Goal: Information Seeking & Learning: Learn about a topic

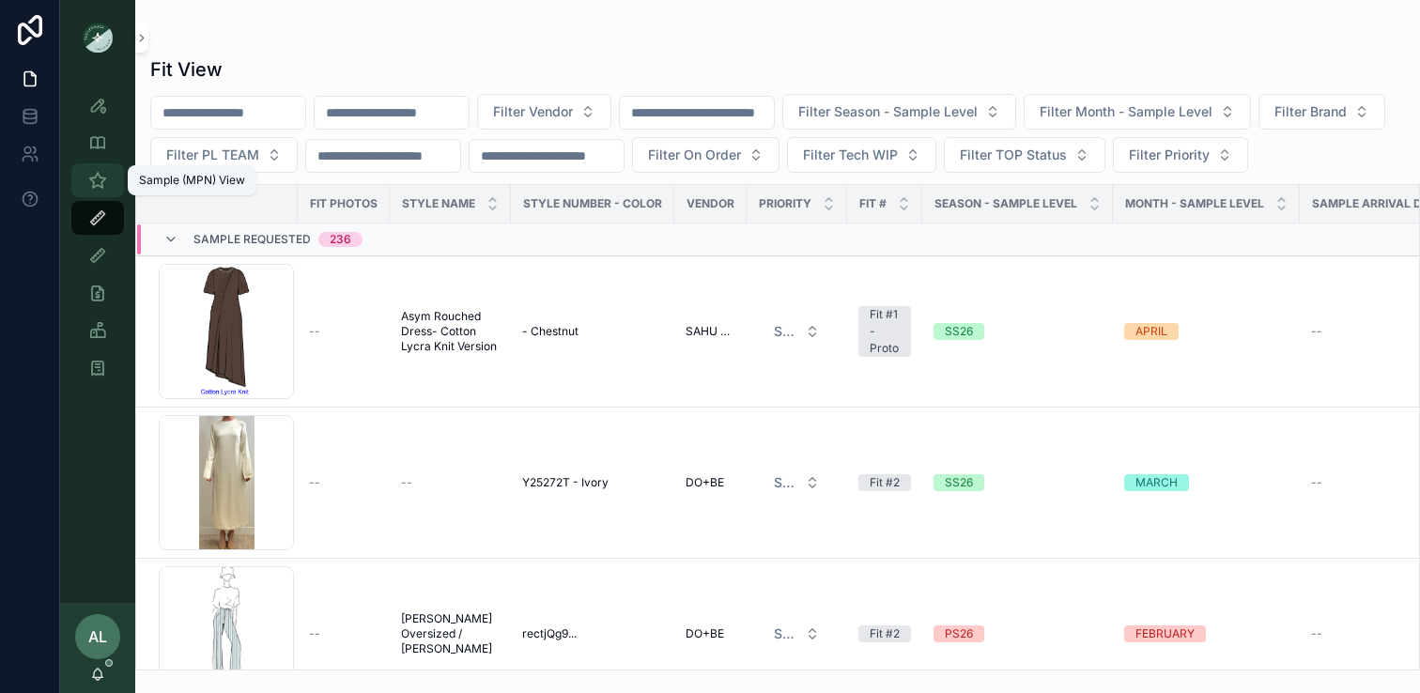
click at [101, 189] on icon "scrollable content" at bounding box center [97, 180] width 19 height 19
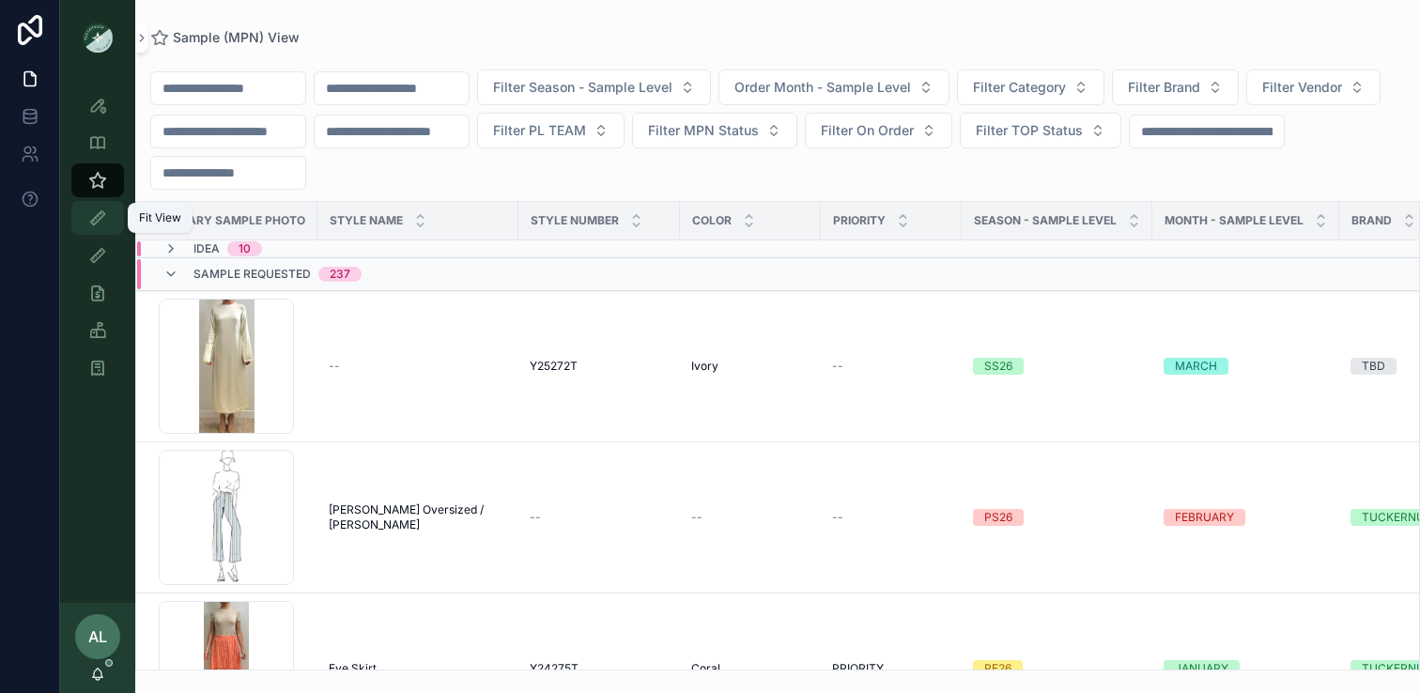
click at [104, 219] on icon "scrollable content" at bounding box center [97, 218] width 19 height 19
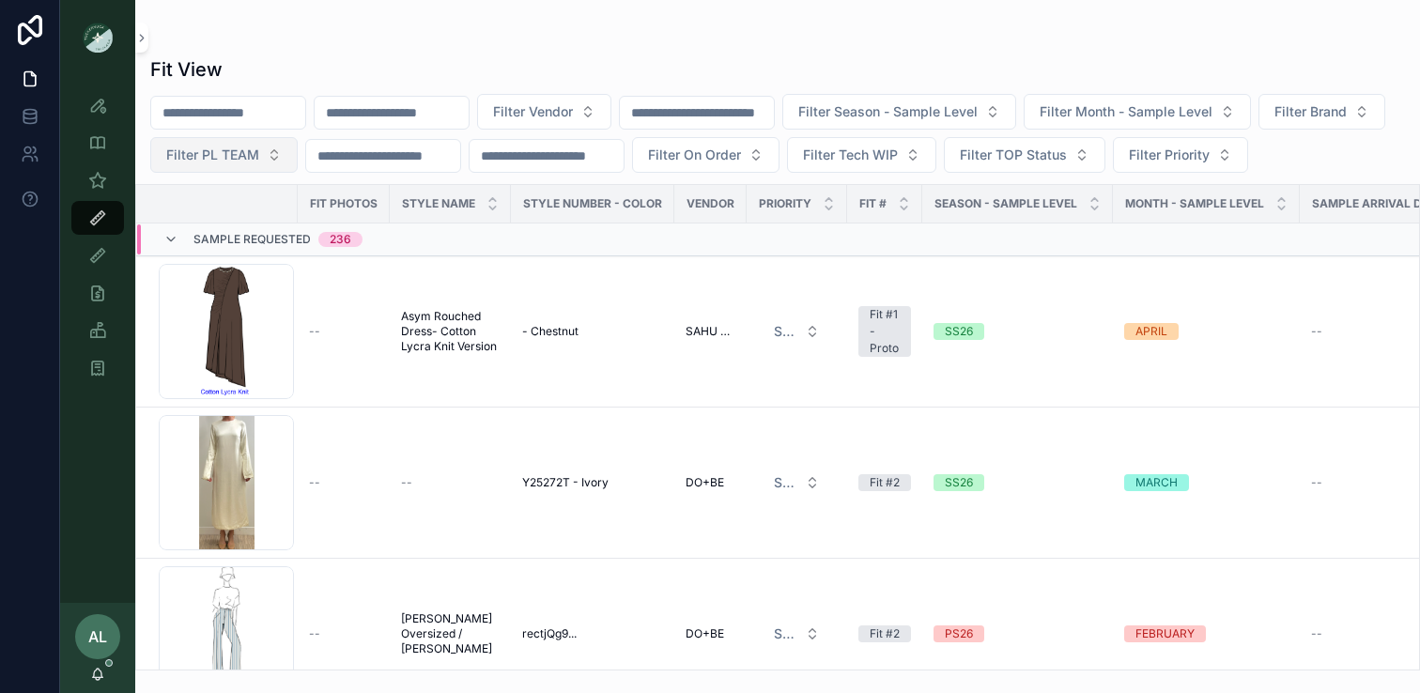
click at [259, 163] on span "Filter PL TEAM" at bounding box center [212, 155] width 93 height 19
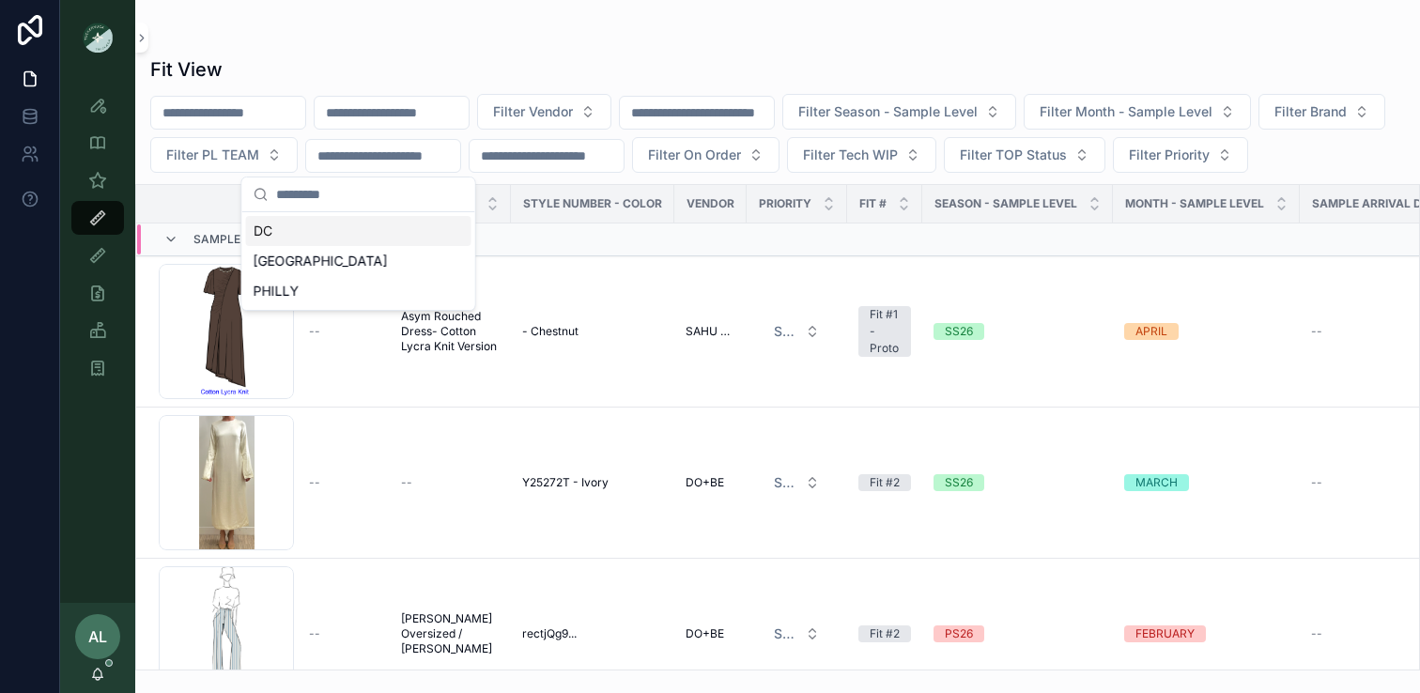
click at [354, 235] on div "DC" at bounding box center [358, 231] width 225 height 30
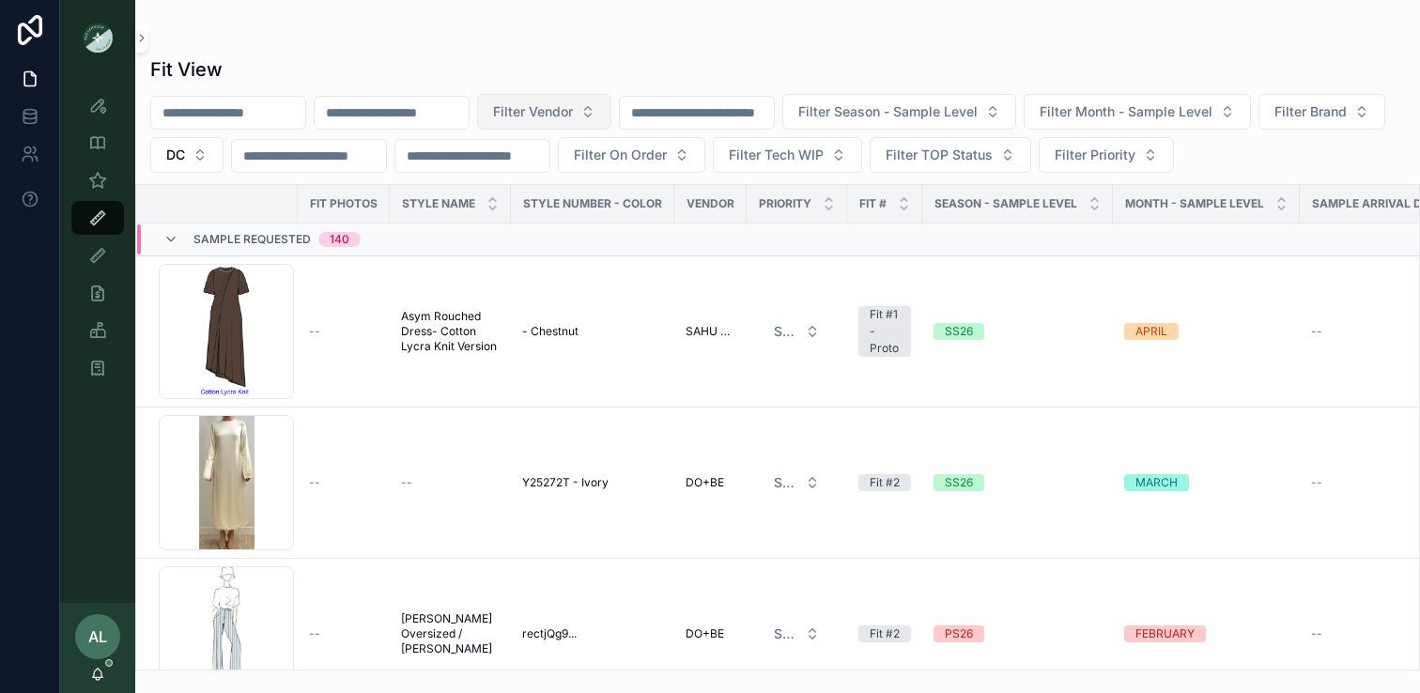
click at [573, 119] on span "Filter Vendor" at bounding box center [533, 111] width 80 height 19
type input "**"
click at [562, 214] on div "DO+BE" at bounding box center [580, 218] width 225 height 30
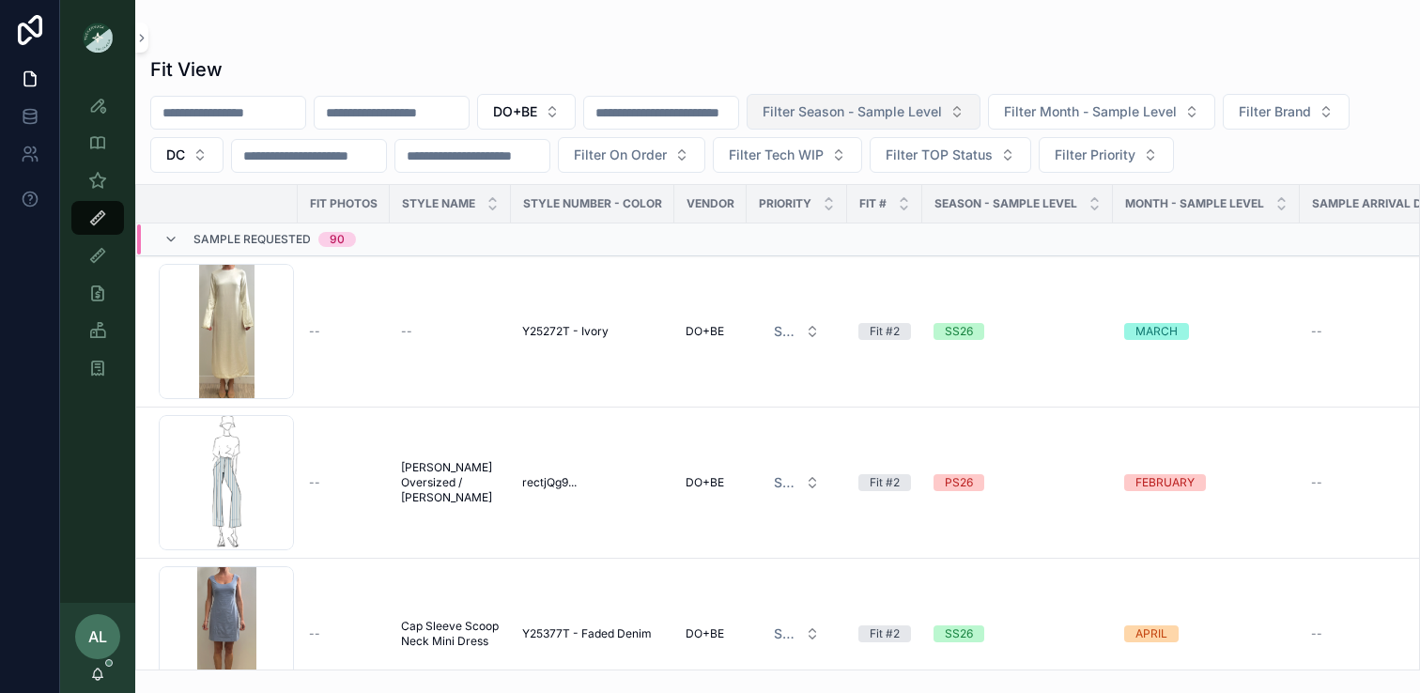
click at [852, 117] on span "Filter Season - Sample Level" at bounding box center [852, 111] width 179 height 19
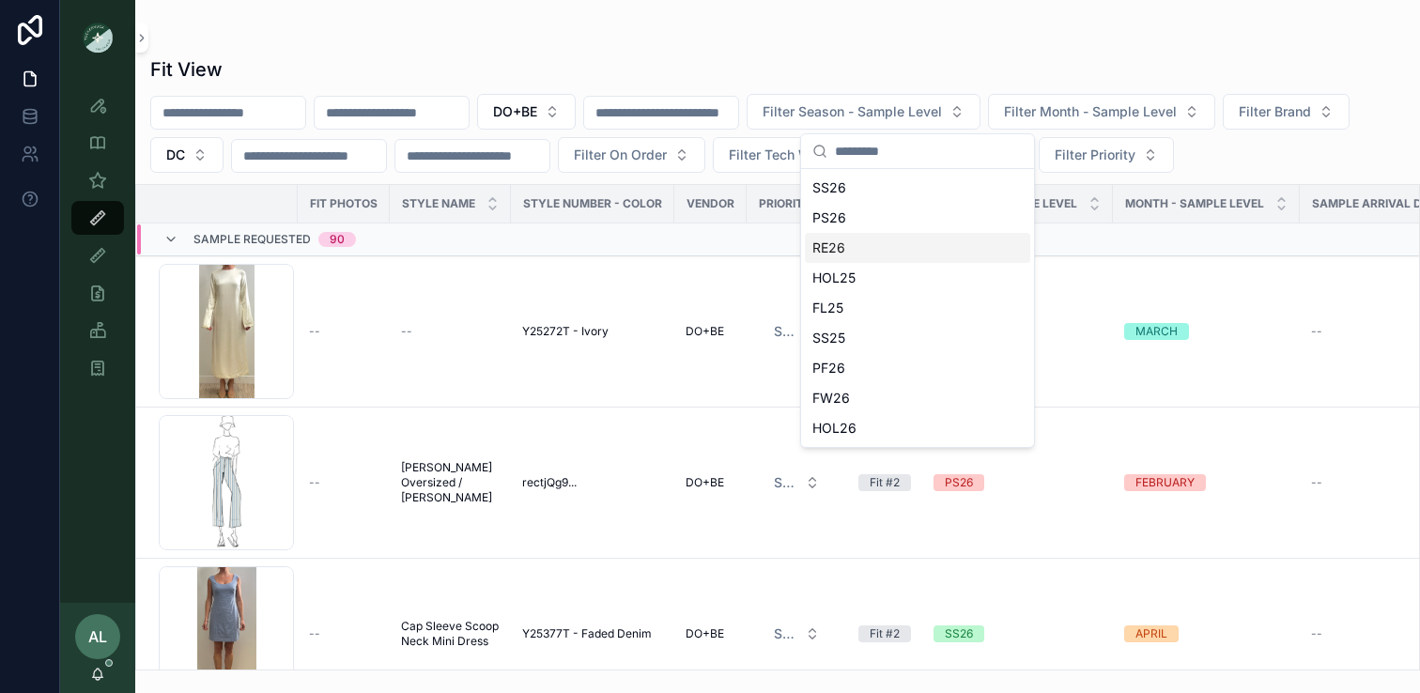
click at [842, 248] on div "RE26" at bounding box center [917, 248] width 225 height 30
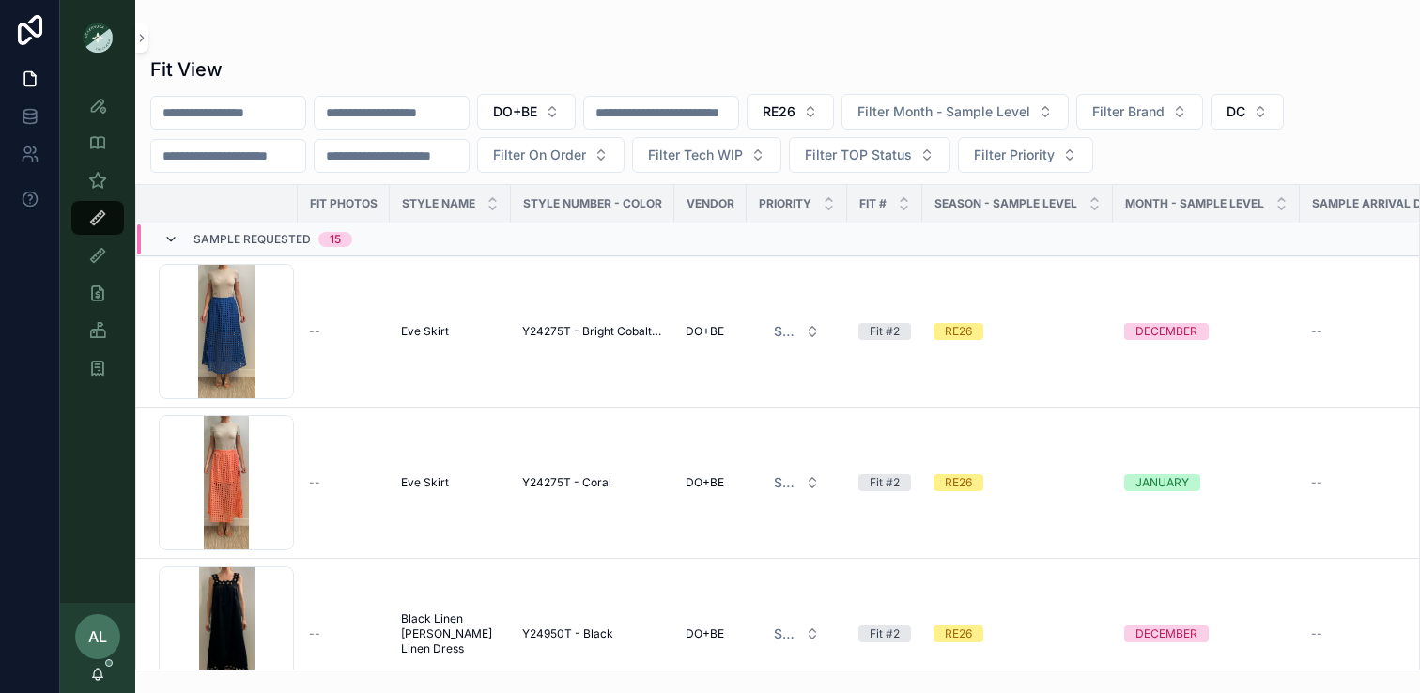
click at [174, 240] on icon "scrollable content" at bounding box center [170, 239] width 15 height 15
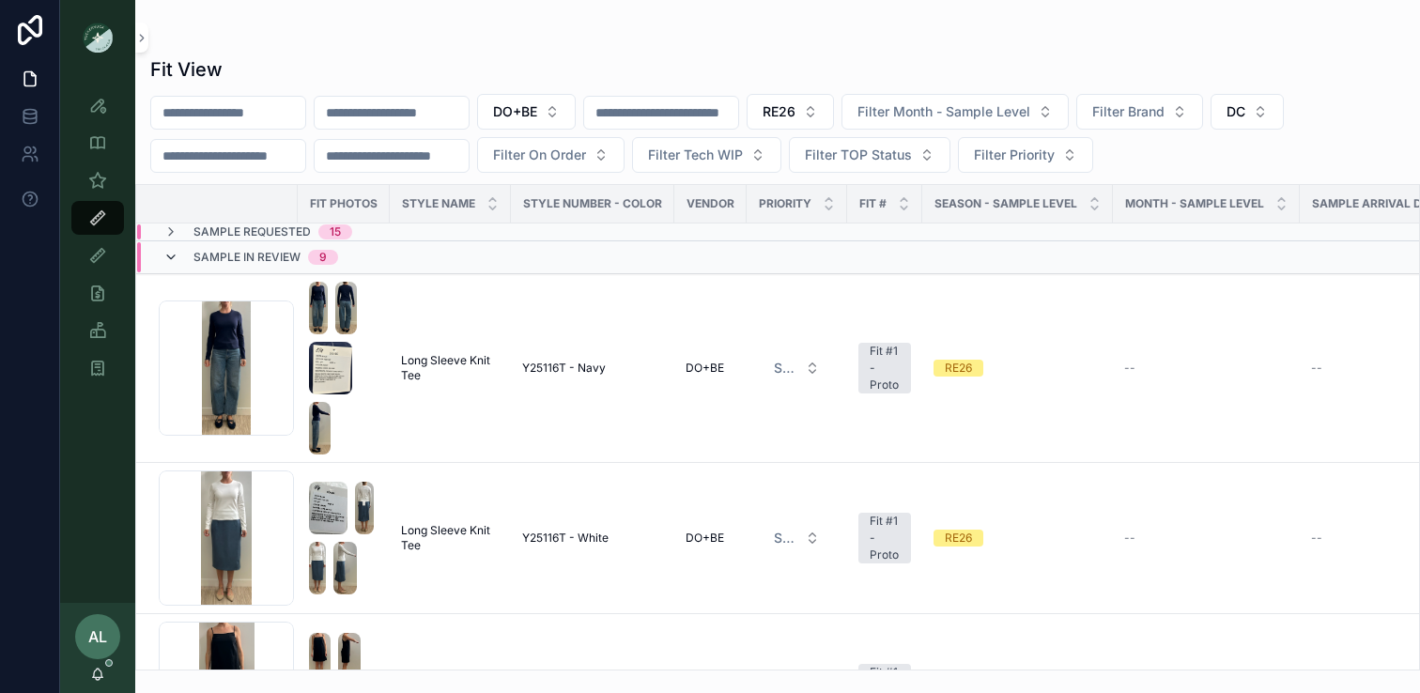
click at [173, 259] on icon "scrollable content" at bounding box center [170, 257] width 15 height 15
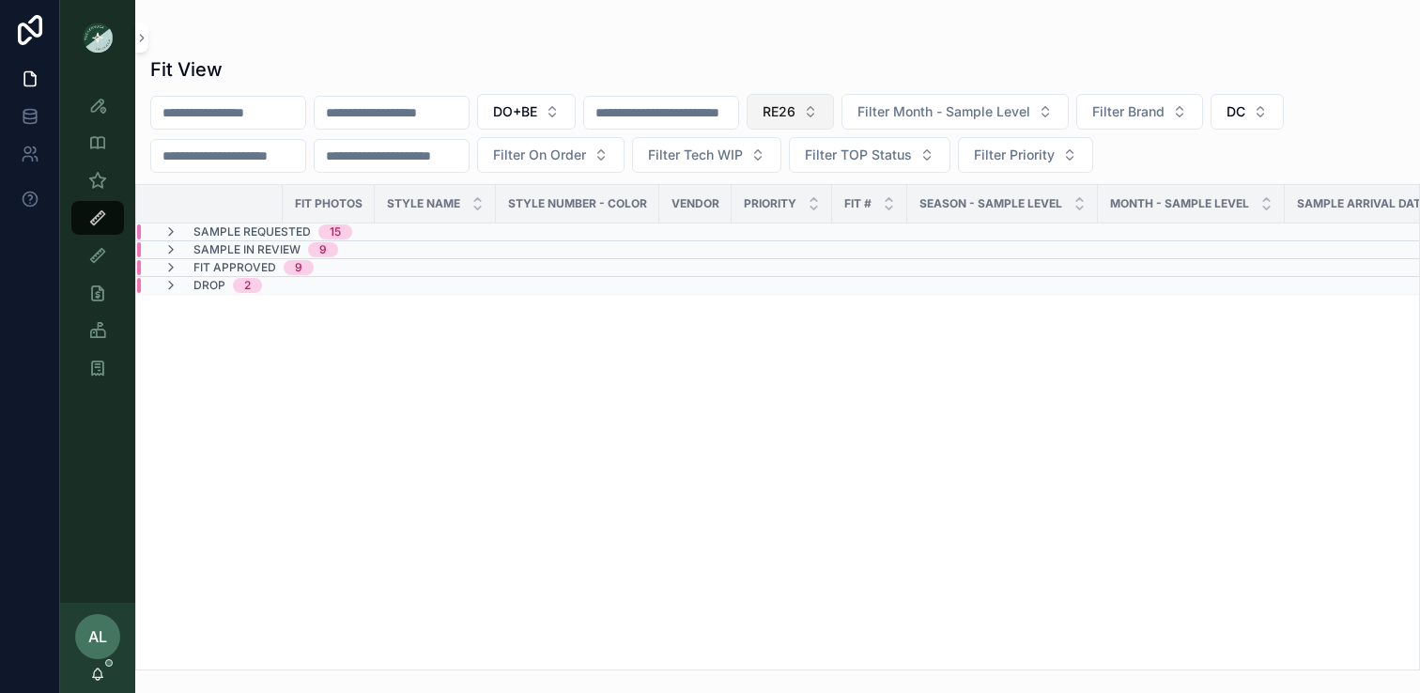
click at [796, 104] on span "RE26" at bounding box center [779, 111] width 33 height 19
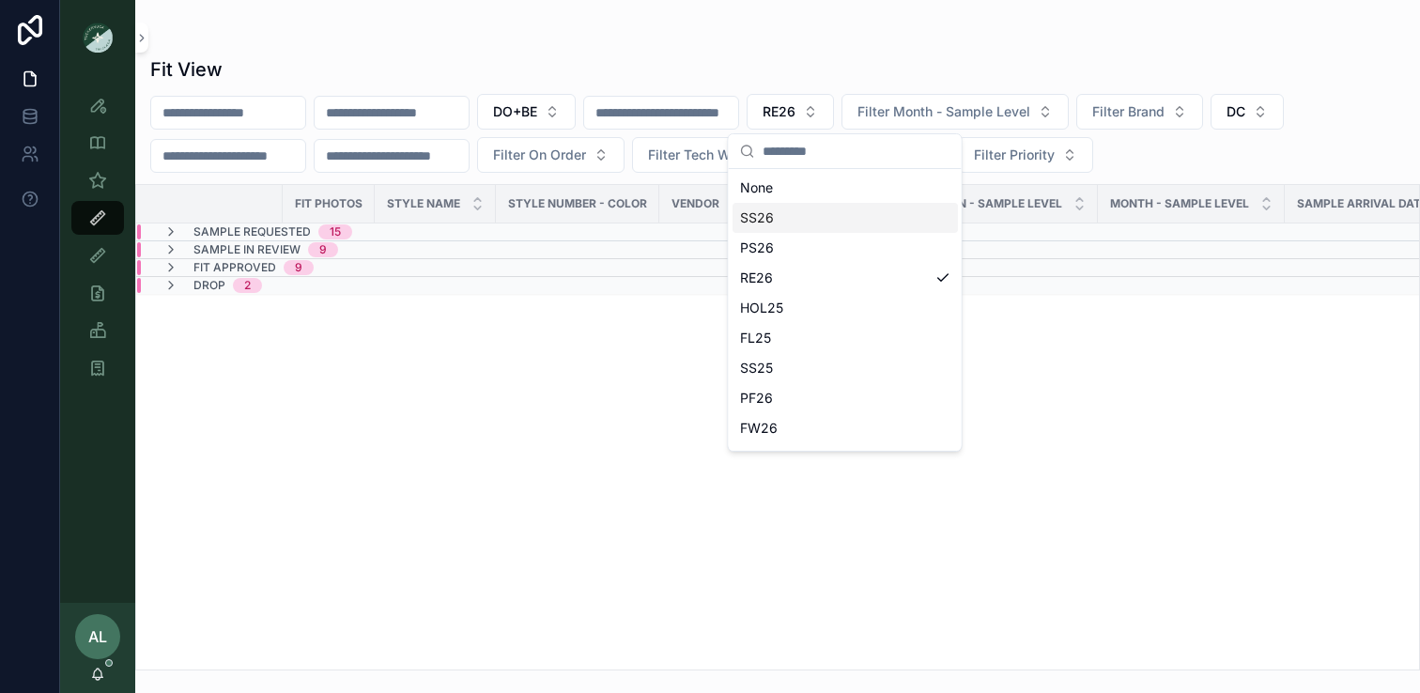
click at [768, 218] on div "SS26" at bounding box center [845, 218] width 225 height 30
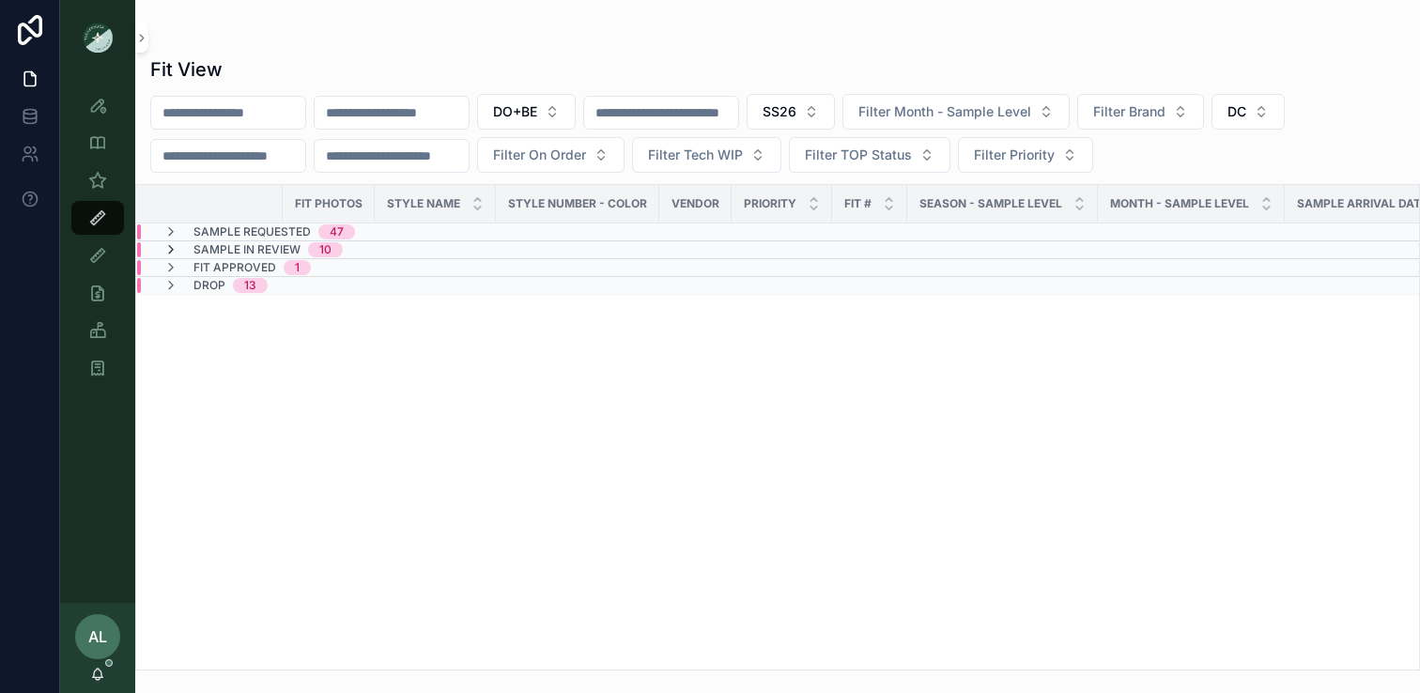
click at [172, 248] on icon "scrollable content" at bounding box center [170, 249] width 15 height 15
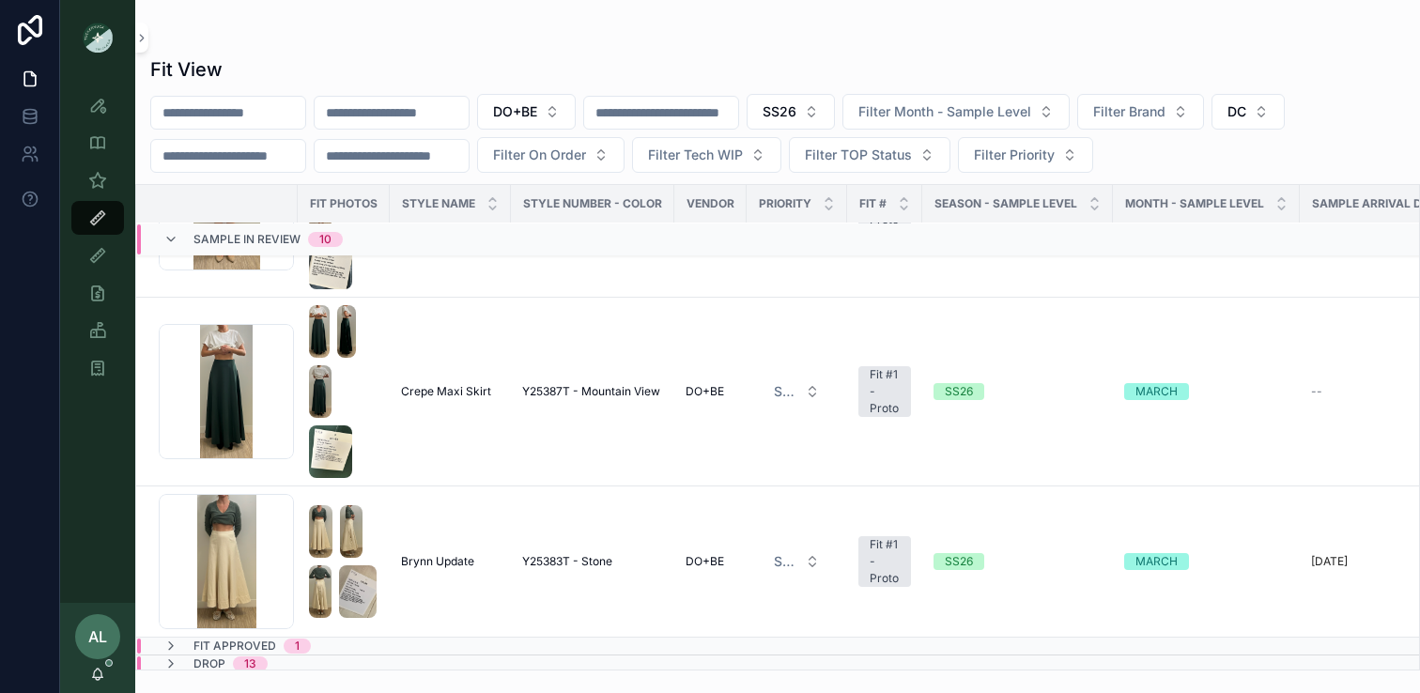
scroll to position [1453, 0]
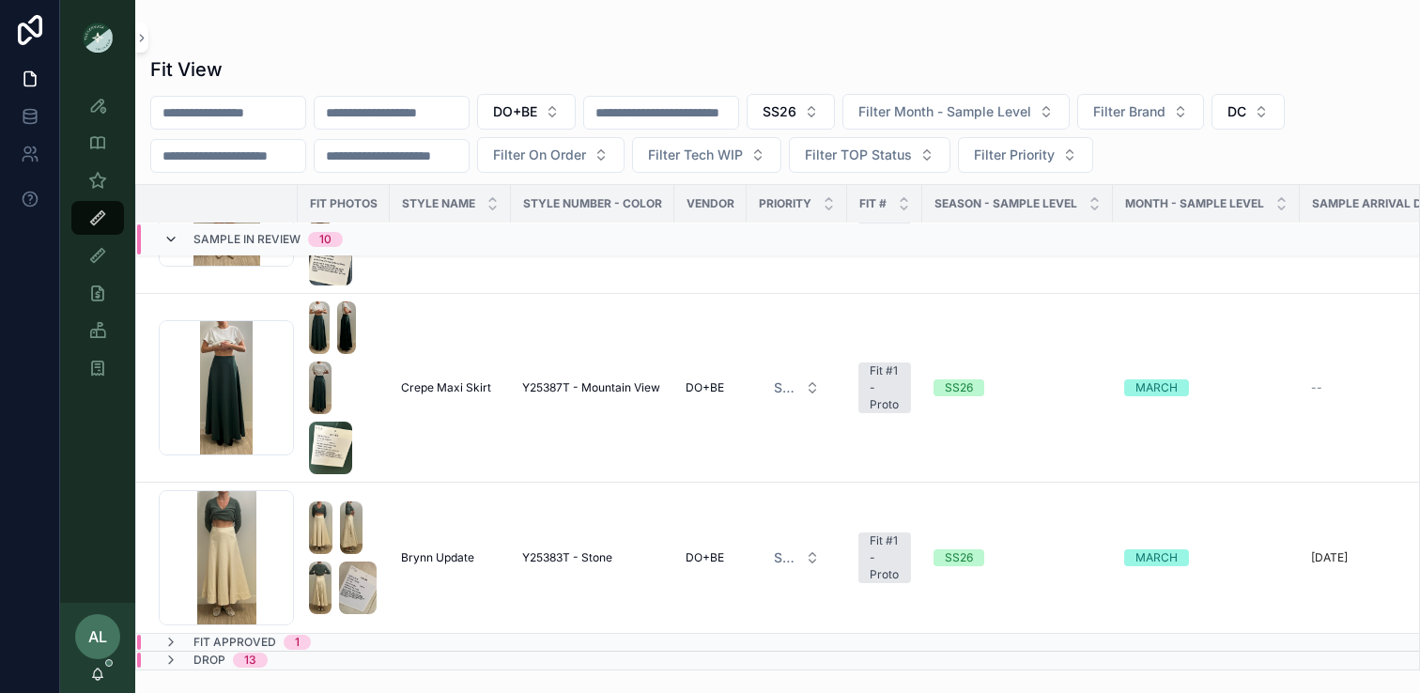
click at [170, 241] on icon "scrollable content" at bounding box center [170, 239] width 15 height 15
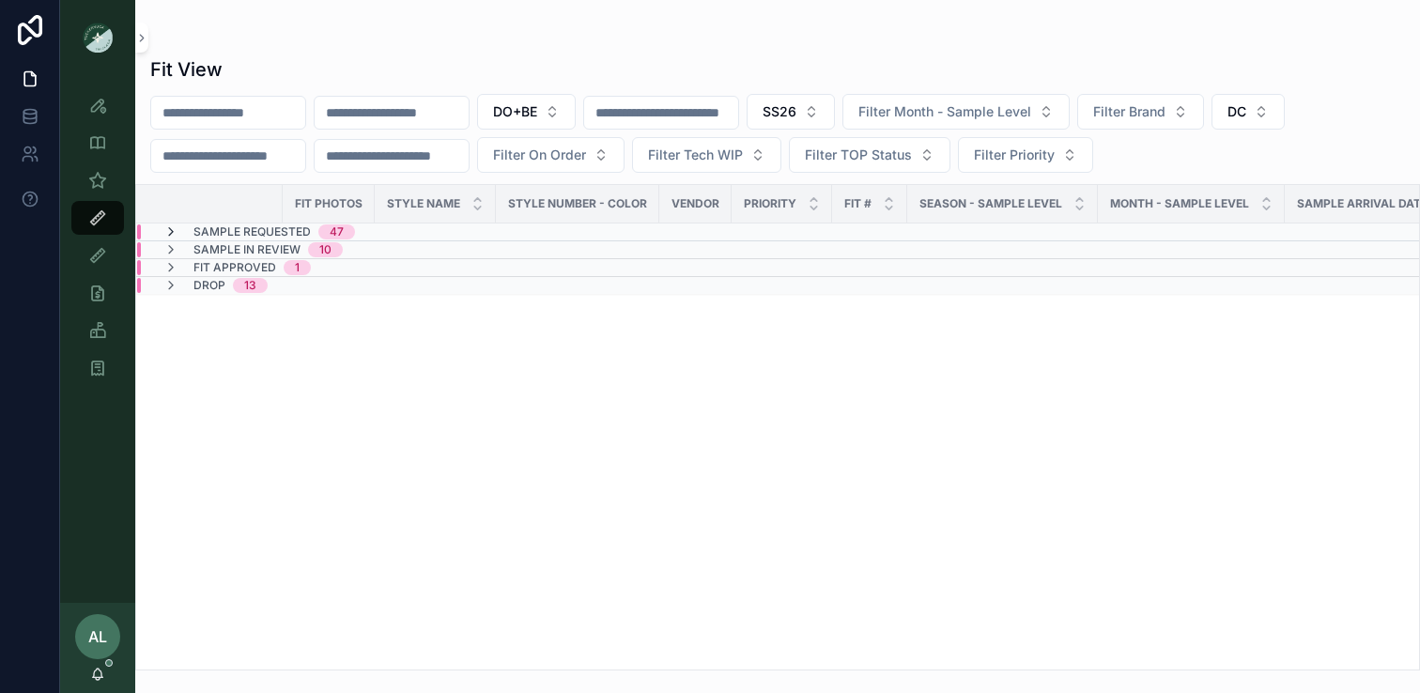
click at [170, 235] on icon "scrollable content" at bounding box center [170, 232] width 15 height 15
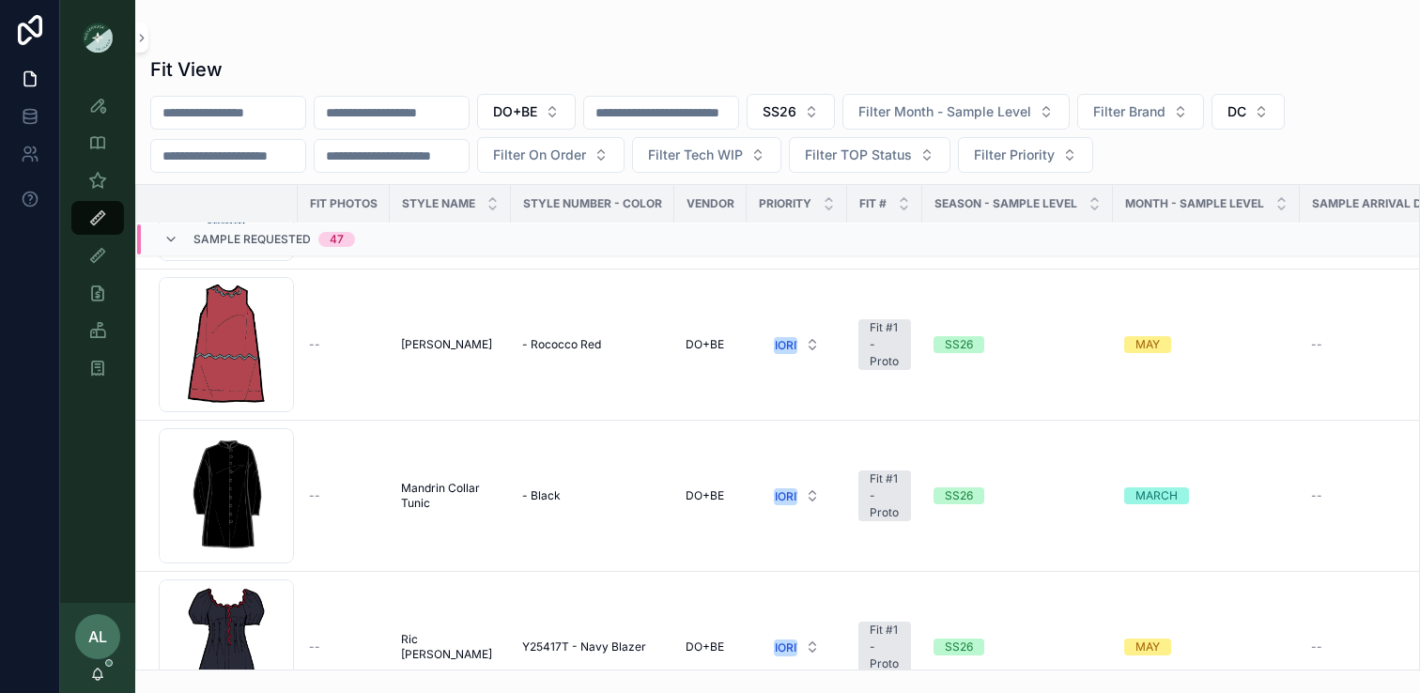
scroll to position [4066, 0]
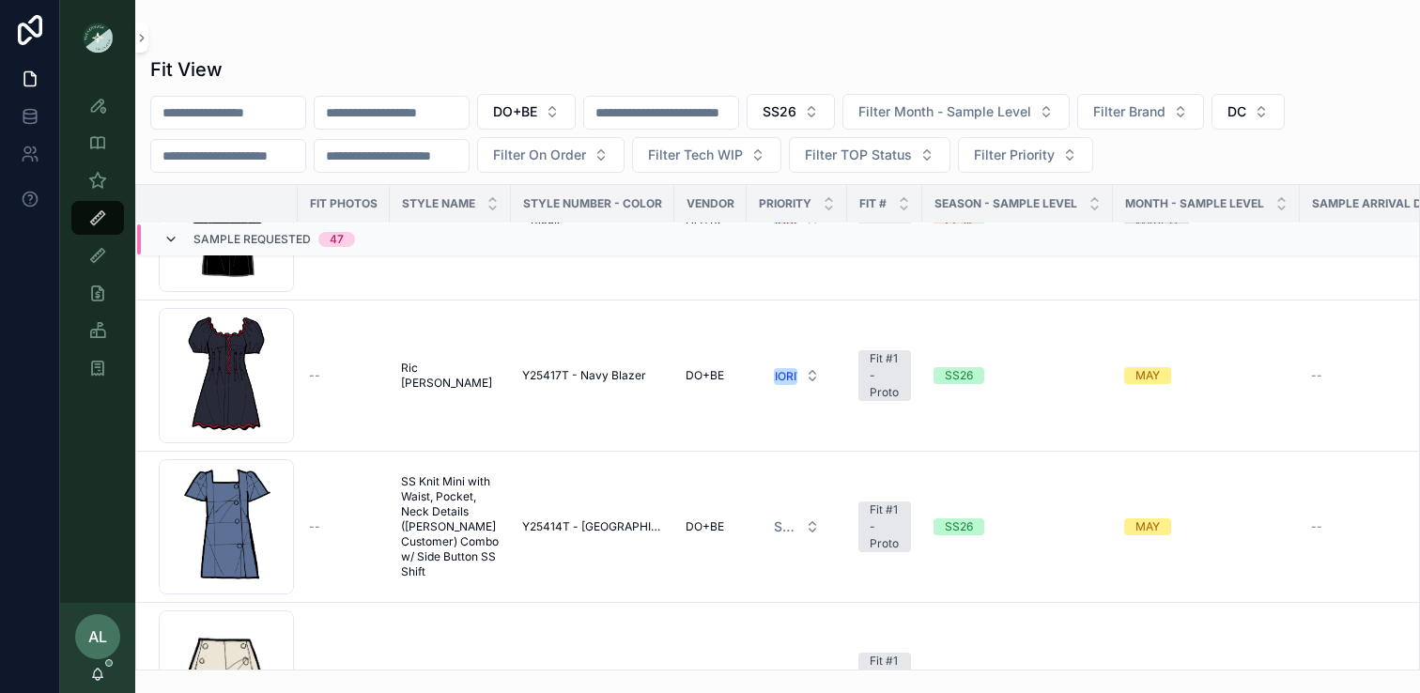
click at [176, 240] on icon "scrollable content" at bounding box center [170, 239] width 15 height 15
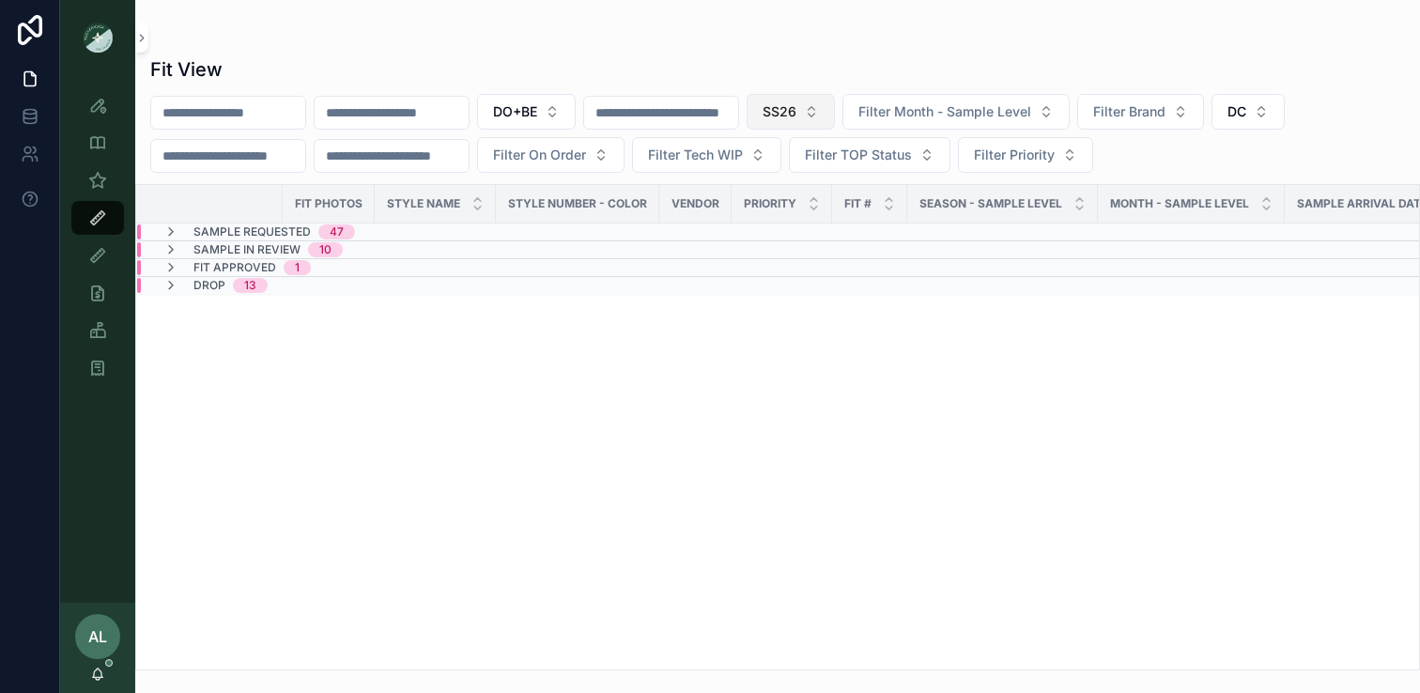
click at [797, 104] on span "SS26" at bounding box center [780, 111] width 34 height 19
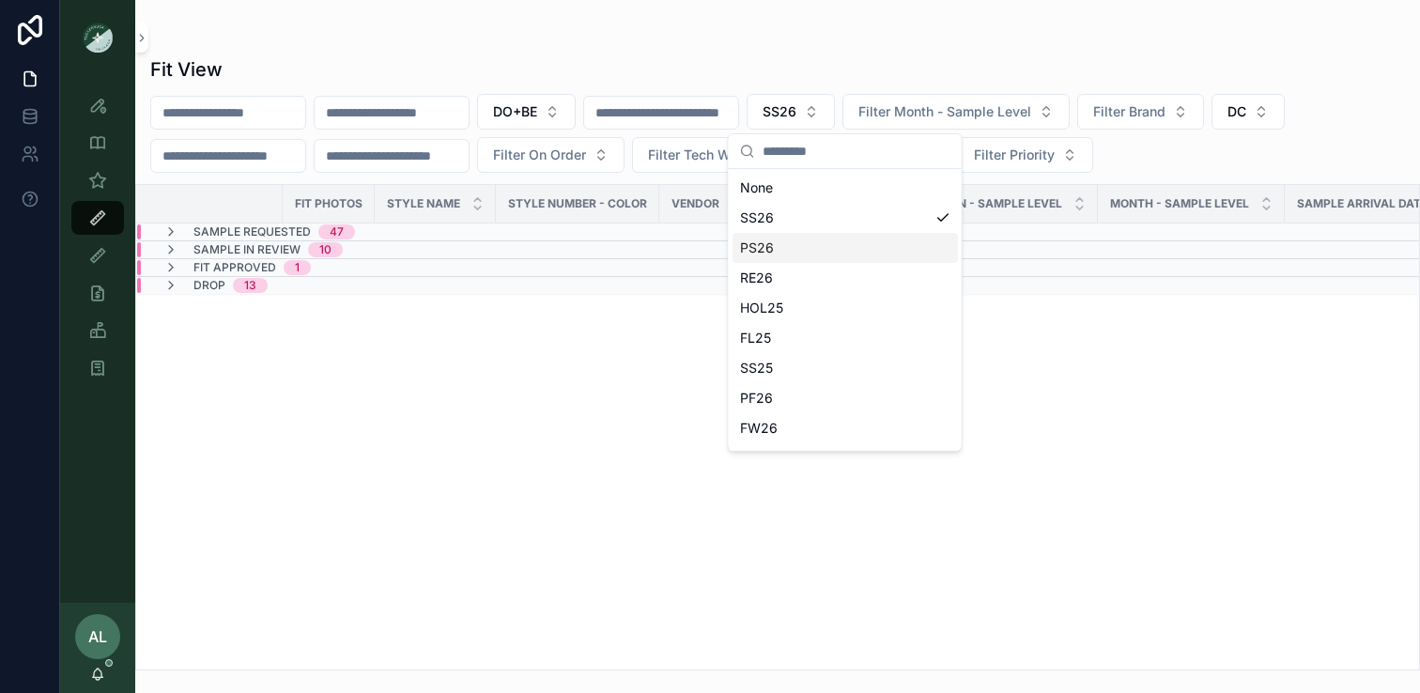
click at [781, 248] on div "PS26" at bounding box center [845, 248] width 225 height 30
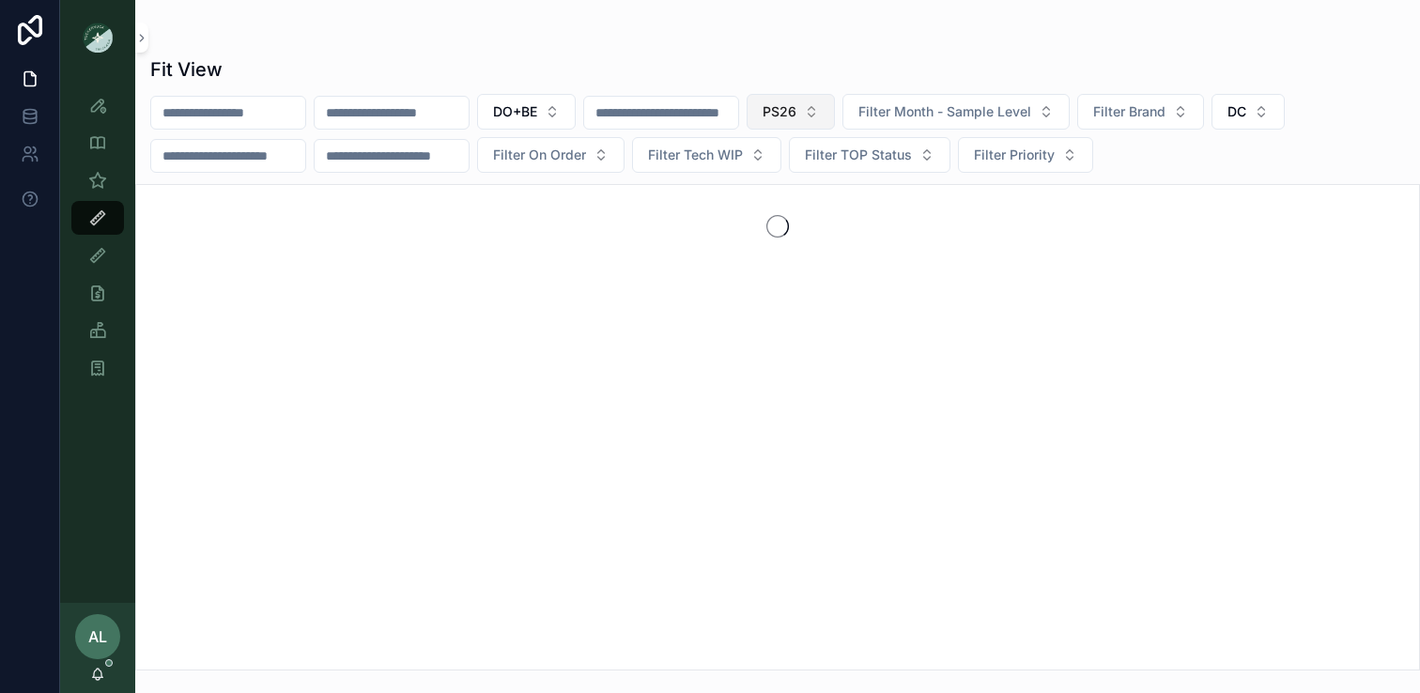
click at [797, 102] on span "PS26" at bounding box center [780, 111] width 34 height 19
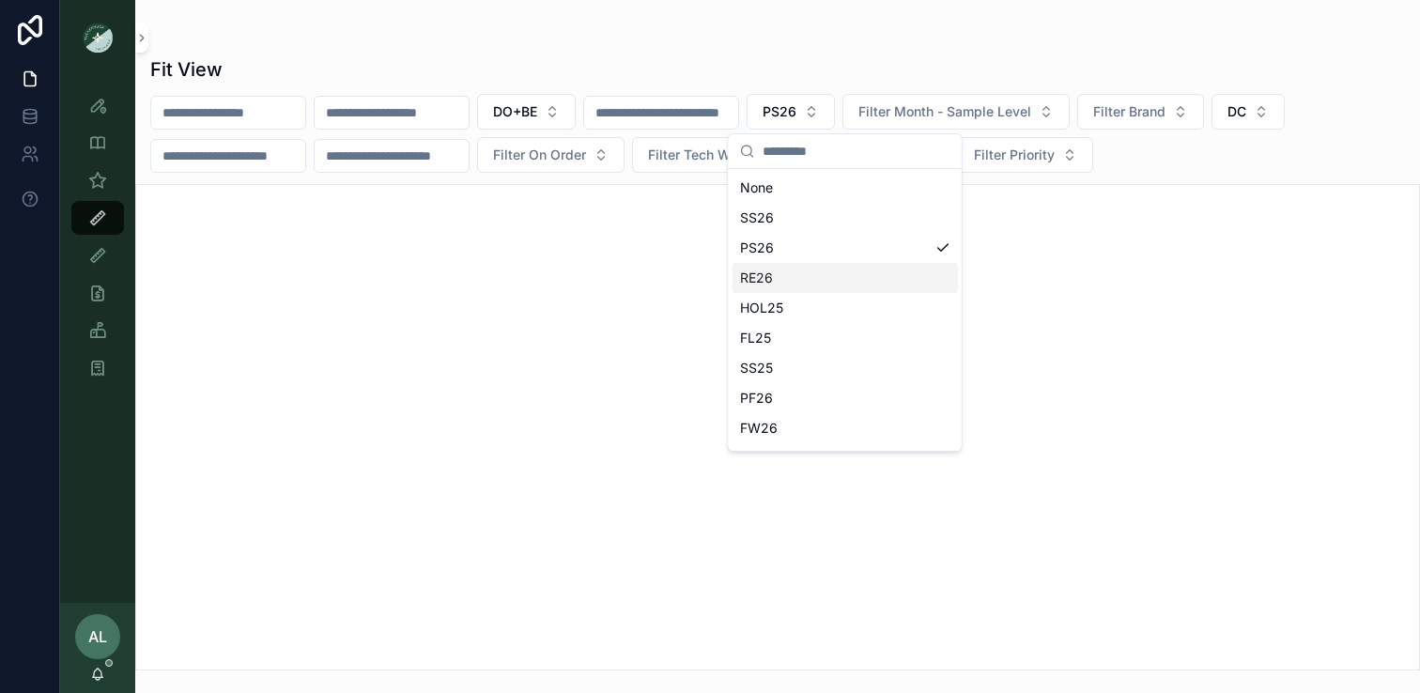
click at [780, 278] on div "RE26" at bounding box center [845, 278] width 225 height 30
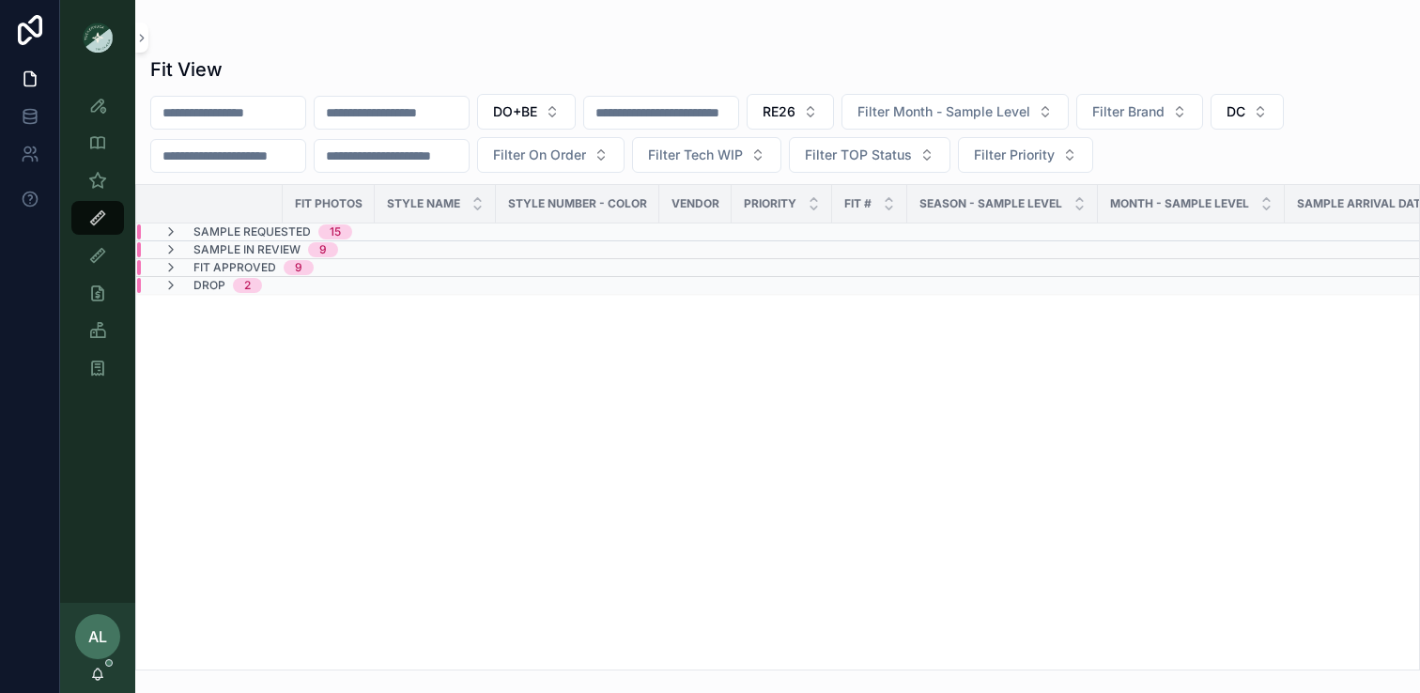
click at [442, 55] on div "Fit View DO+BE RE26 Filter Month - Sample Level Filter Brand DC Filter On Order…" at bounding box center [777, 358] width 1285 height 626
click at [92, 219] on icon "scrollable content" at bounding box center [97, 218] width 19 height 19
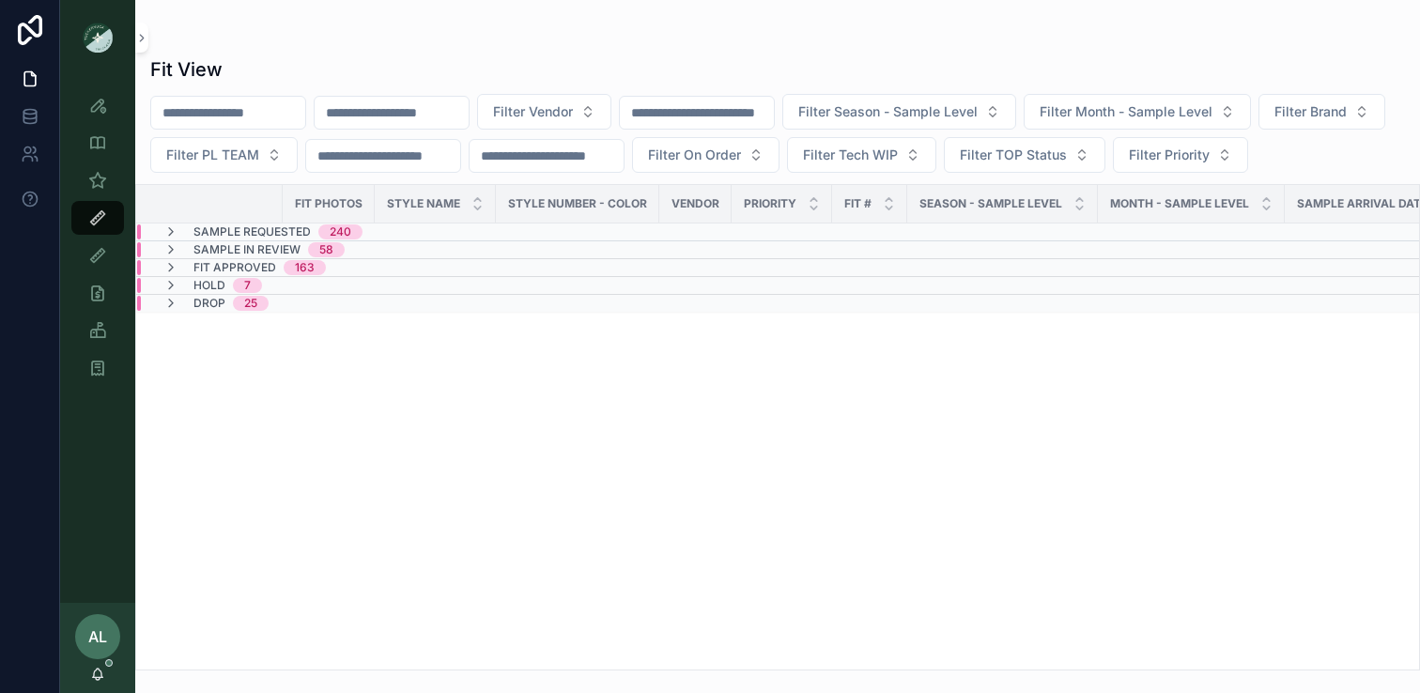
click at [701, 121] on input "scrollable content" at bounding box center [697, 113] width 154 height 26
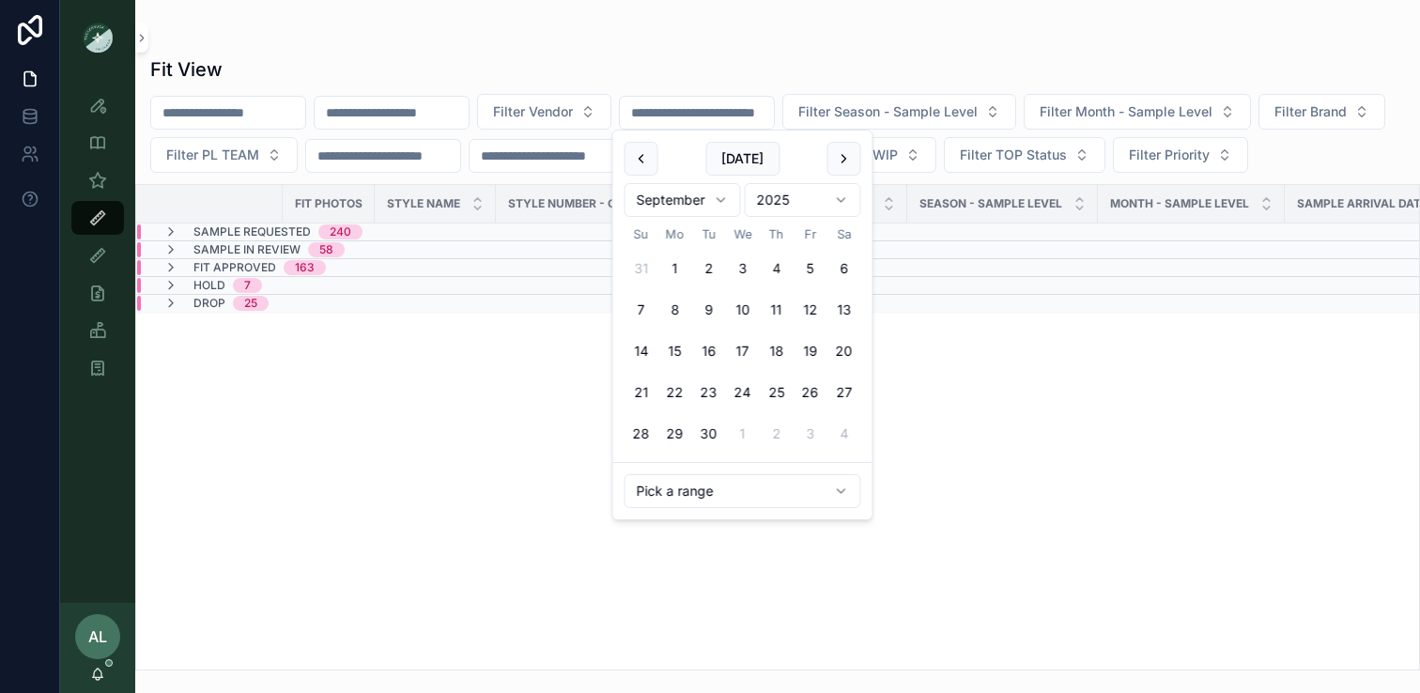
click at [1005, 459] on div "Fit Photos STYLE NAME Style Number - Color Vendor PRIORITY Fit # Season - Sampl…" at bounding box center [777, 427] width 1283 height 485
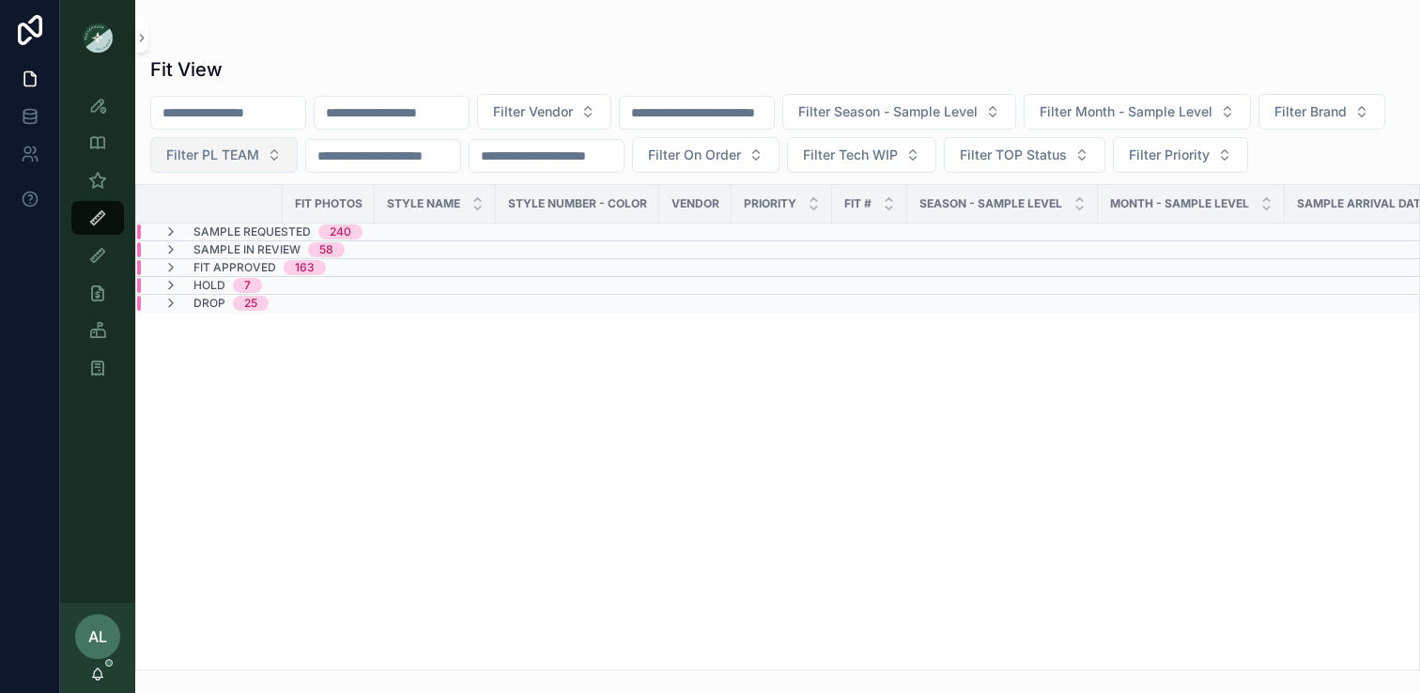
click at [259, 157] on span "Filter PL TEAM" at bounding box center [212, 155] width 93 height 19
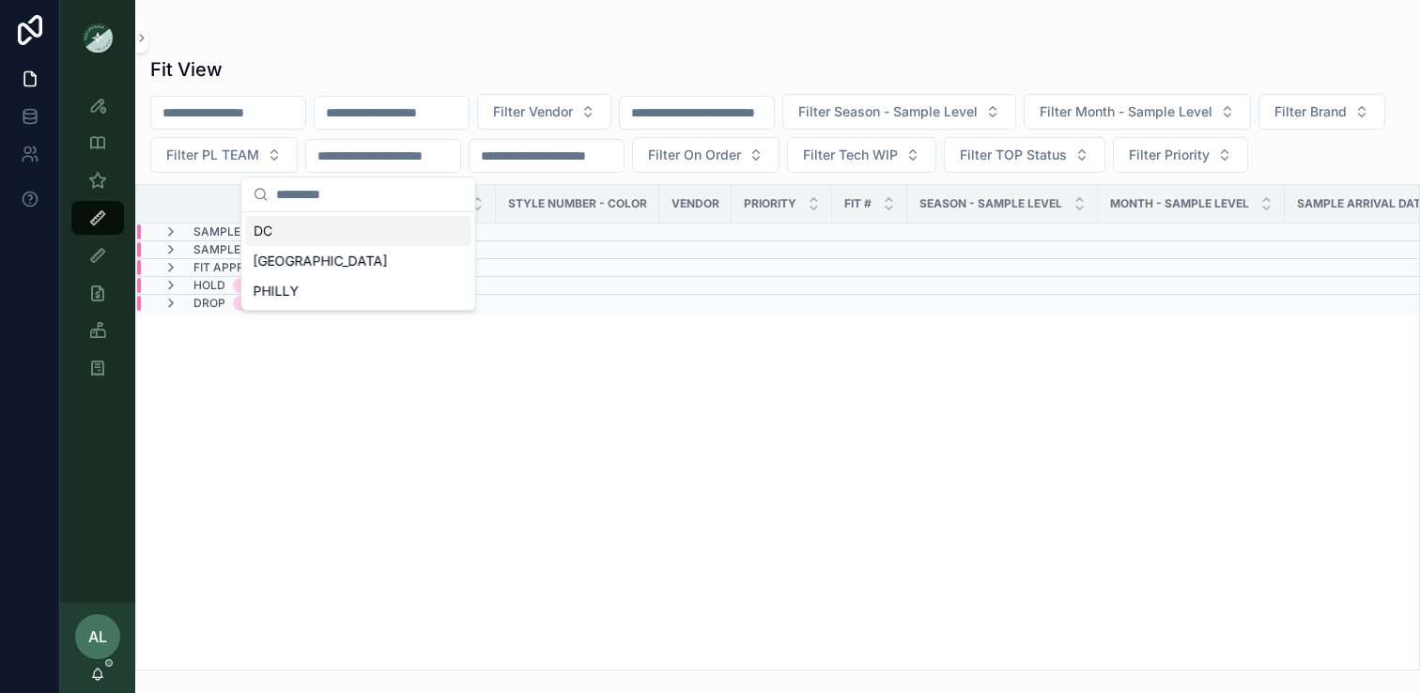
click at [326, 234] on div "DC" at bounding box center [358, 231] width 225 height 30
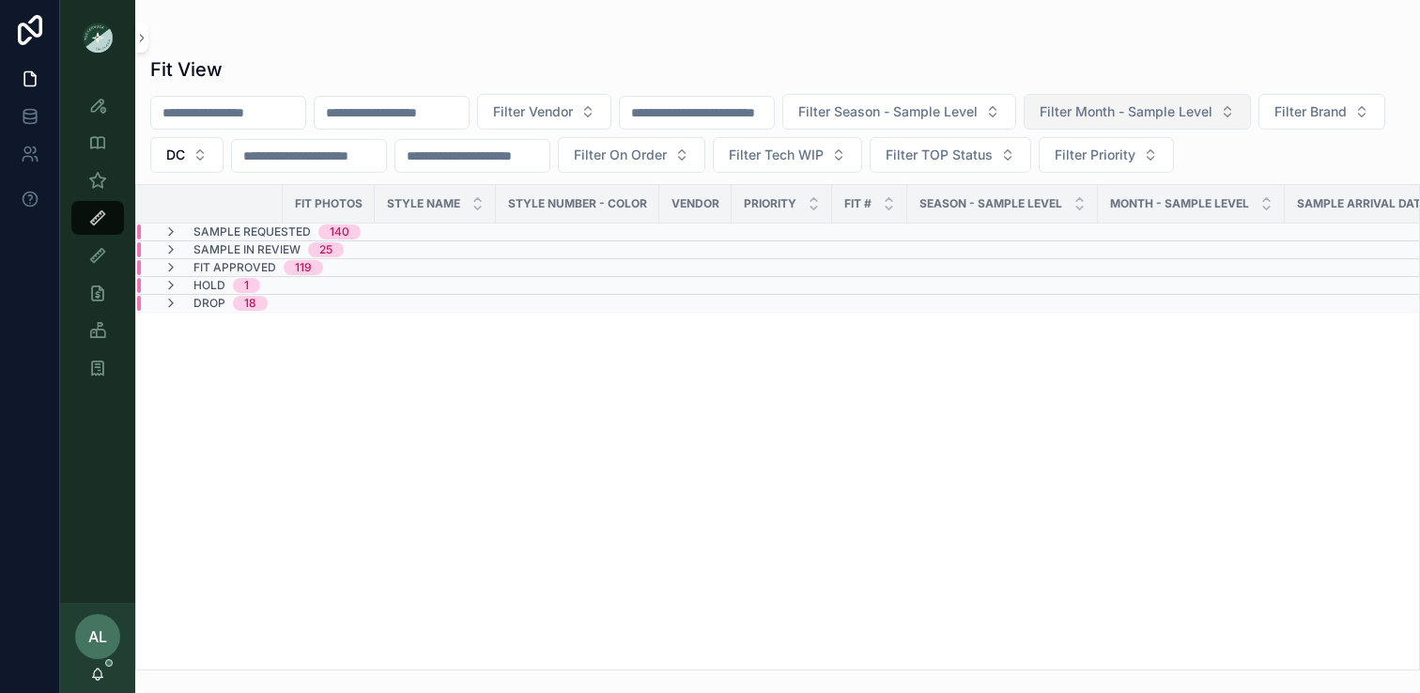
click at [1146, 102] on span "Filter Month - Sample Level" at bounding box center [1126, 111] width 173 height 19
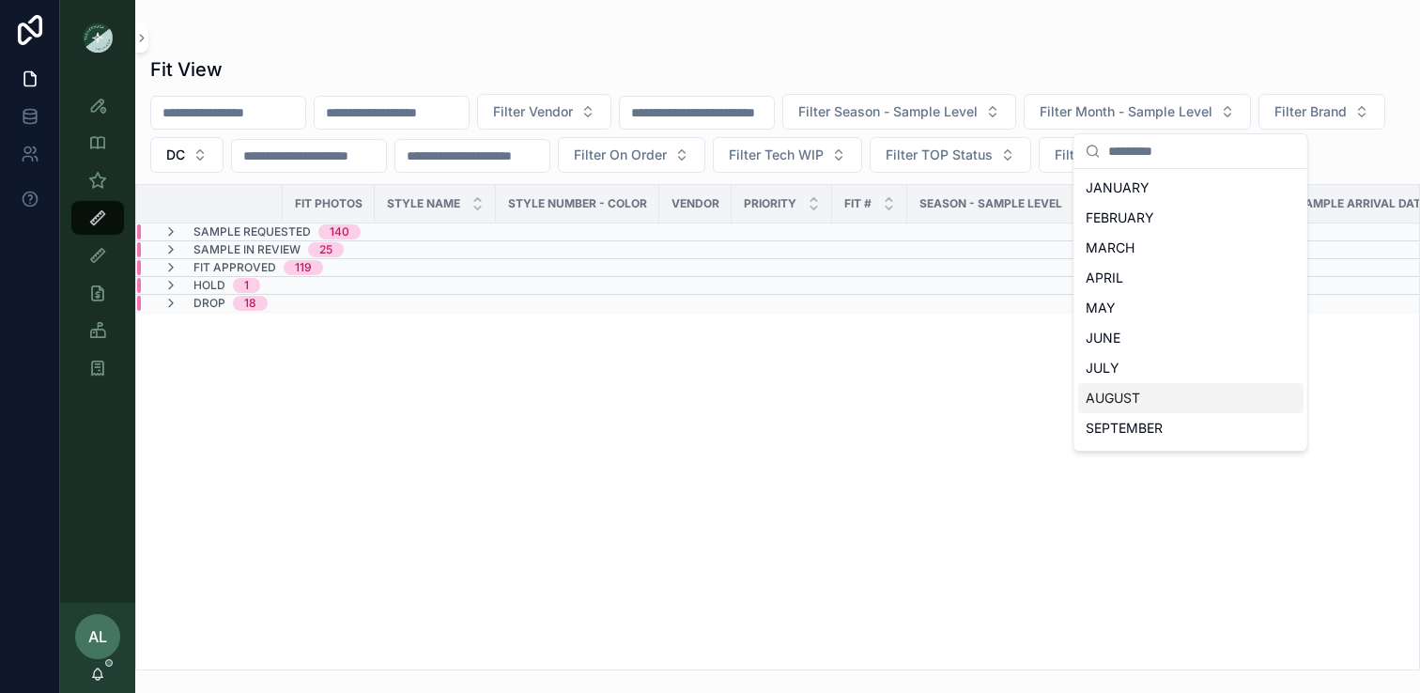
scroll to position [86, 0]
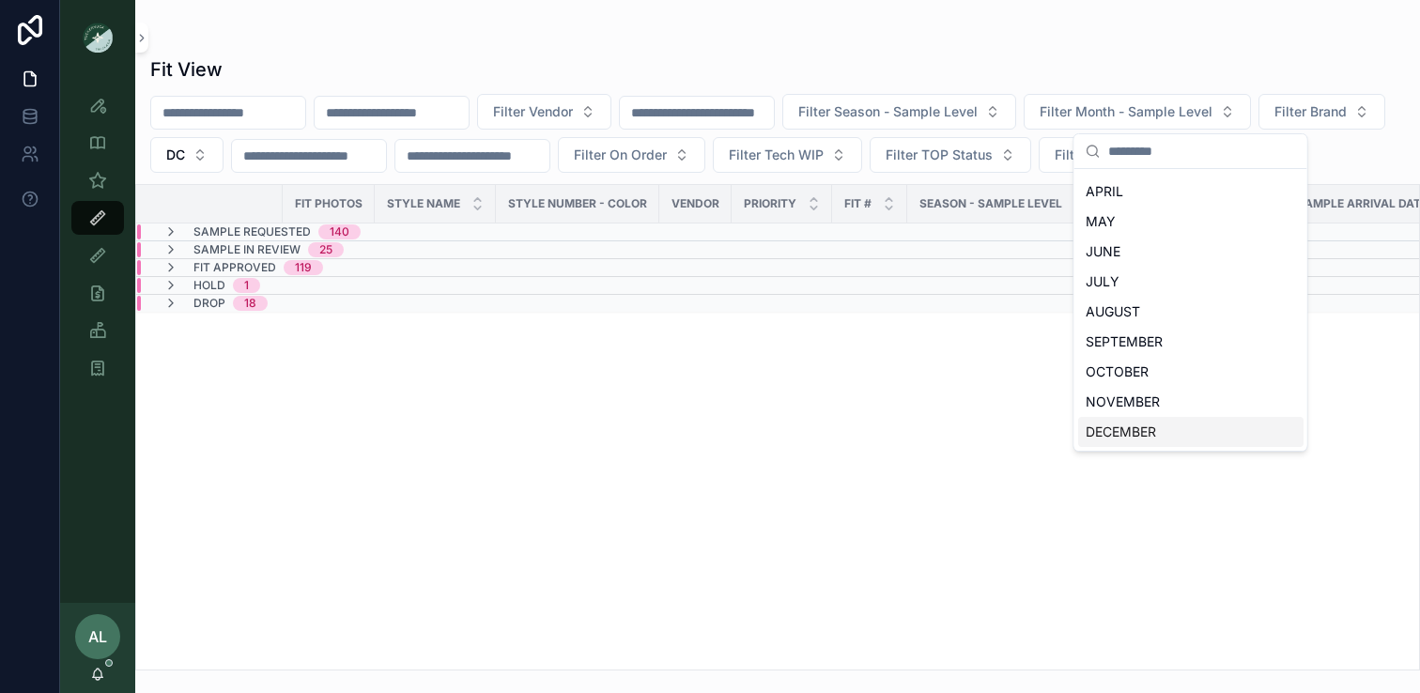
click at [1121, 437] on div "DECEMBER" at bounding box center [1190, 432] width 225 height 30
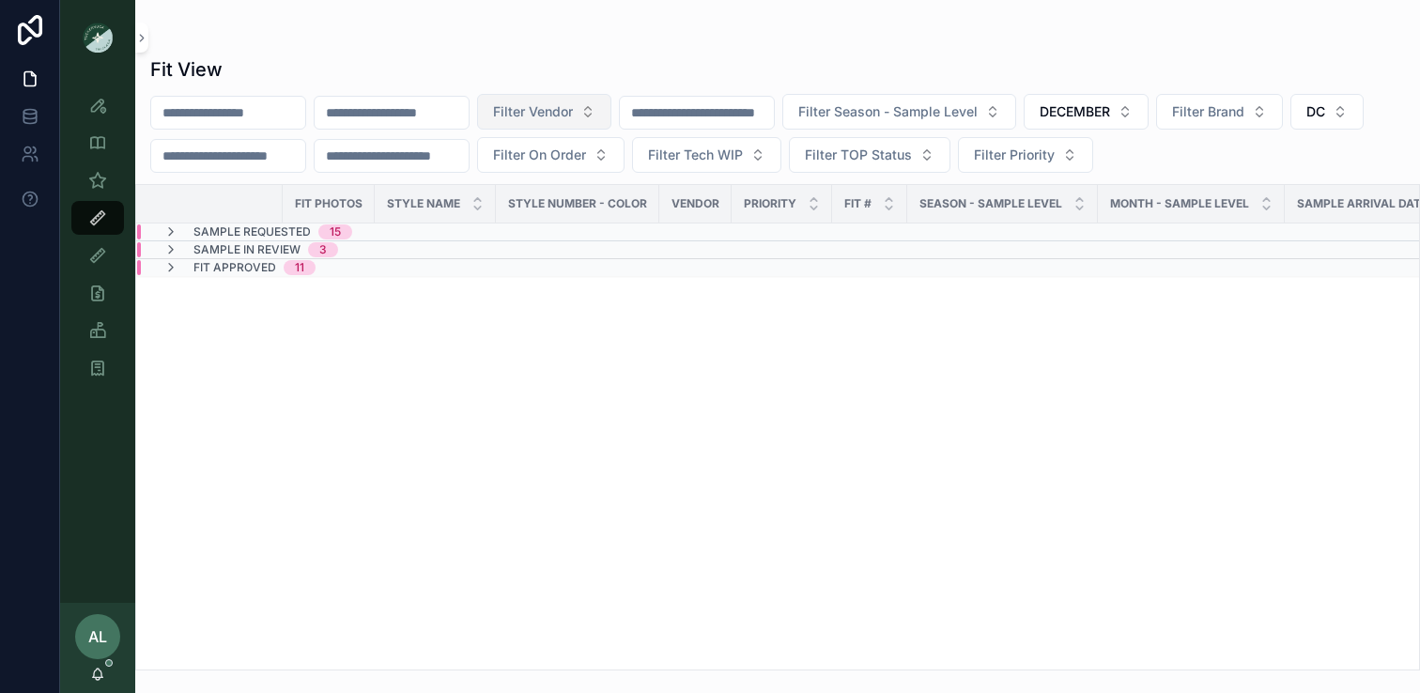
click at [560, 111] on span "Filter Vendor" at bounding box center [533, 111] width 80 height 19
type input "*****"
click at [528, 185] on div "DO+BE" at bounding box center [580, 188] width 225 height 30
click at [175, 234] on icon "scrollable content" at bounding box center [170, 232] width 15 height 15
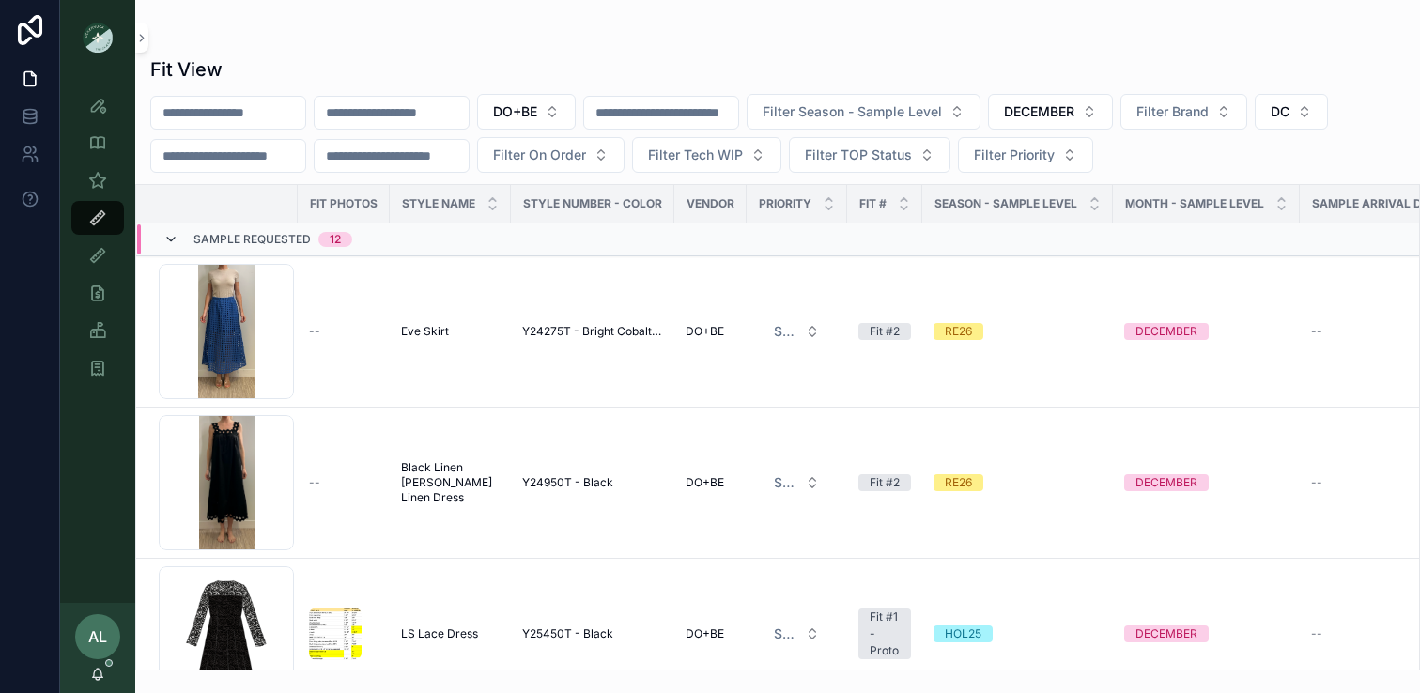
click at [173, 234] on icon "scrollable content" at bounding box center [170, 239] width 15 height 15
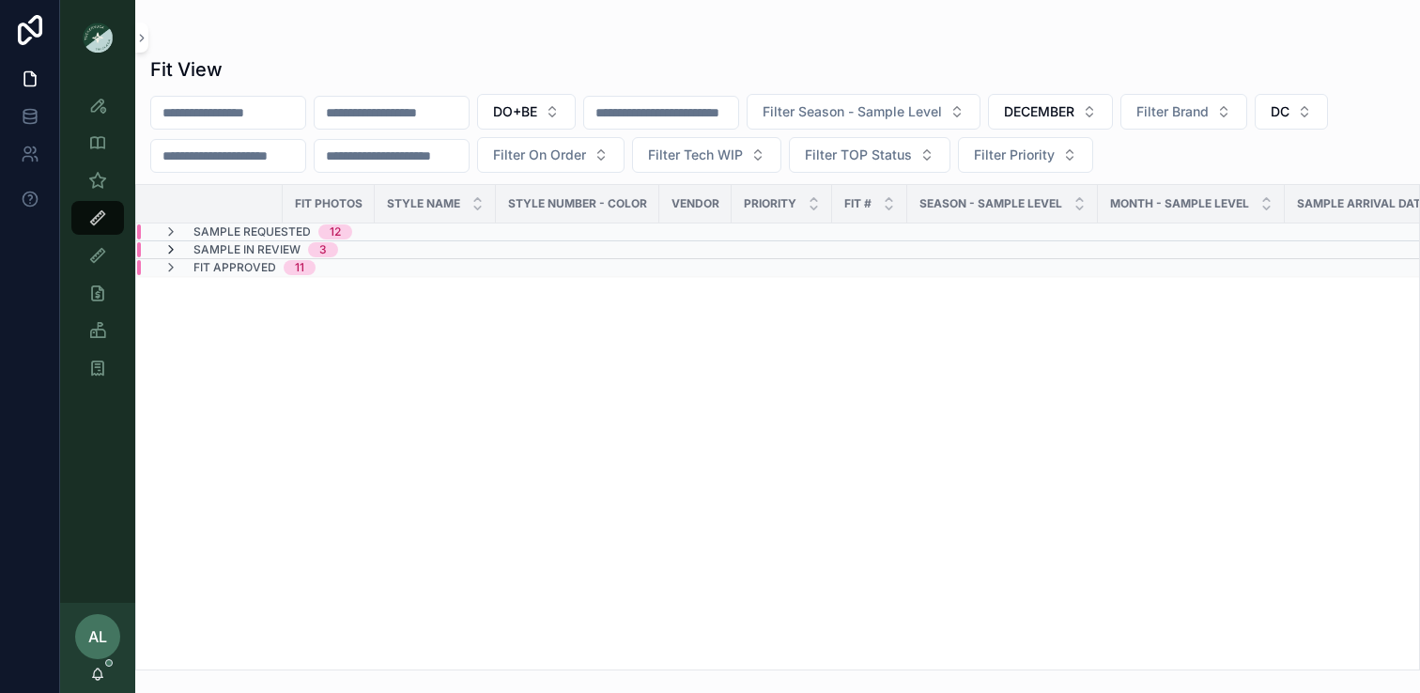
click at [175, 248] on icon "scrollable content" at bounding box center [170, 249] width 15 height 15
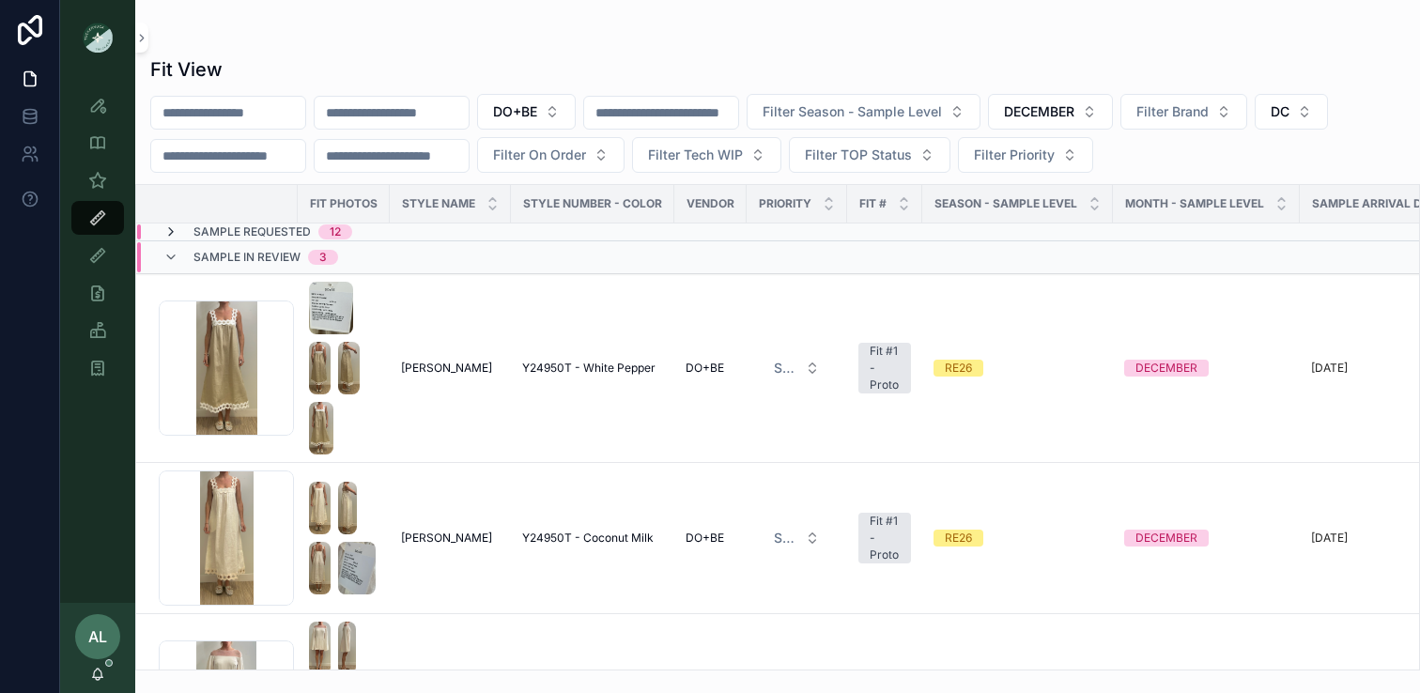
click at [168, 229] on icon "scrollable content" at bounding box center [170, 232] width 15 height 15
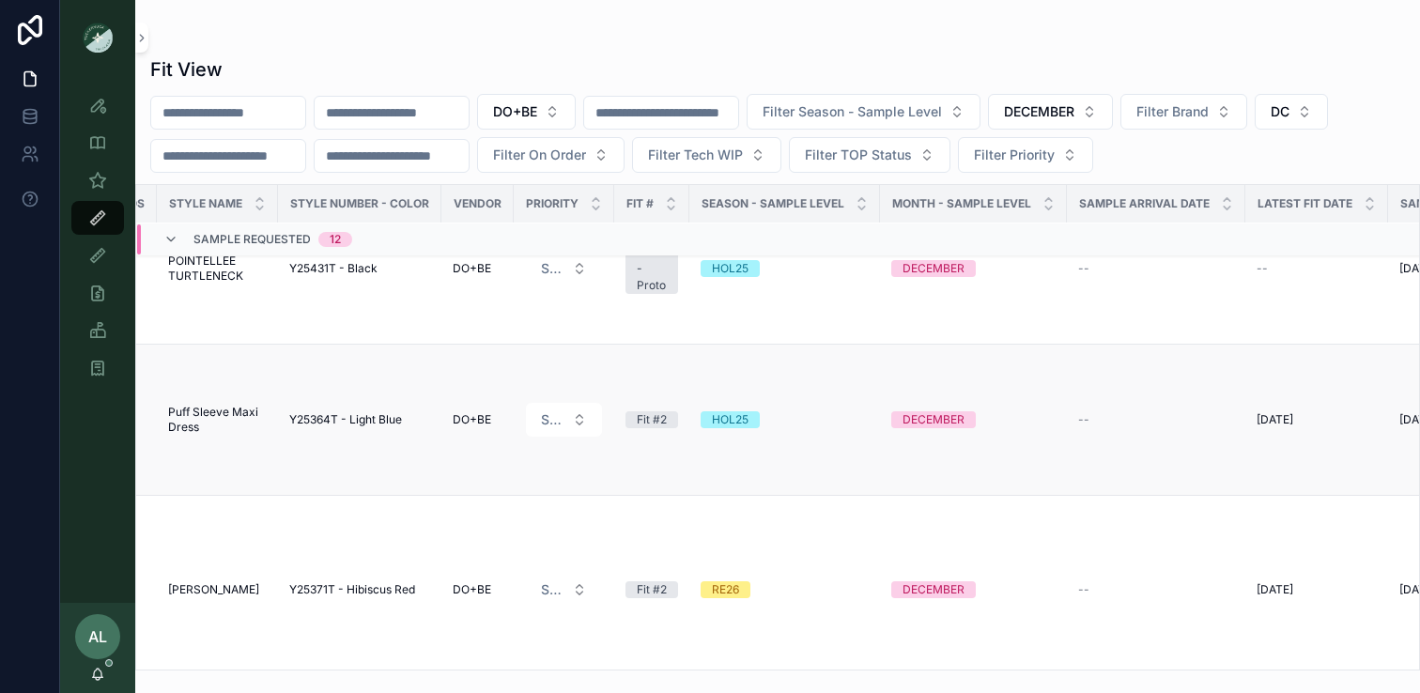
scroll to position [819, 0]
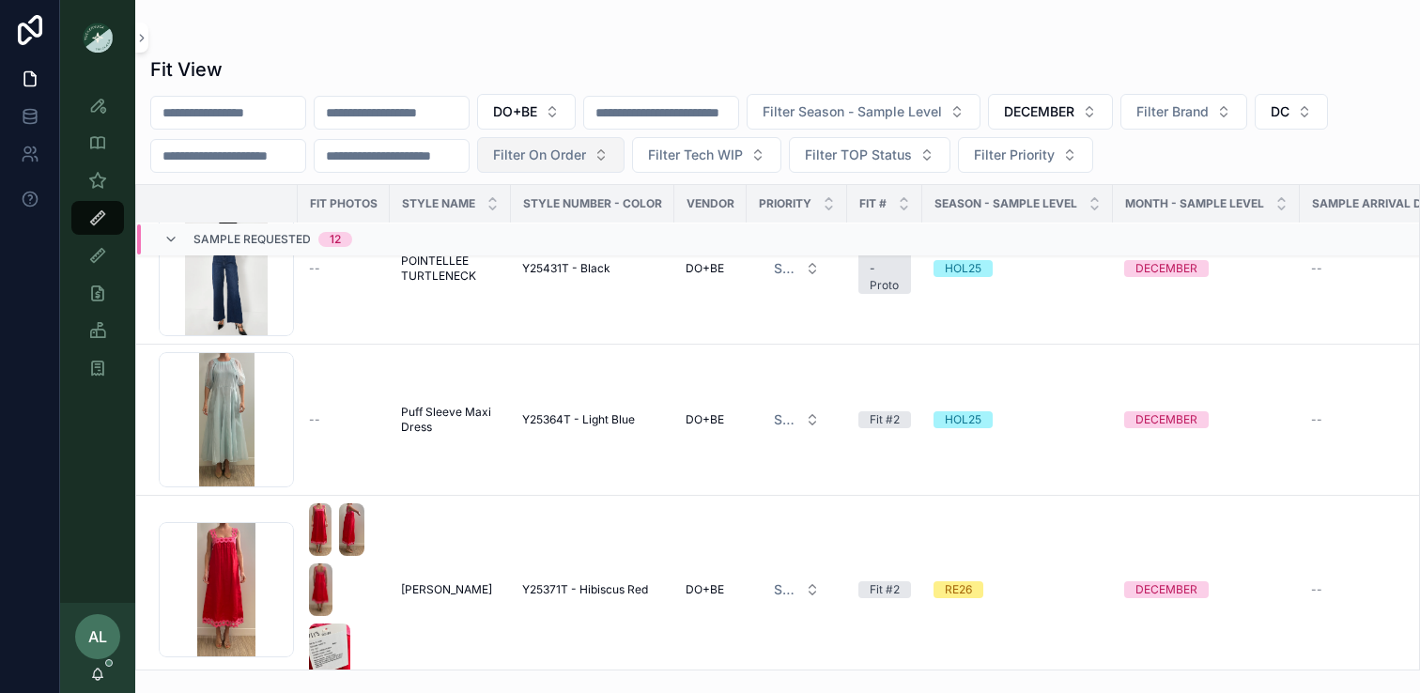
click at [582, 153] on span "Filter On Order" at bounding box center [539, 155] width 93 height 19
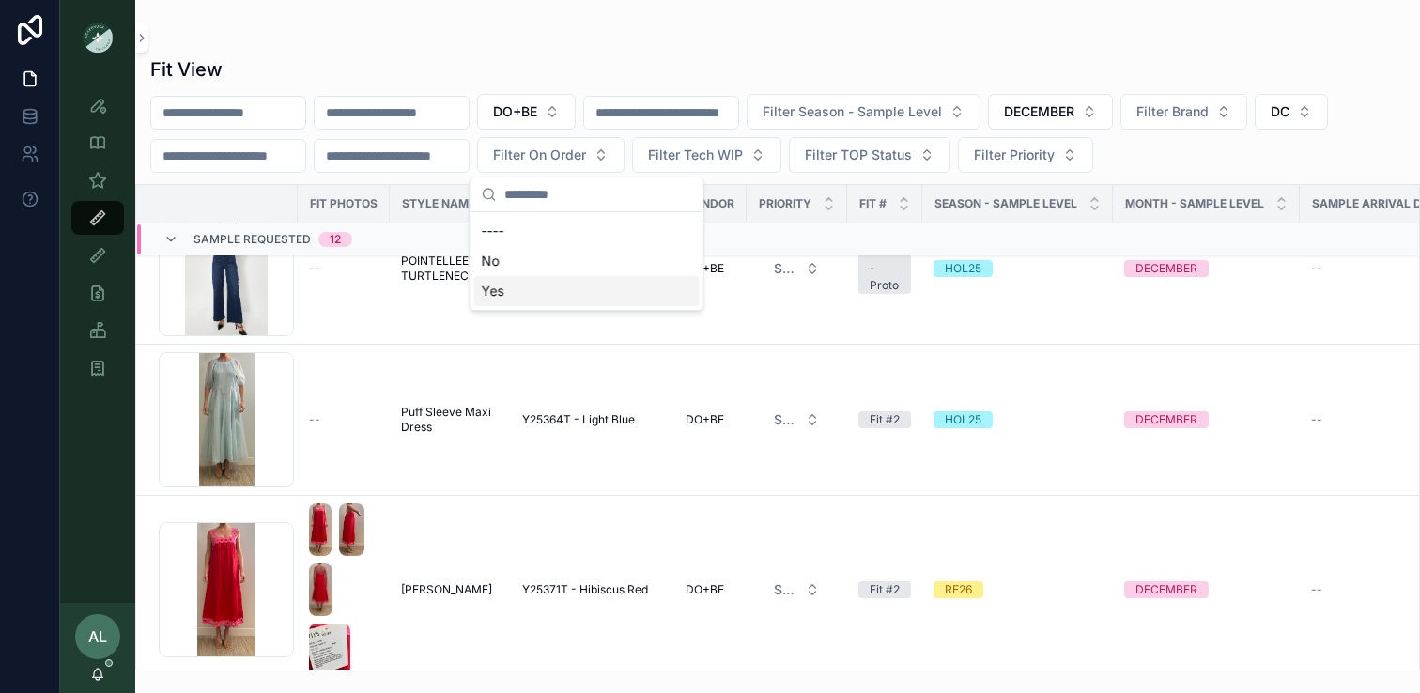
click at [532, 294] on div "Yes" at bounding box center [586, 291] width 225 height 30
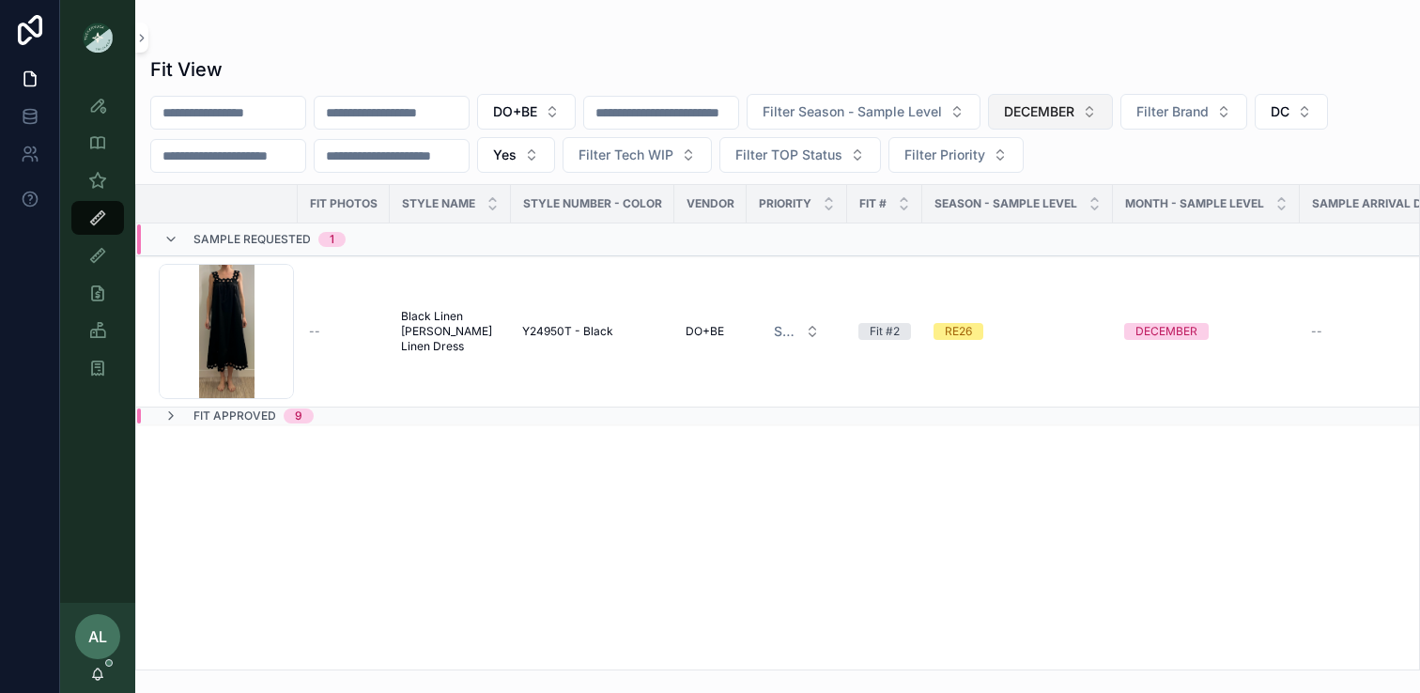
click at [1075, 107] on span "DECEMBER" at bounding box center [1039, 111] width 70 height 19
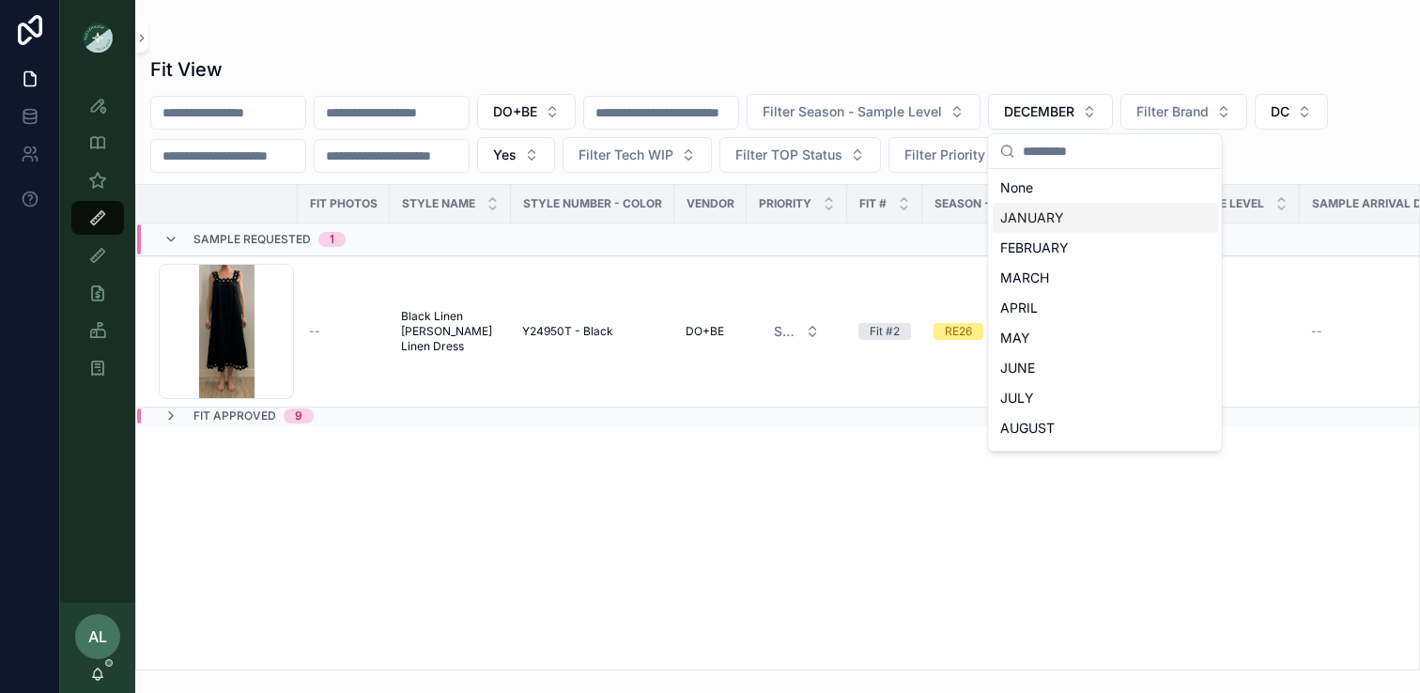
click at [1043, 222] on div "JANUARY" at bounding box center [1105, 218] width 225 height 30
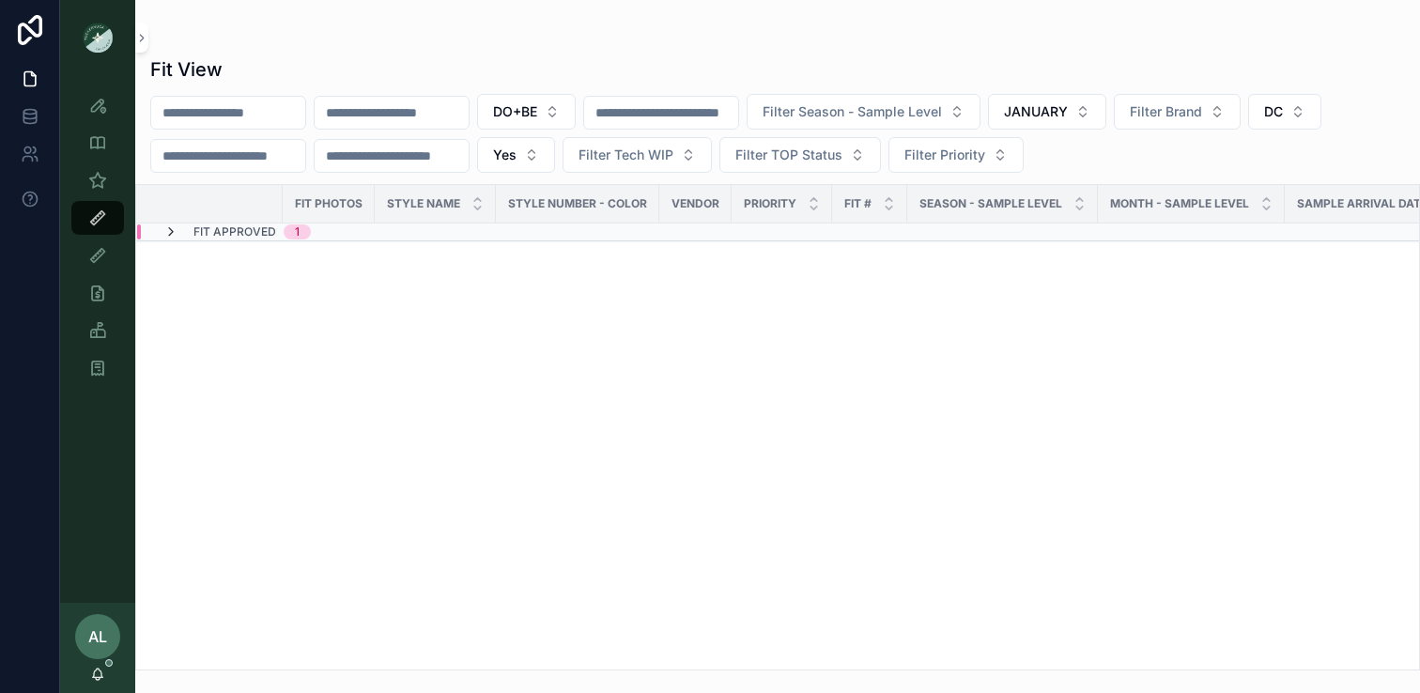
click at [170, 229] on icon "scrollable content" at bounding box center [170, 232] width 15 height 15
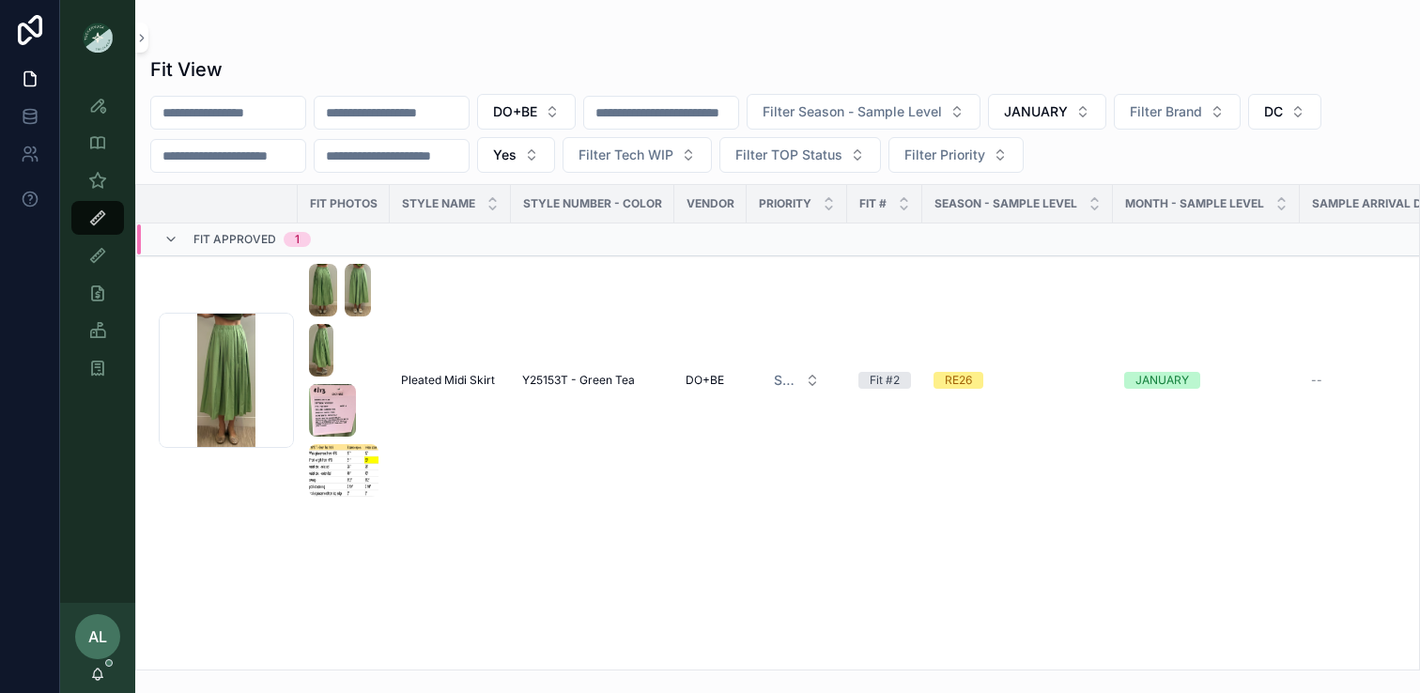
click at [170, 229] on div "Fit Approved 1" at bounding box center [236, 240] width 147 height 30
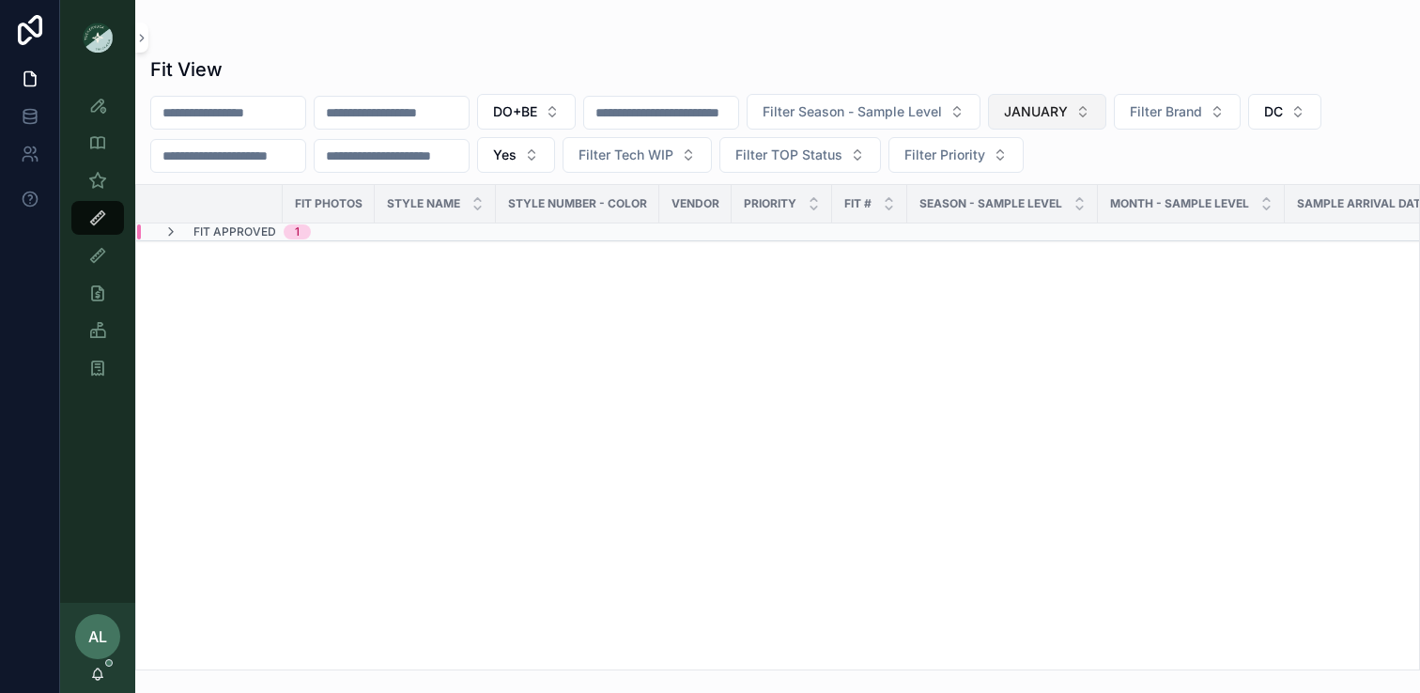
click at [1068, 109] on span "JANUARY" at bounding box center [1036, 111] width 64 height 19
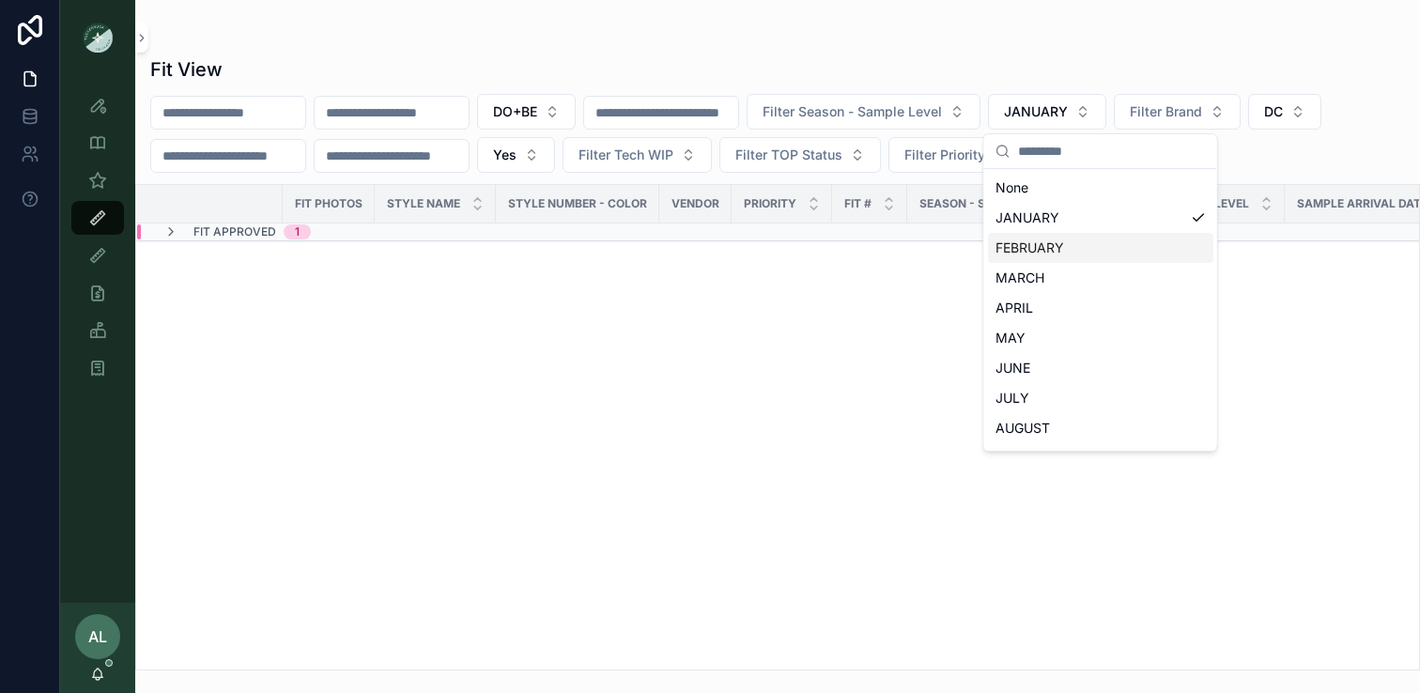
click at [1032, 248] on div "FEBRUARY" at bounding box center [1100, 248] width 225 height 30
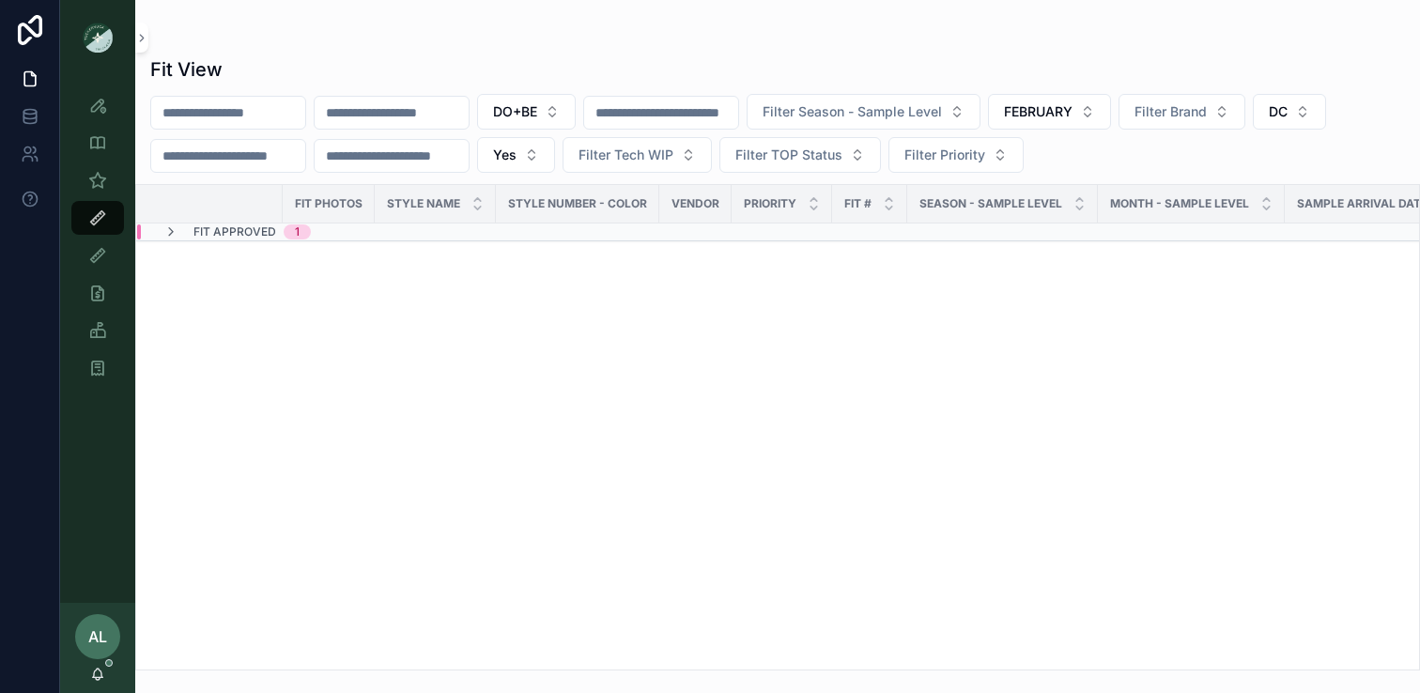
click at [179, 227] on div "Fit Approved 1" at bounding box center [236, 232] width 147 height 15
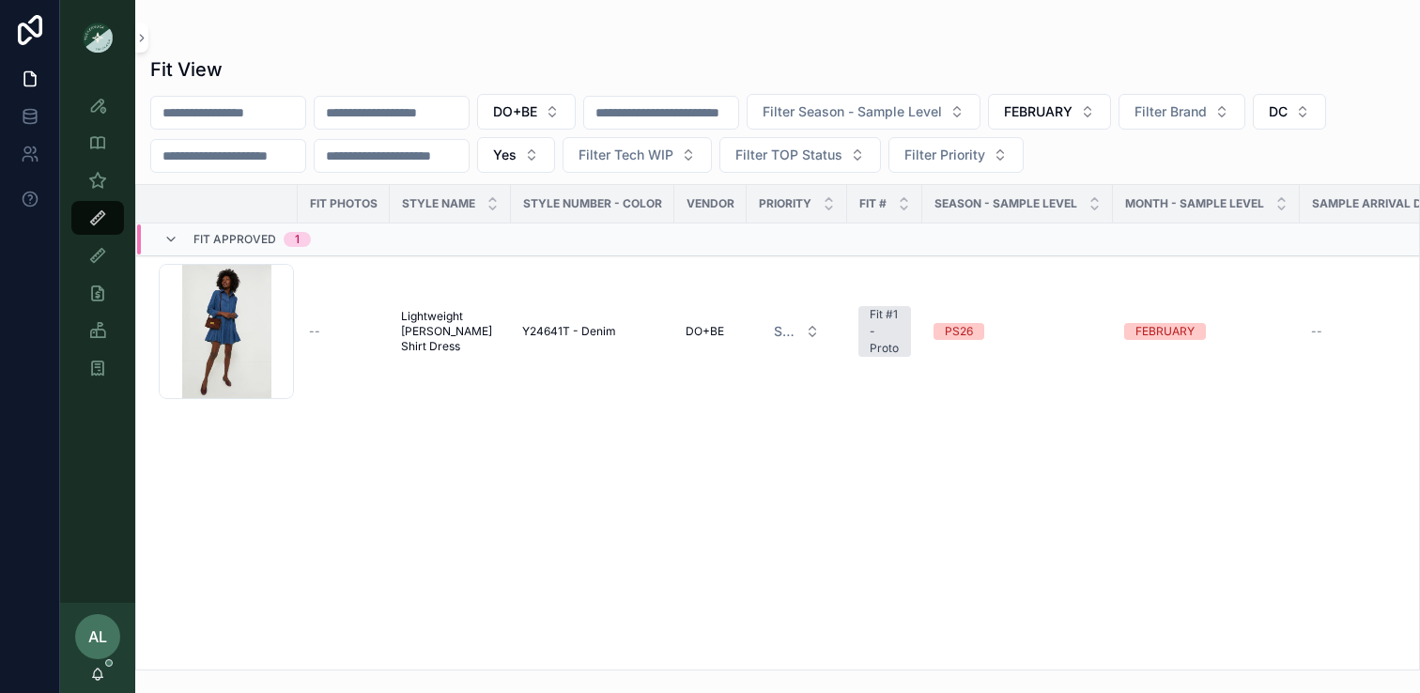
click at [179, 227] on div "Fit Approved 1" at bounding box center [236, 240] width 147 height 30
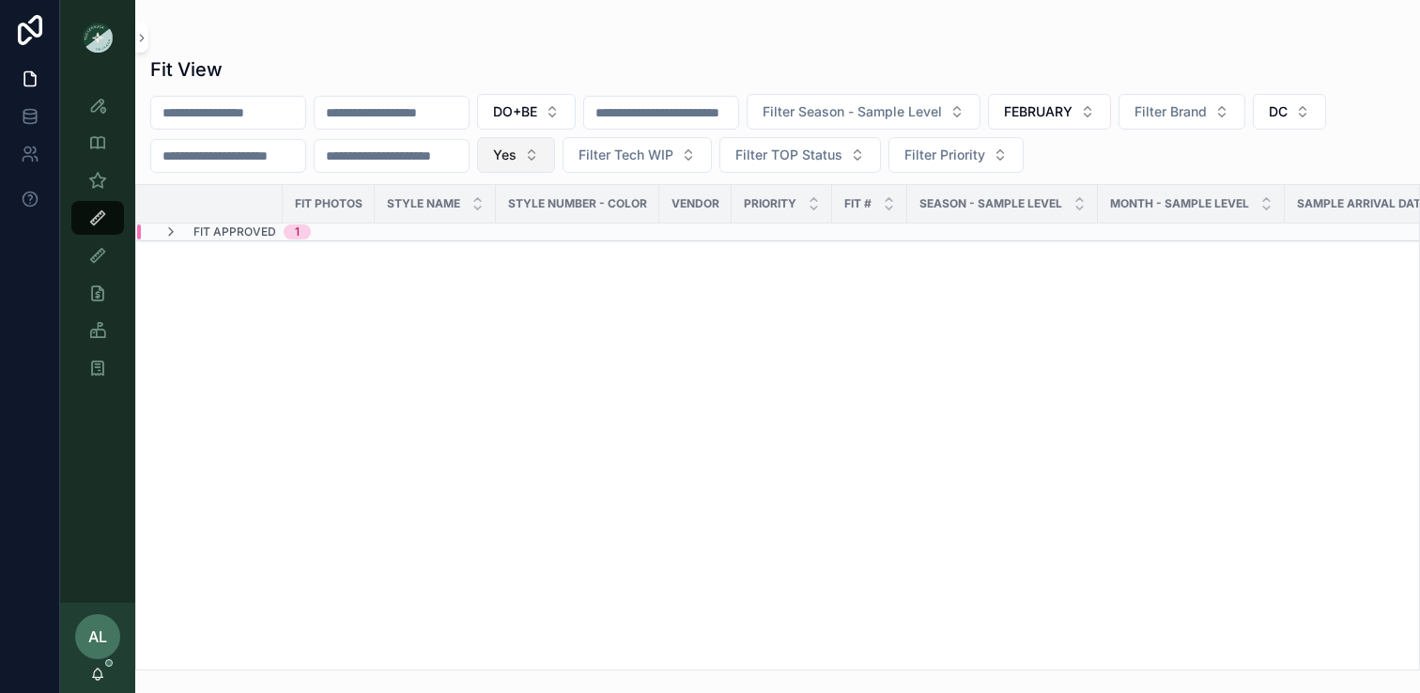
click at [517, 156] on span "Yes" at bounding box center [504, 155] width 23 height 19
click at [498, 260] on div "No" at bounding box center [551, 261] width 225 height 30
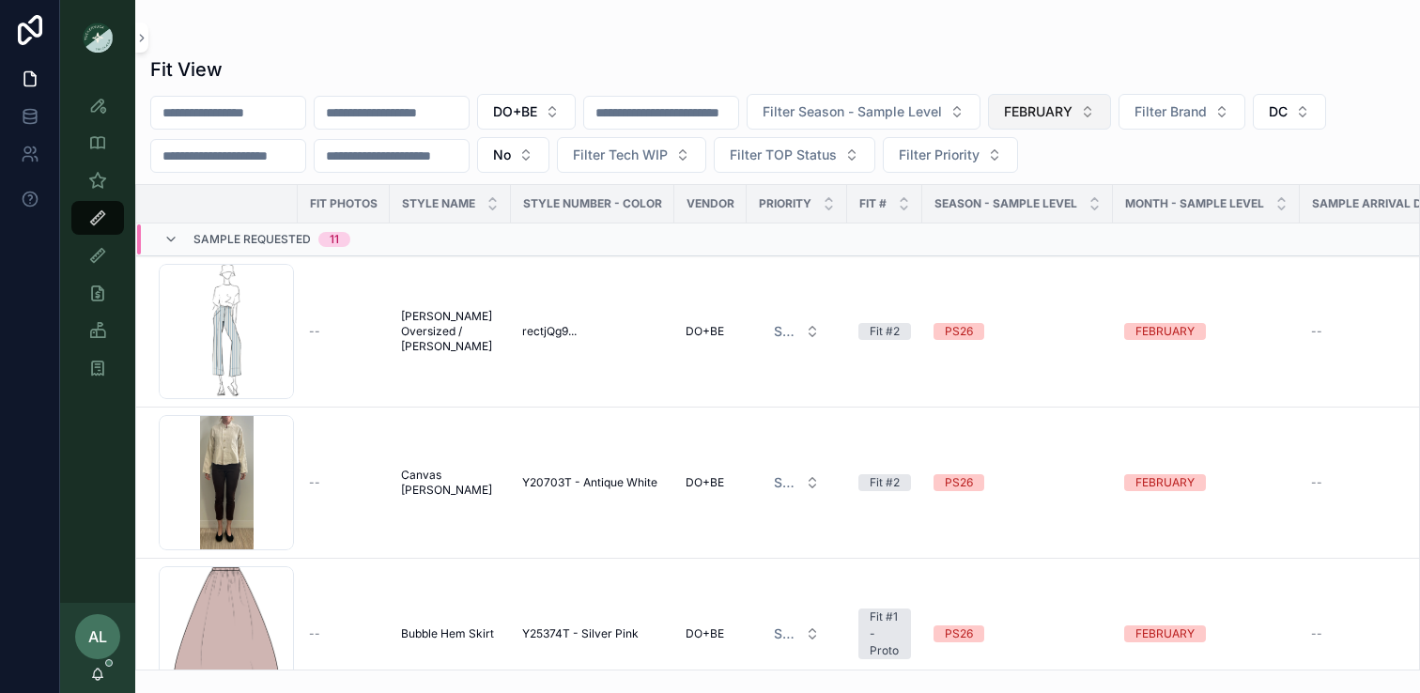
click at [1073, 118] on span "FEBRUARY" at bounding box center [1038, 111] width 69 height 19
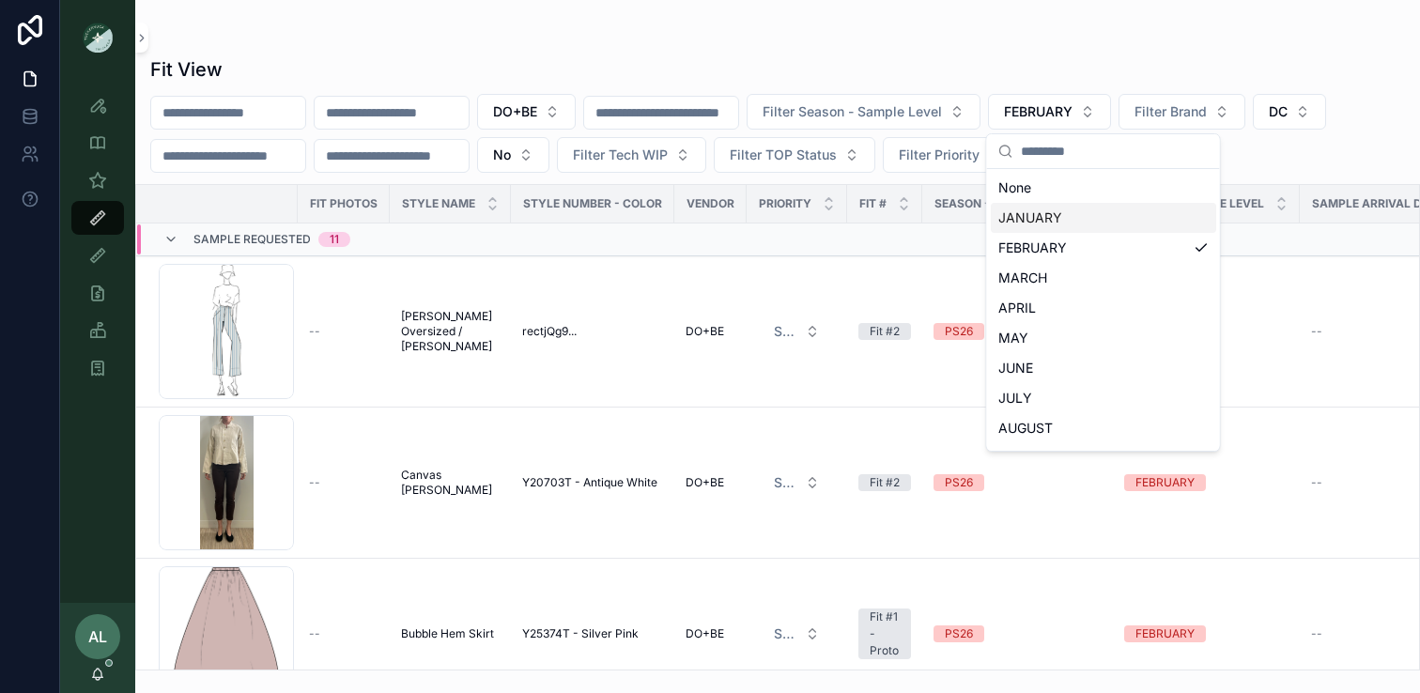
click at [1012, 219] on div "JANUARY" at bounding box center [1103, 218] width 225 height 30
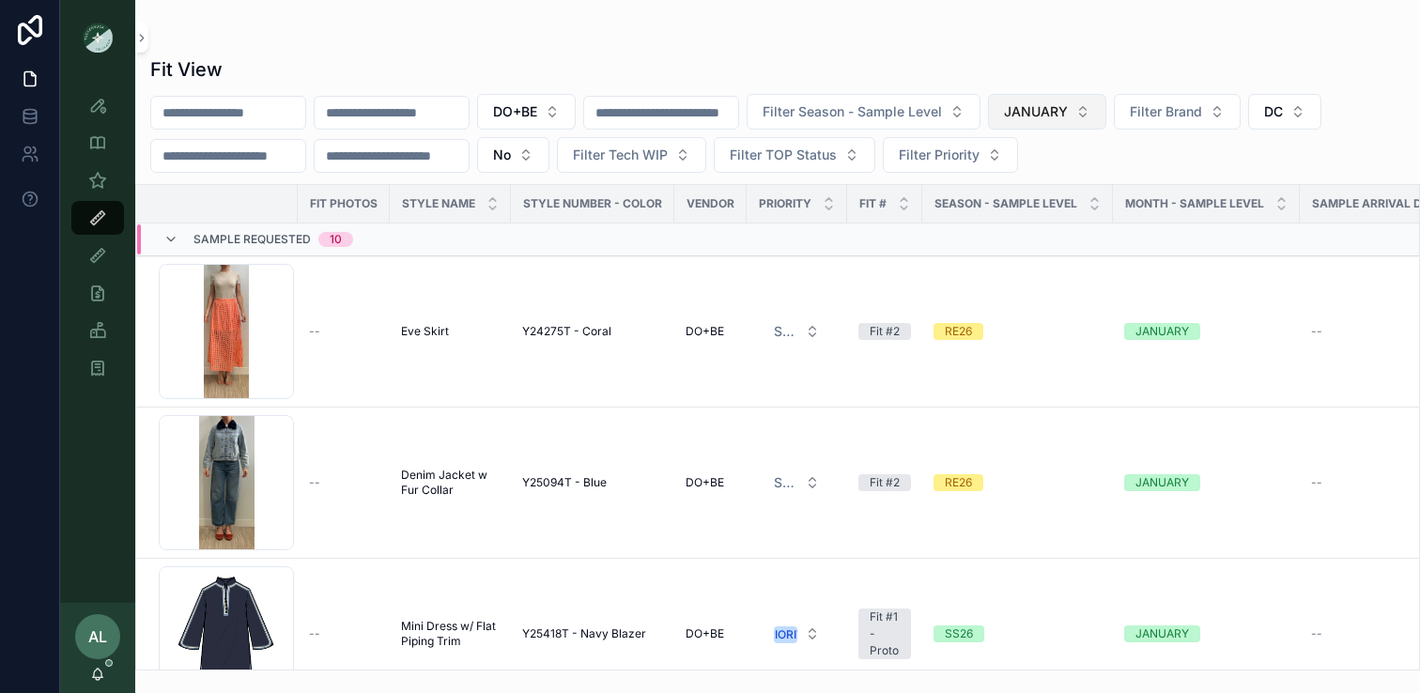
click at [1068, 102] on span "JANUARY" at bounding box center [1036, 111] width 64 height 19
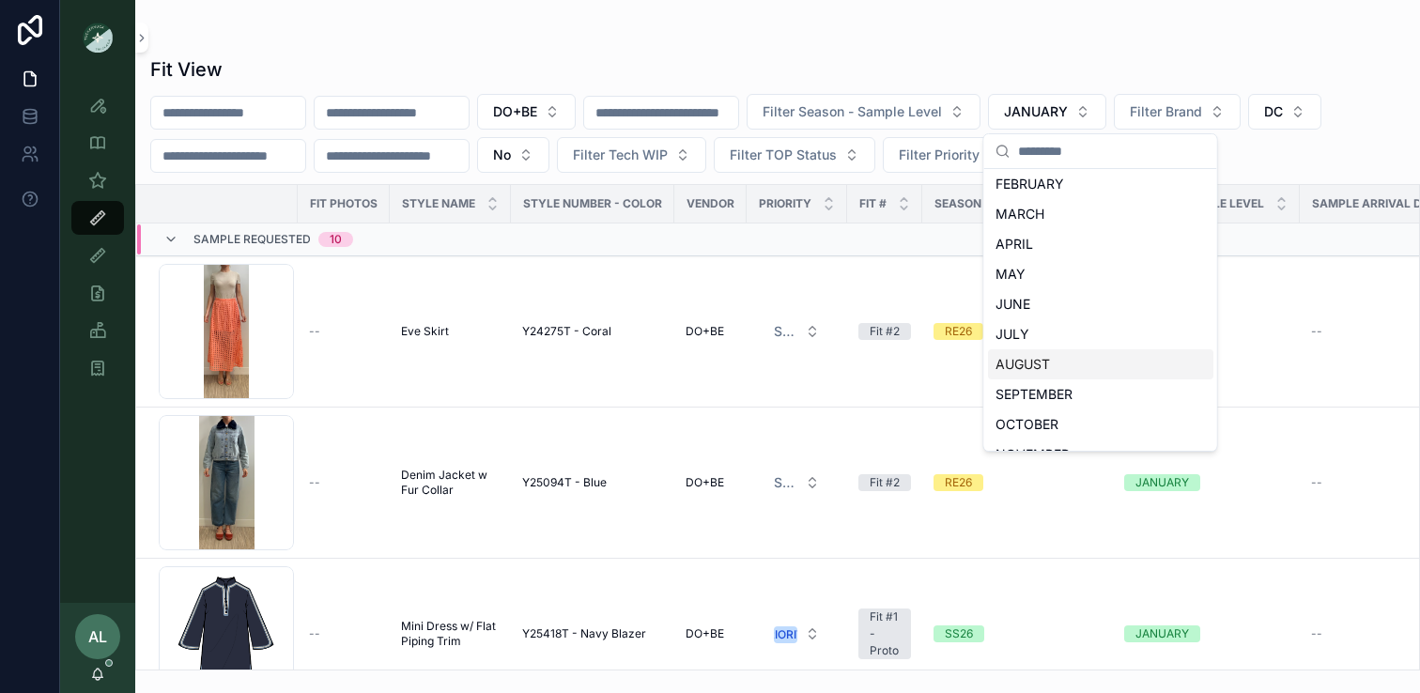
scroll to position [116, 0]
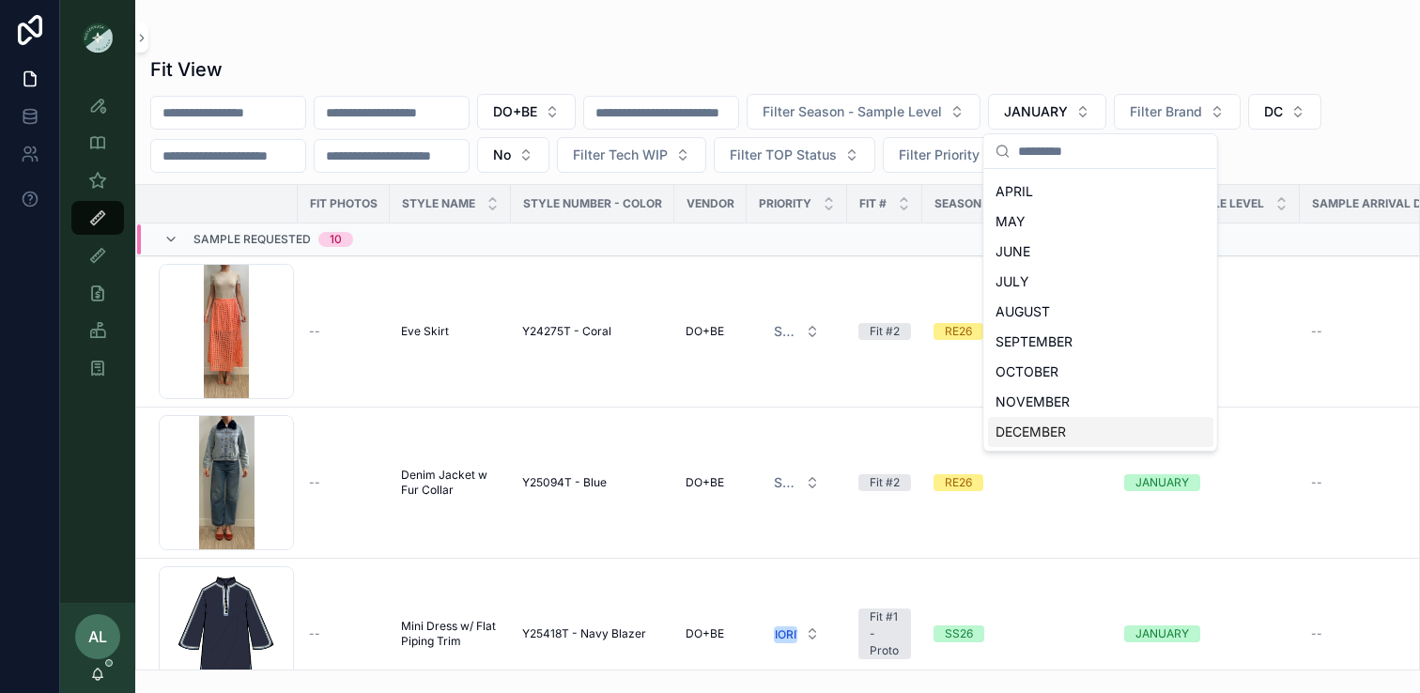
click at [1033, 440] on div "DECEMBER" at bounding box center [1100, 432] width 225 height 30
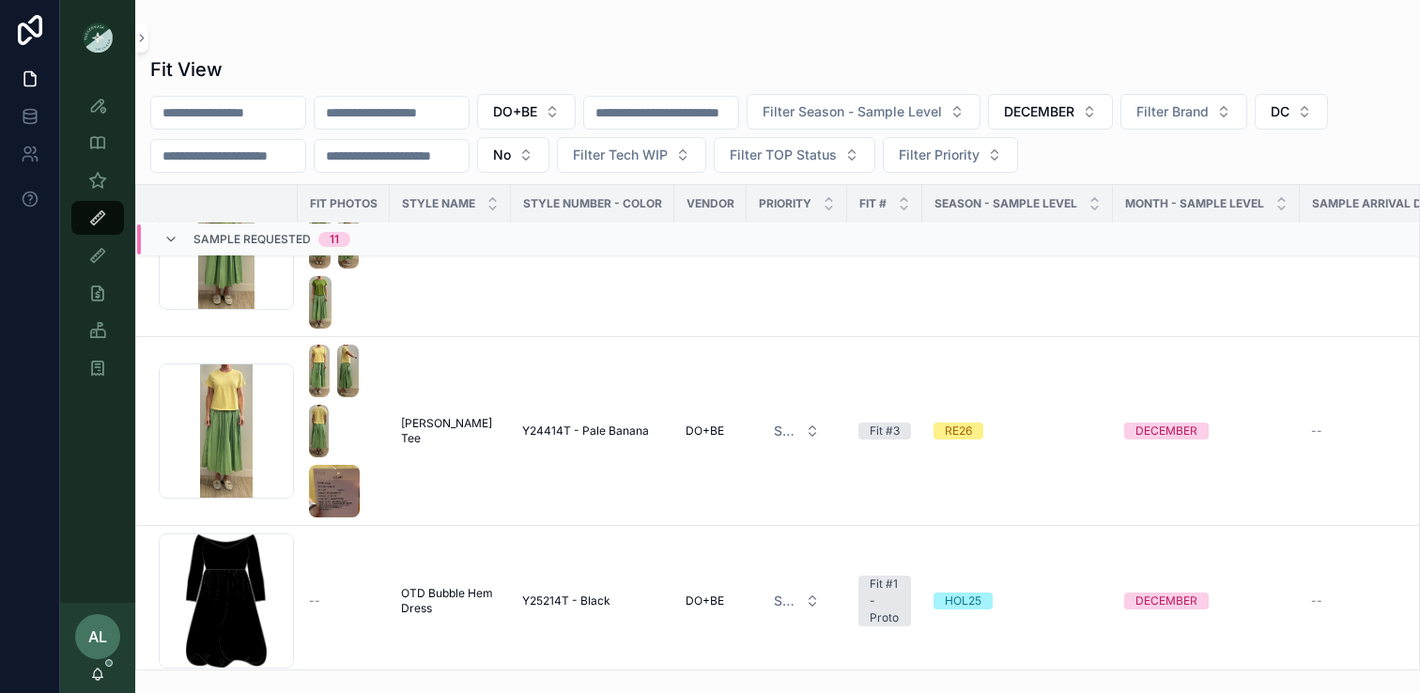
scroll to position [2007, 0]
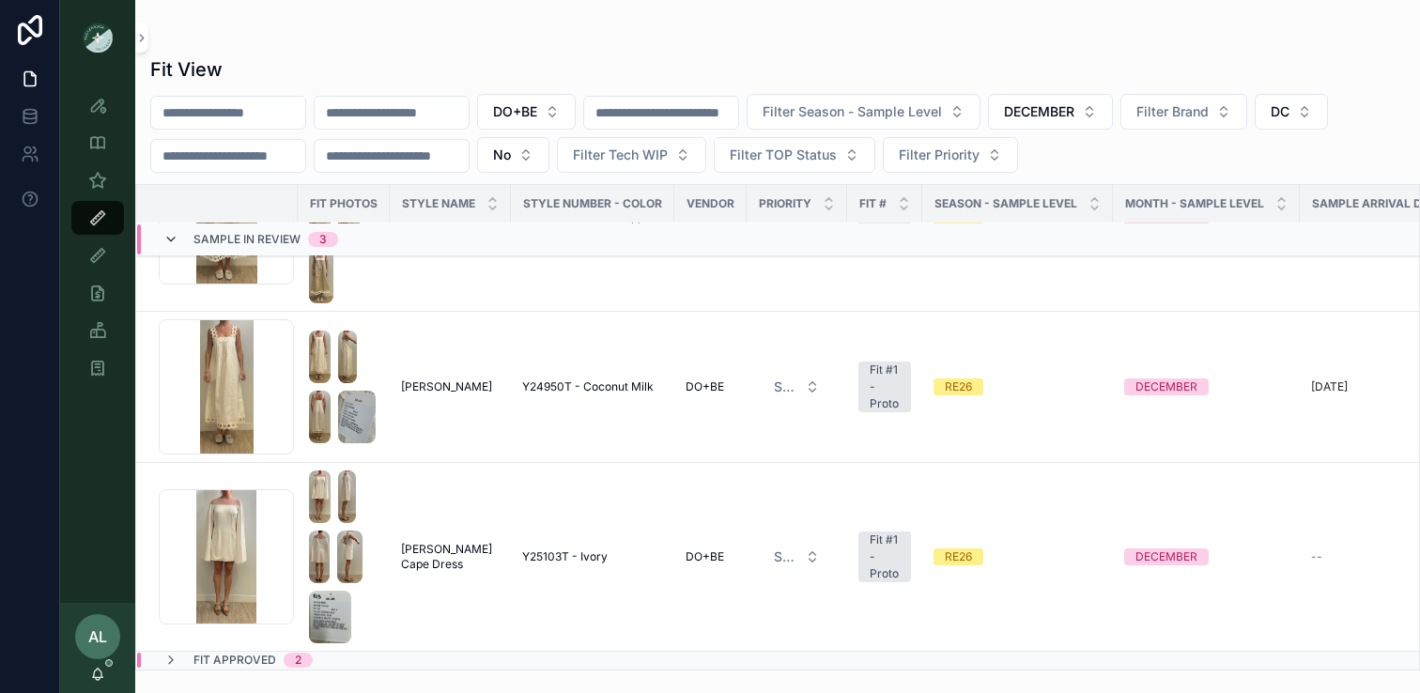
click at [165, 243] on icon "scrollable content" at bounding box center [170, 239] width 15 height 15
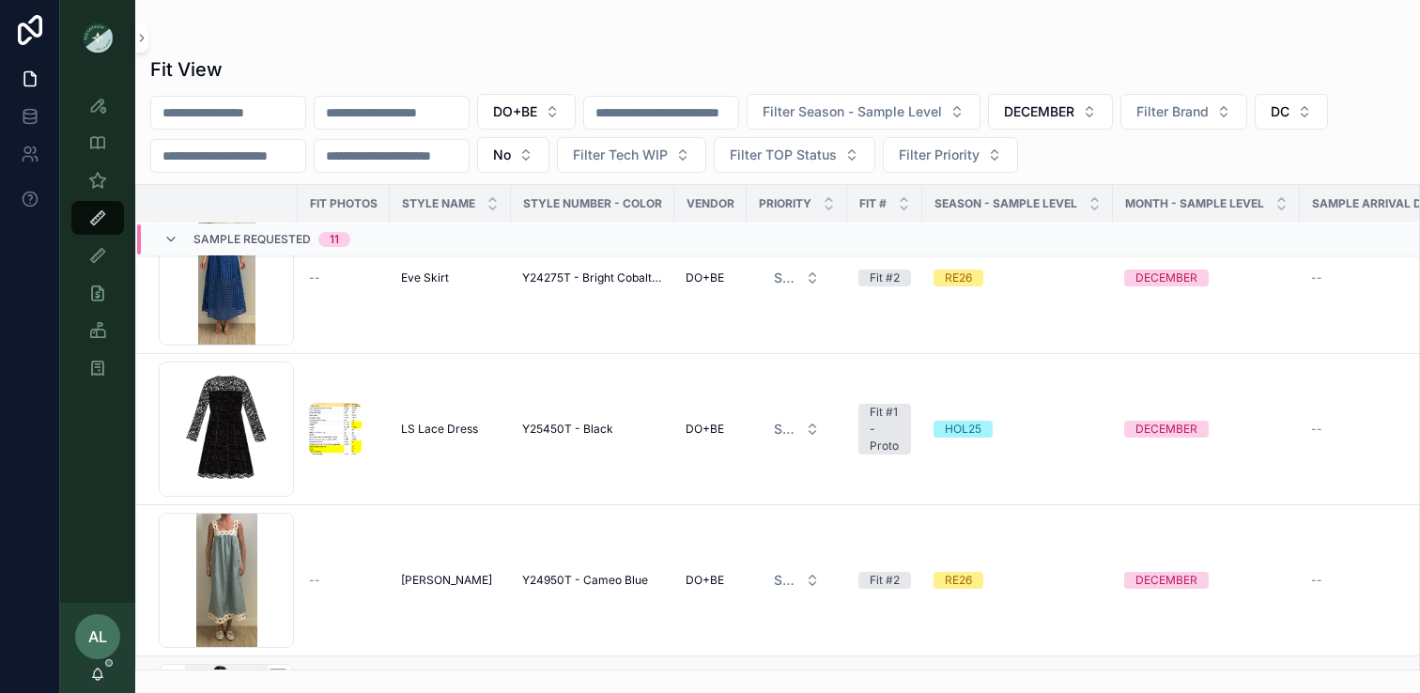
scroll to position [0, 0]
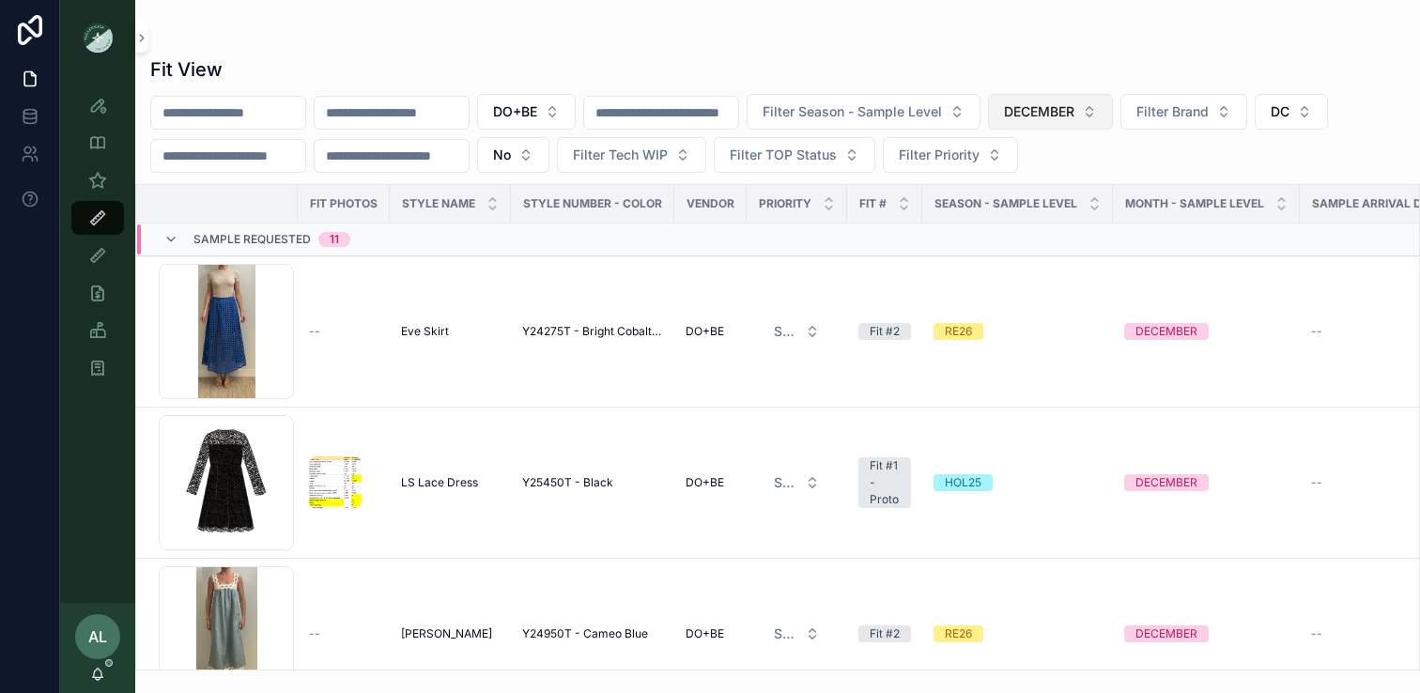
click at [1061, 108] on span "DECEMBER" at bounding box center [1039, 111] width 70 height 19
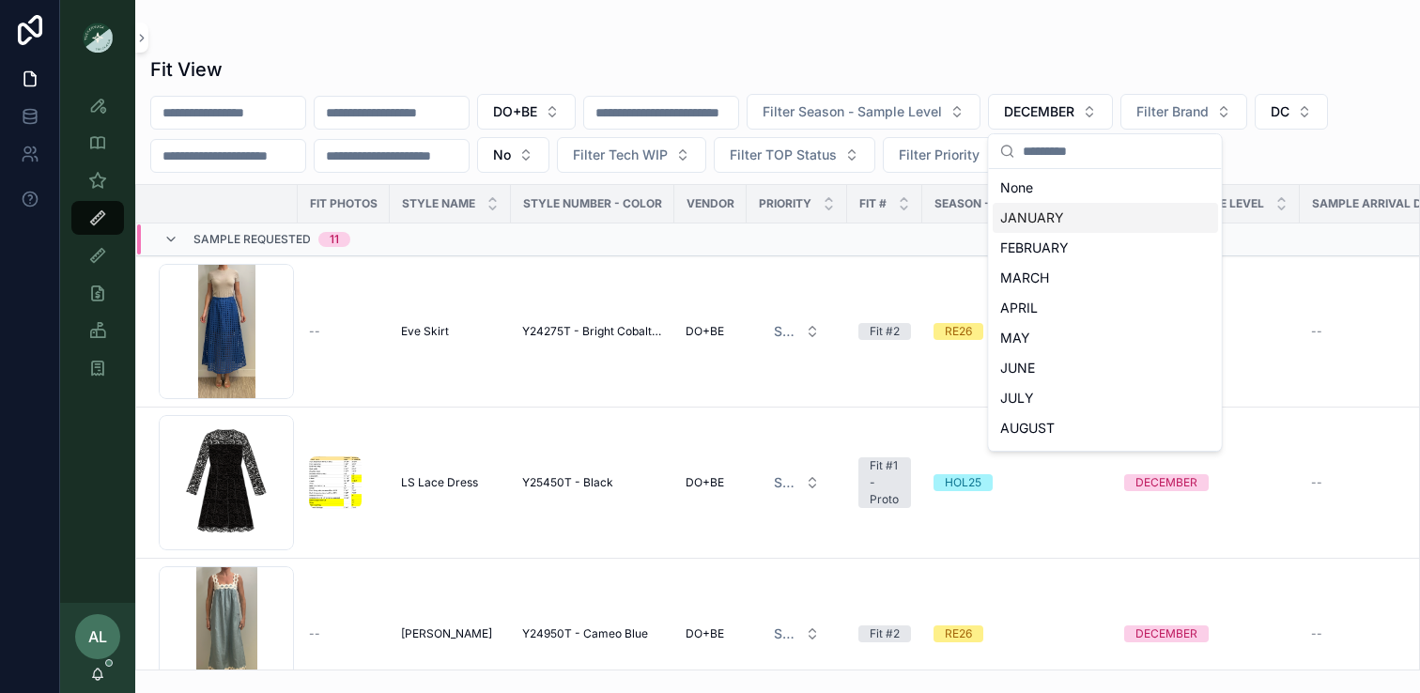
click at [1032, 219] on div "JANUARY" at bounding box center [1105, 218] width 225 height 30
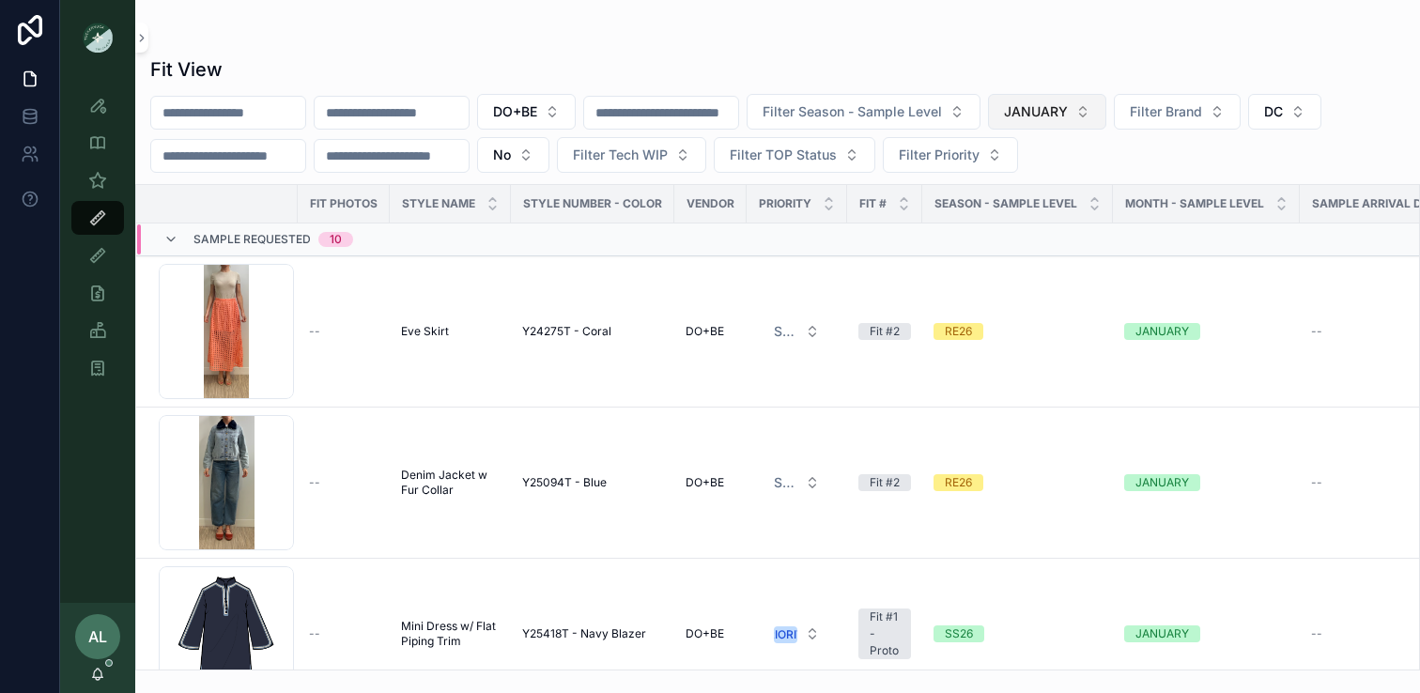
click at [1068, 119] on span "JANUARY" at bounding box center [1036, 111] width 64 height 19
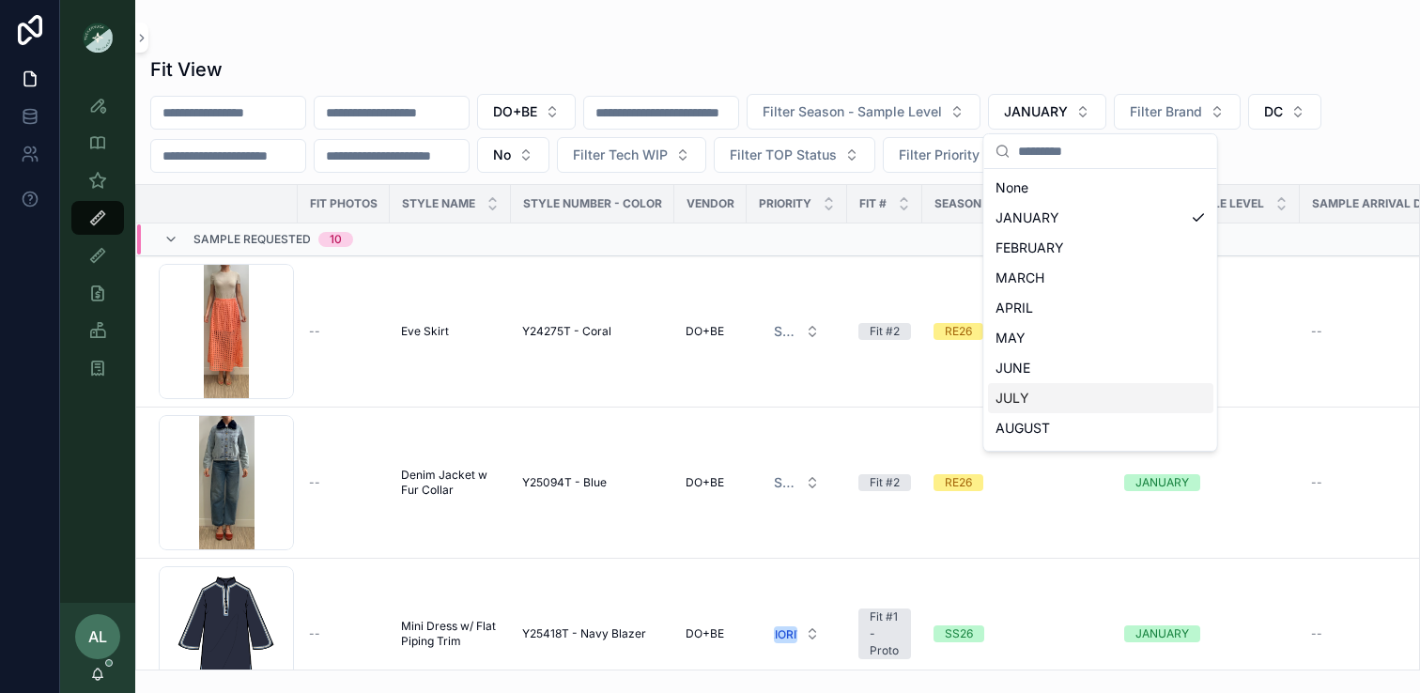
scroll to position [116, 0]
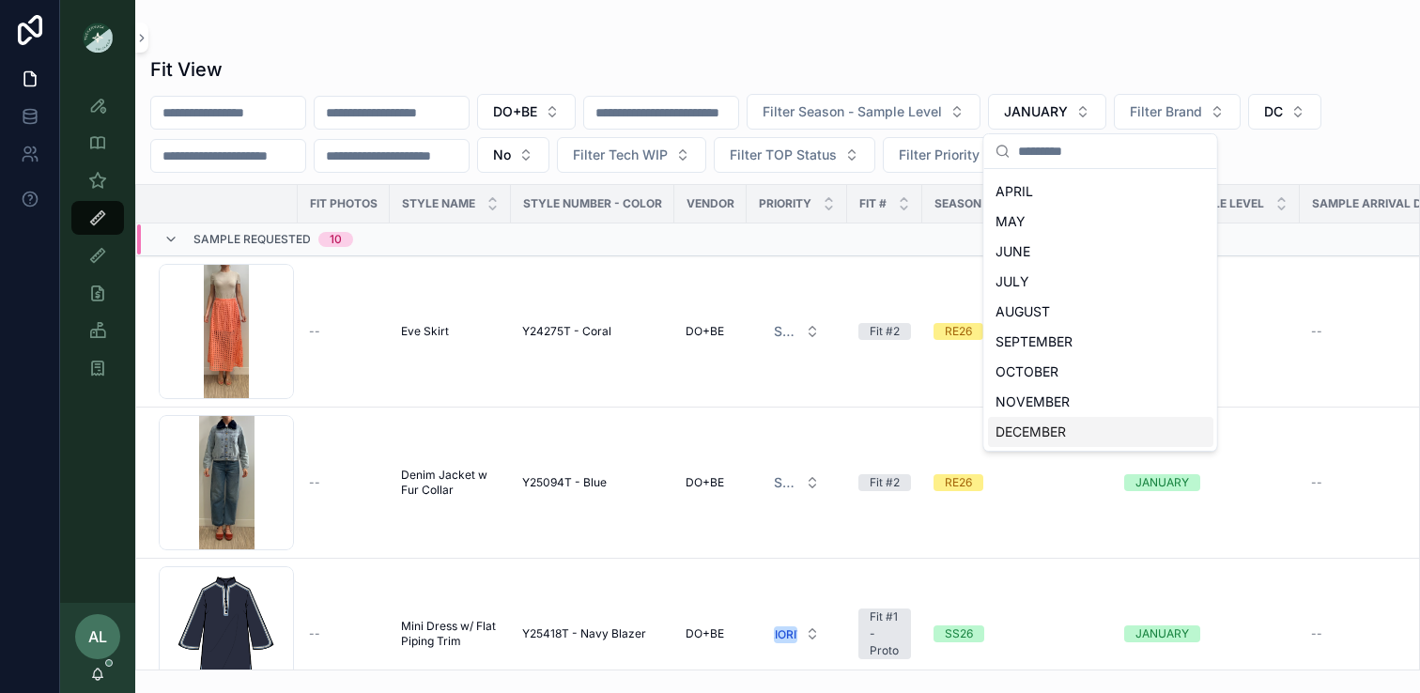
click at [1030, 440] on div "DECEMBER" at bounding box center [1100, 432] width 225 height 30
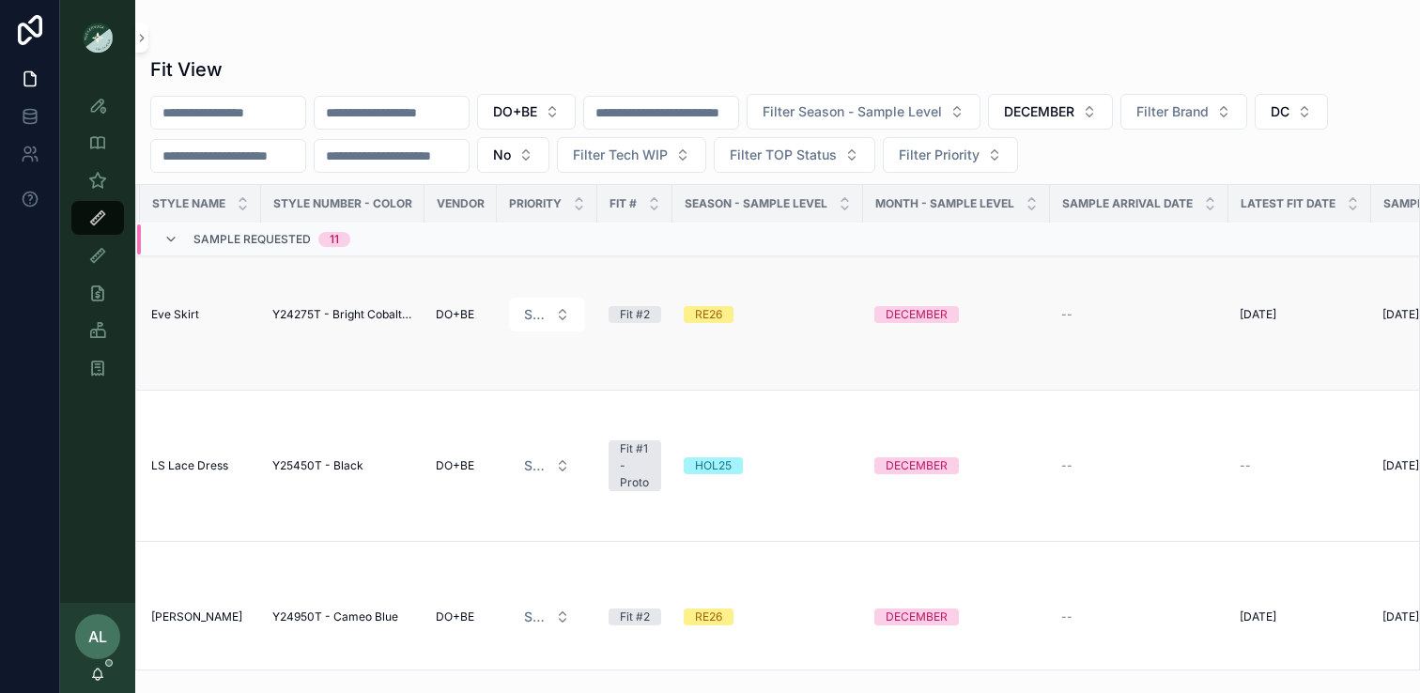
scroll to position [17, 0]
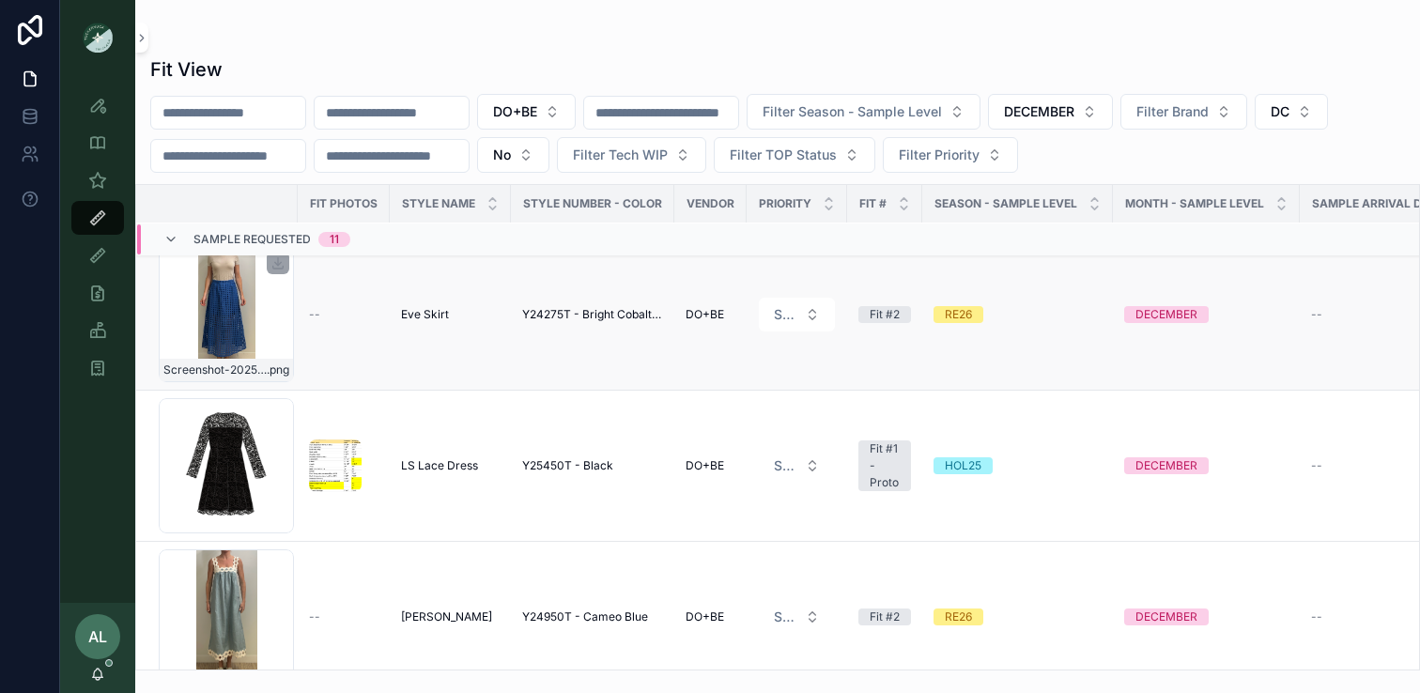
click at [274, 316] on div "Screenshot-2025-08-20-at-9.47.46-AM .png" at bounding box center [226, 314] width 135 height 135
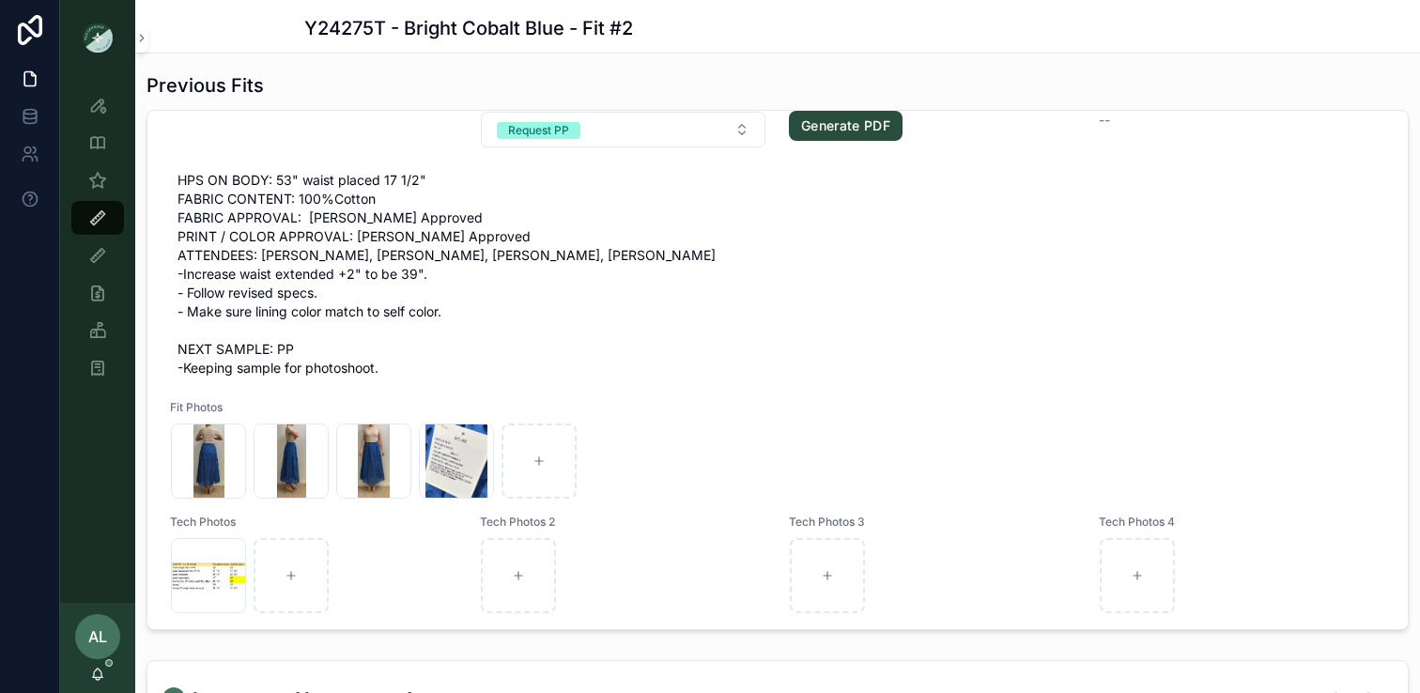
scroll to position [47, 0]
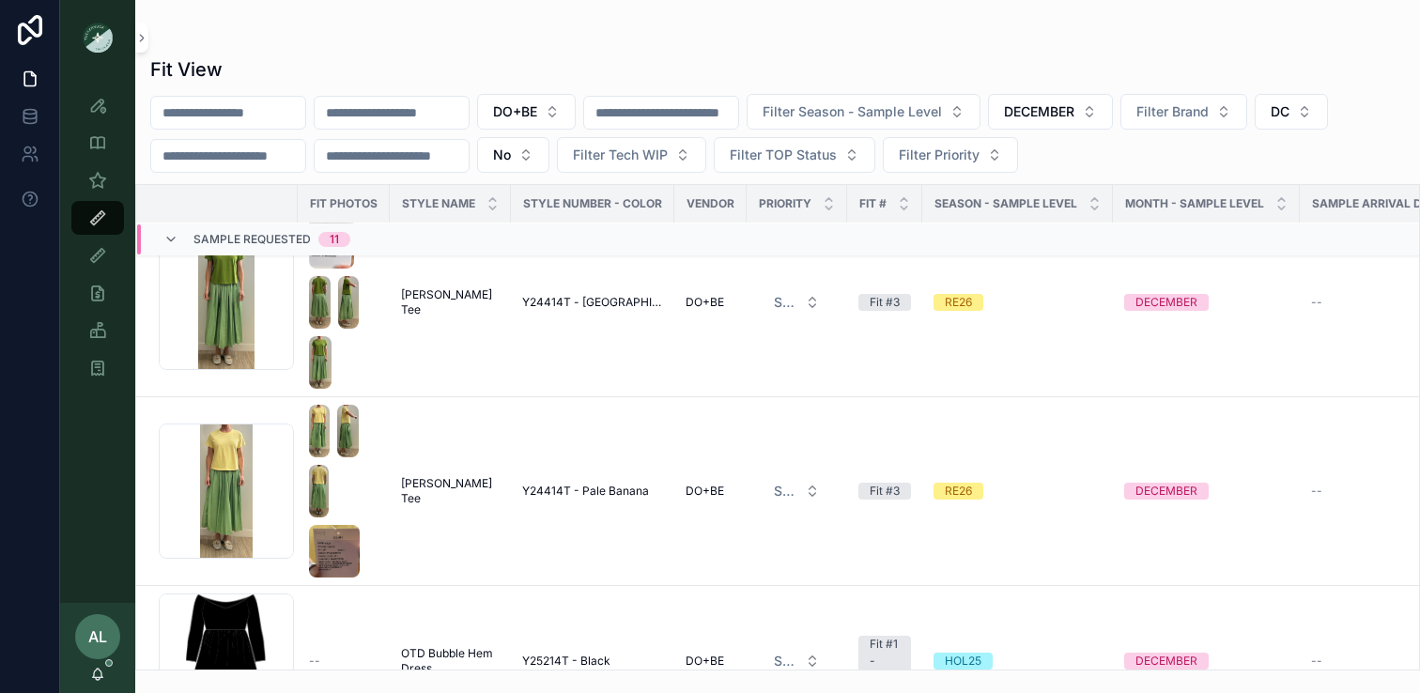
scroll to position [1436, 0]
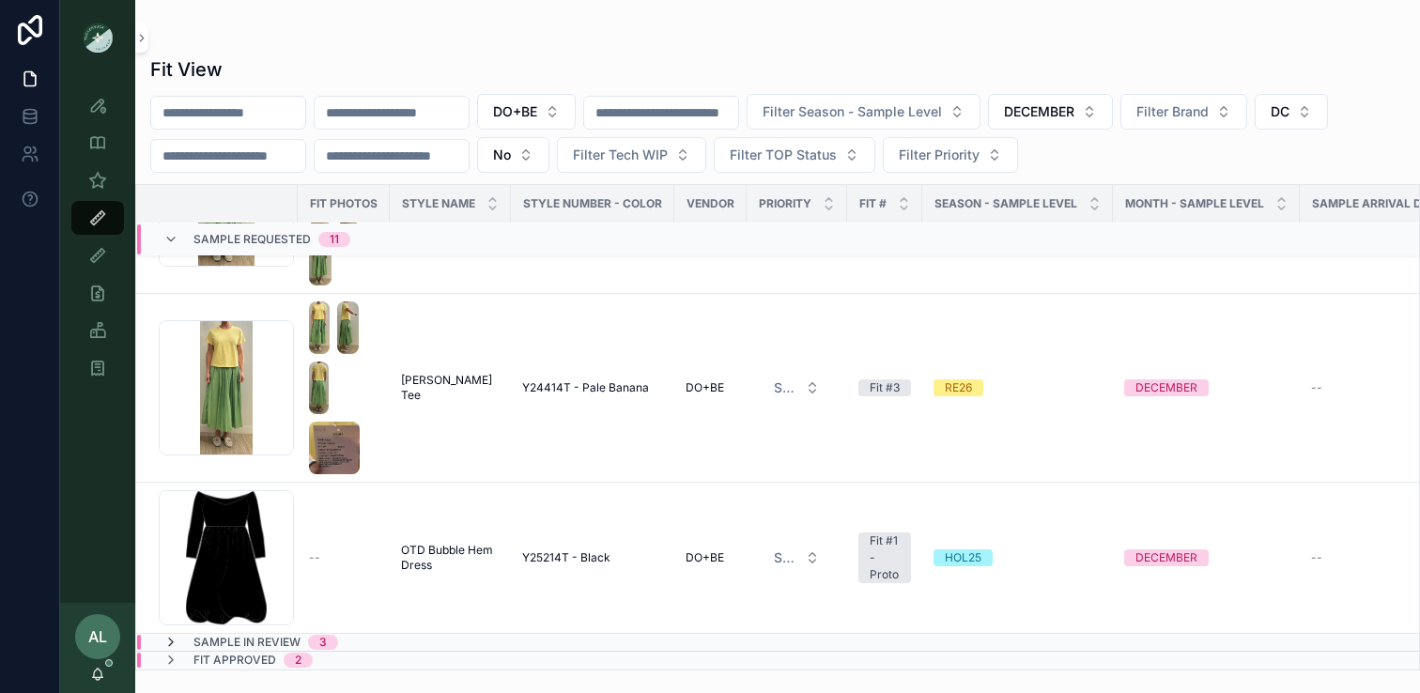
click at [167, 644] on icon "scrollable content" at bounding box center [170, 642] width 15 height 15
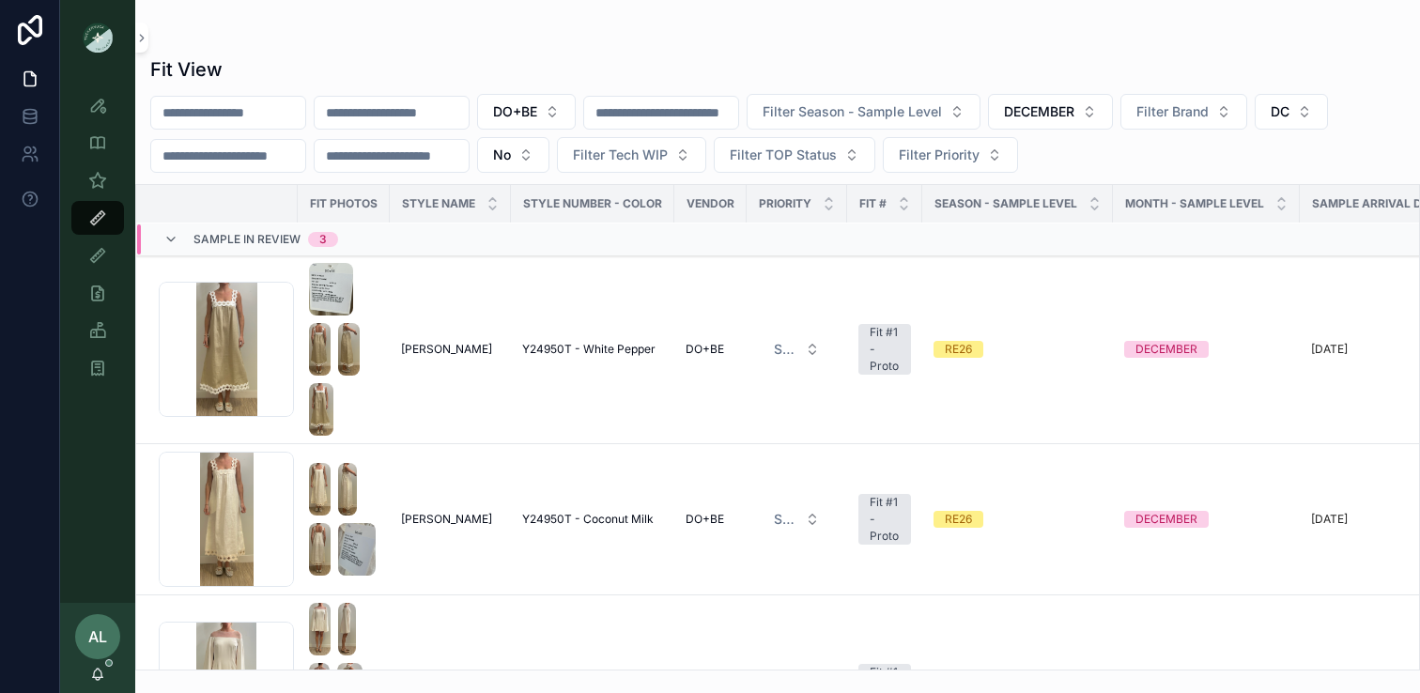
scroll to position [2007, 0]
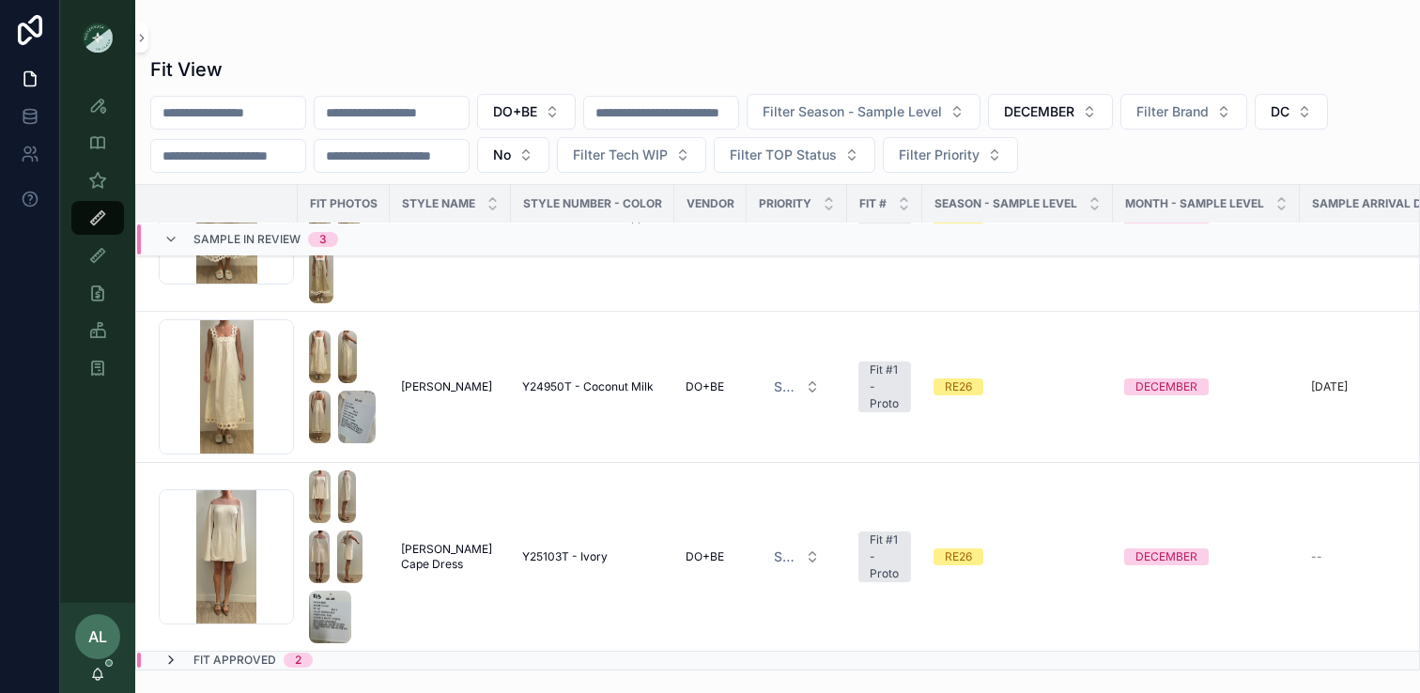
click at [172, 661] on icon "scrollable content" at bounding box center [170, 660] width 15 height 15
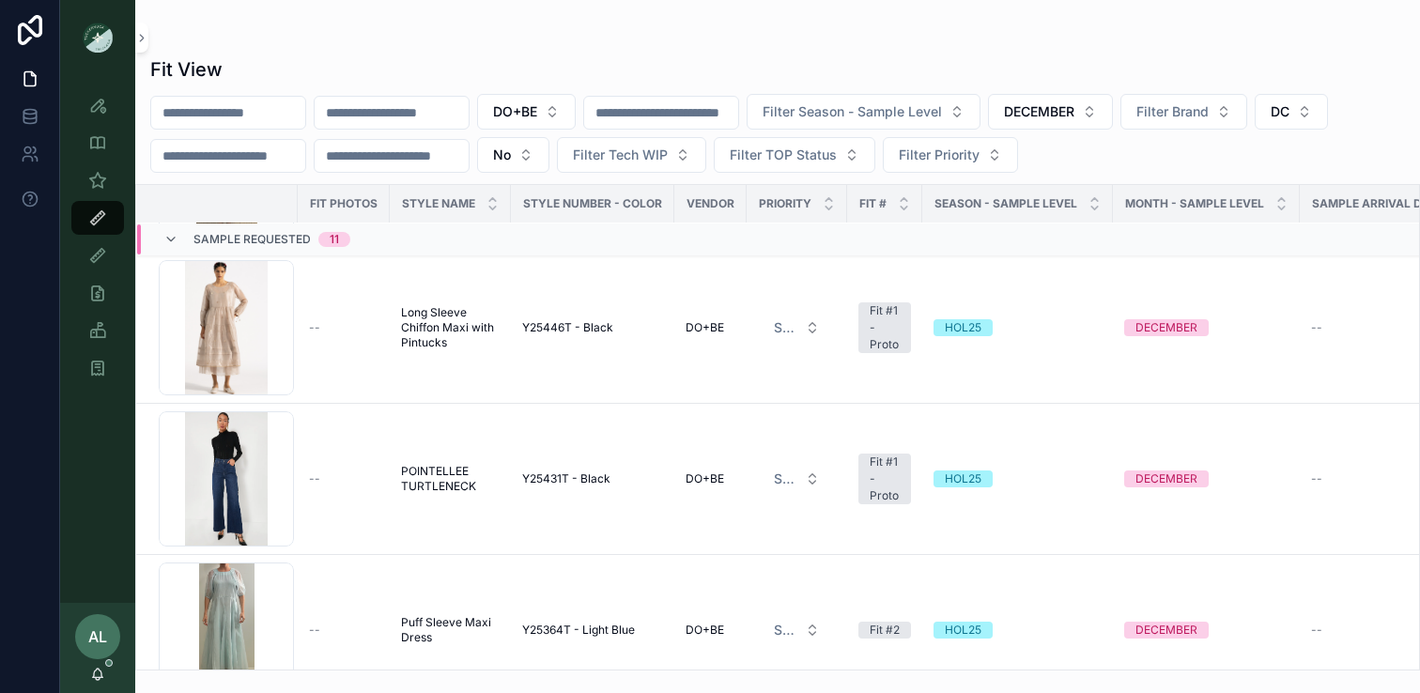
scroll to position [0, 0]
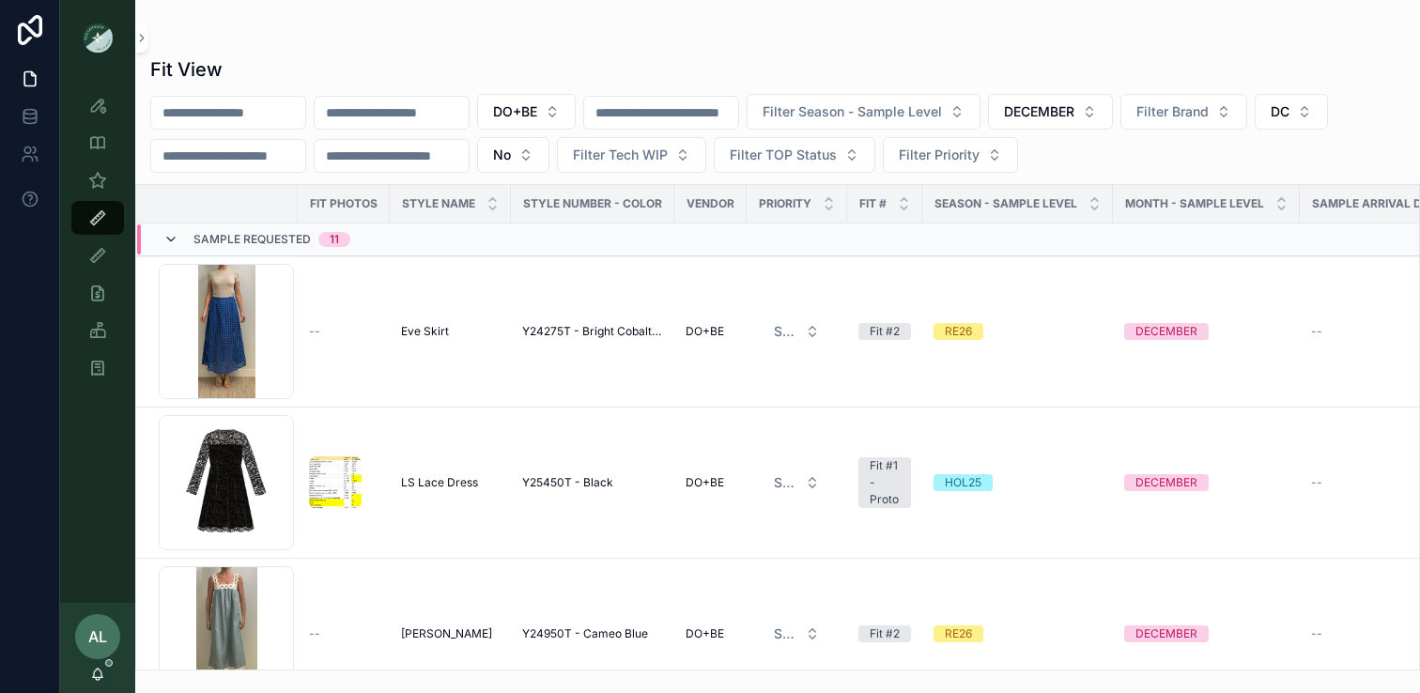
click at [169, 241] on icon "scrollable content" at bounding box center [170, 239] width 15 height 15
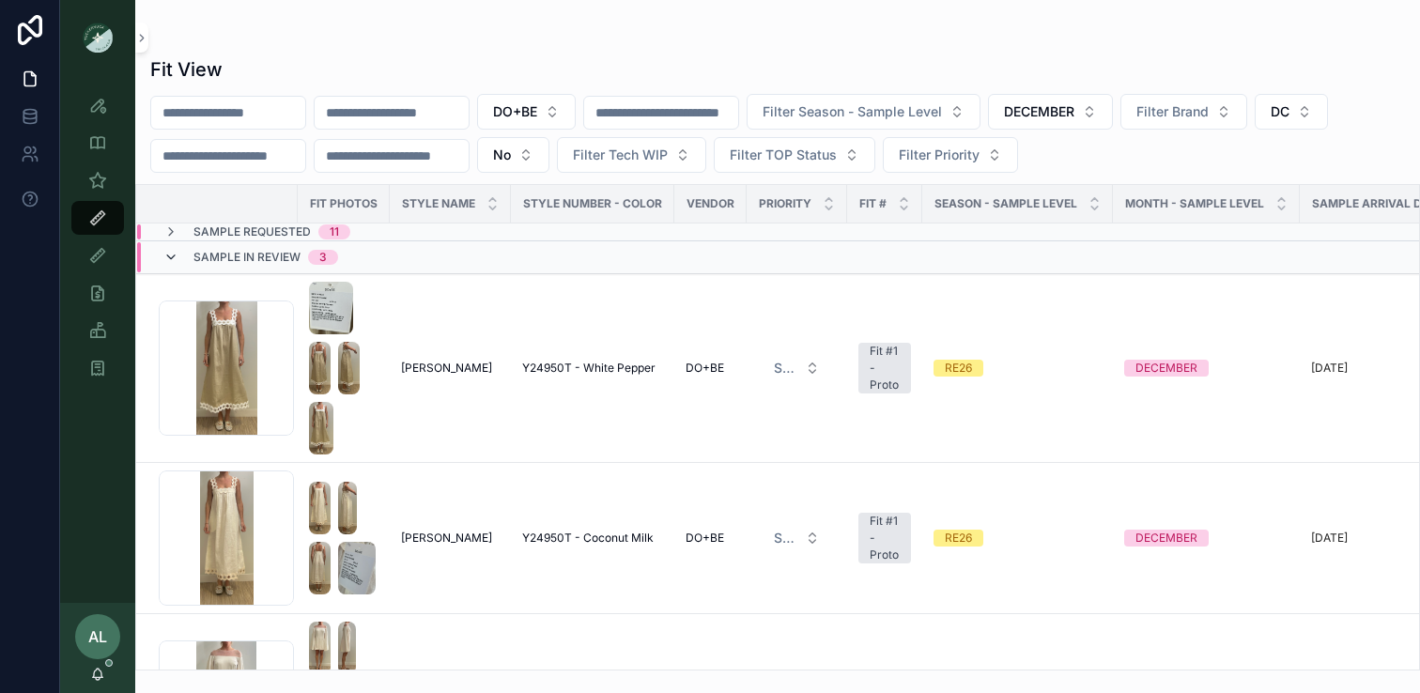
click at [171, 254] on icon "scrollable content" at bounding box center [170, 257] width 15 height 15
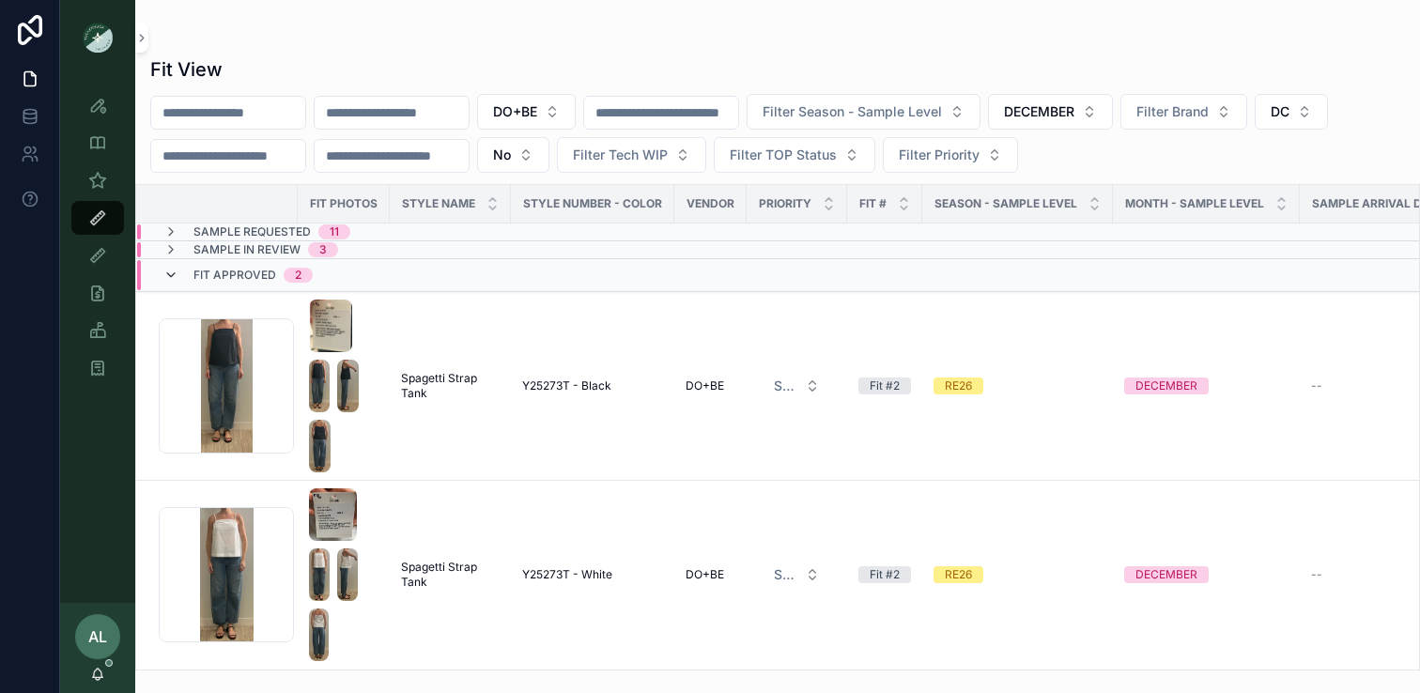
click at [167, 278] on icon "scrollable content" at bounding box center [170, 275] width 15 height 15
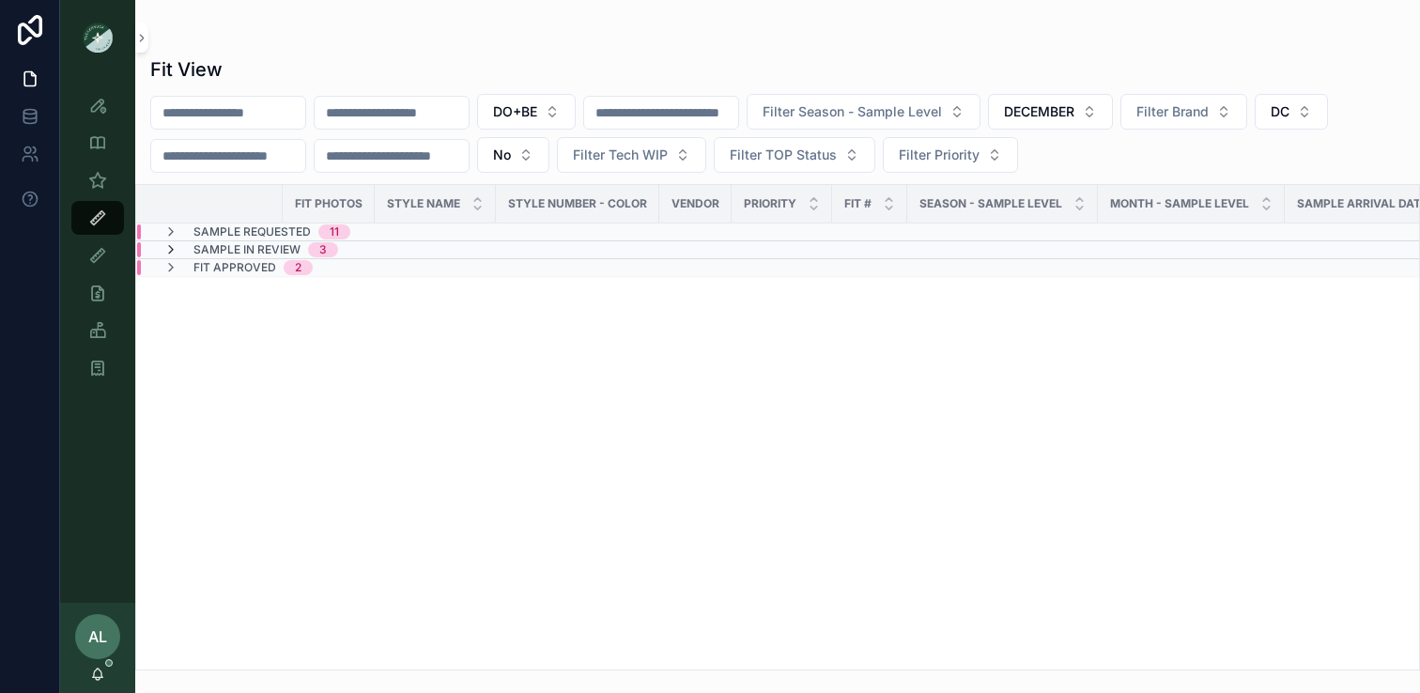
click at [164, 248] on icon "scrollable content" at bounding box center [170, 249] width 15 height 15
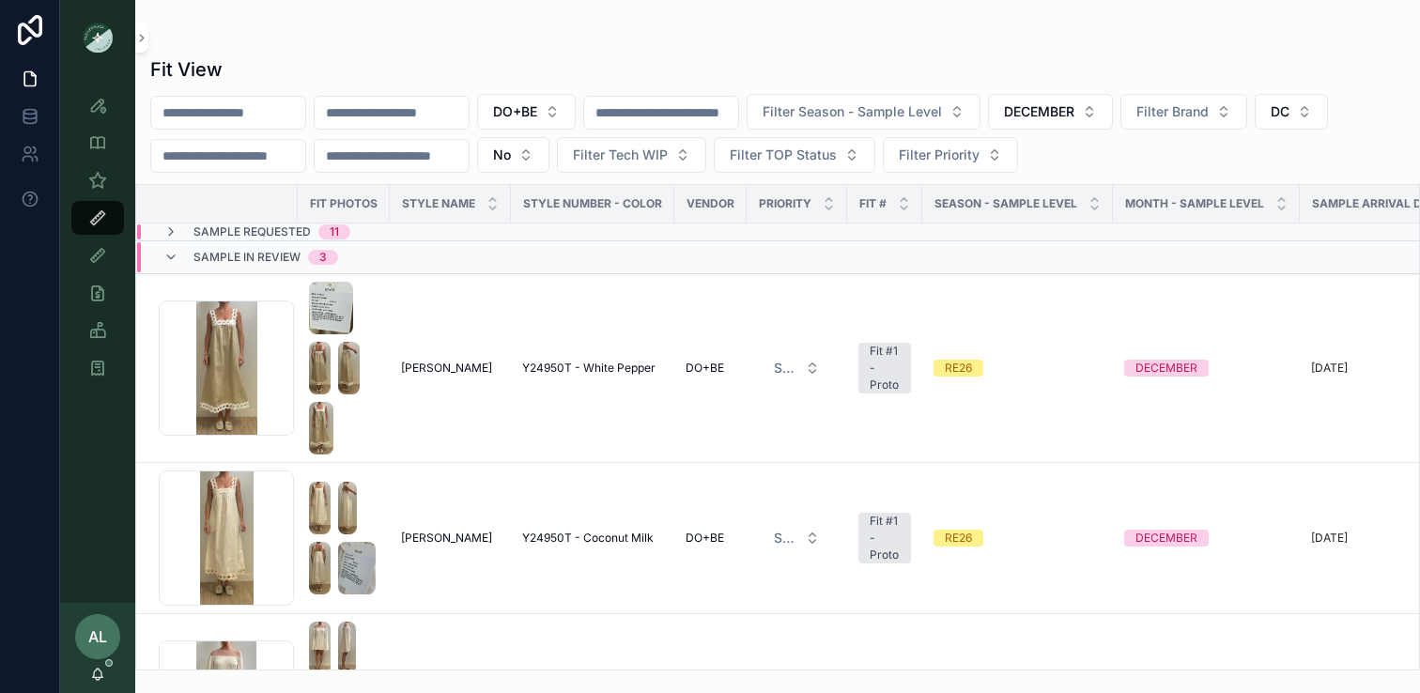
click at [164, 248] on div "Sample In Review 3" at bounding box center [250, 257] width 175 height 30
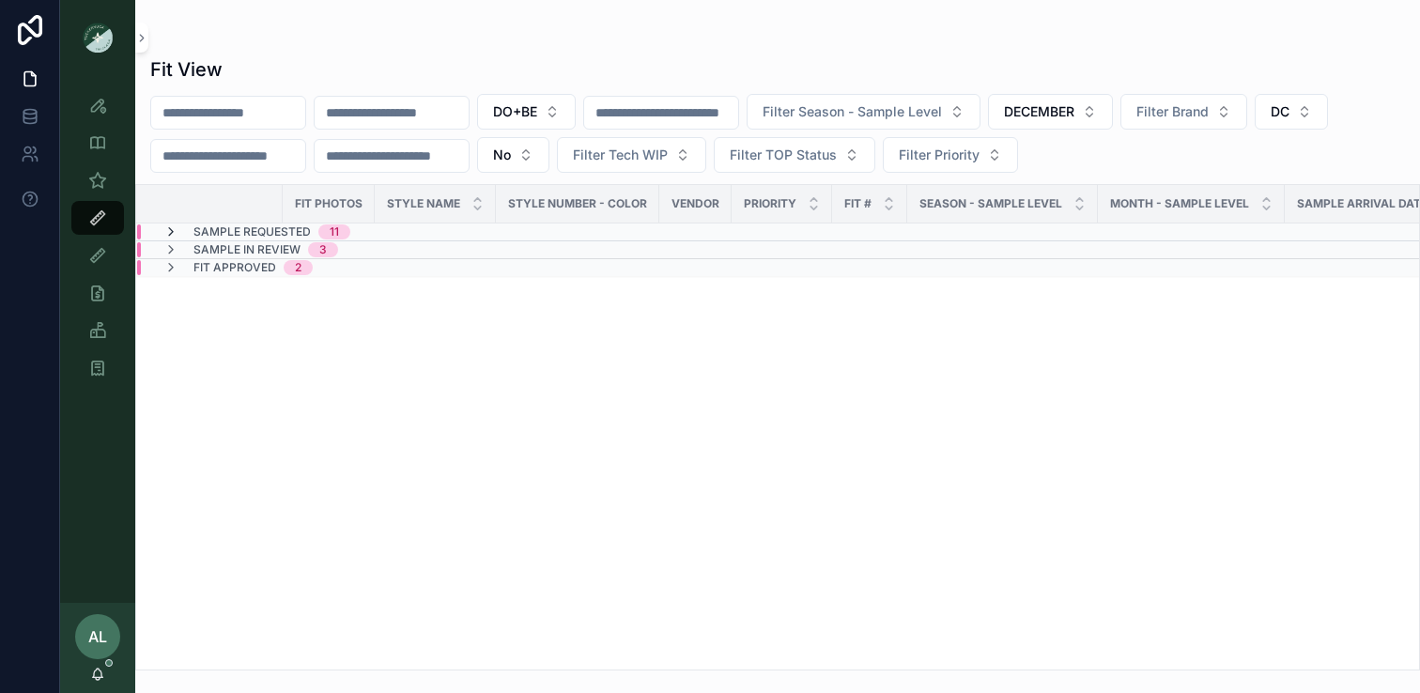
click at [173, 232] on icon "scrollable content" at bounding box center [170, 232] width 15 height 15
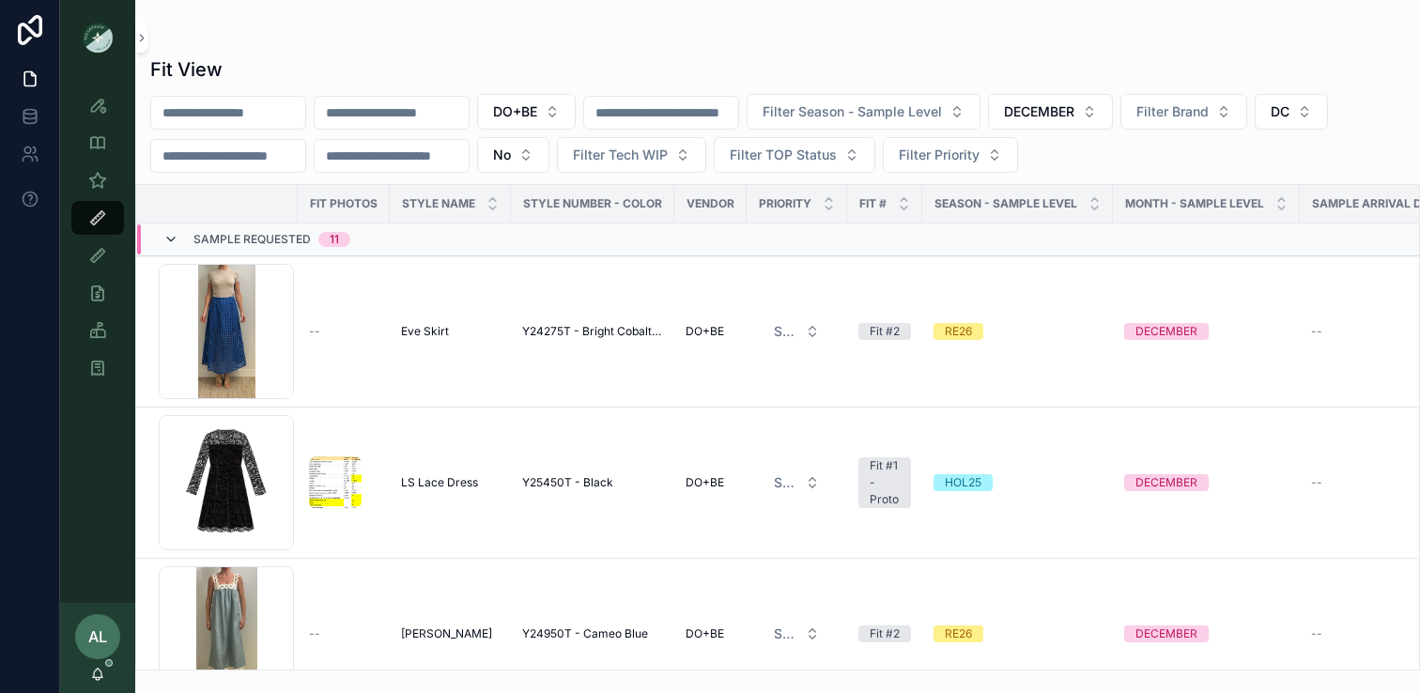
click at [168, 237] on icon "scrollable content" at bounding box center [170, 239] width 15 height 15
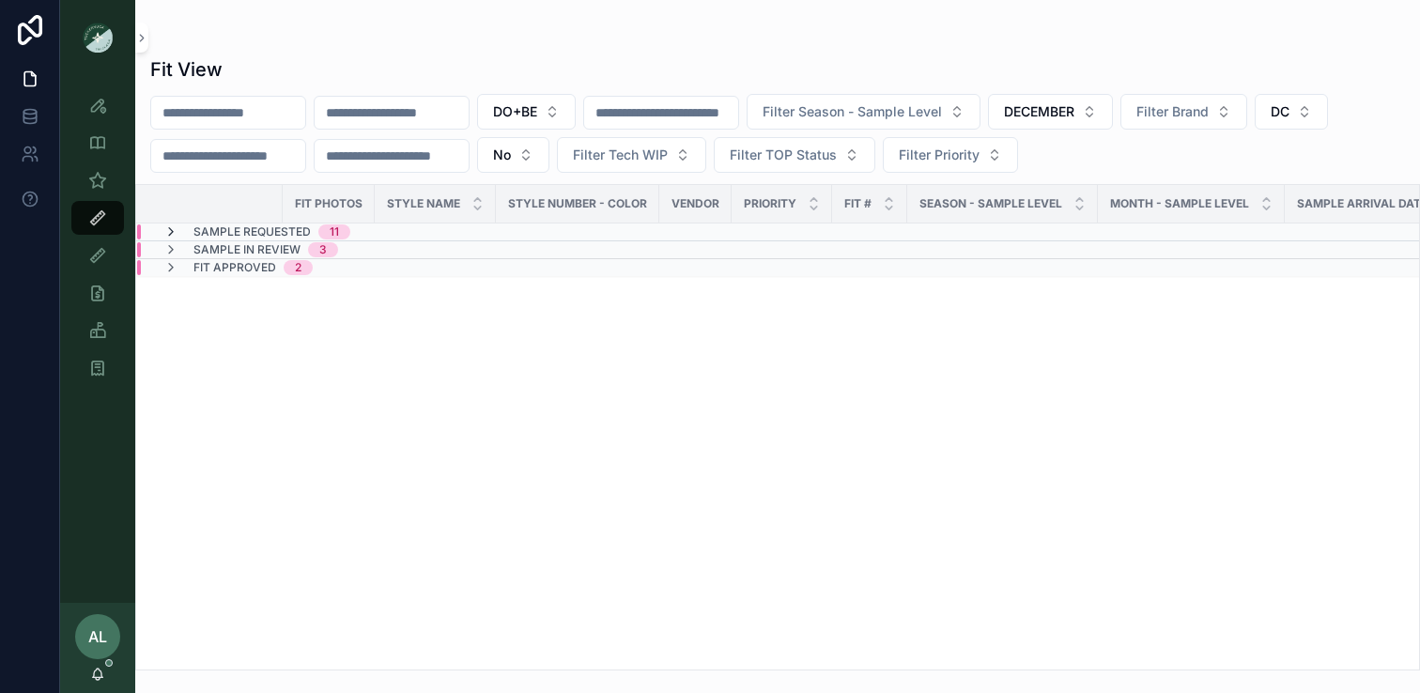
click at [171, 233] on icon "scrollable content" at bounding box center [170, 232] width 15 height 15
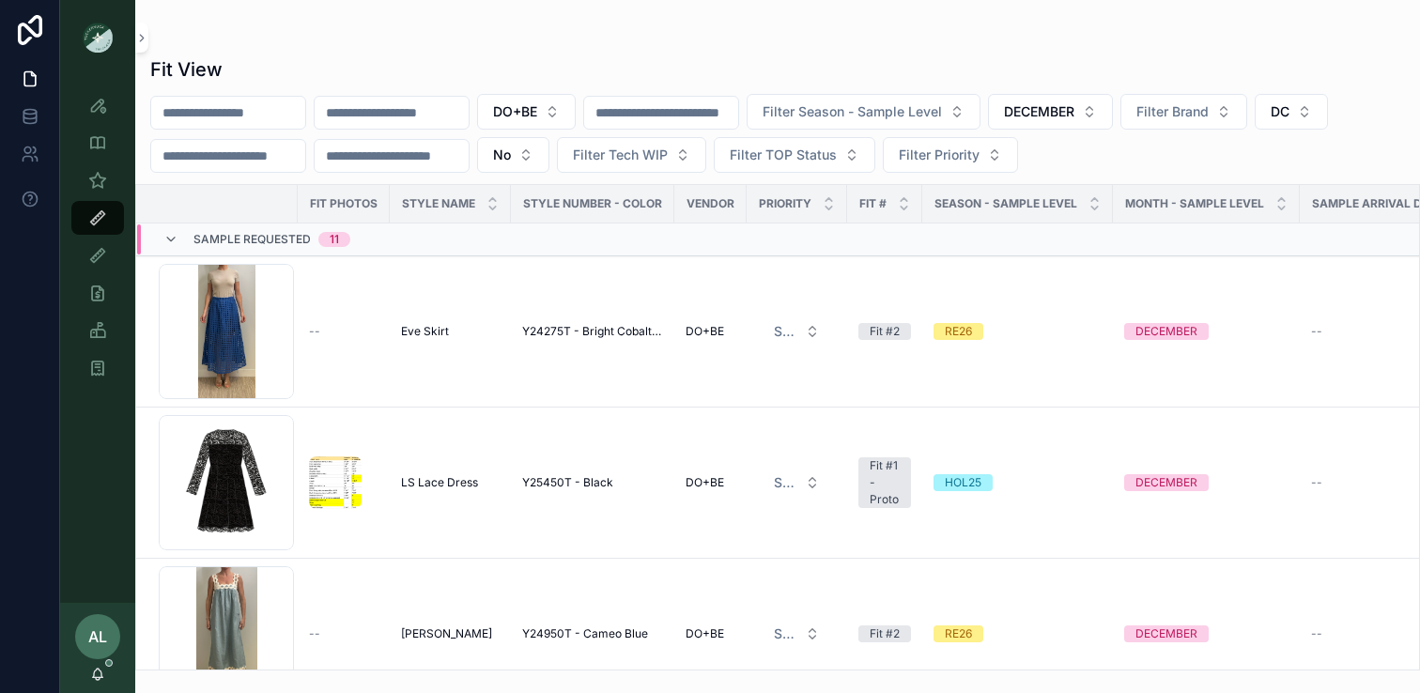
click at [171, 231] on div "Sample Requested 11" at bounding box center [256, 240] width 187 height 30
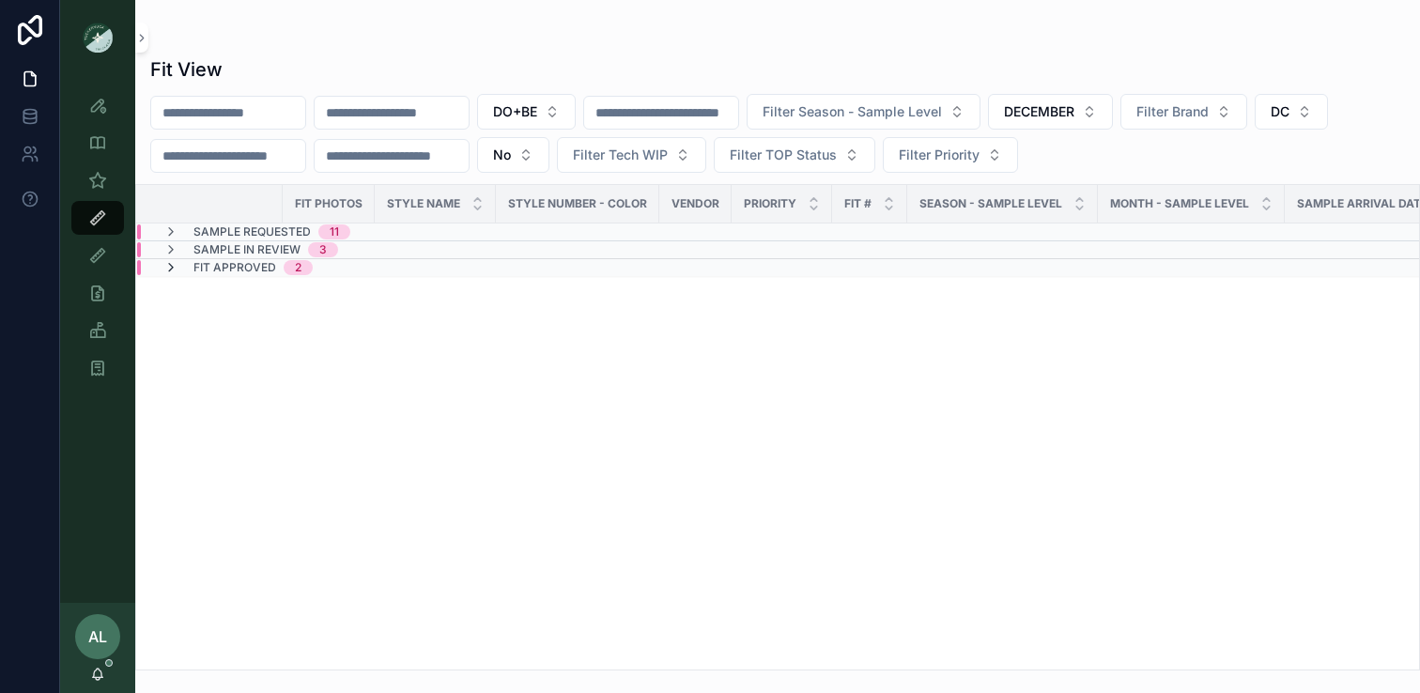
click at [171, 271] on icon "scrollable content" at bounding box center [170, 267] width 15 height 15
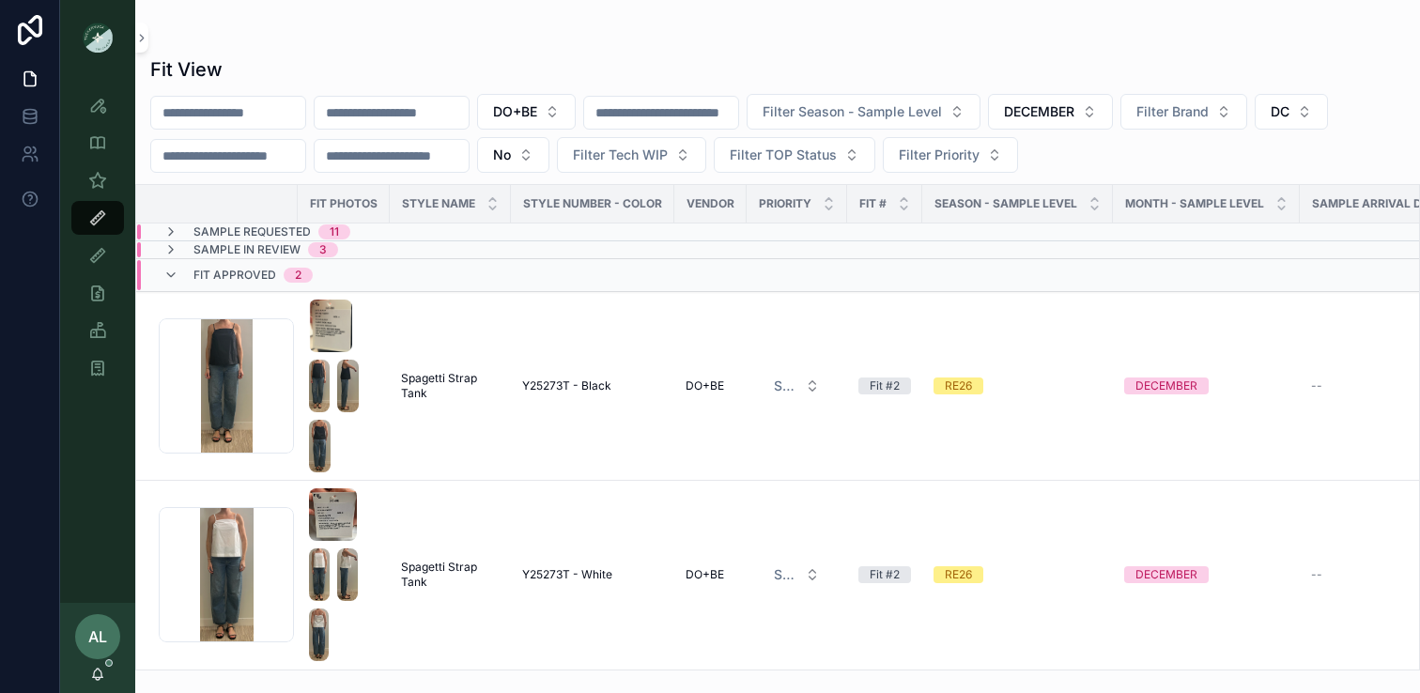
click at [171, 271] on icon "scrollable content" at bounding box center [170, 275] width 15 height 15
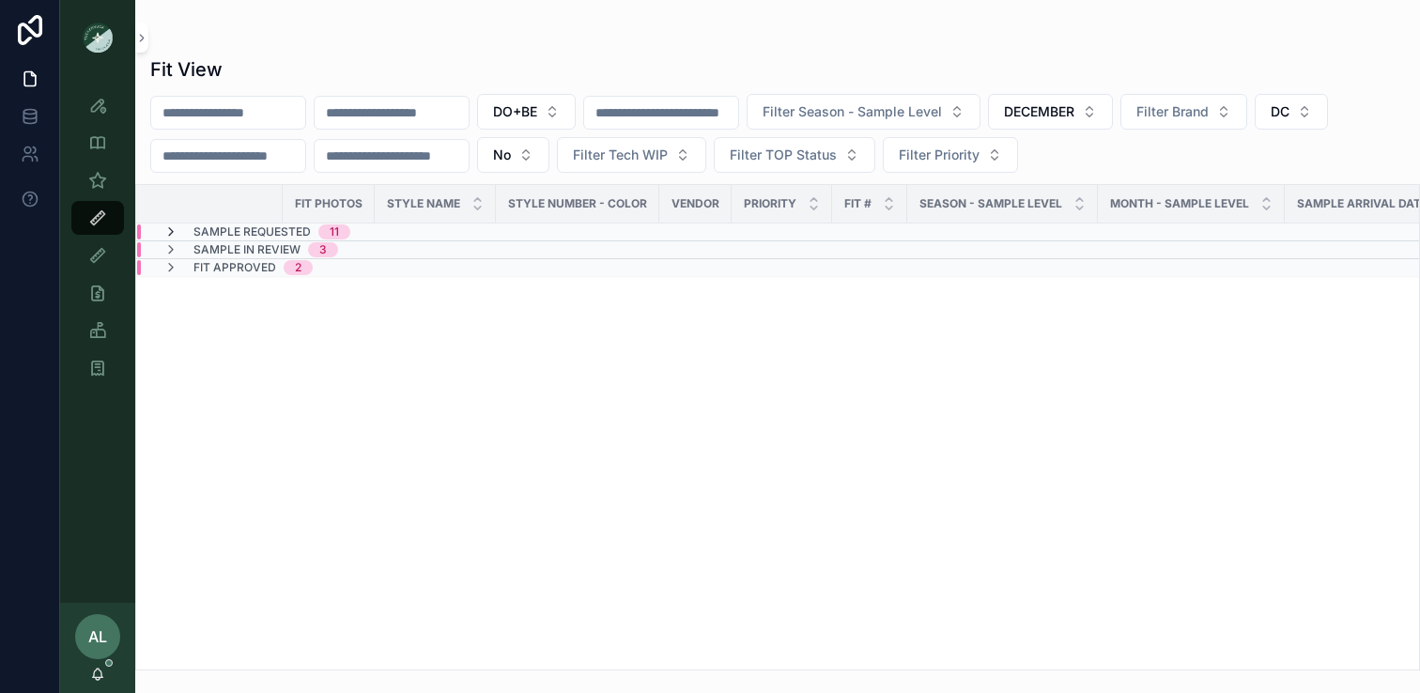
click at [173, 229] on icon "scrollable content" at bounding box center [170, 232] width 15 height 15
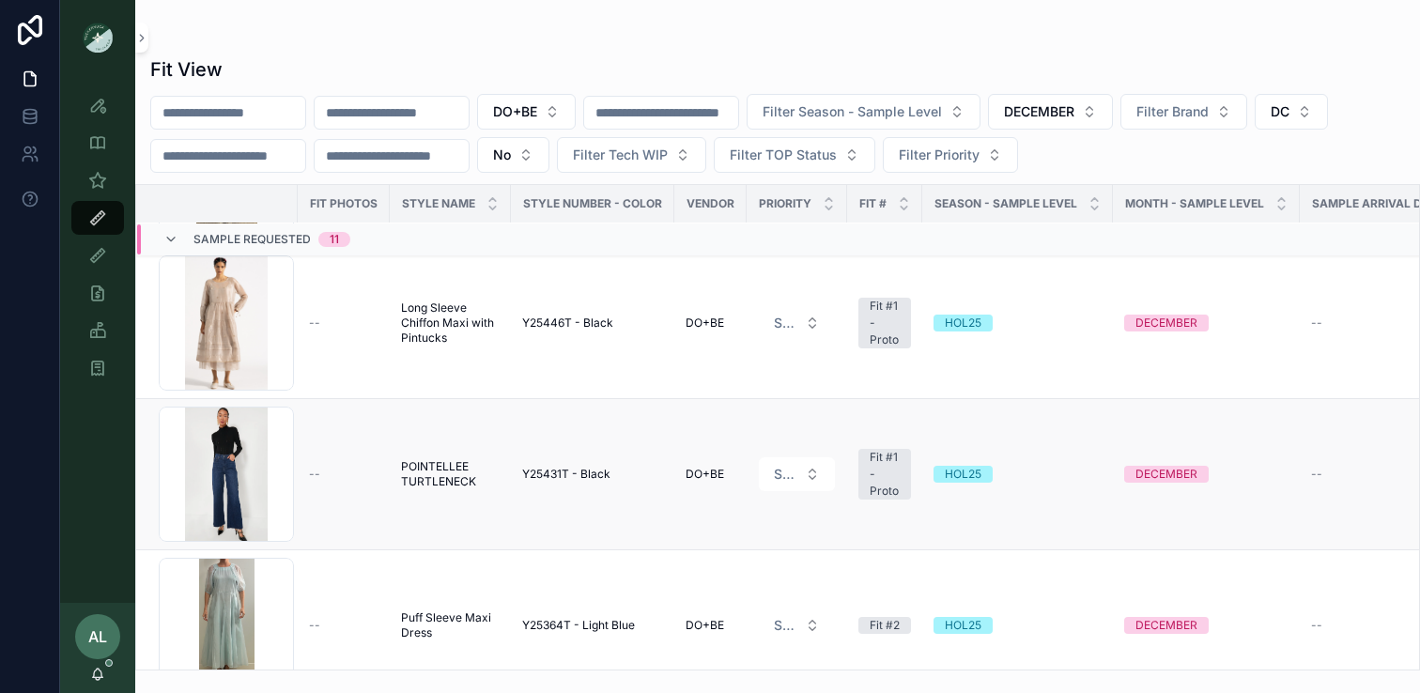
scroll to position [464, 0]
click at [550, 160] on button "No" at bounding box center [513, 155] width 72 height 36
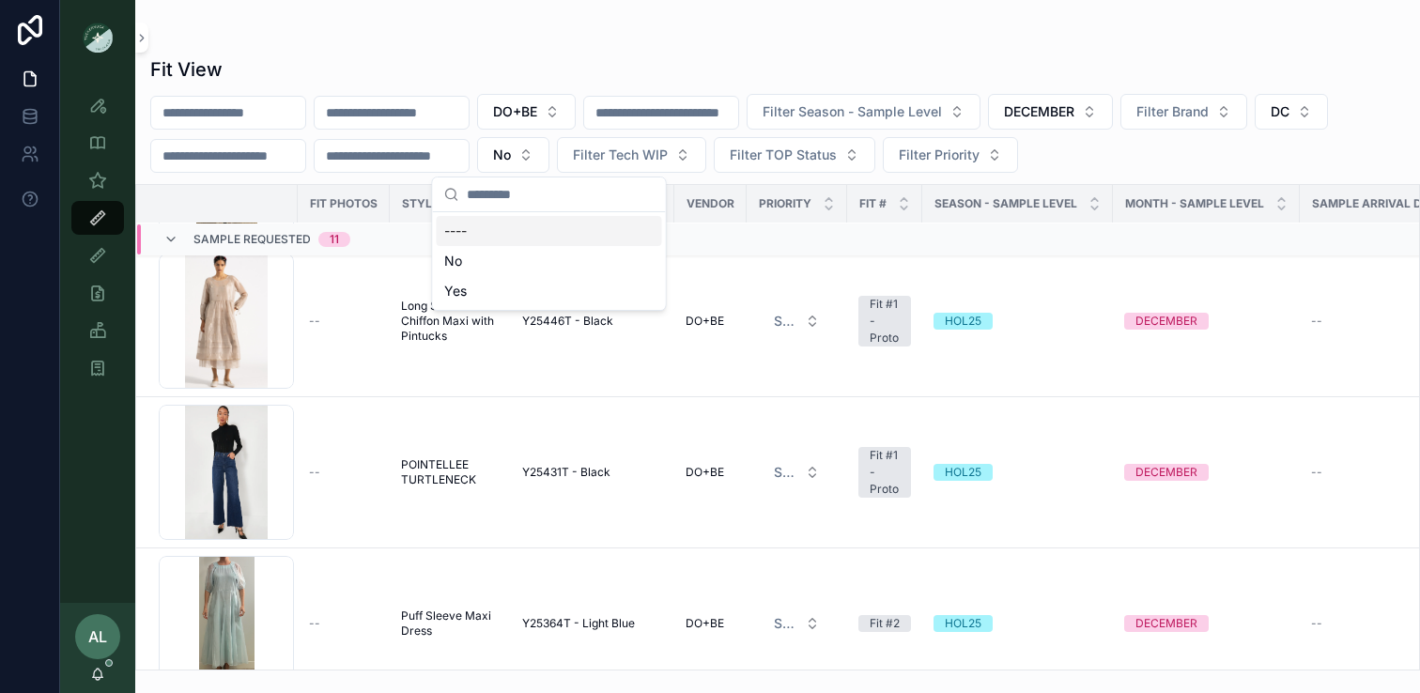
click at [466, 234] on div "----" at bounding box center [549, 231] width 225 height 30
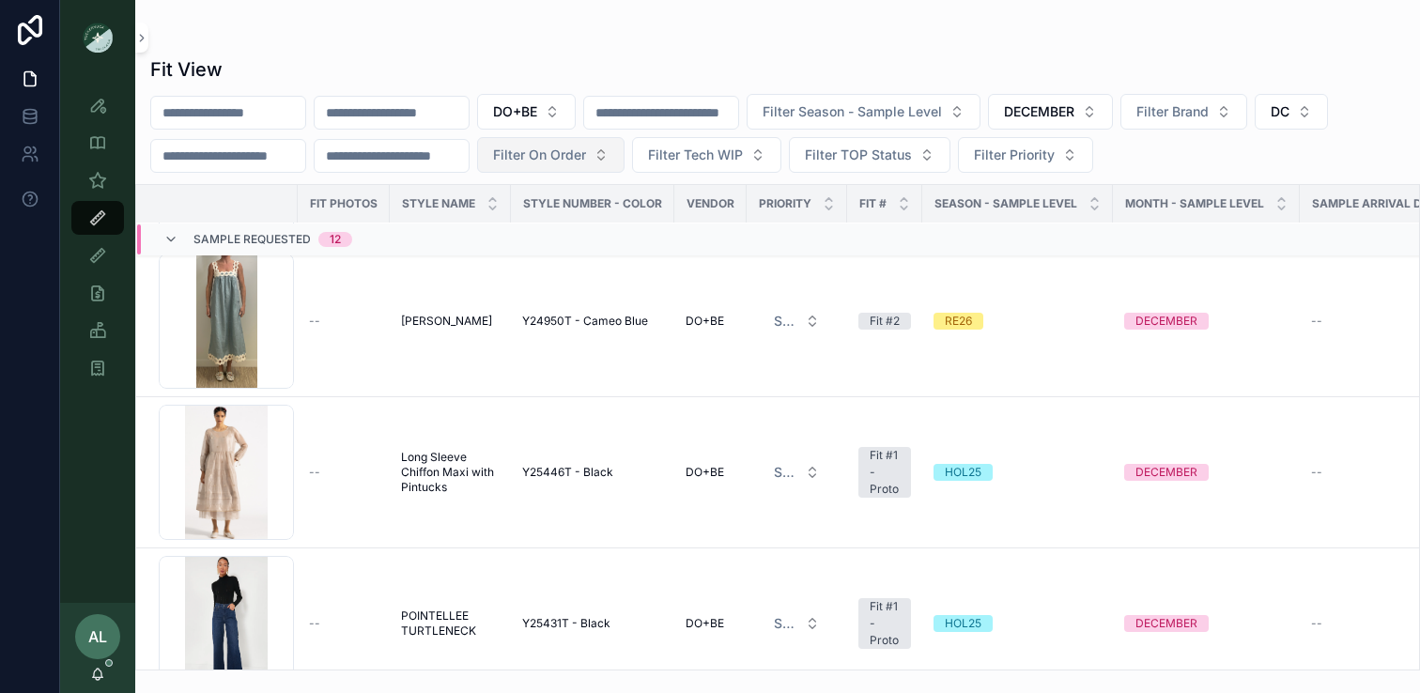
click at [625, 157] on button "Filter On Order" at bounding box center [550, 155] width 147 height 36
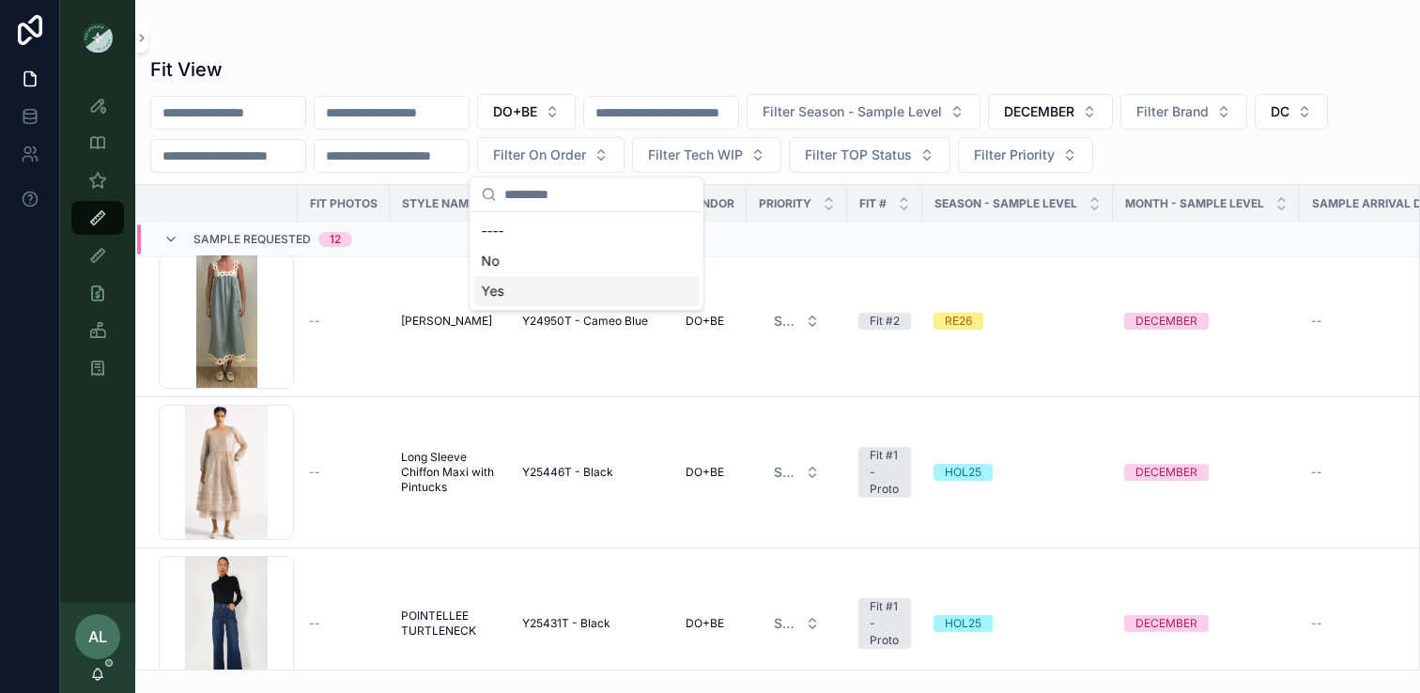
click at [527, 294] on div "Yes" at bounding box center [586, 291] width 225 height 30
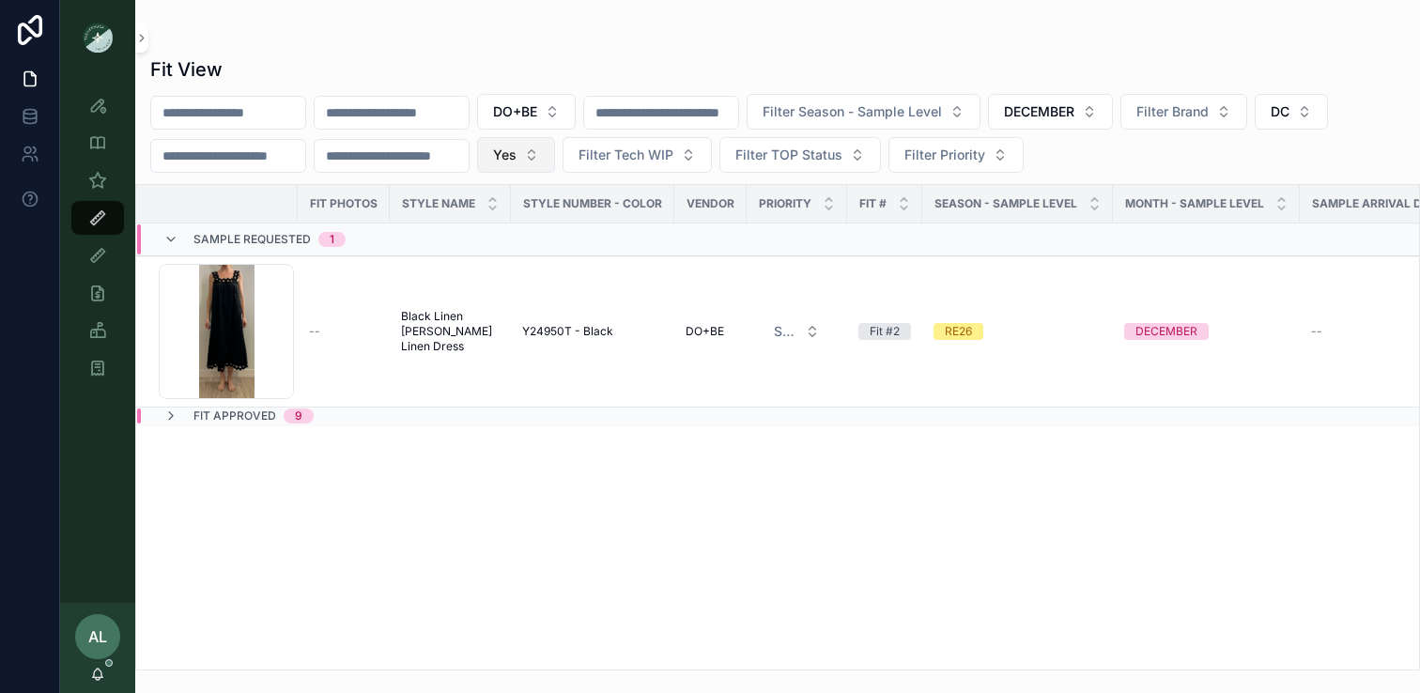
click at [555, 155] on button "Yes" at bounding box center [516, 155] width 78 height 36
click at [478, 237] on div "----" at bounding box center [551, 231] width 225 height 30
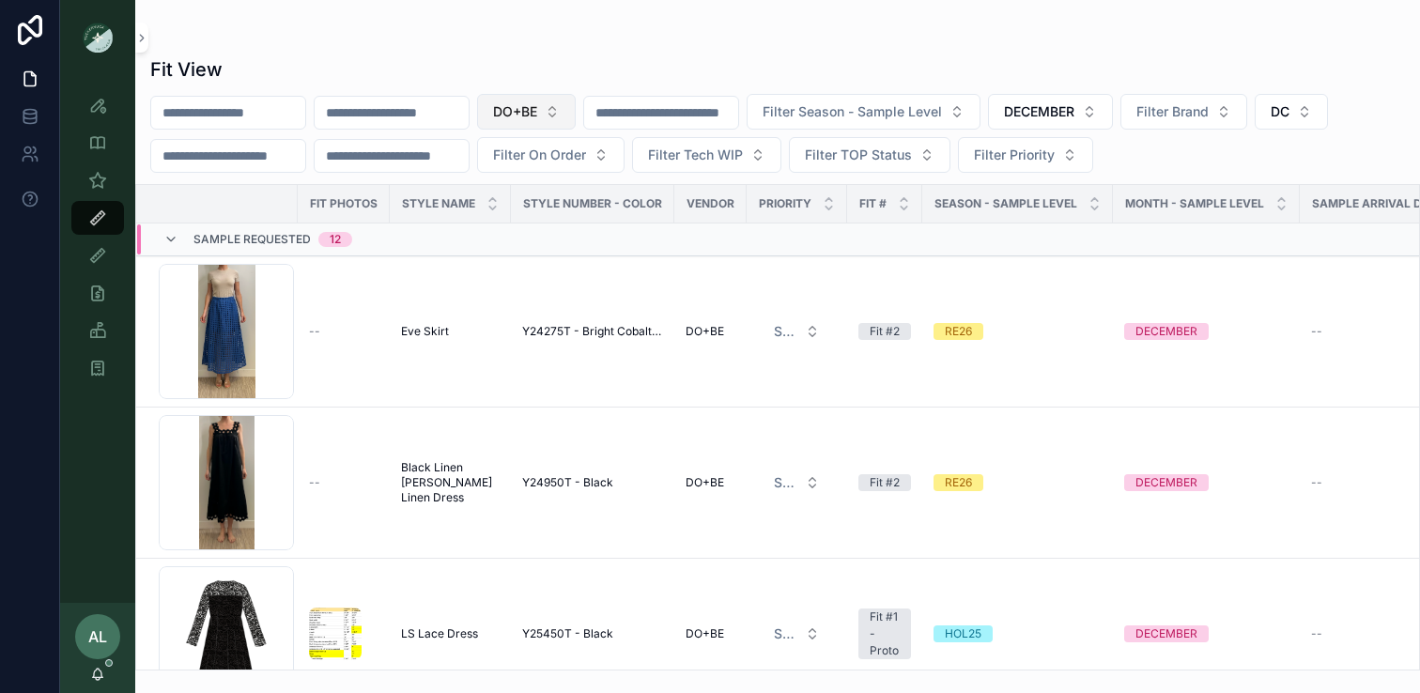
click at [537, 113] on span "DO+BE" at bounding box center [515, 111] width 44 height 19
type input "****"
click at [540, 191] on span "SAHU GLOBAL" at bounding box center [504, 187] width 93 height 19
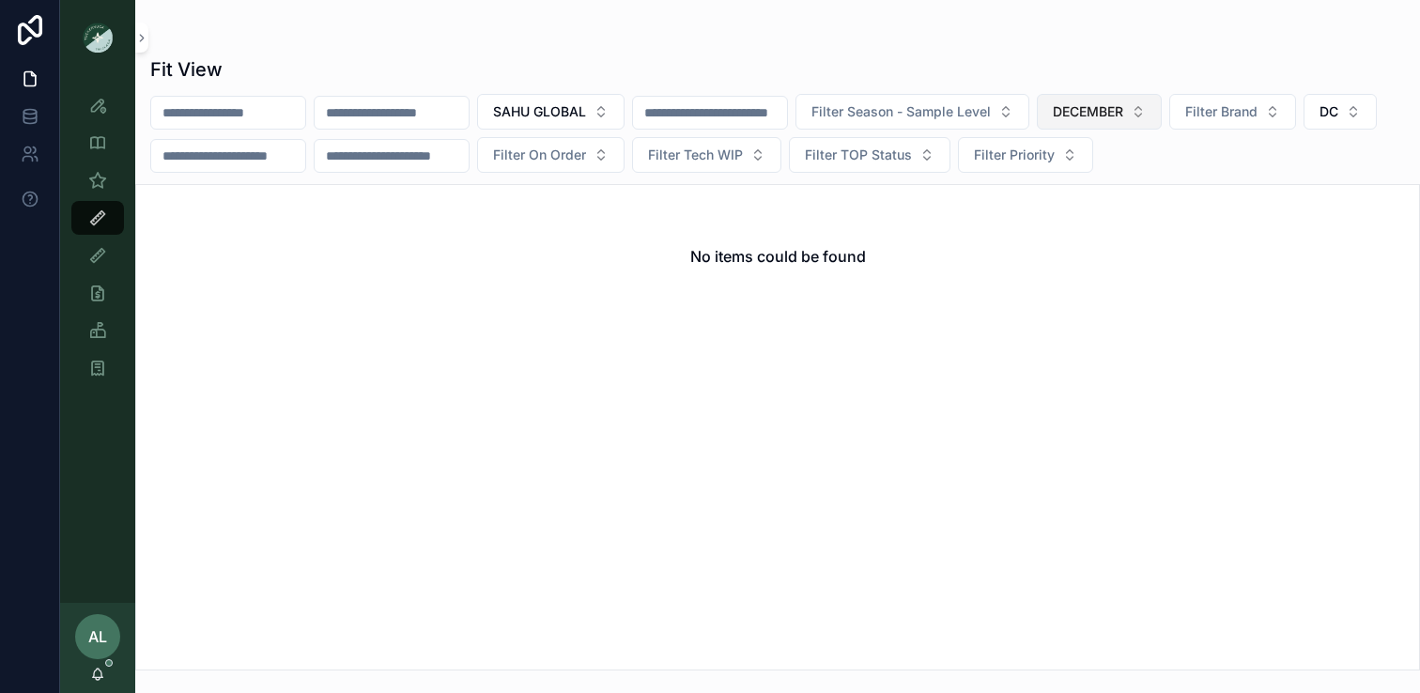
click at [1124, 114] on span "DECEMBER" at bounding box center [1088, 111] width 70 height 19
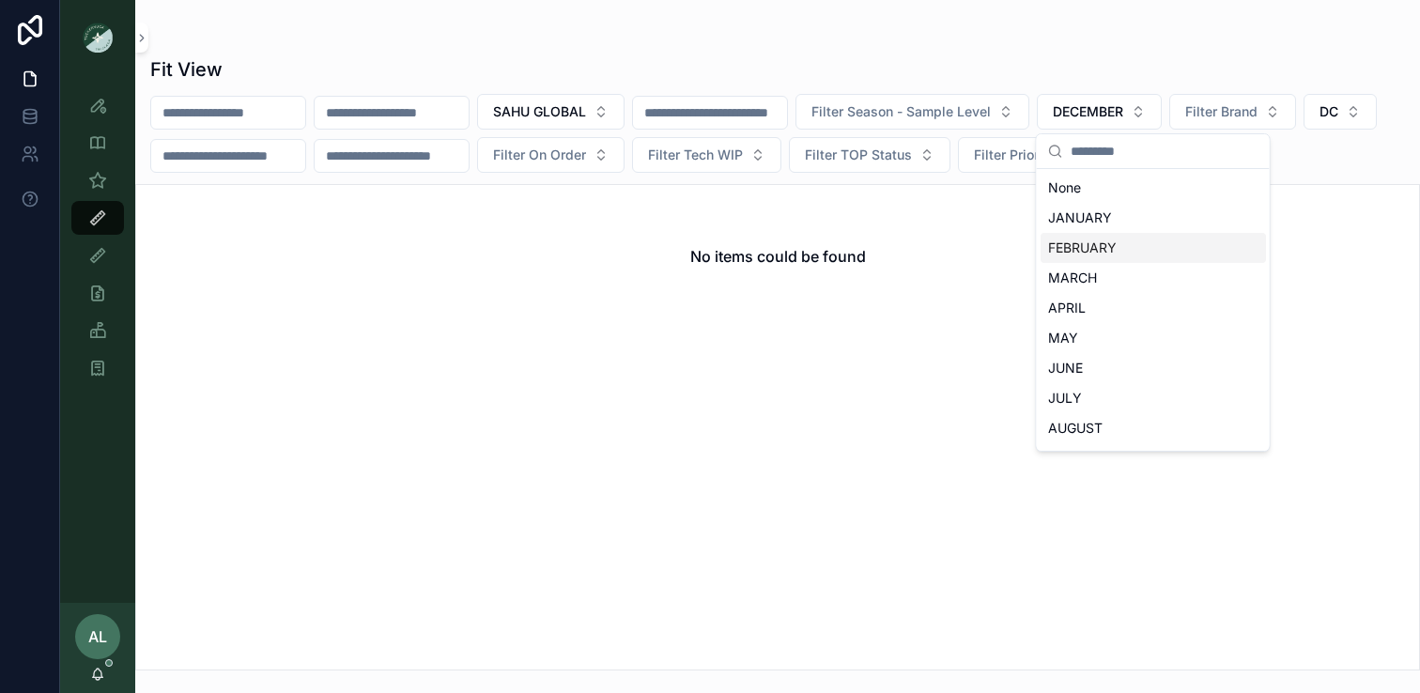
click at [1063, 251] on div "FEBRUARY" at bounding box center [1153, 248] width 225 height 30
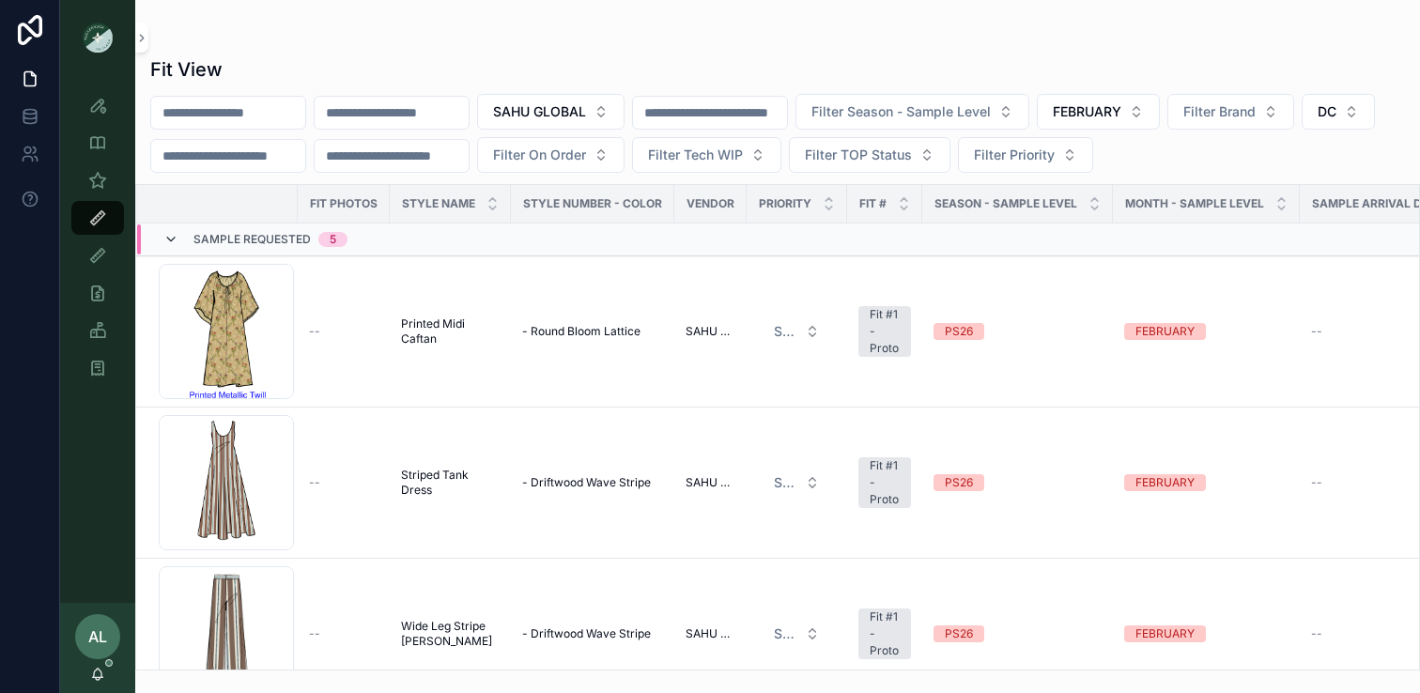
click at [169, 234] on icon "scrollable content" at bounding box center [170, 239] width 15 height 15
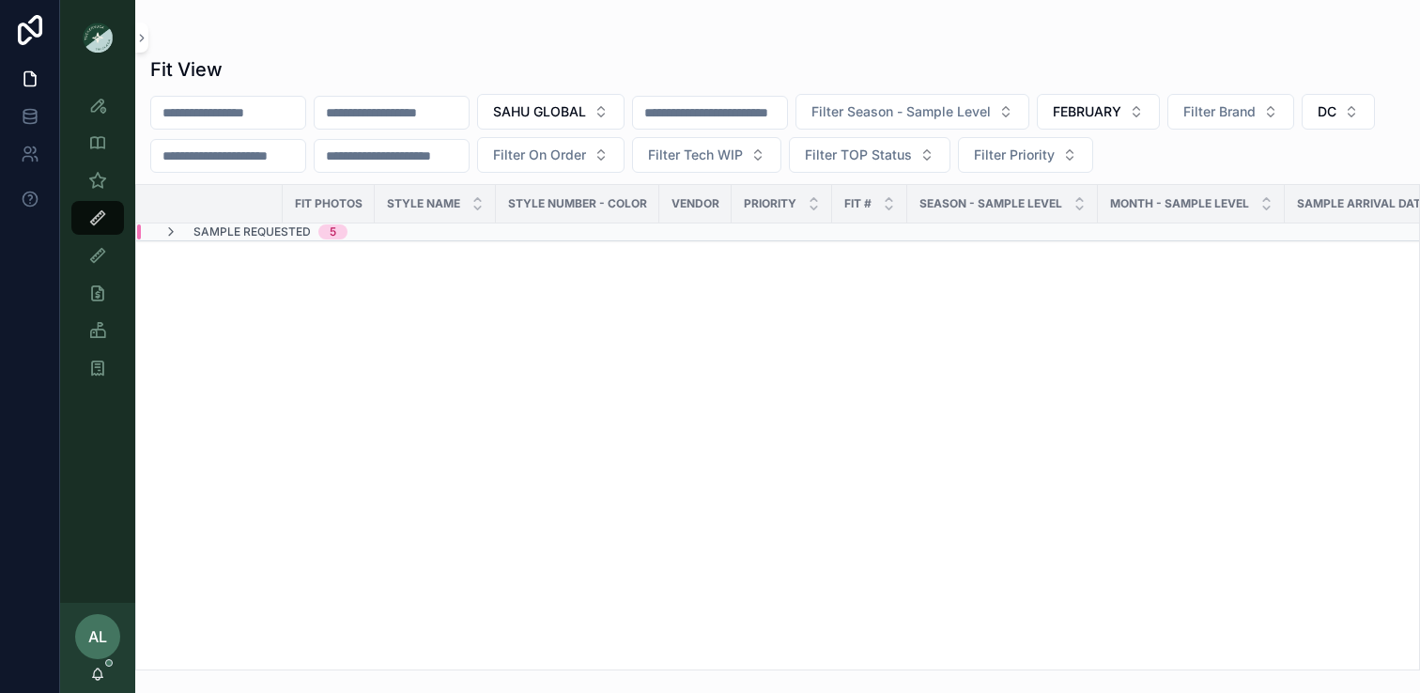
click at [169, 234] on icon "scrollable content" at bounding box center [170, 232] width 15 height 15
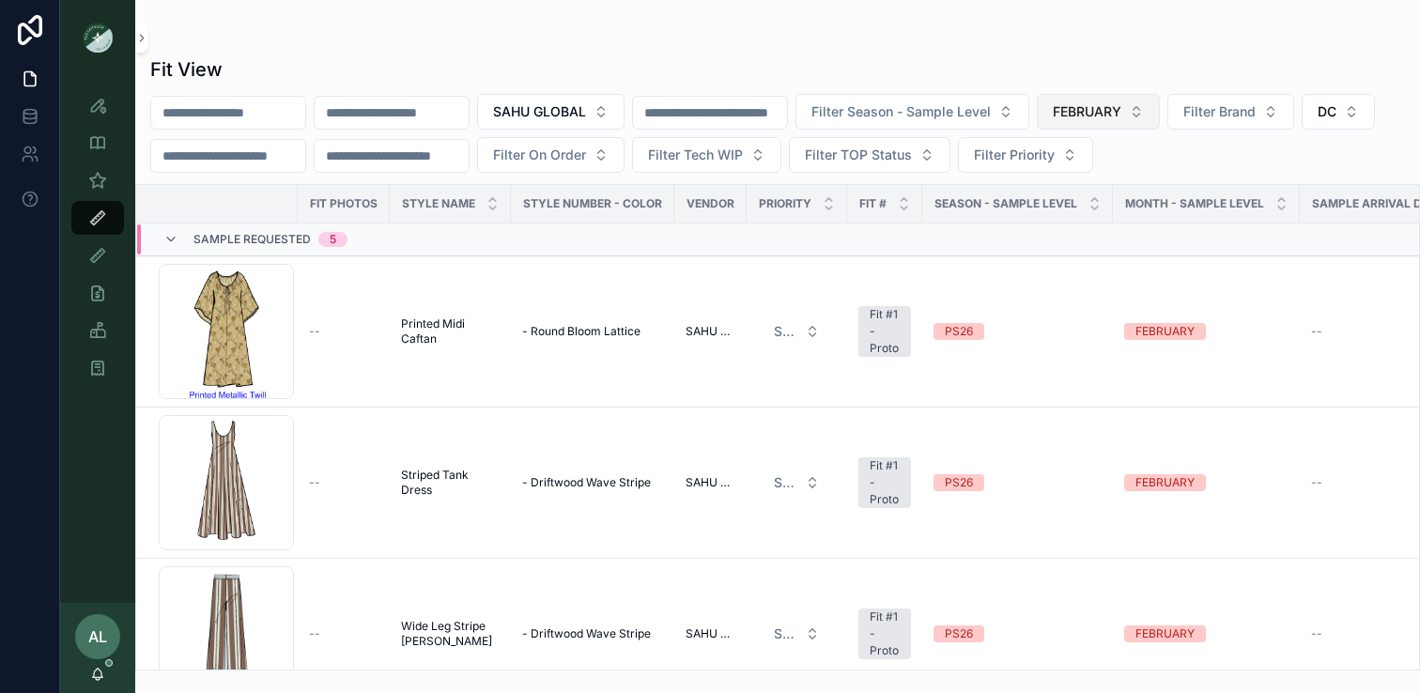
click at [1122, 102] on span "FEBRUARY" at bounding box center [1087, 111] width 69 height 19
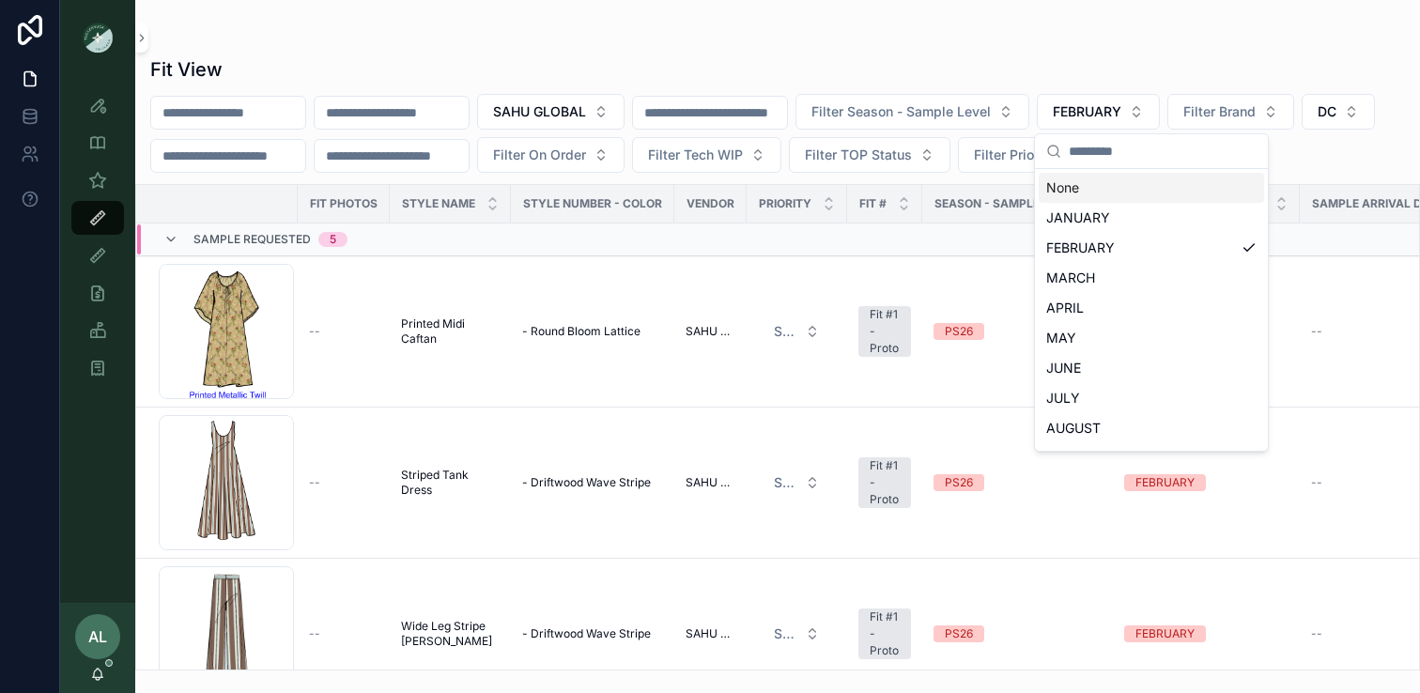
click at [1096, 186] on div "None" at bounding box center [1151, 188] width 225 height 30
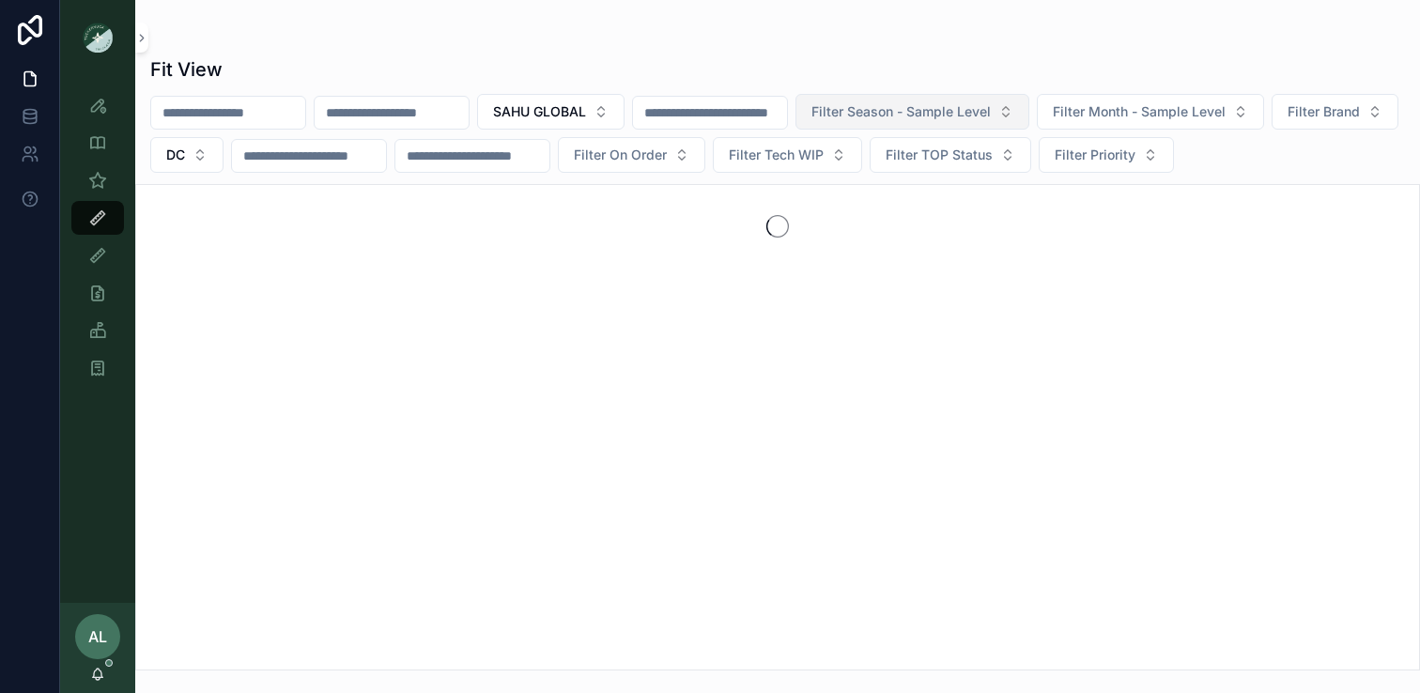
click at [984, 111] on span "Filter Season - Sample Level" at bounding box center [901, 111] width 179 height 19
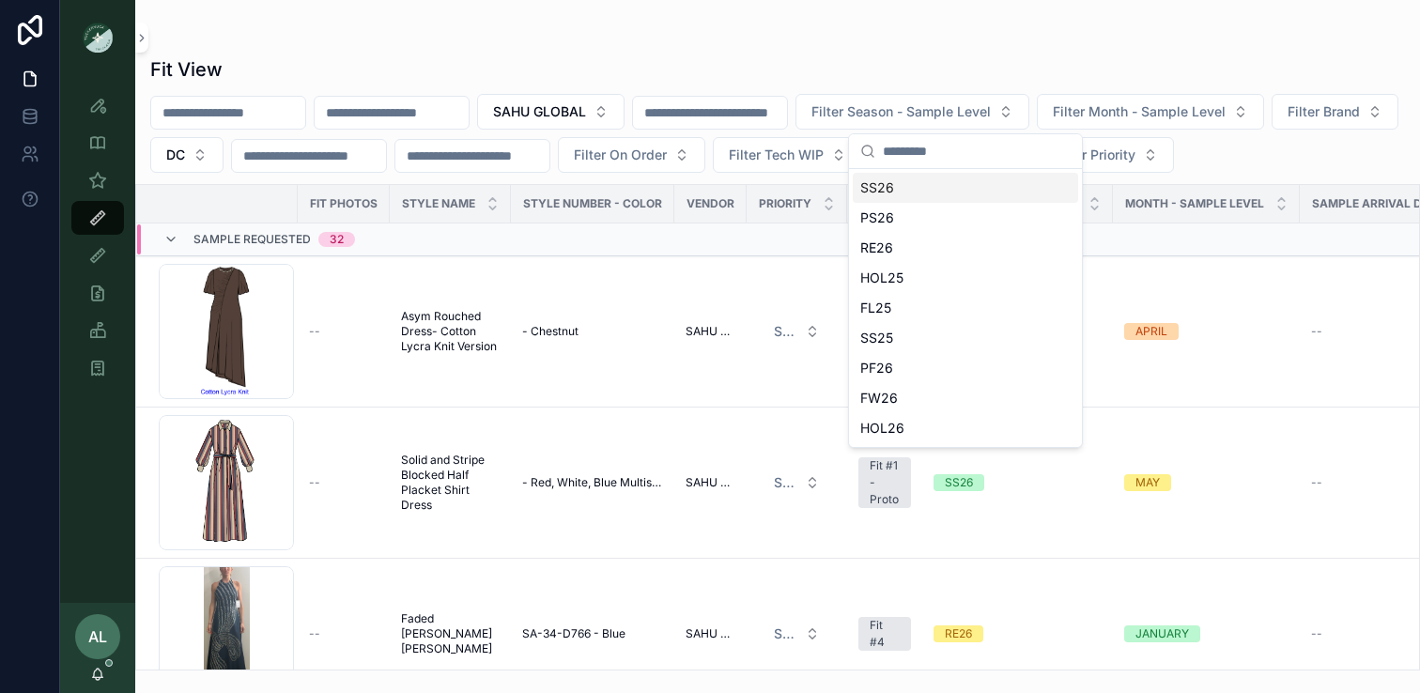
click at [881, 191] on div "SS26" at bounding box center [965, 188] width 225 height 30
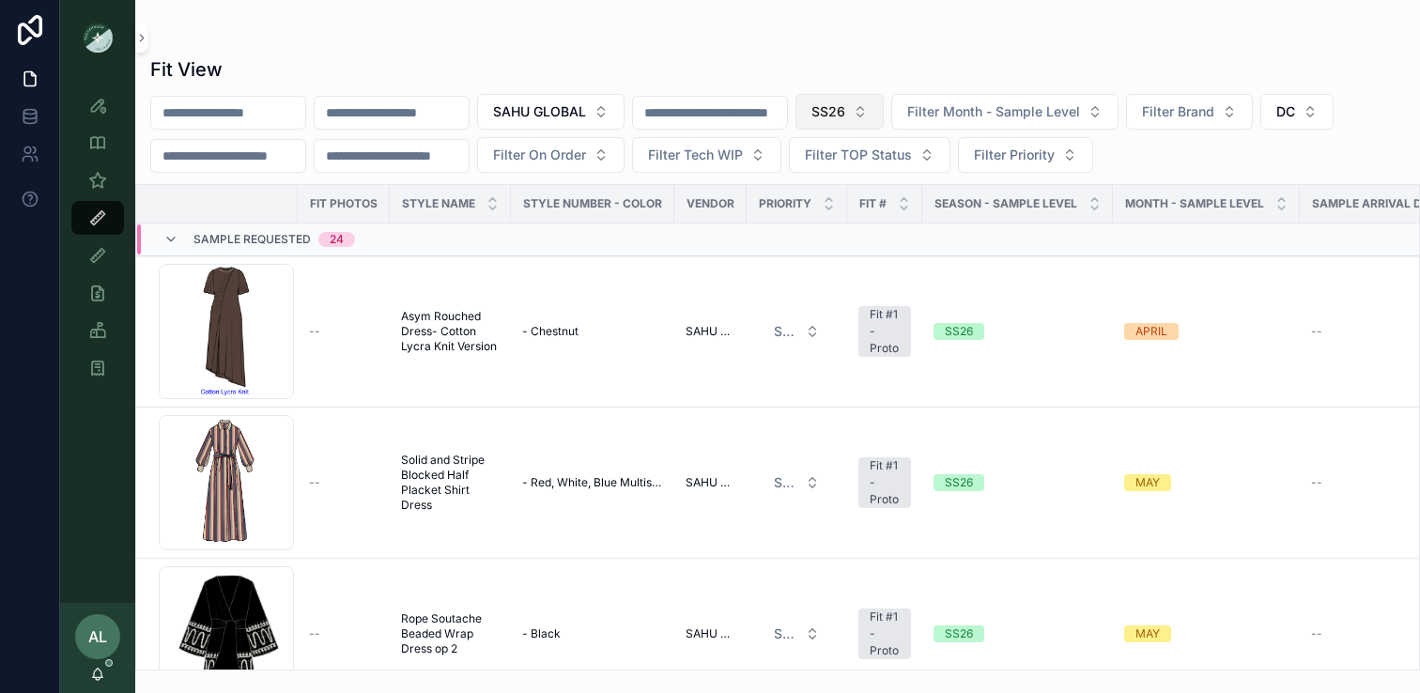
click at [846, 107] on span "SS26" at bounding box center [829, 111] width 34 height 19
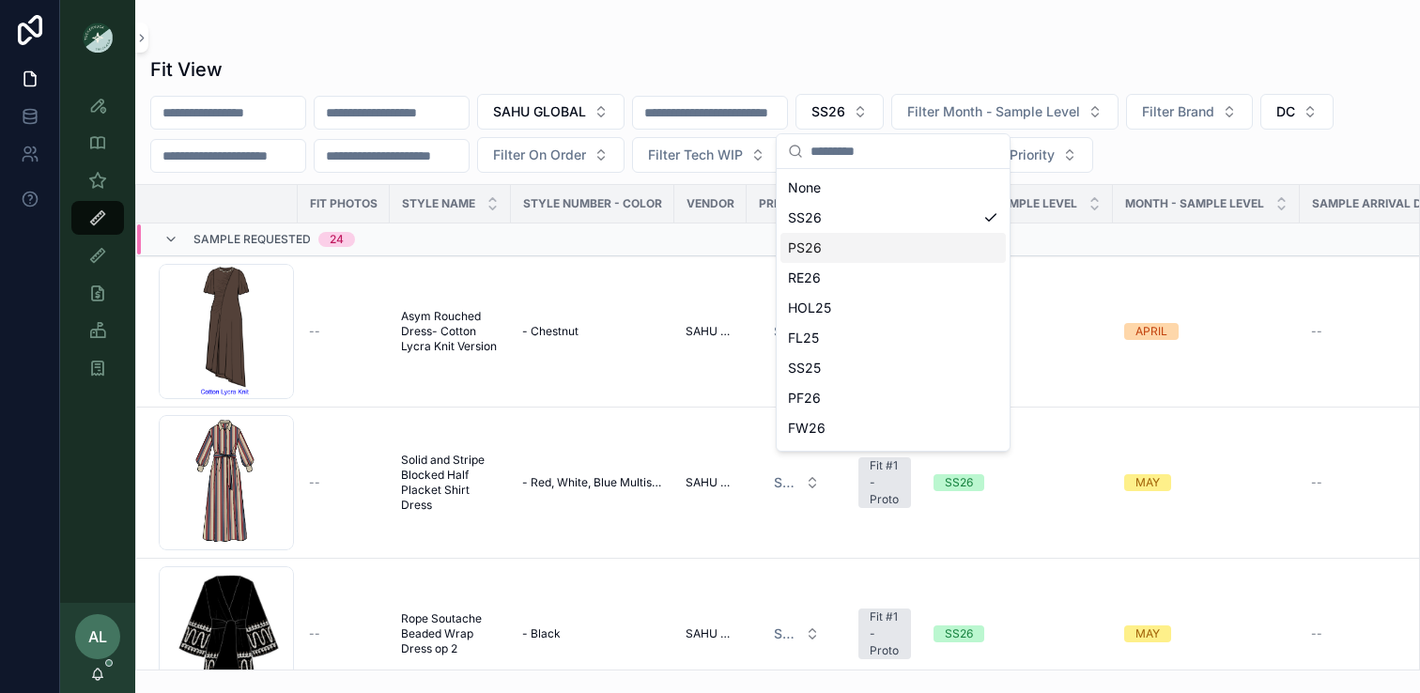
click at [815, 241] on div "PS26" at bounding box center [893, 248] width 225 height 30
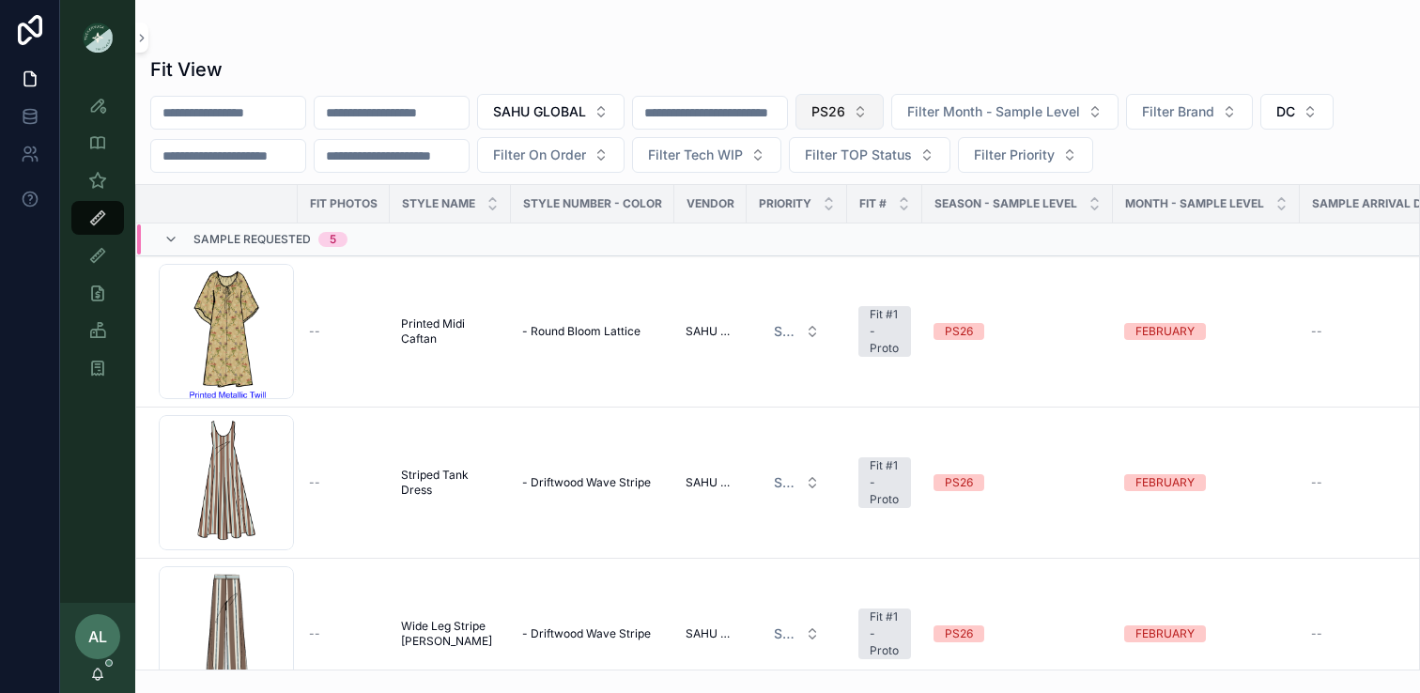
click at [846, 111] on span "PS26" at bounding box center [829, 111] width 34 height 19
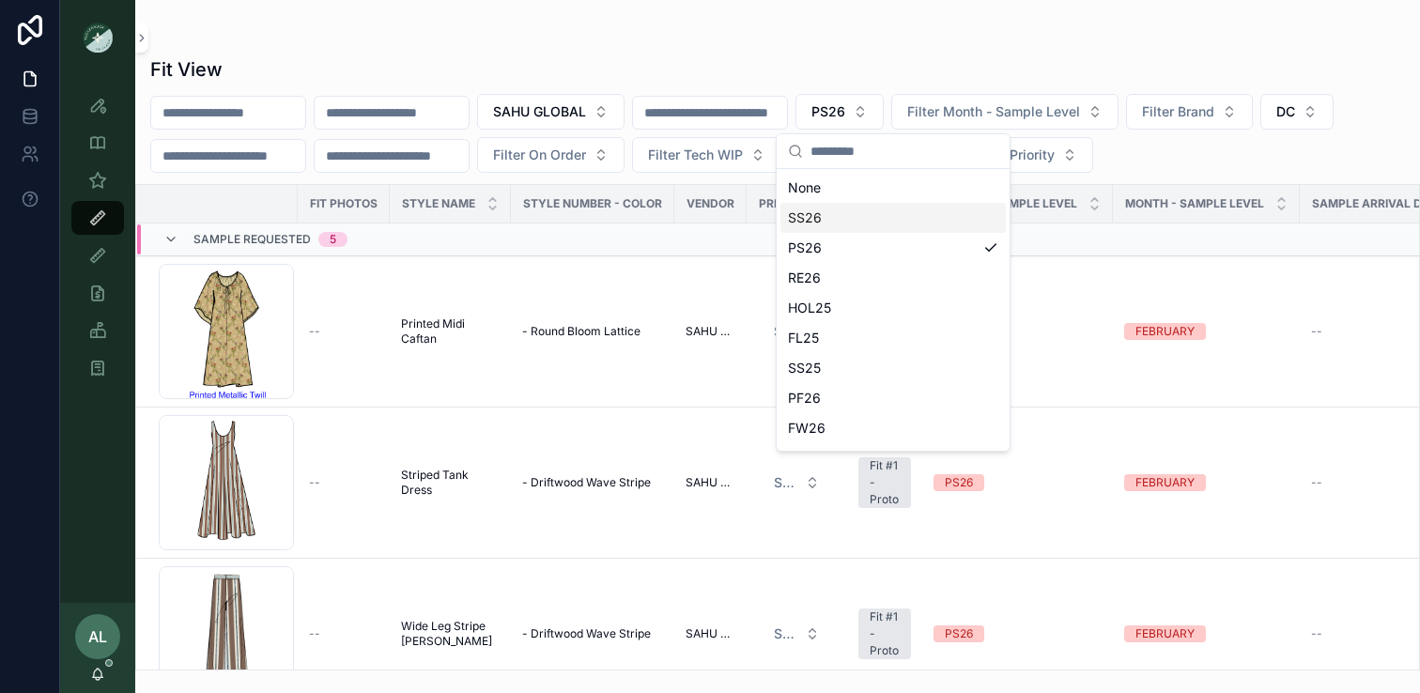
click at [811, 218] on div "SS26" at bounding box center [893, 218] width 225 height 30
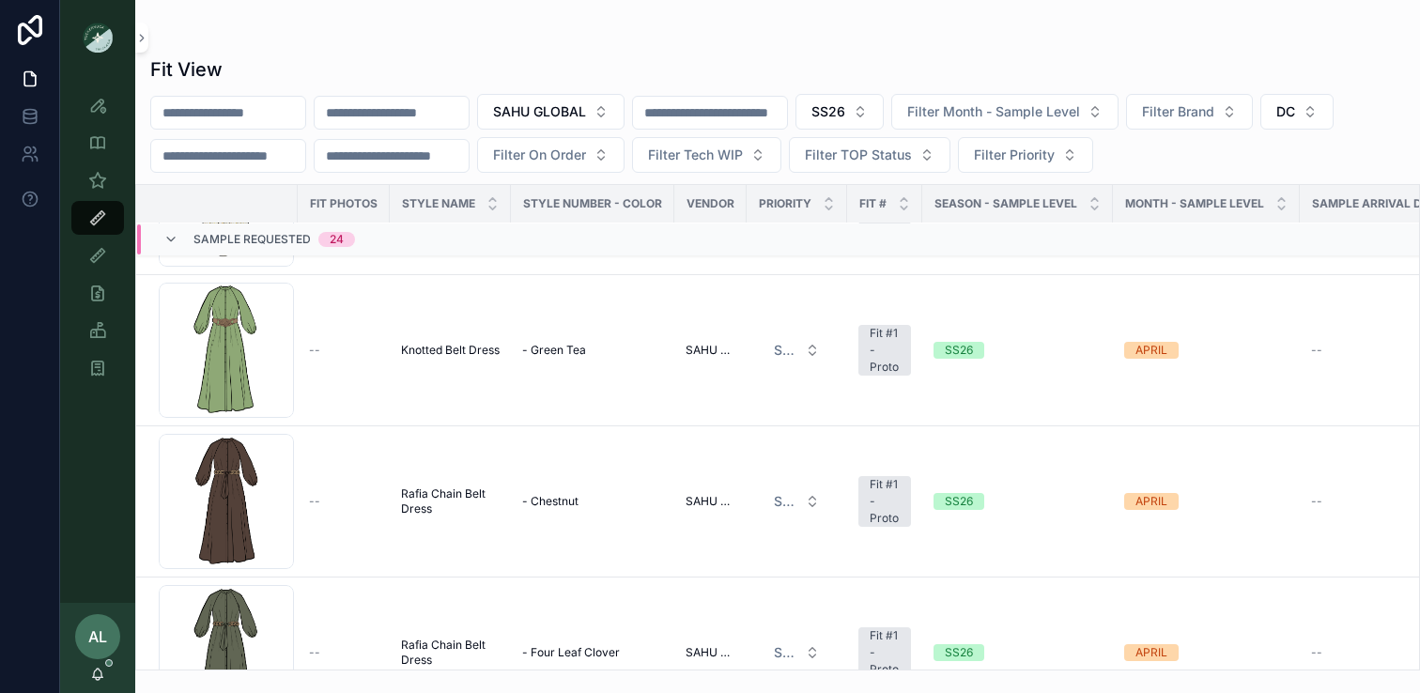
scroll to position [1202, 0]
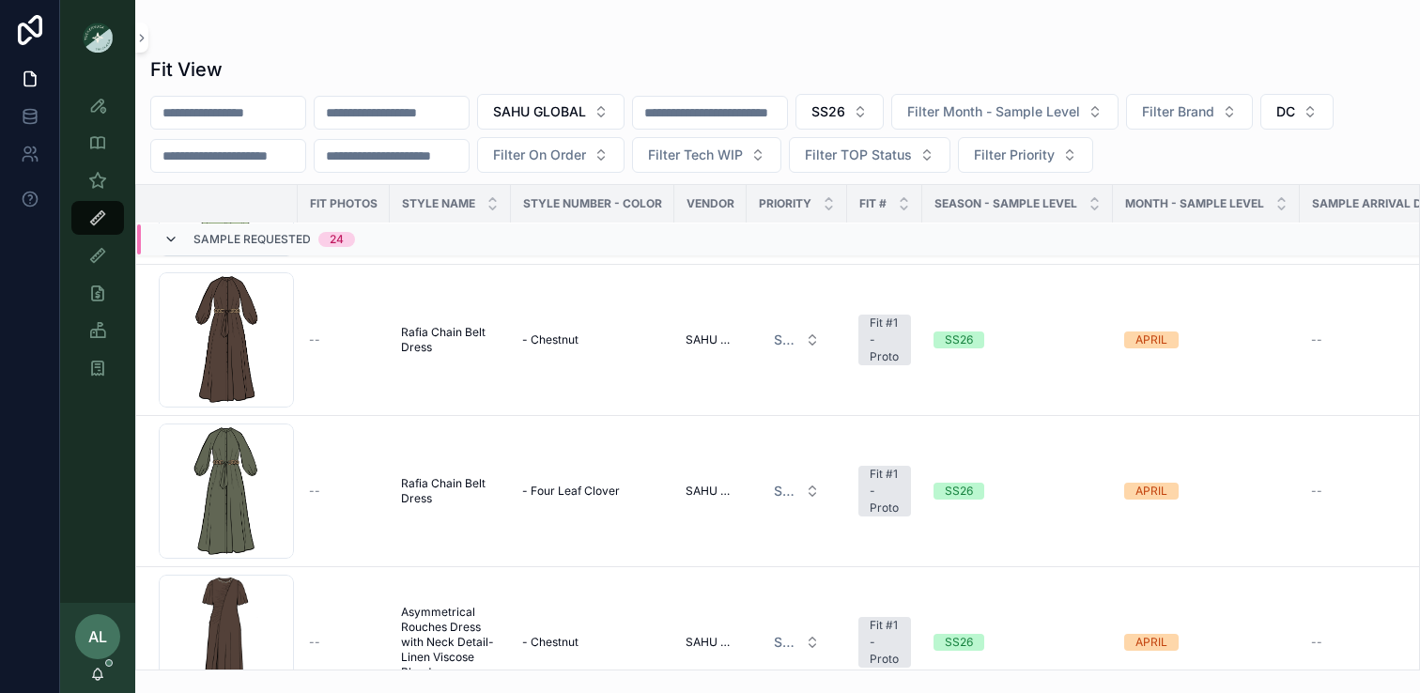
click at [175, 242] on icon "scrollable content" at bounding box center [170, 239] width 15 height 15
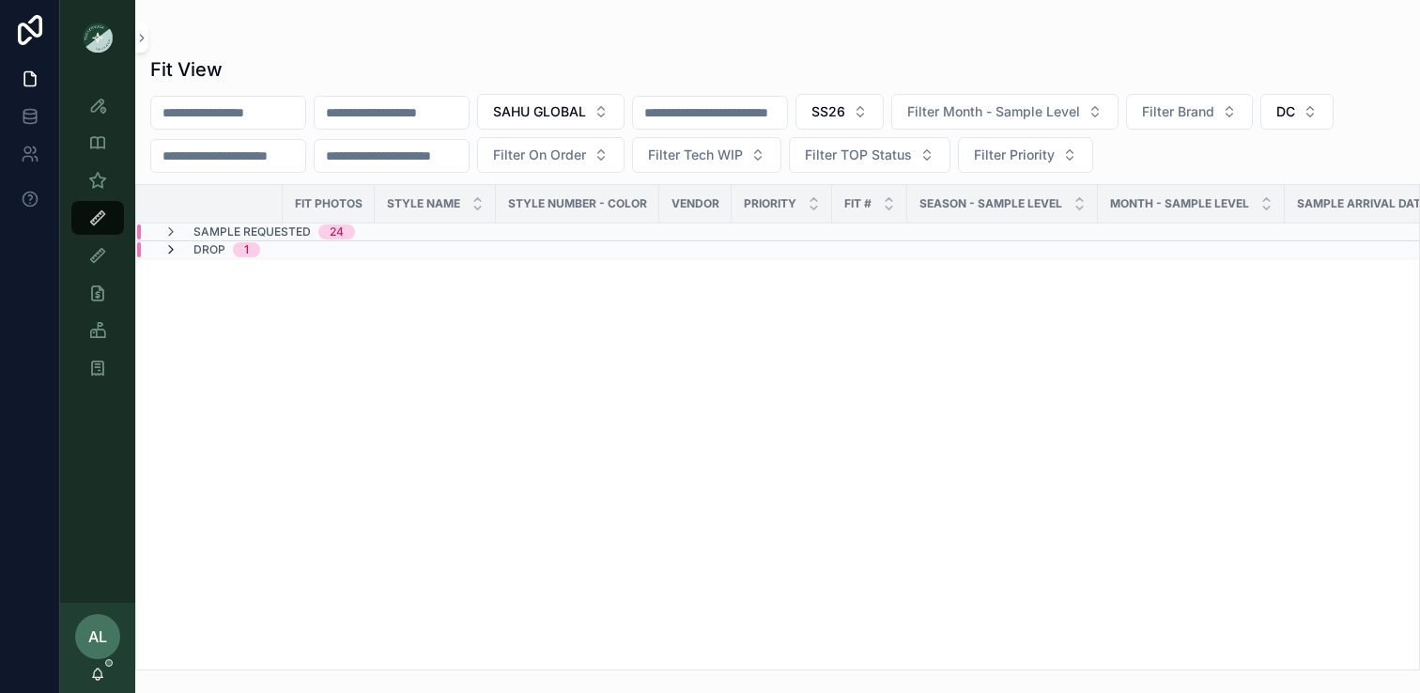
click at [168, 251] on icon "scrollable content" at bounding box center [170, 249] width 15 height 15
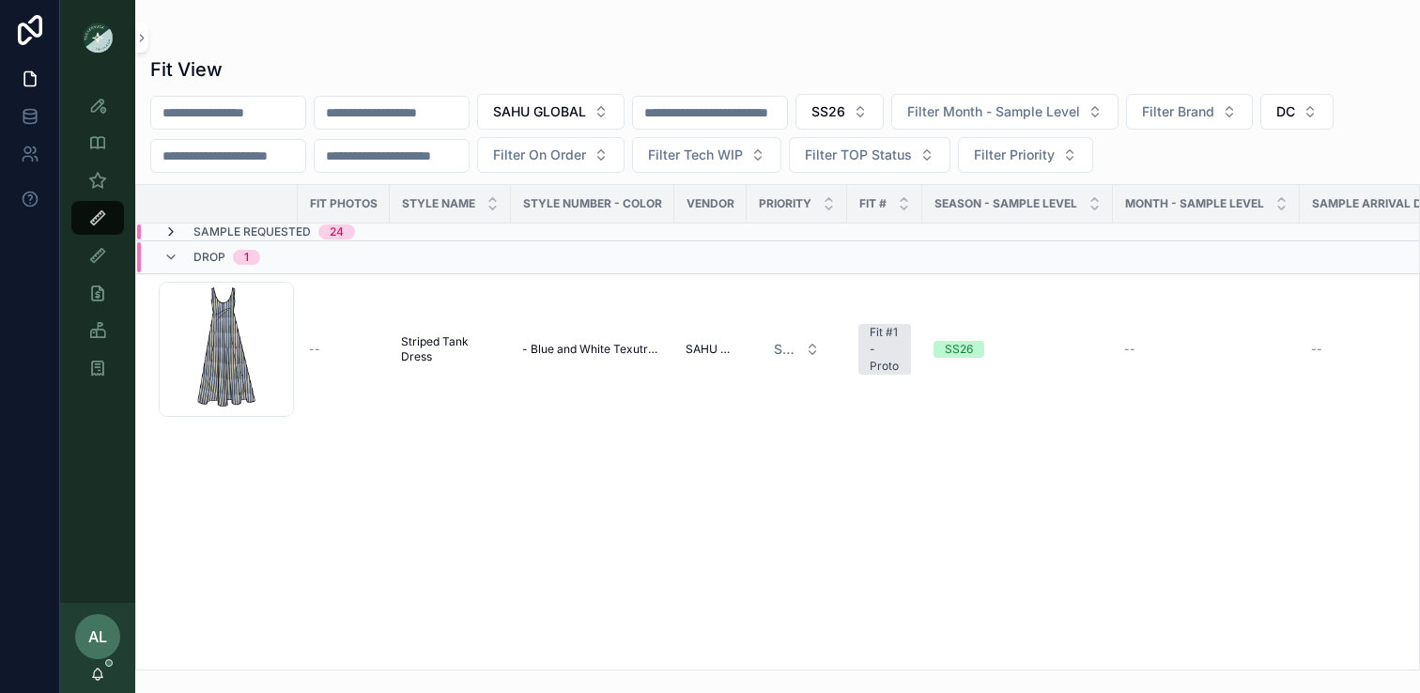
click at [169, 231] on icon "scrollable content" at bounding box center [170, 232] width 15 height 15
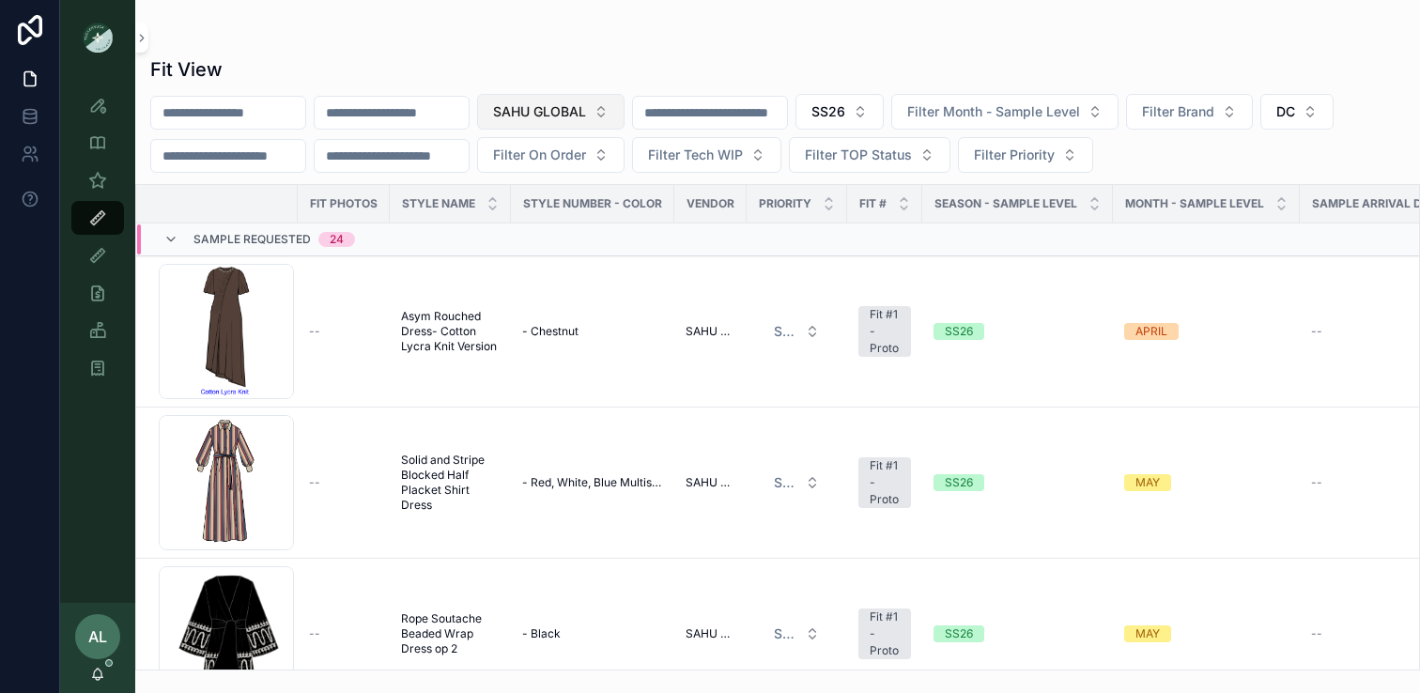
click at [578, 103] on span "SAHU GLOBAL" at bounding box center [539, 111] width 93 height 19
type input "*****"
click at [571, 186] on span "GROUP INDIGO" at bounding box center [530, 187] width 97 height 19
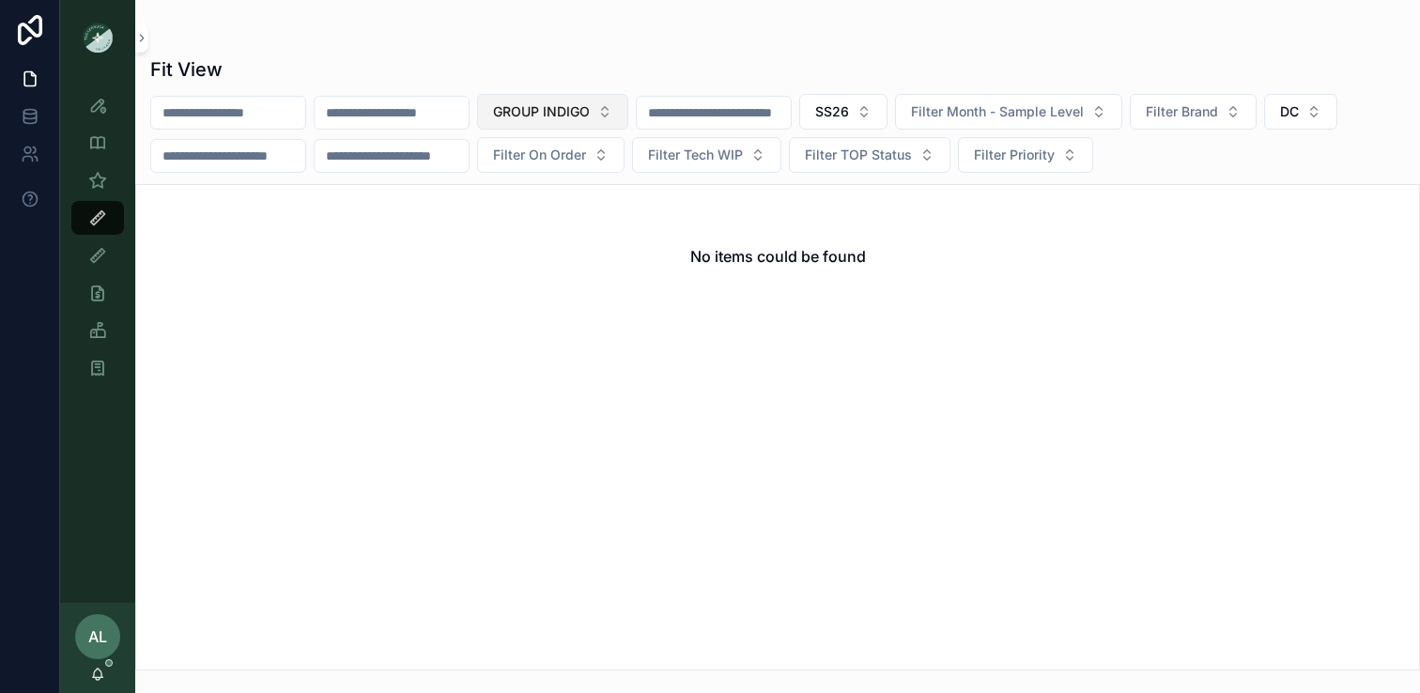
click at [555, 106] on span "GROUP INDIGO" at bounding box center [541, 111] width 97 height 19
type input "***"
click at [540, 181] on div "DO+BE" at bounding box center [588, 188] width 225 height 30
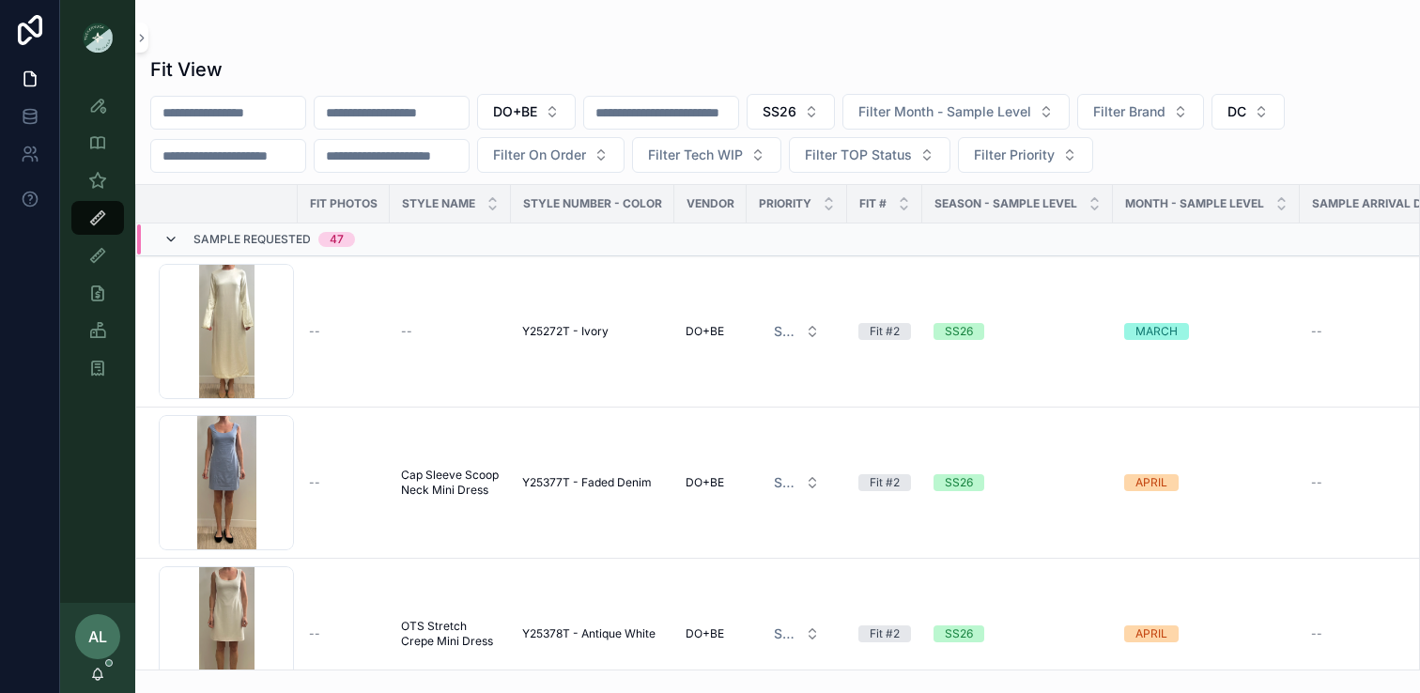
click at [177, 240] on icon "scrollable content" at bounding box center [170, 239] width 15 height 15
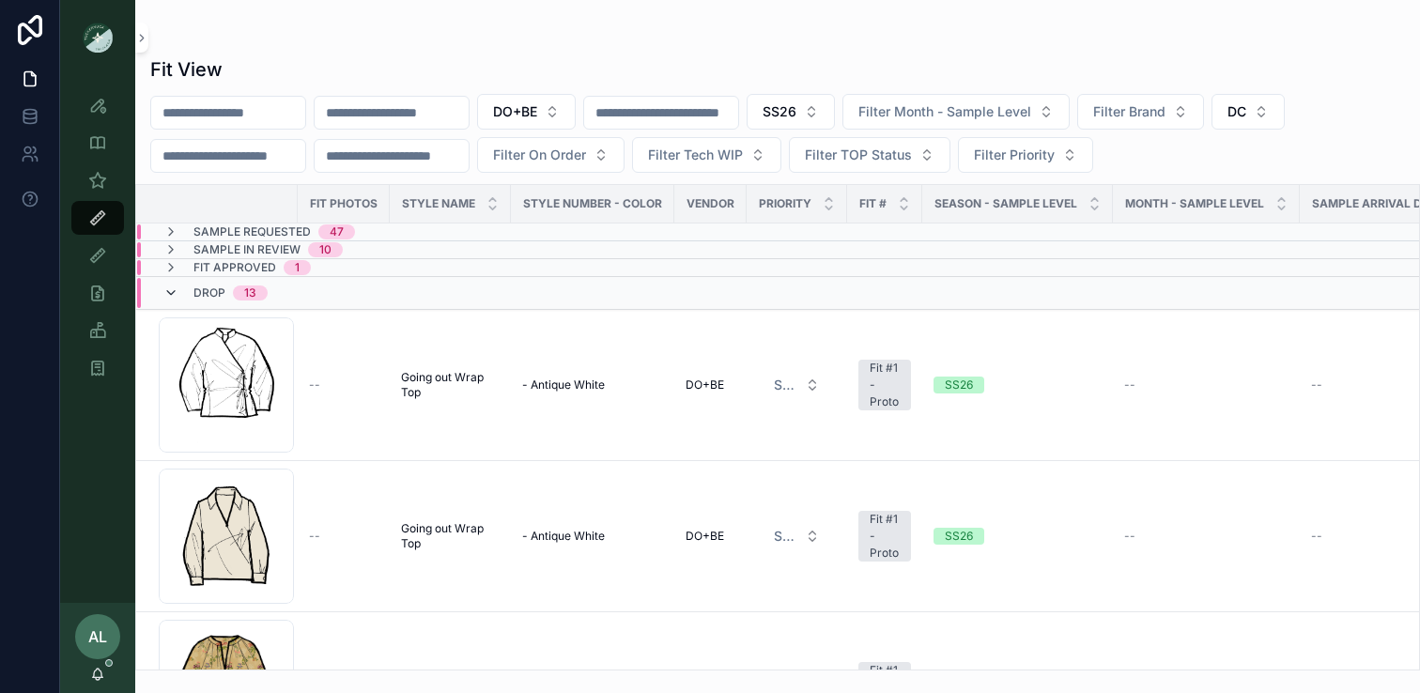
click at [168, 291] on icon "scrollable content" at bounding box center [170, 293] width 15 height 15
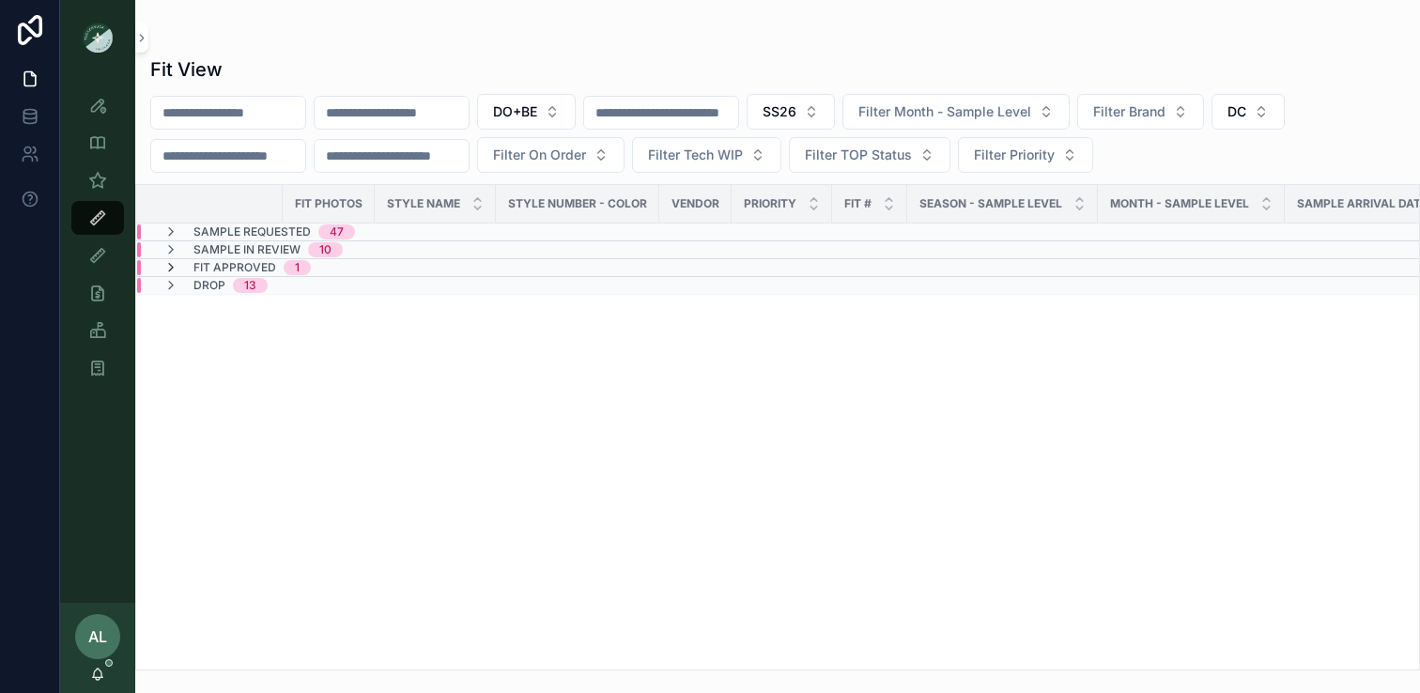
click at [170, 260] on icon "scrollable content" at bounding box center [170, 267] width 15 height 15
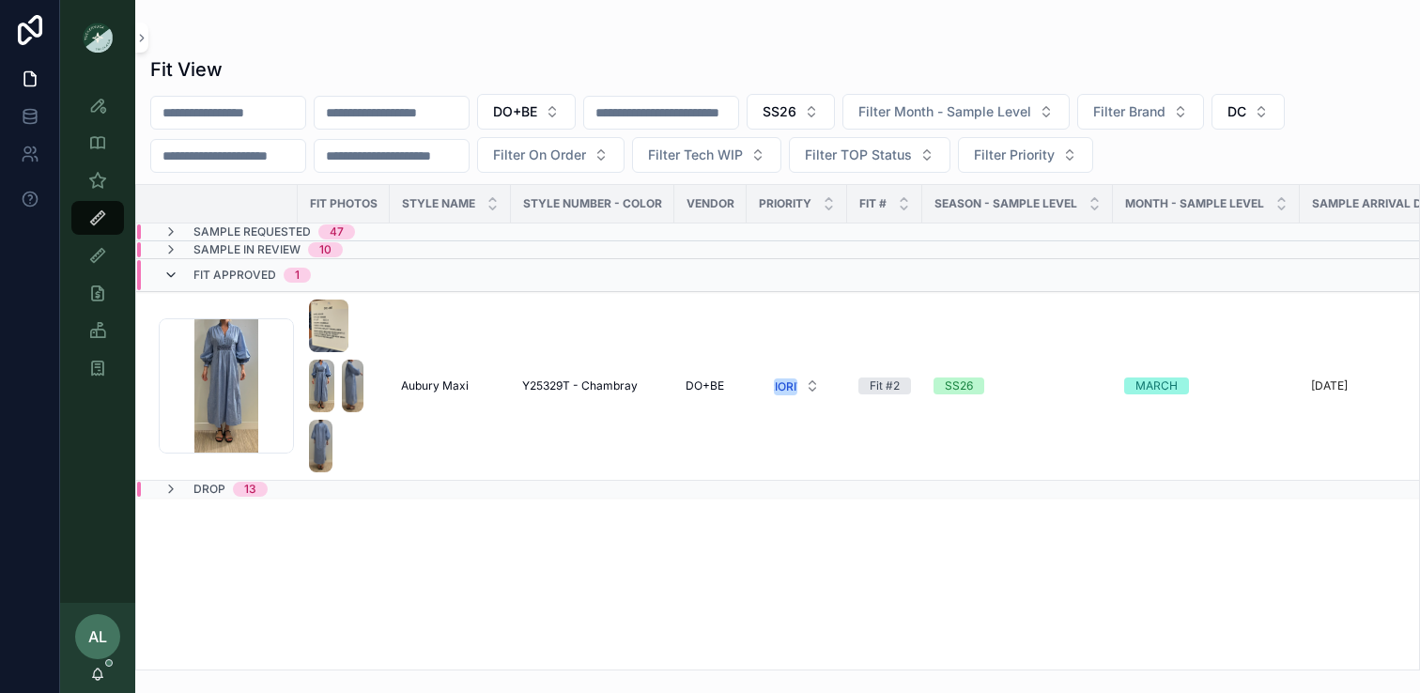
click at [170, 272] on icon "scrollable content" at bounding box center [170, 275] width 15 height 15
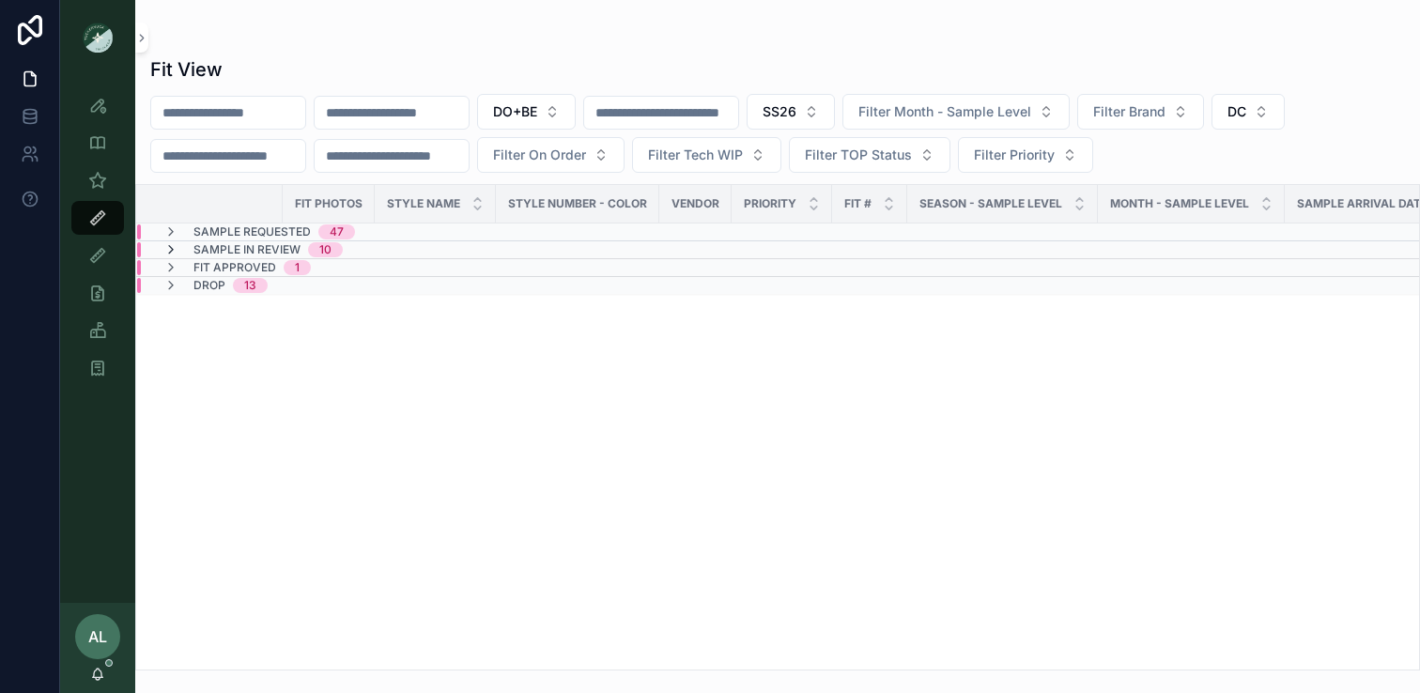
click at [169, 244] on icon "scrollable content" at bounding box center [170, 249] width 15 height 15
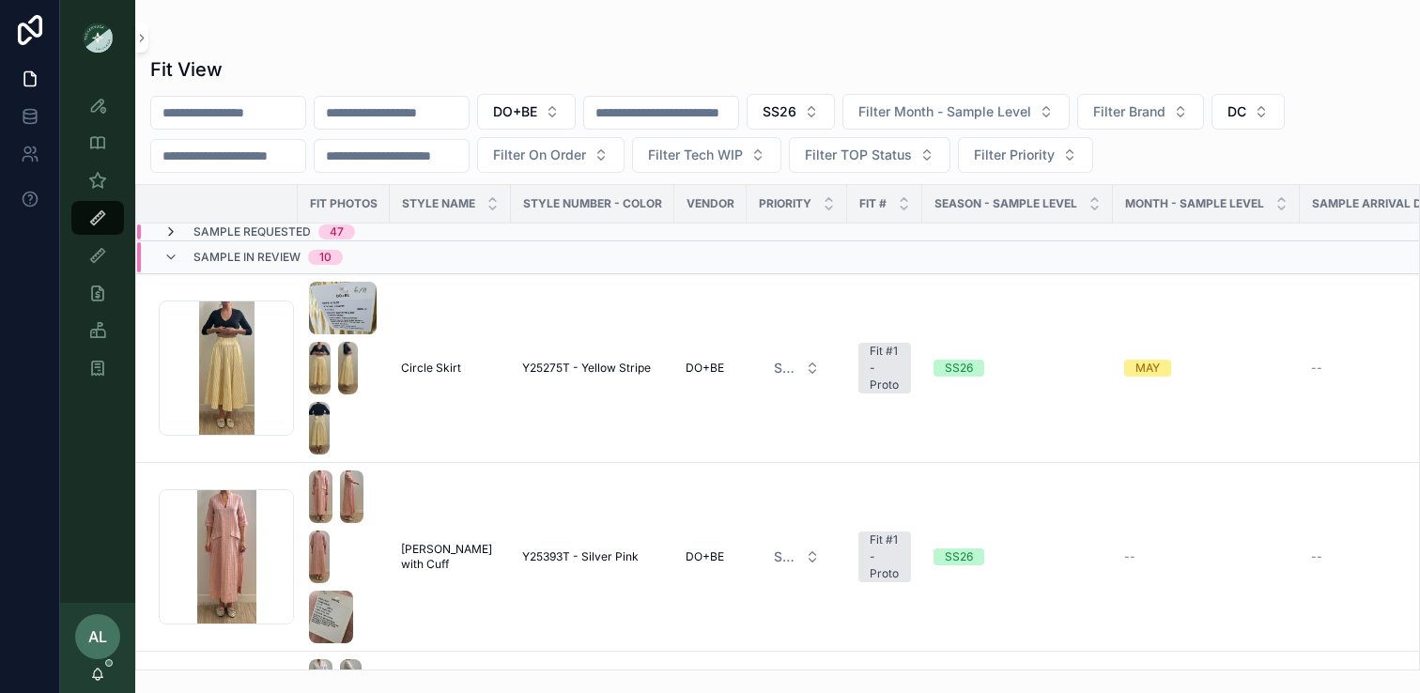
click at [168, 228] on icon "scrollable content" at bounding box center [170, 232] width 15 height 15
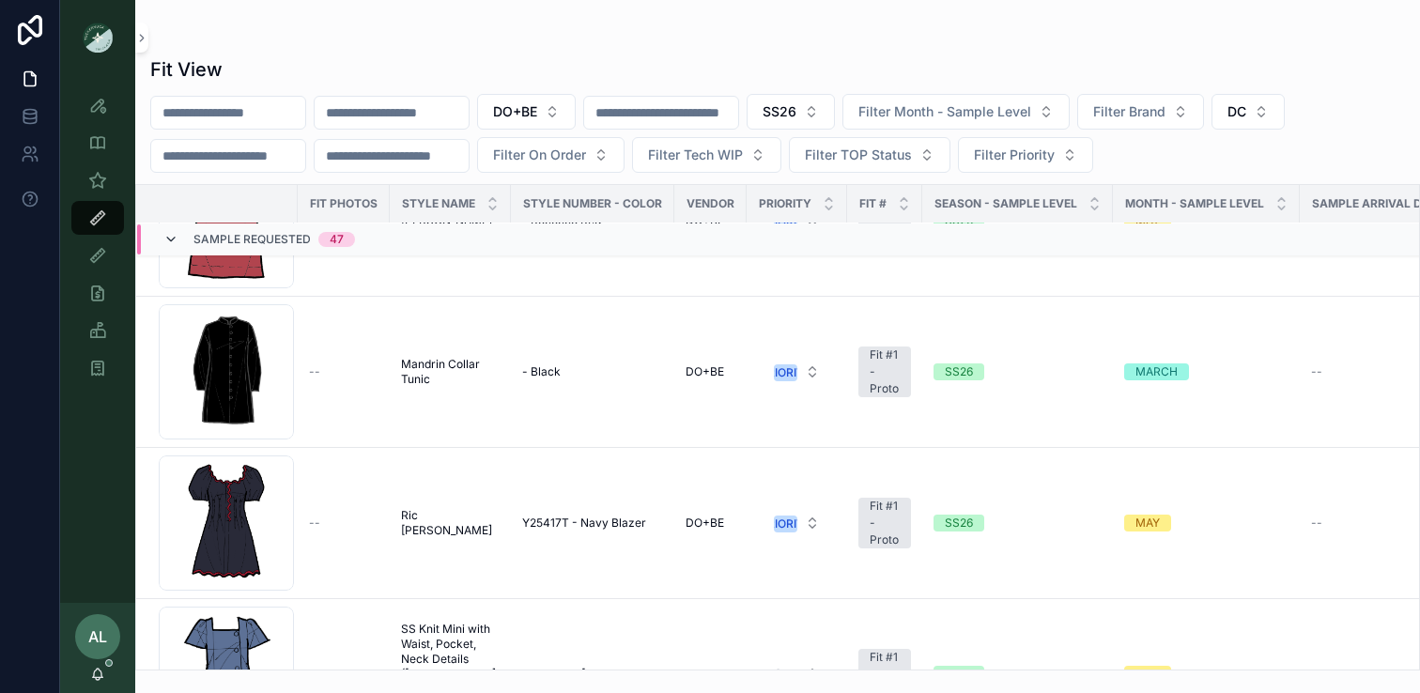
click at [173, 242] on icon "scrollable content" at bounding box center [170, 239] width 15 height 15
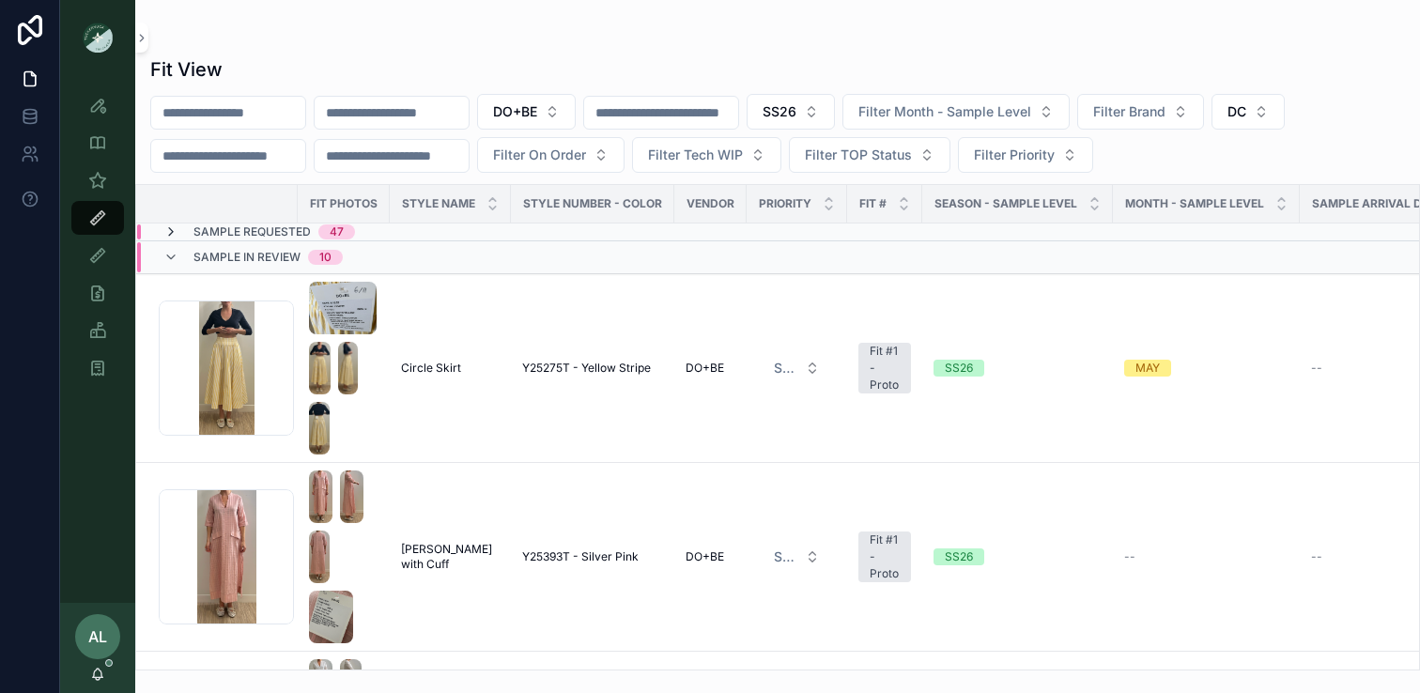
click at [169, 227] on icon "scrollable content" at bounding box center [170, 232] width 15 height 15
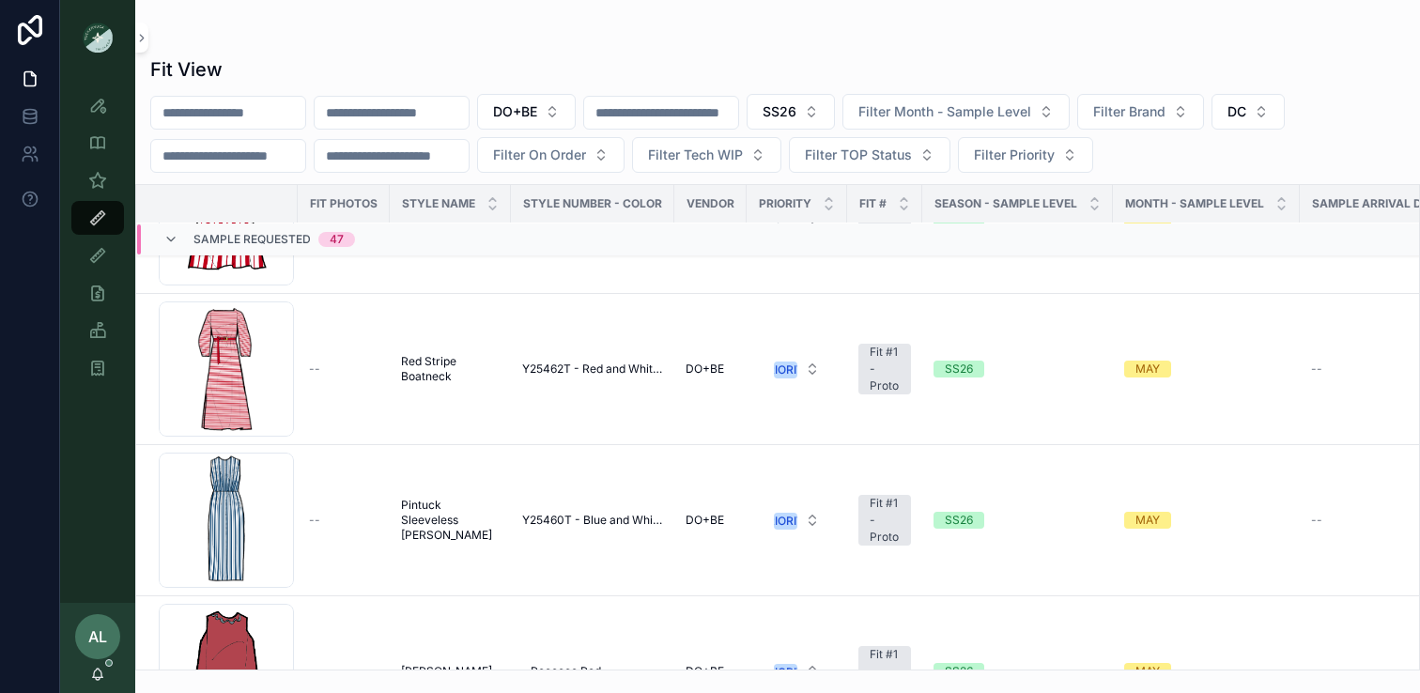
scroll to position [3465, 0]
click at [173, 240] on icon "scrollable content" at bounding box center [170, 239] width 15 height 15
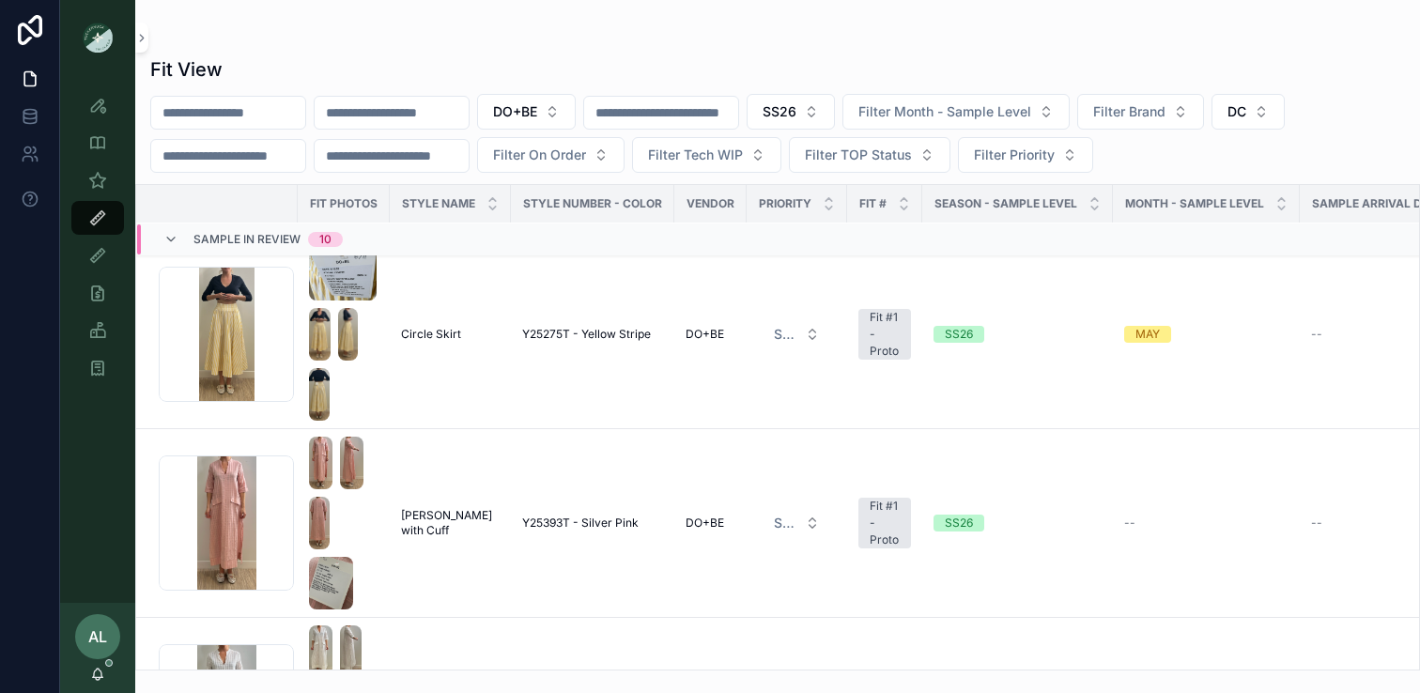
scroll to position [0, 0]
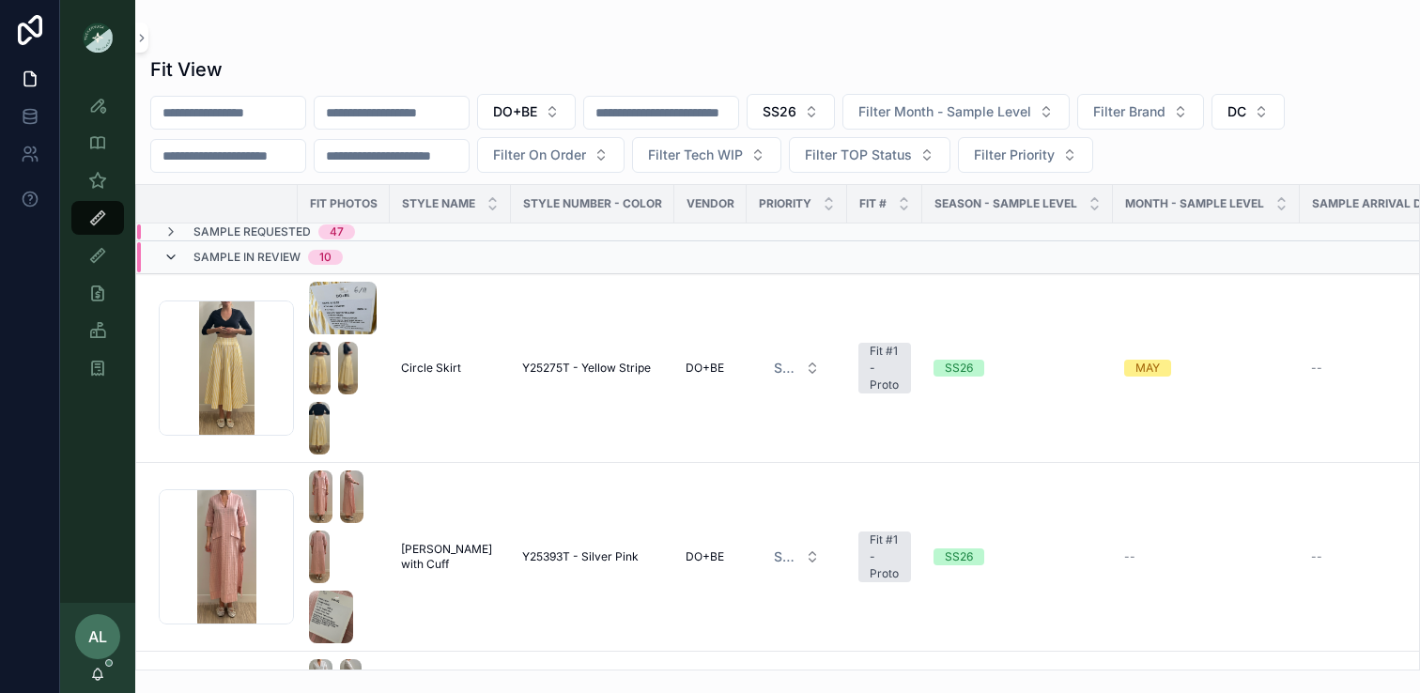
click at [170, 256] on icon "scrollable content" at bounding box center [170, 257] width 15 height 15
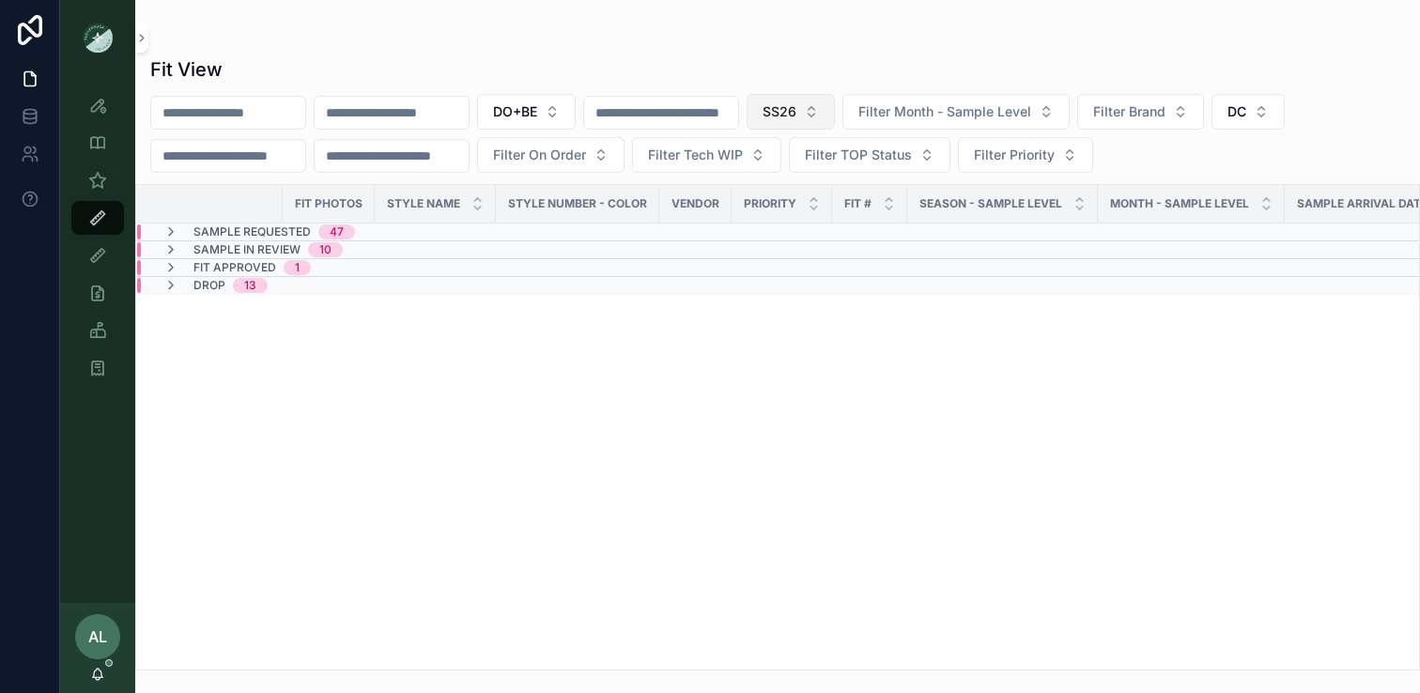
click at [797, 116] on span "SS26" at bounding box center [780, 111] width 34 height 19
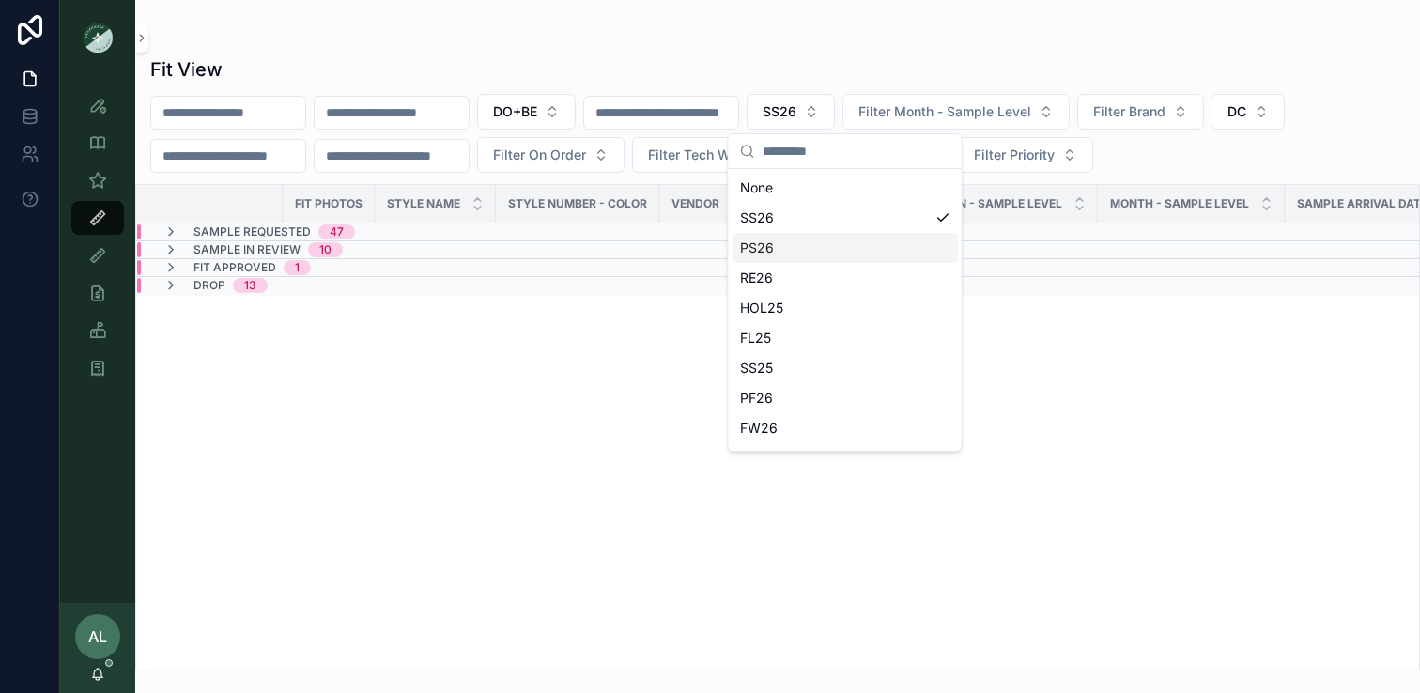
click at [785, 244] on div "PS26" at bounding box center [845, 248] width 225 height 30
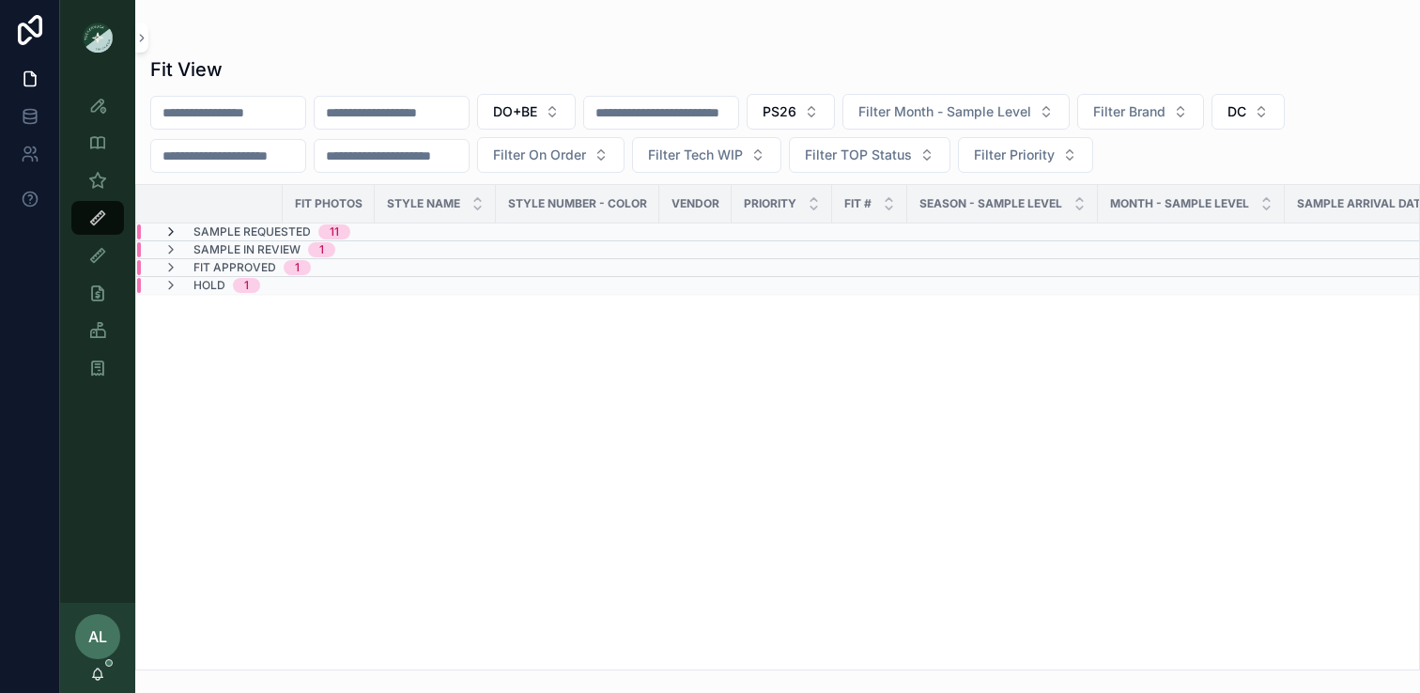
click at [171, 231] on icon "scrollable content" at bounding box center [170, 232] width 15 height 15
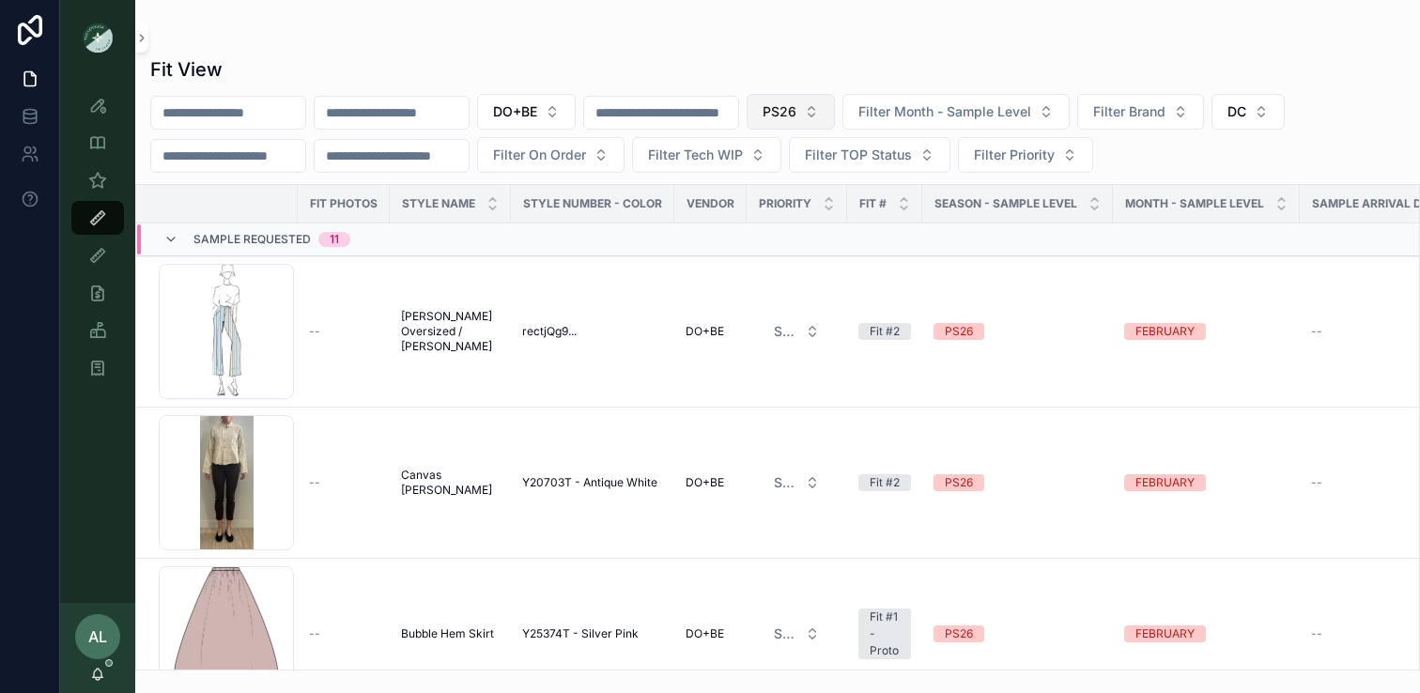
click at [797, 114] on span "PS26" at bounding box center [780, 111] width 34 height 19
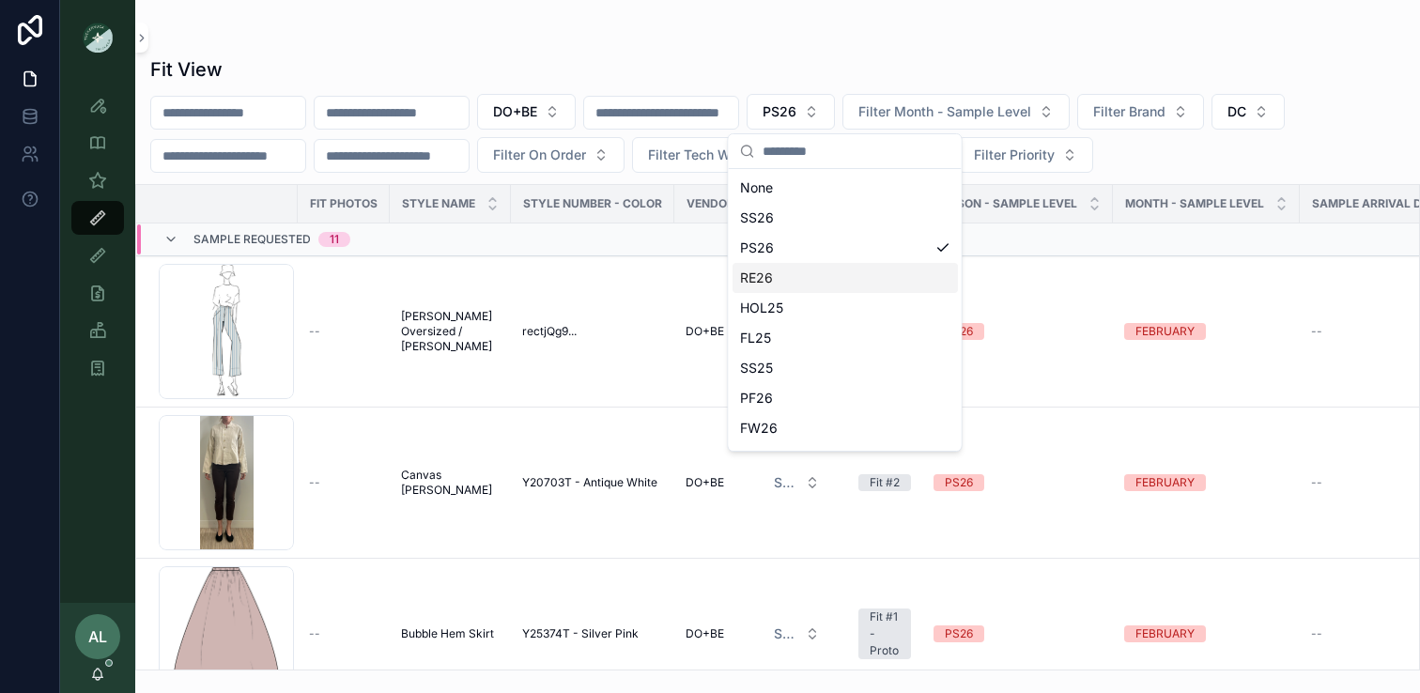
click at [756, 277] on div "RE26" at bounding box center [845, 278] width 225 height 30
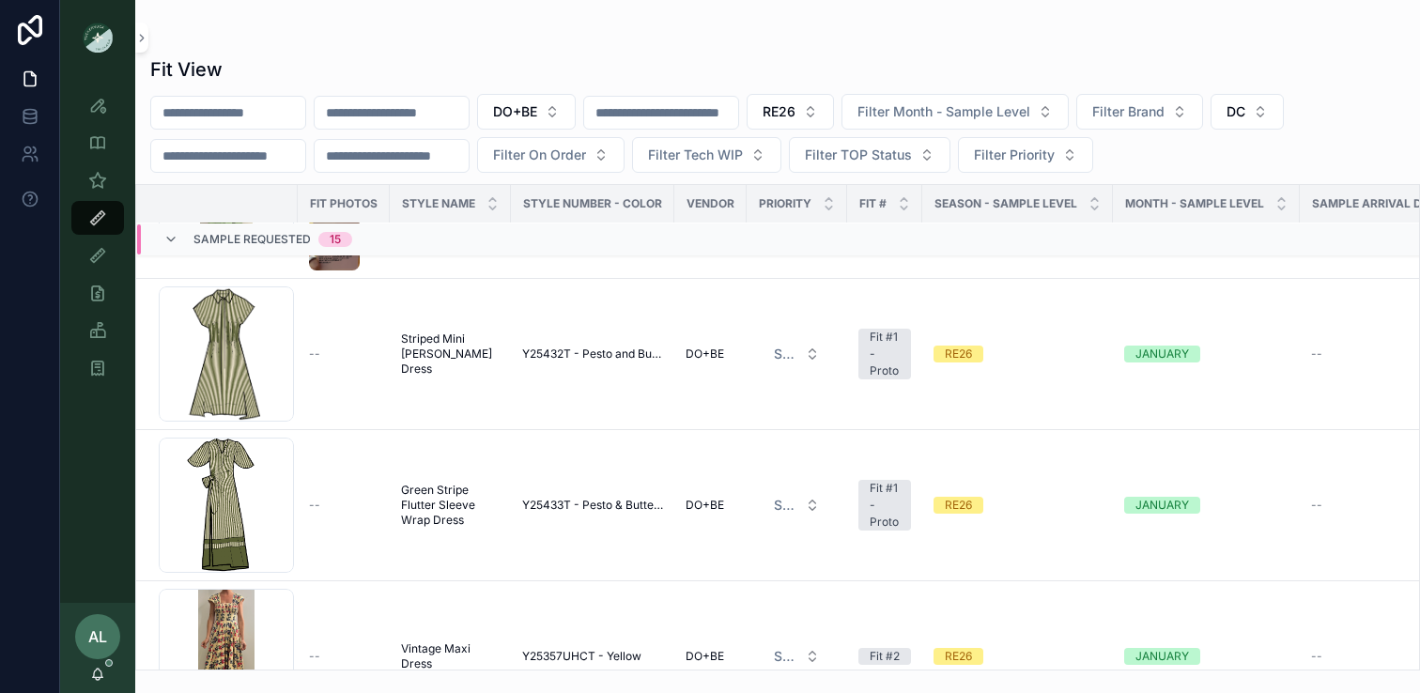
scroll to position [1526, 0]
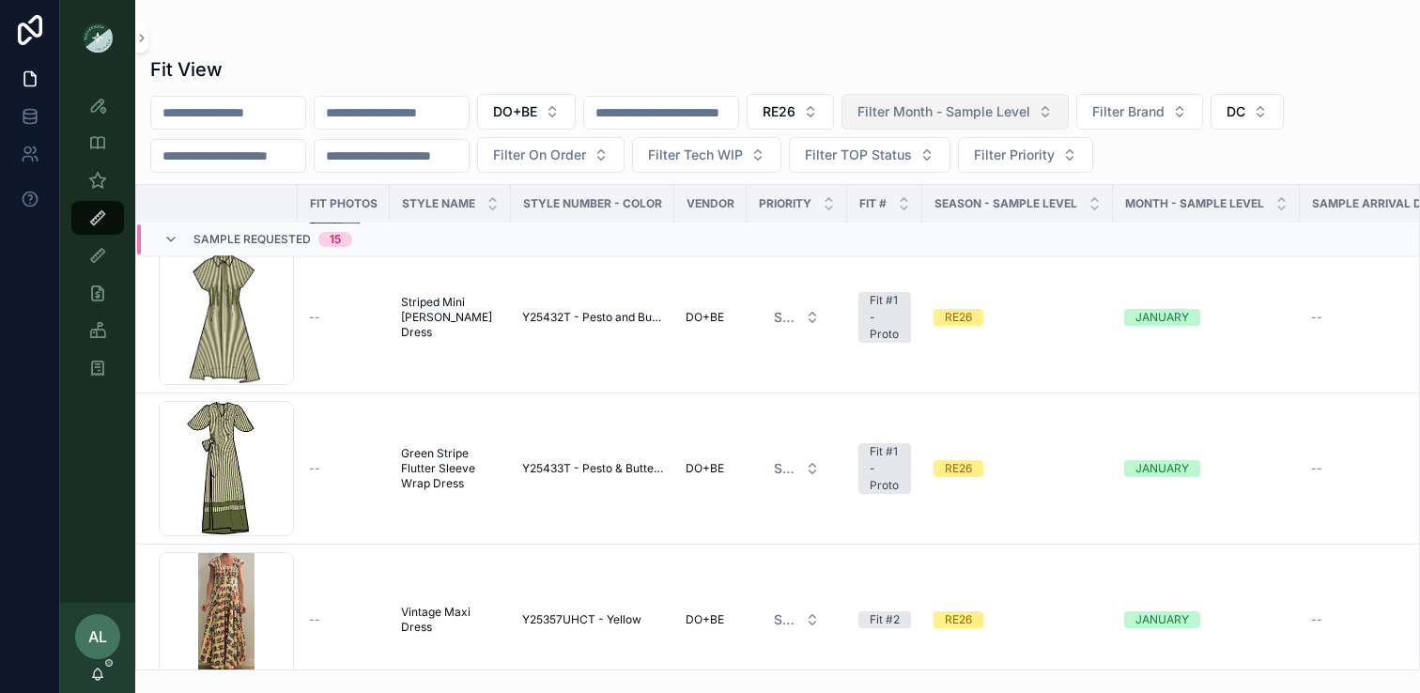
click at [958, 111] on span "Filter Month - Sample Level" at bounding box center [944, 111] width 173 height 19
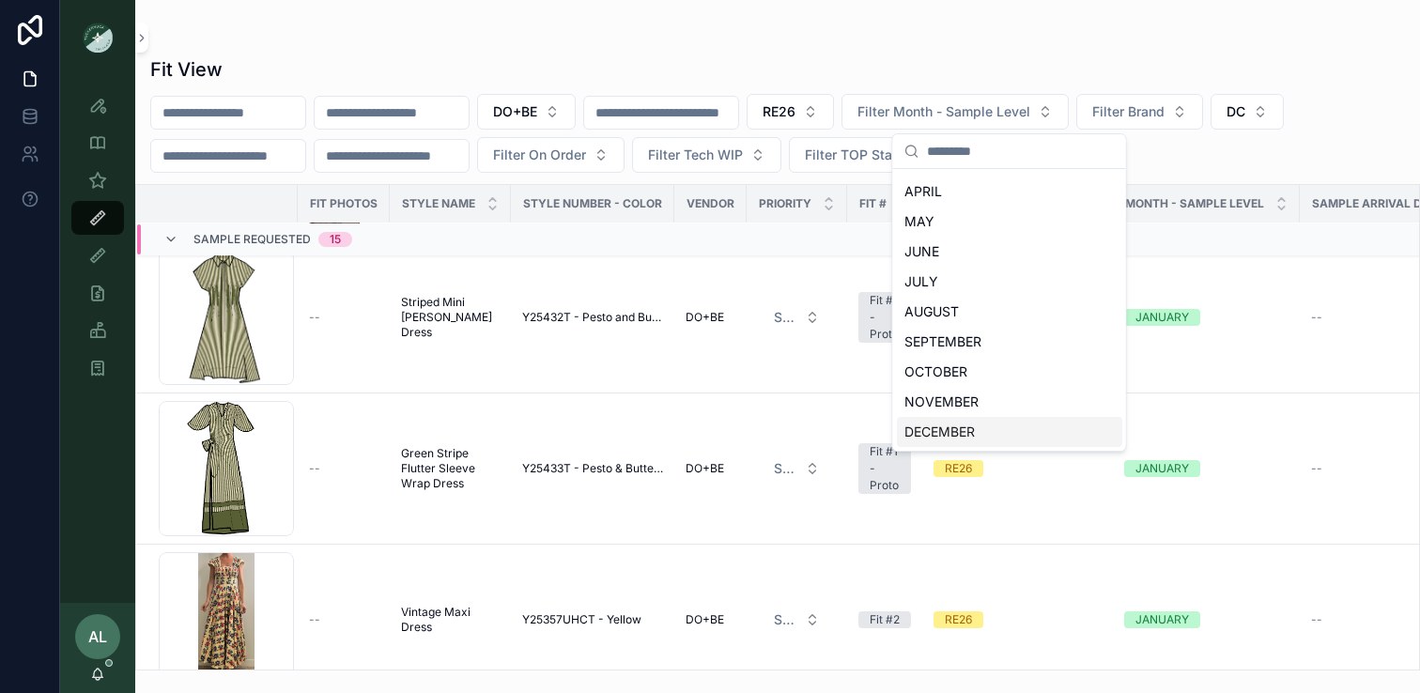
click at [954, 437] on div "DECEMBER" at bounding box center [1009, 432] width 225 height 30
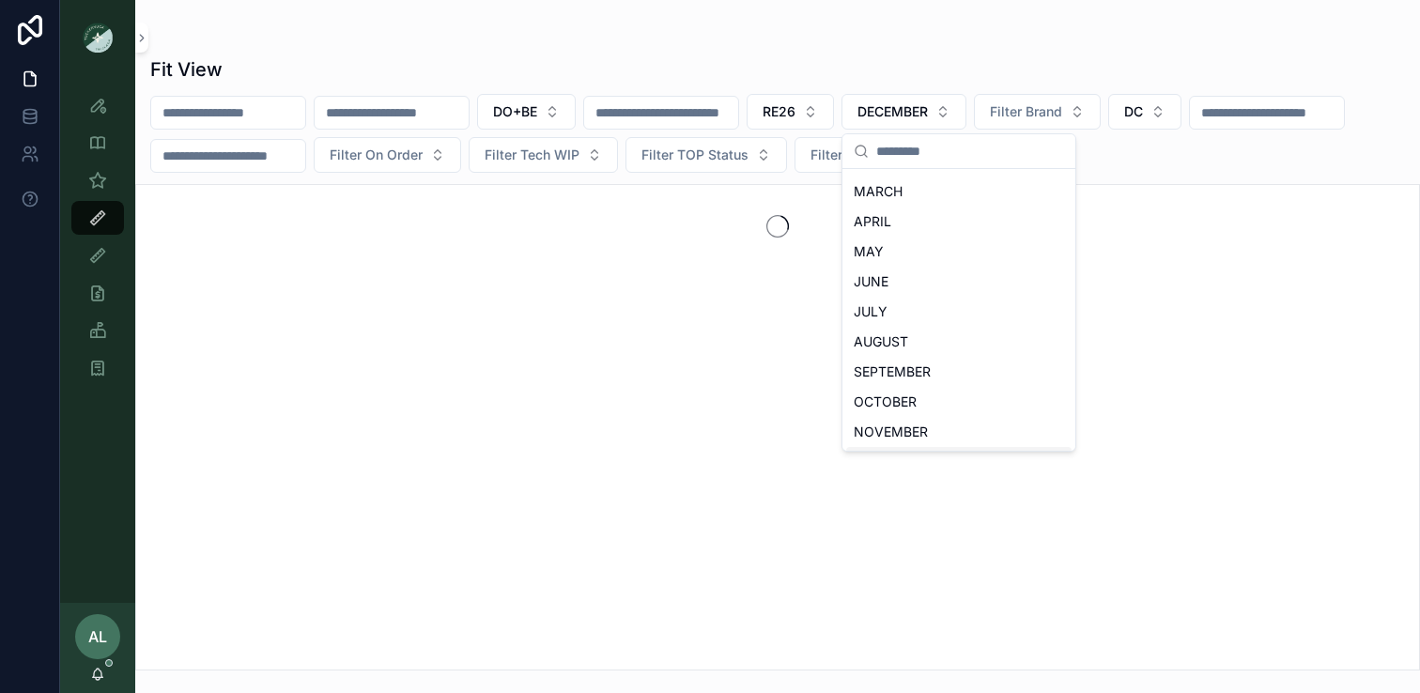
scroll to position [116, 0]
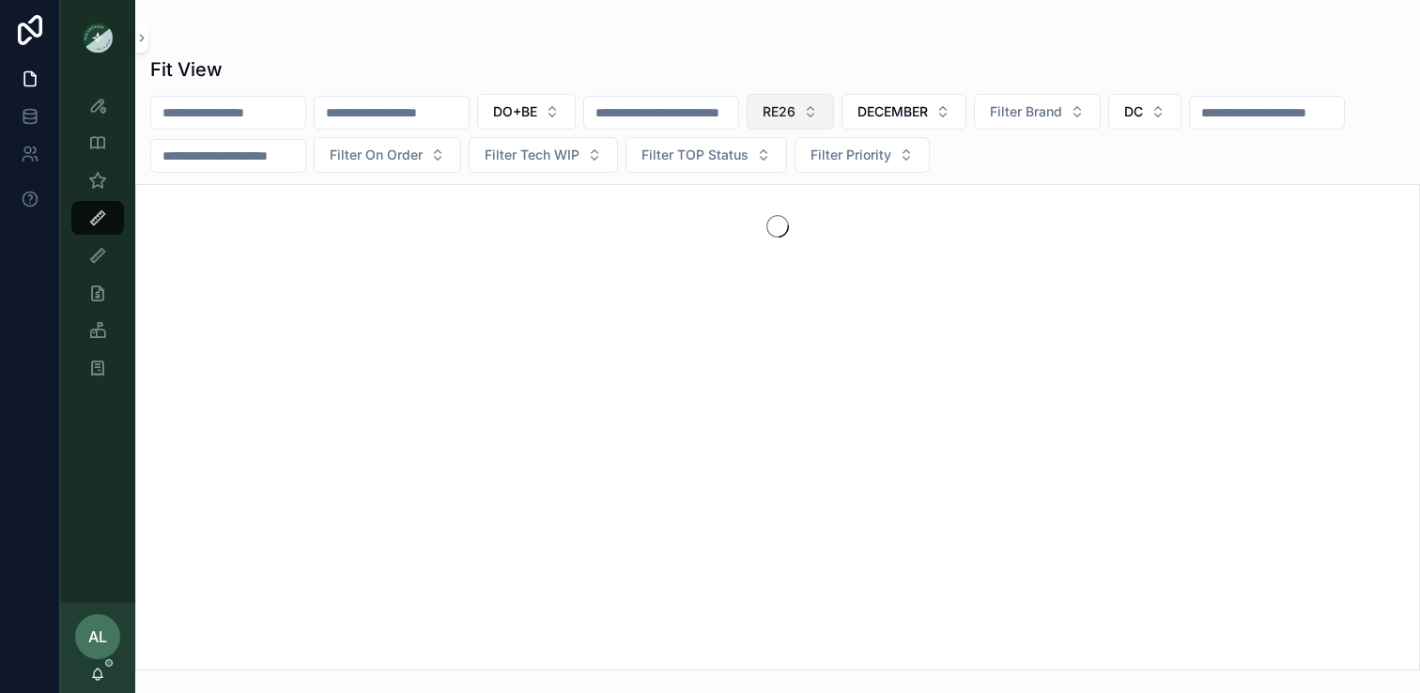
click at [796, 111] on span "RE26" at bounding box center [779, 111] width 33 height 19
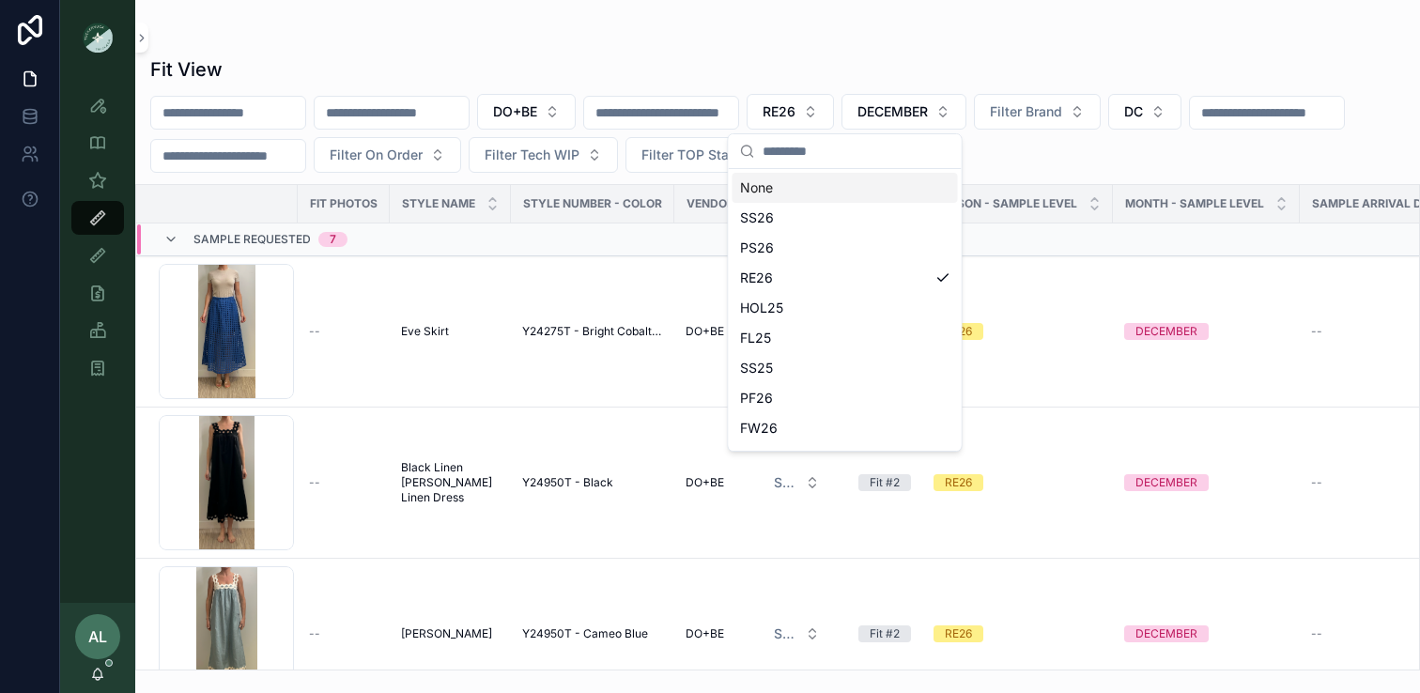
click at [807, 178] on div "None" at bounding box center [845, 188] width 225 height 30
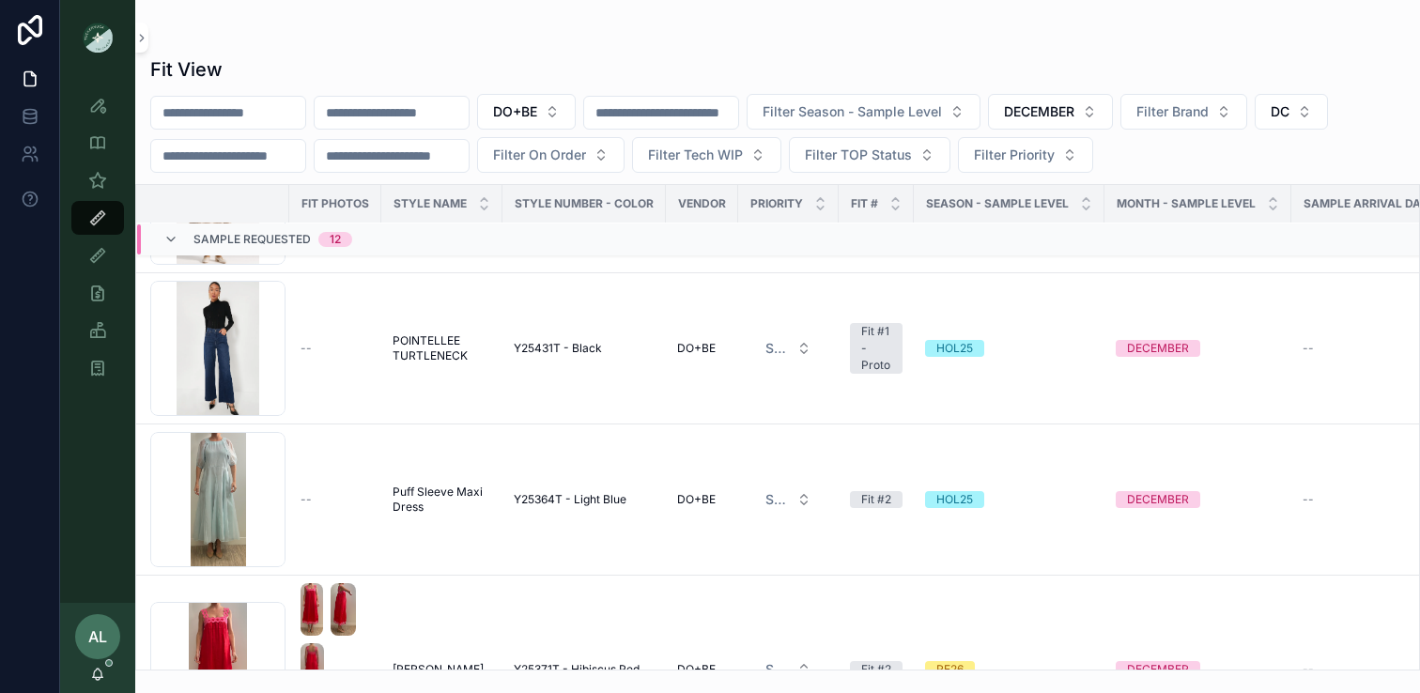
scroll to position [752, 8]
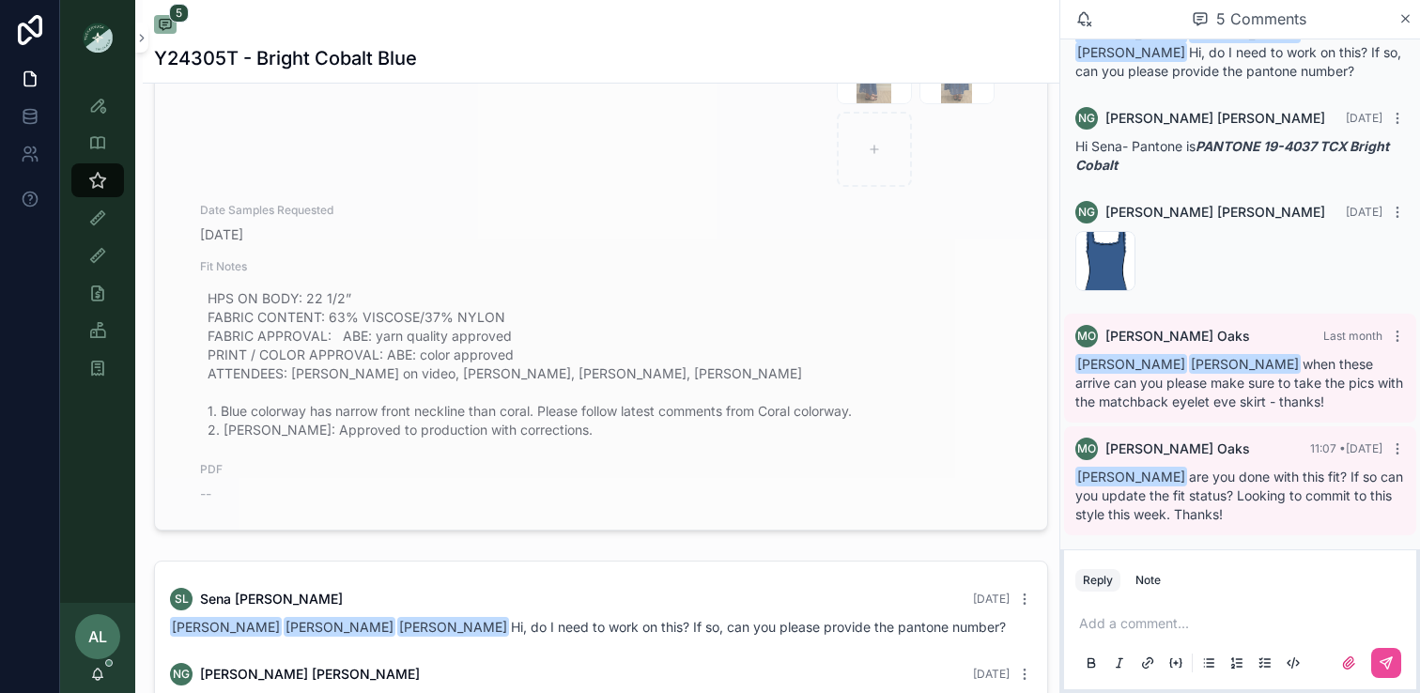
scroll to position [713, 0]
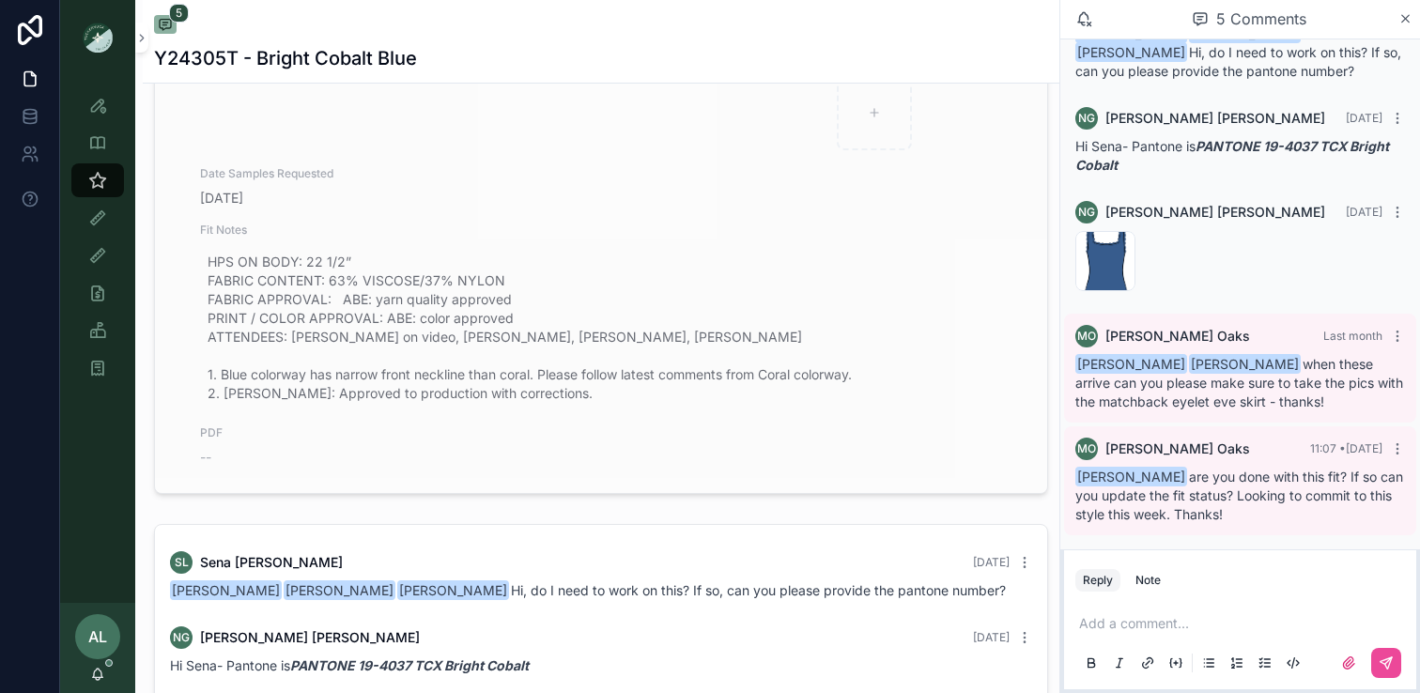
click at [297, 379] on span "HPS ON BODY: 22 1/2” FABRIC CONTENT: 63% VISCOSE/37% NYLON FABRIC APPROVAL: ABE…" at bounding box center [613, 328] width 810 height 150
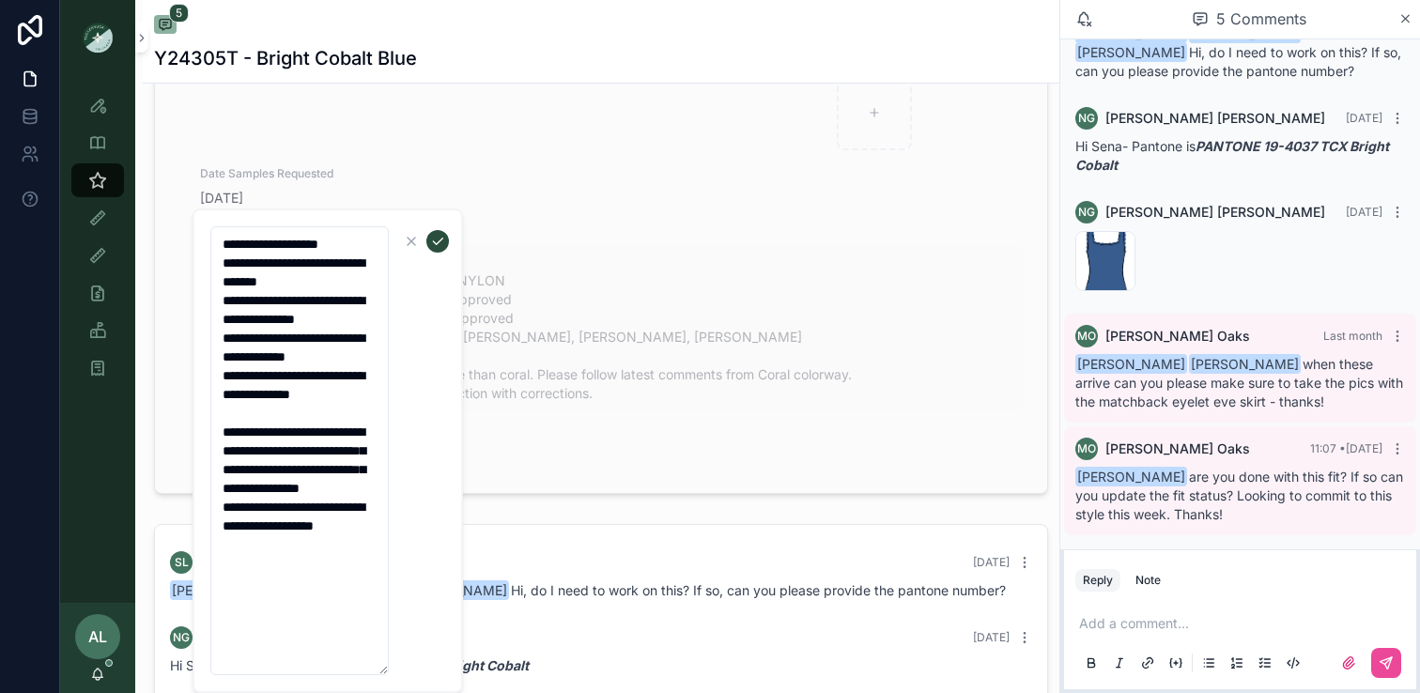
click at [643, 304] on span "HPS ON BODY: 22 1/2” FABRIC CONTENT: 63% VISCOSE/37% NYLON FABRIC APPROVAL: ABE…" at bounding box center [613, 328] width 810 height 150
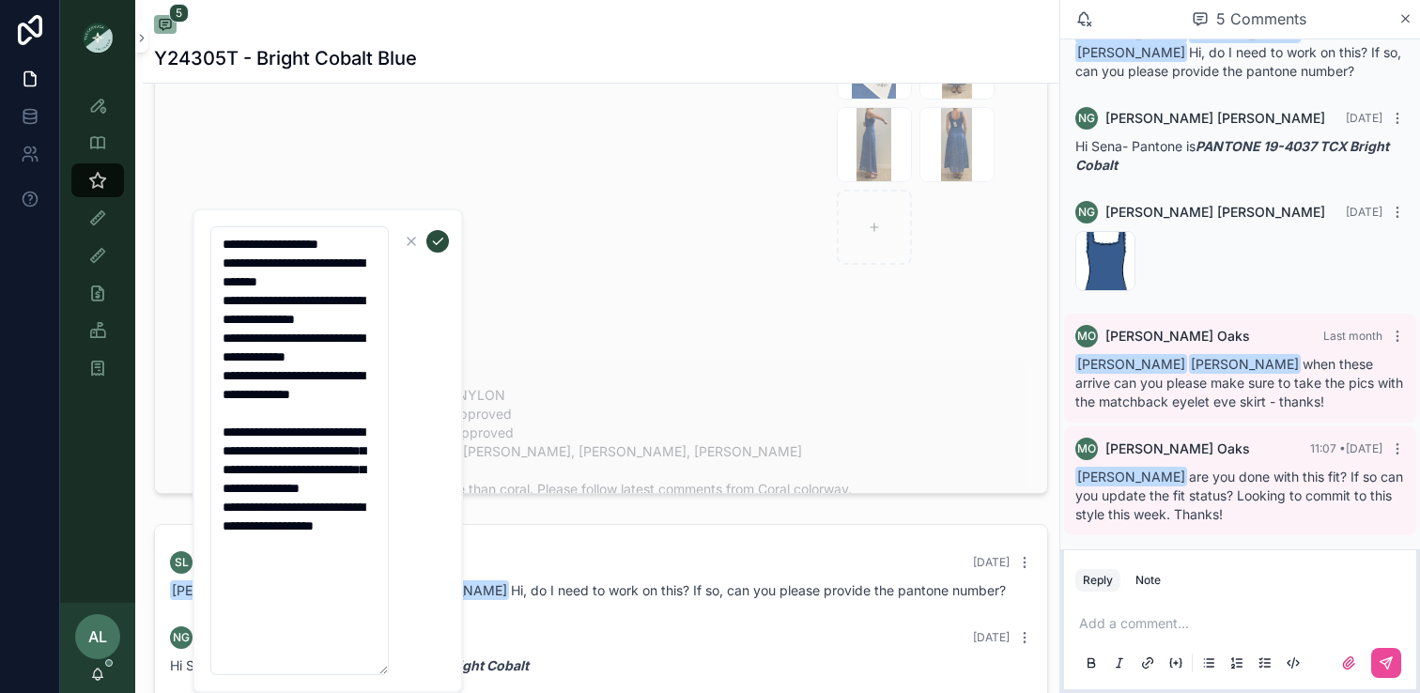
scroll to position [0, 0]
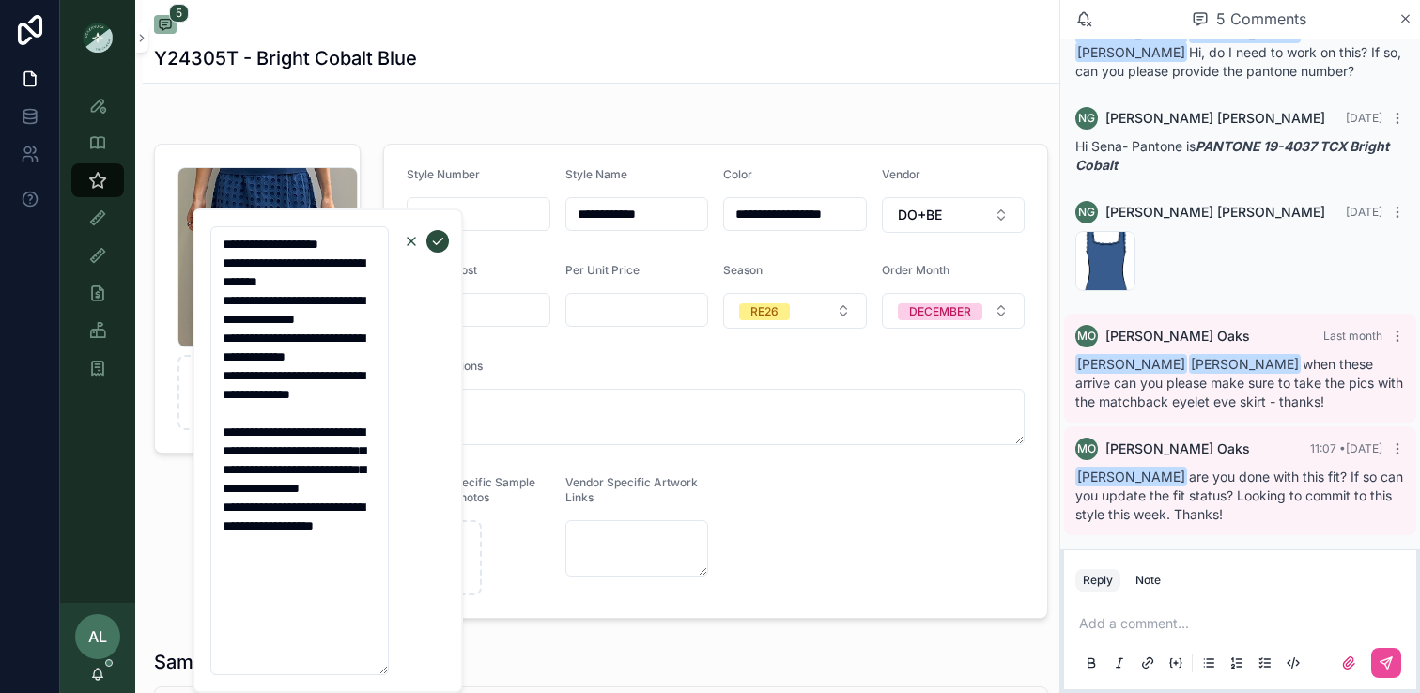
click at [409, 242] on icon "button" at bounding box center [412, 242] width 8 height 8
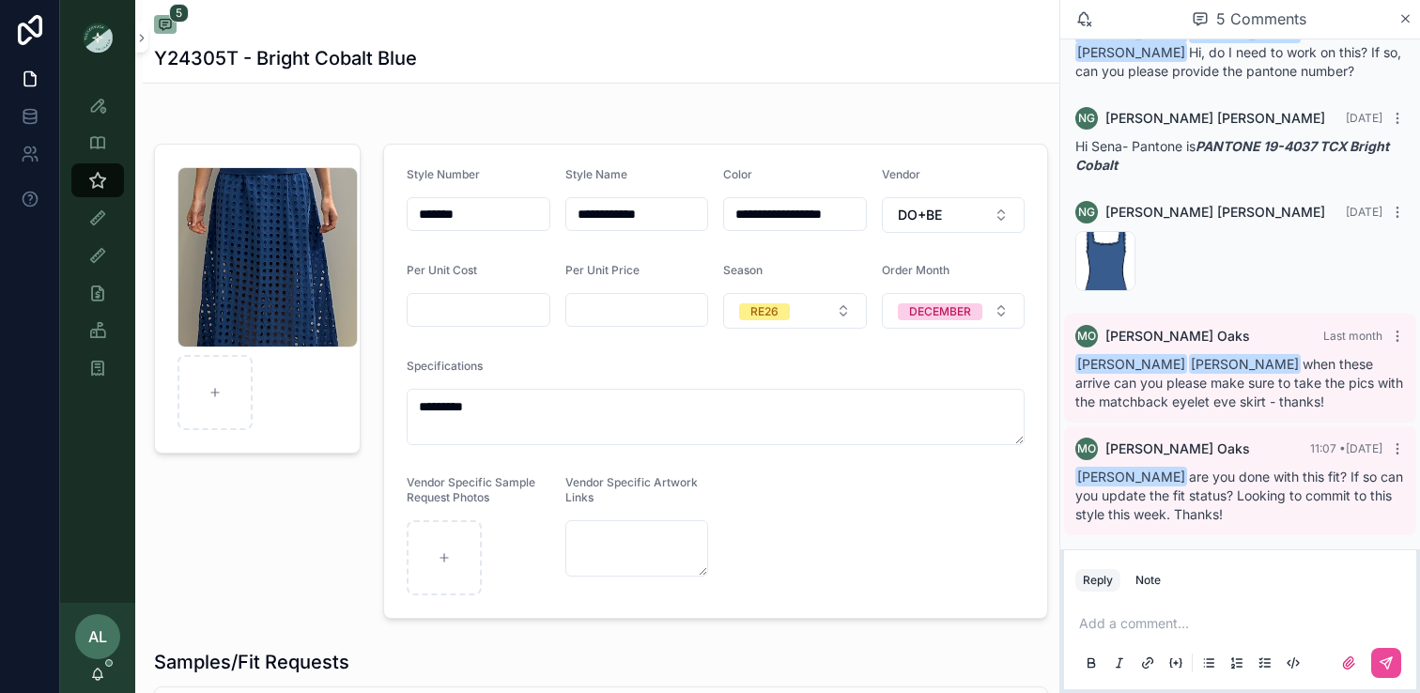
scroll to position [424, 0]
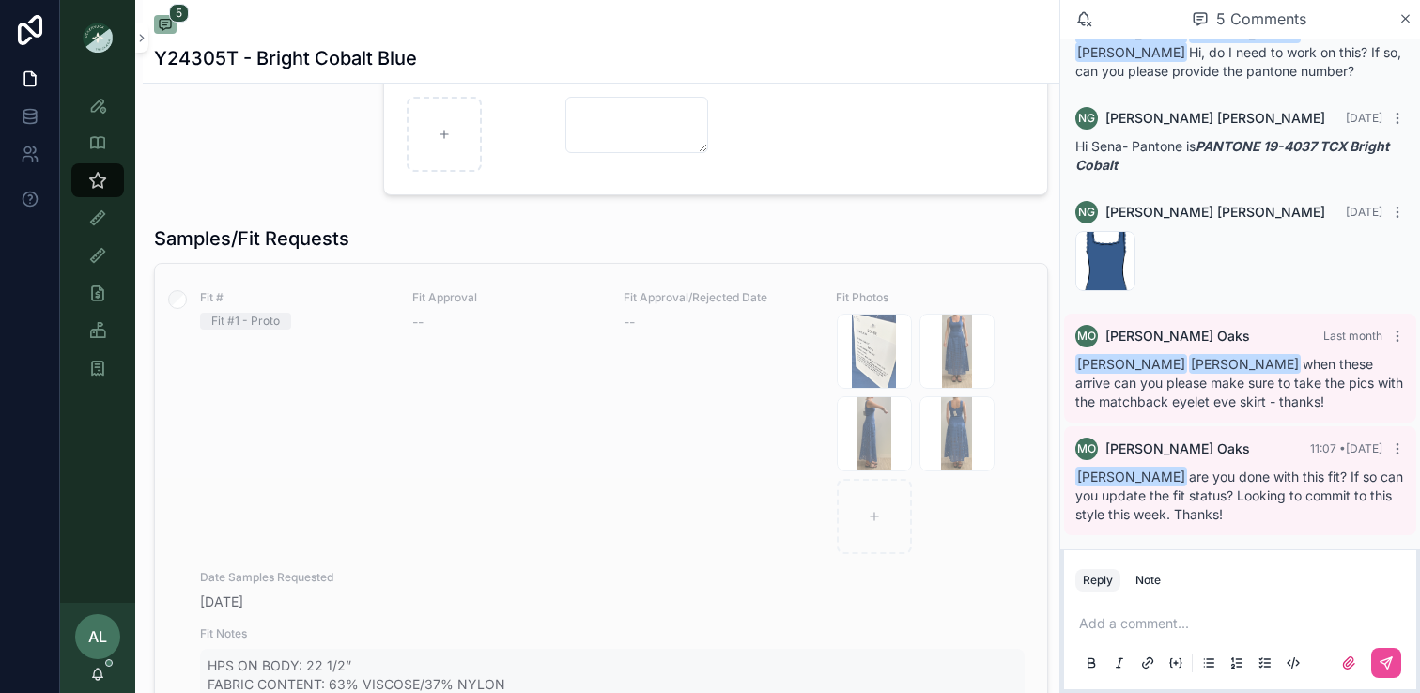
click at [192, 298] on div at bounding box center [177, 580] width 45 height 633
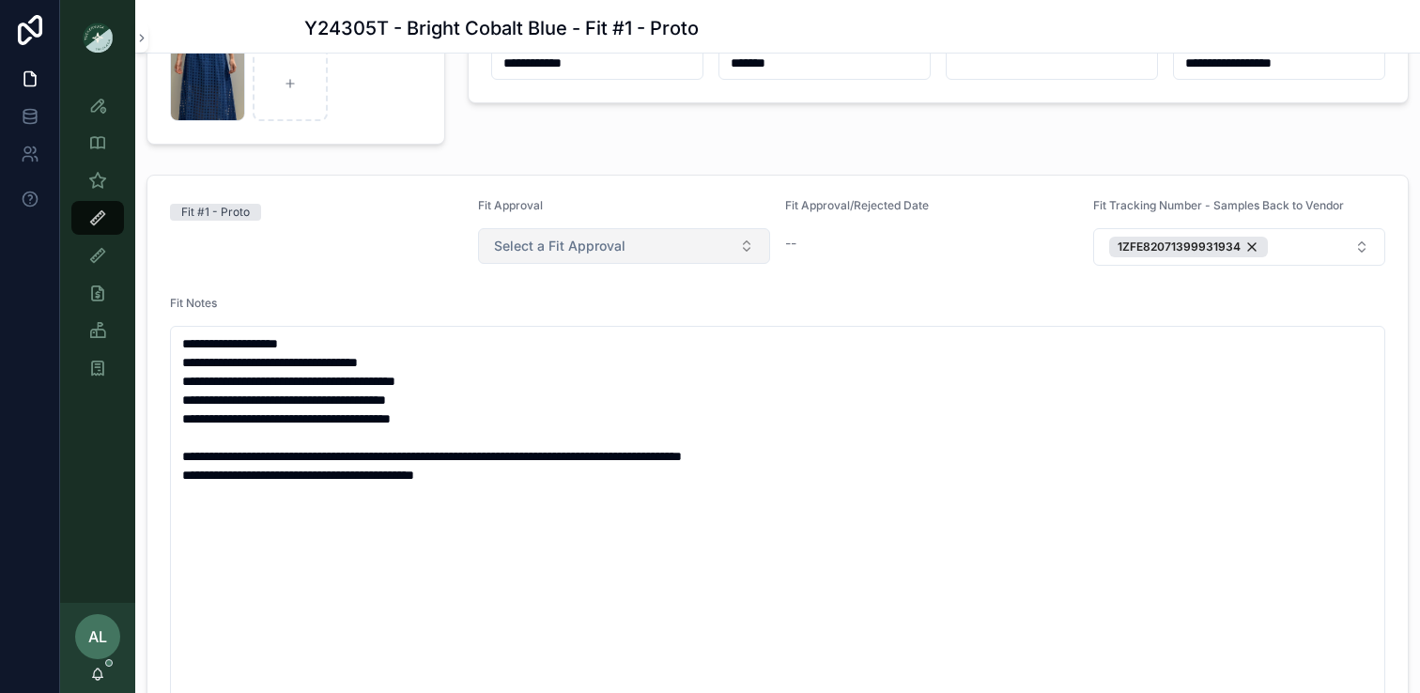
click at [589, 251] on span "Select a Fit Approval" at bounding box center [560, 246] width 132 height 19
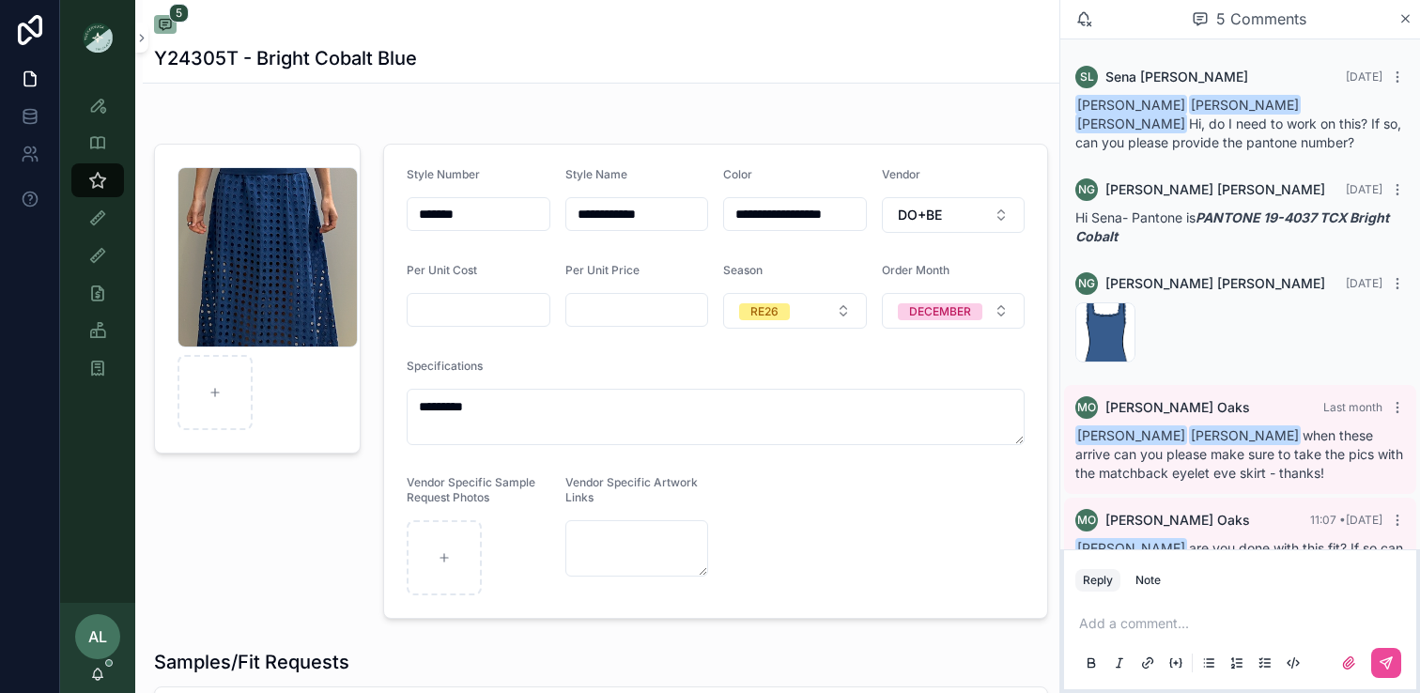
scroll to position [71, 0]
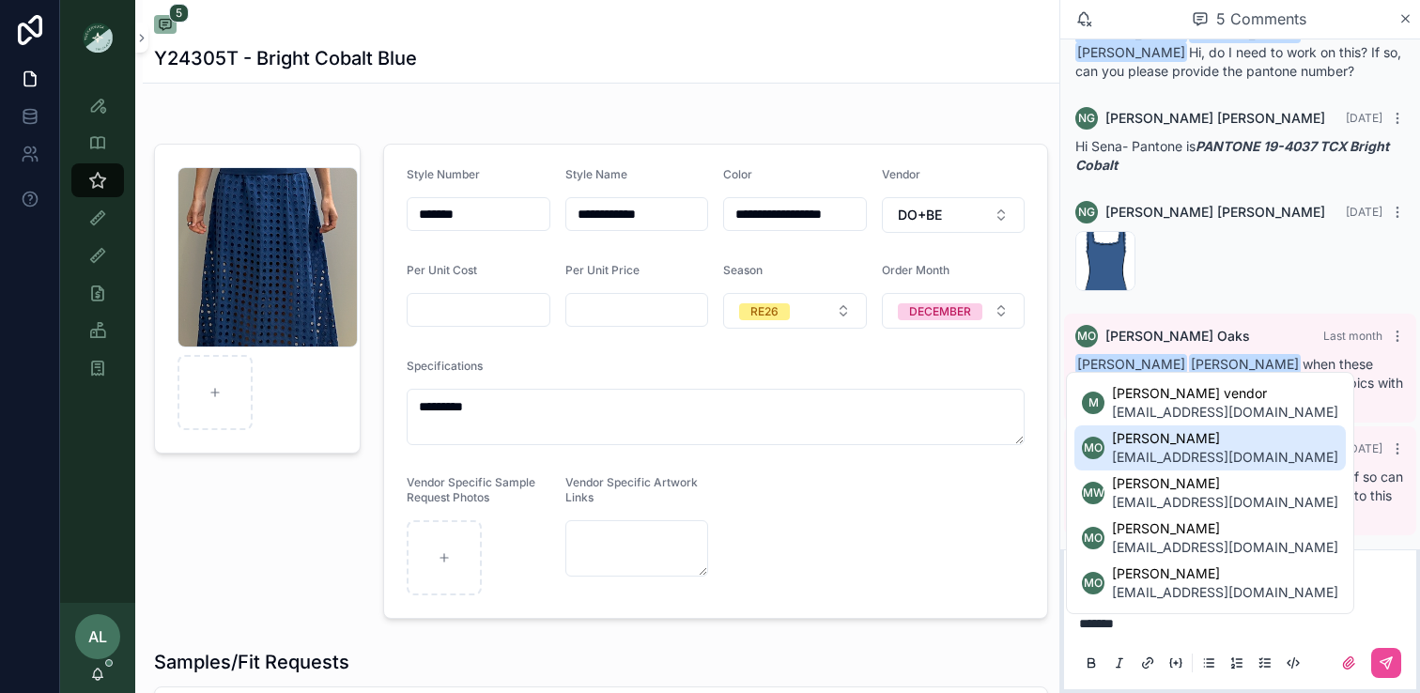
click at [1155, 448] on span "maggieoaks@gmail.com" at bounding box center [1225, 457] width 226 height 19
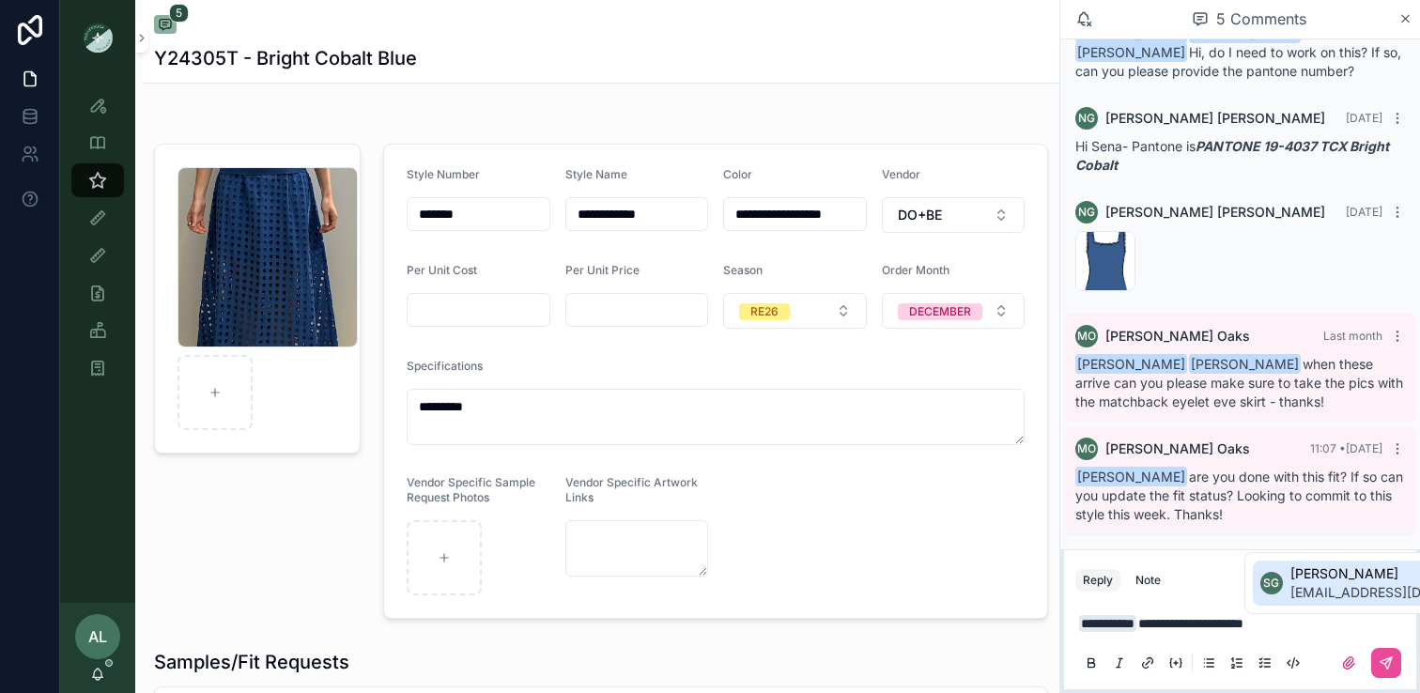
click at [1325, 583] on span "sgoodman+nyap@tnuck.com" at bounding box center [1404, 592] width 226 height 19
click at [1389, 664] on icon at bounding box center [1386, 663] width 11 height 11
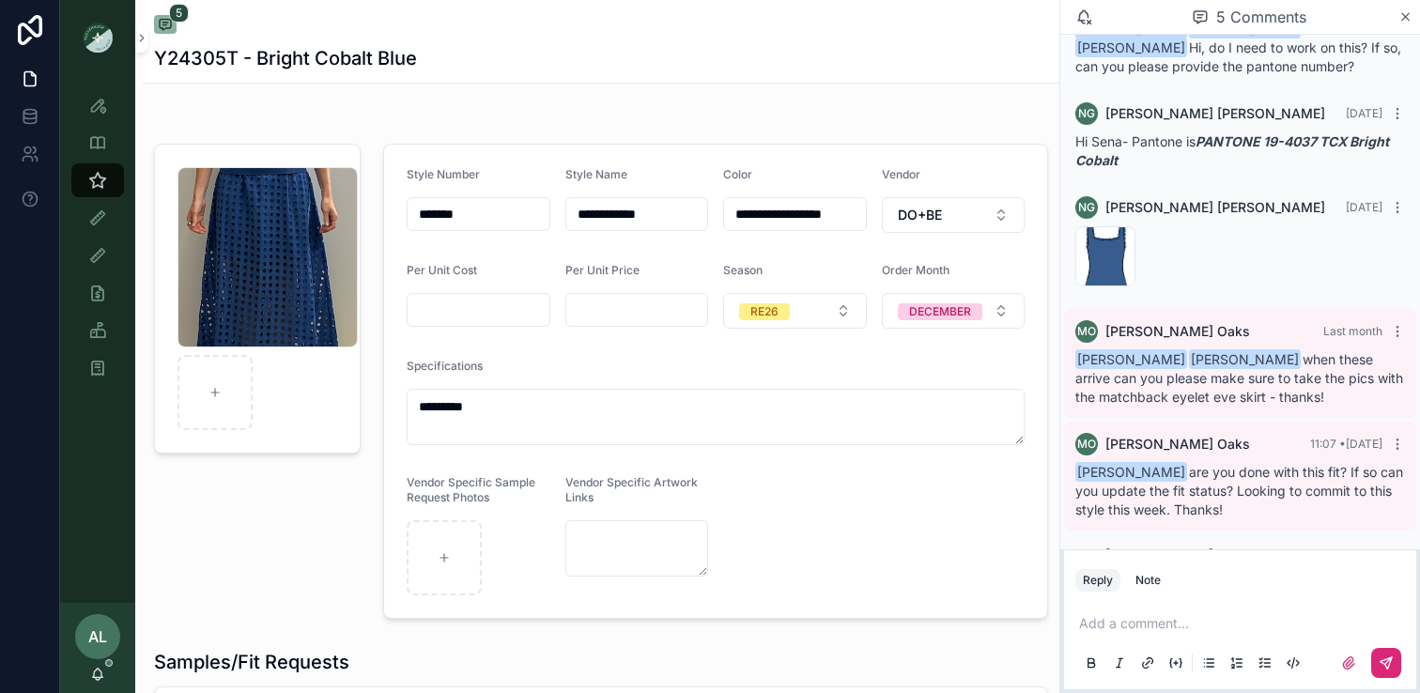
scroll to position [143, 0]
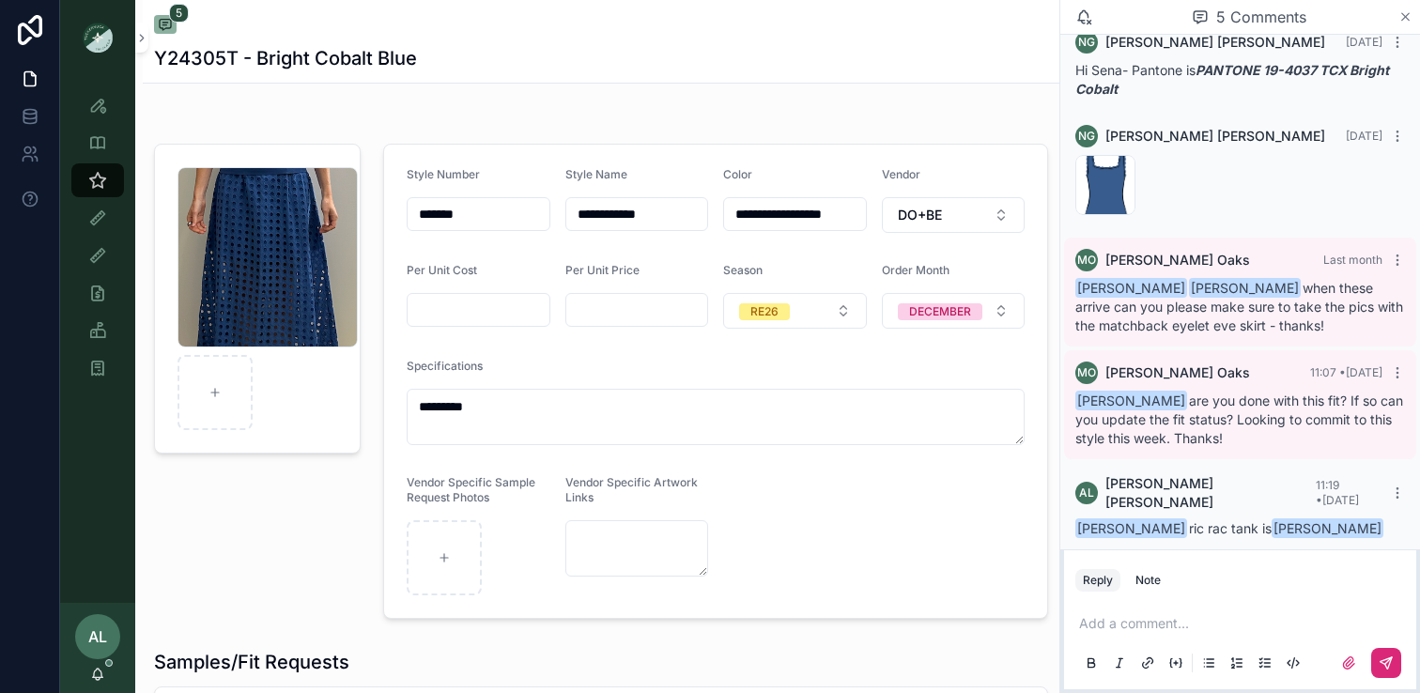
click at [1400, 16] on icon at bounding box center [1406, 16] width 14 height 15
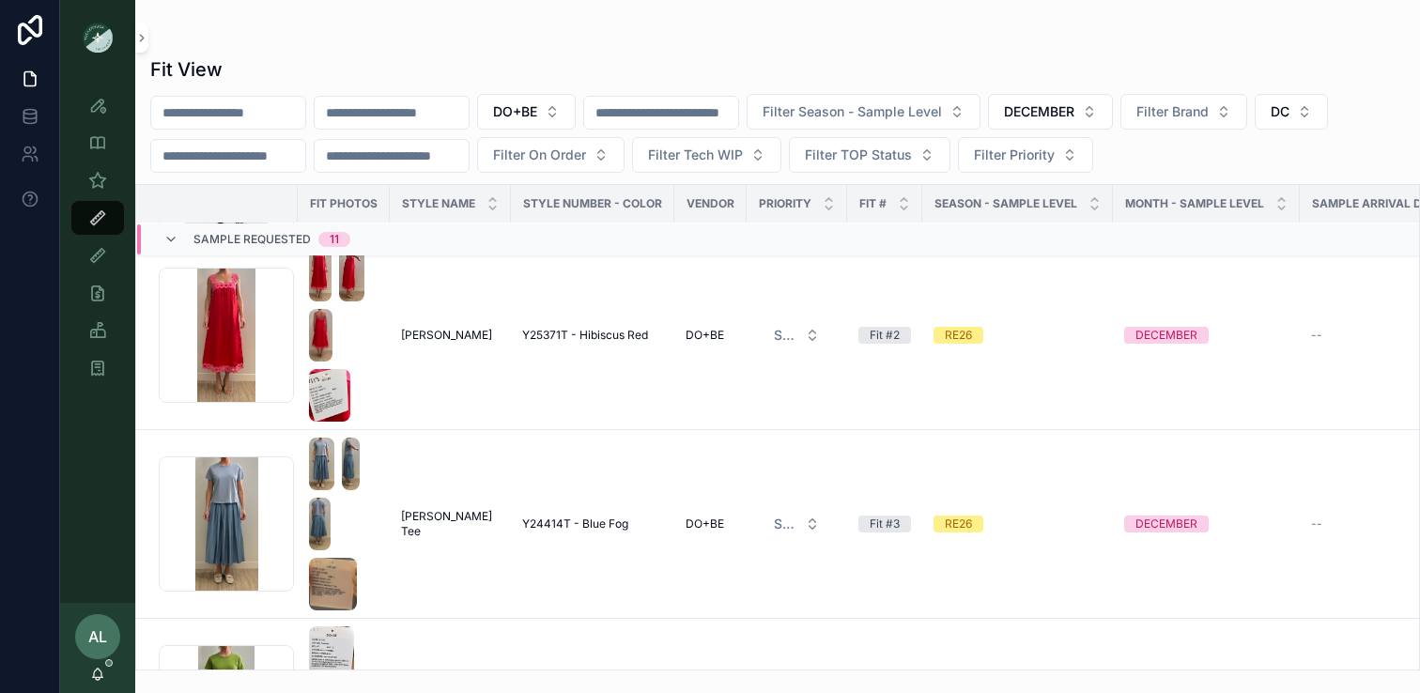
scroll to position [811, 0]
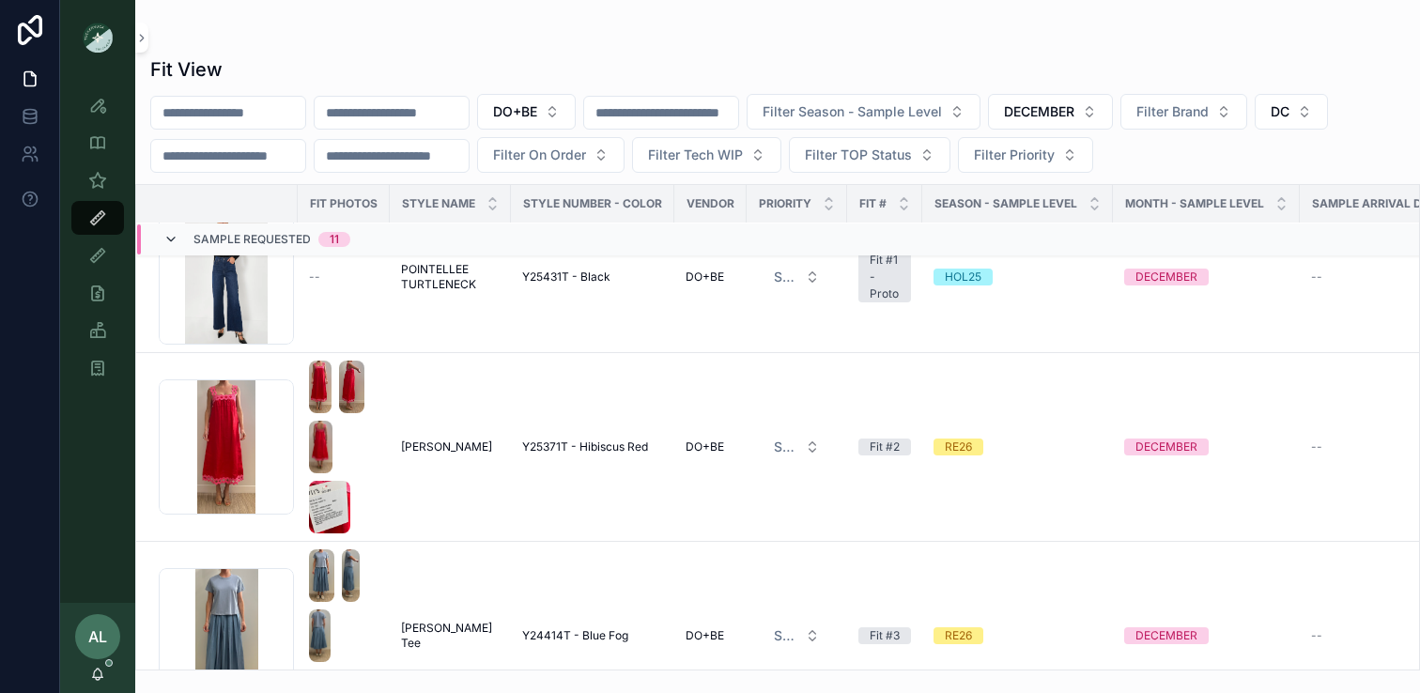
click at [176, 239] on icon at bounding box center [170, 239] width 15 height 15
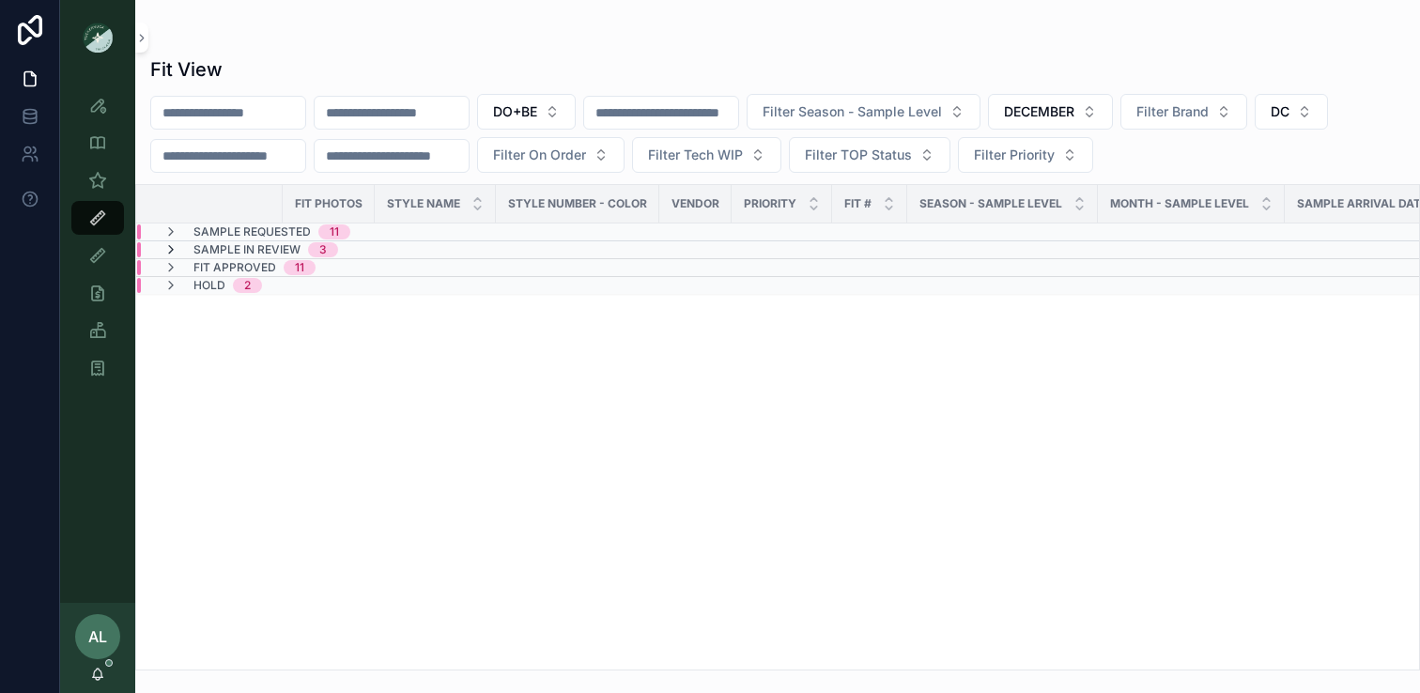
click at [174, 247] on icon at bounding box center [170, 249] width 15 height 15
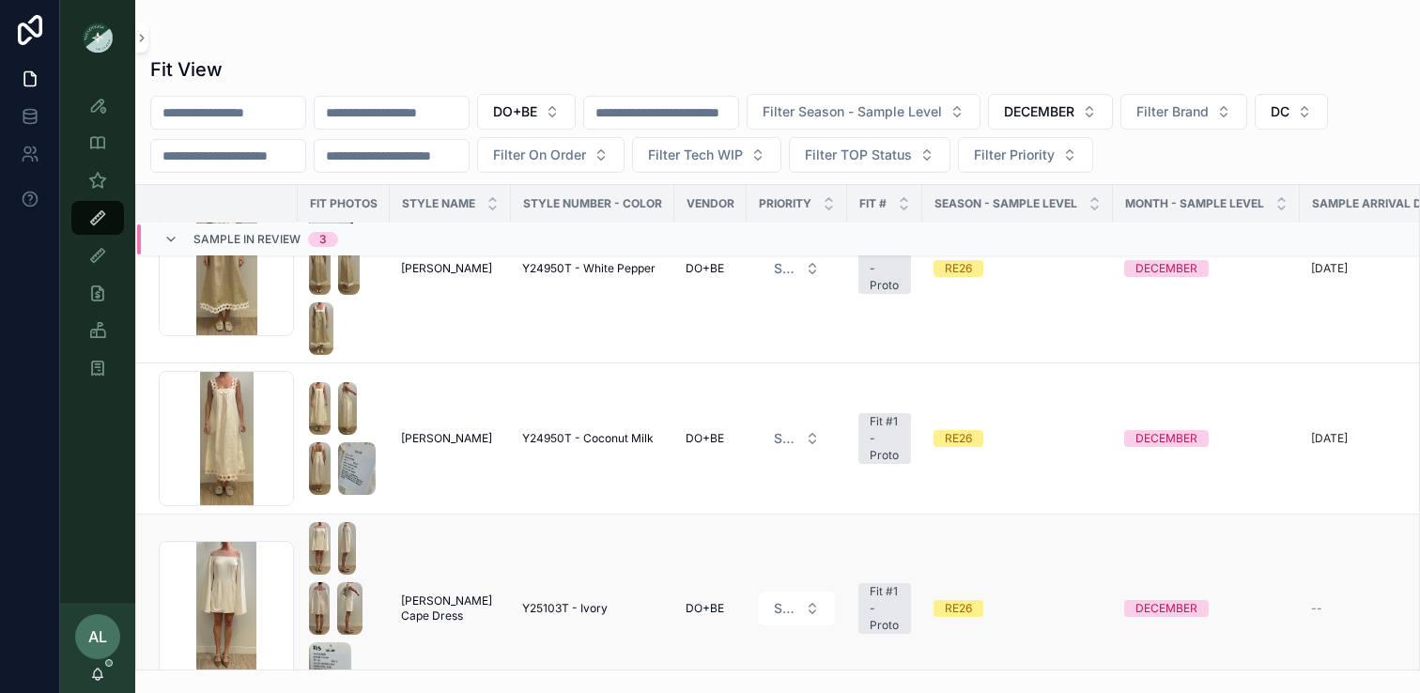
scroll to position [169, 0]
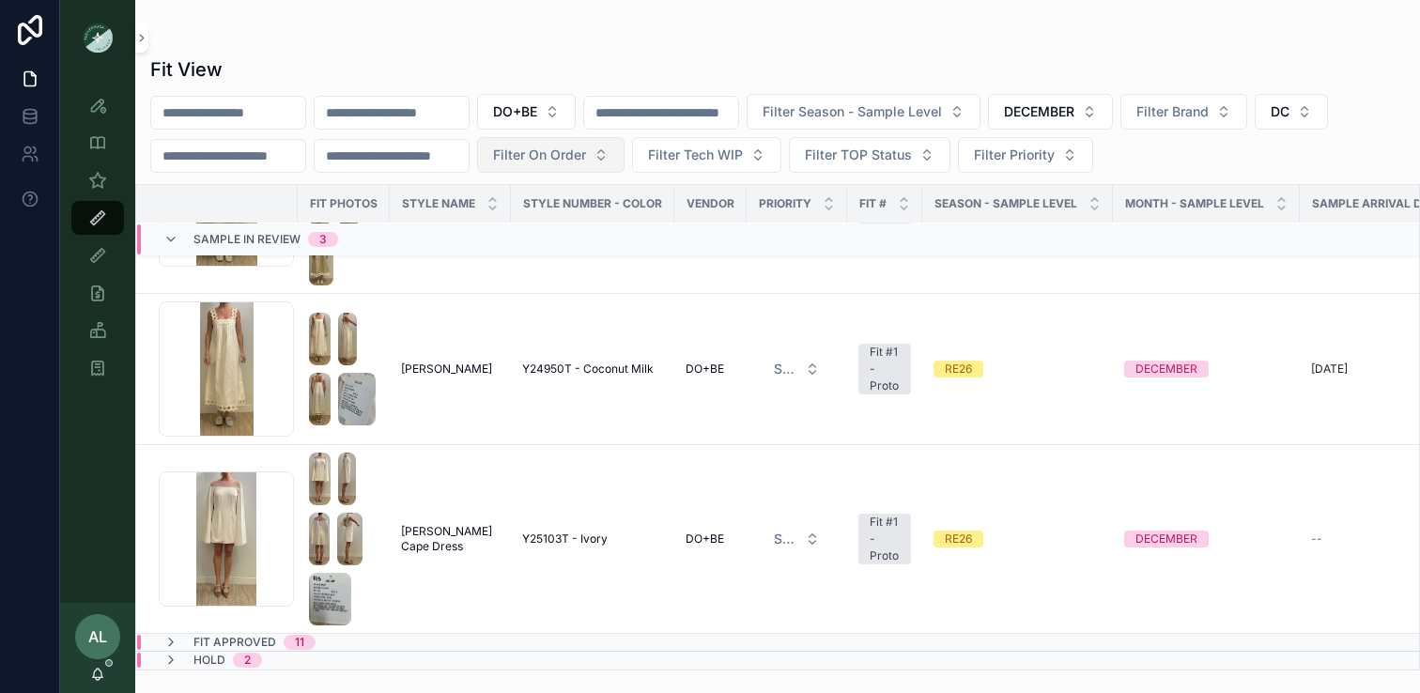
click at [568, 150] on span "Filter On Order" at bounding box center [539, 155] width 93 height 19
click at [565, 163] on span "Filter On Order" at bounding box center [539, 155] width 93 height 19
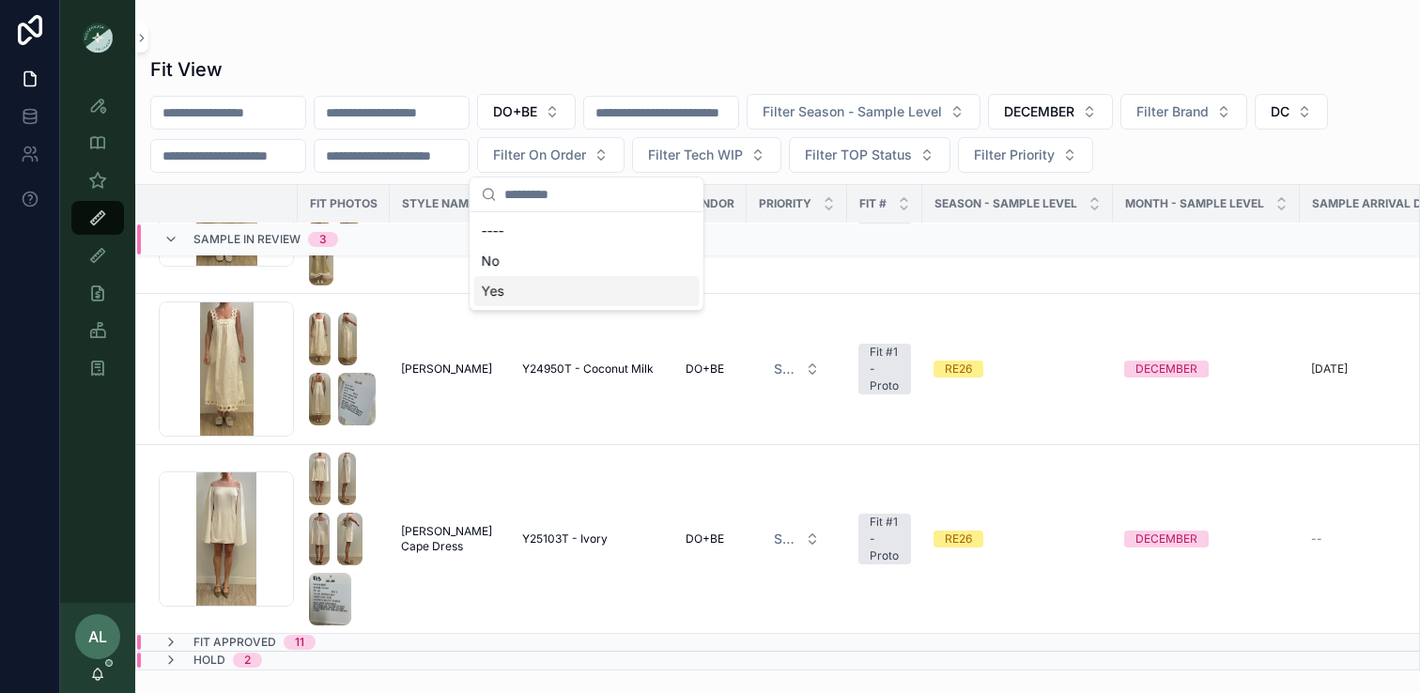
click at [529, 290] on div "Yes" at bounding box center [586, 291] width 225 height 30
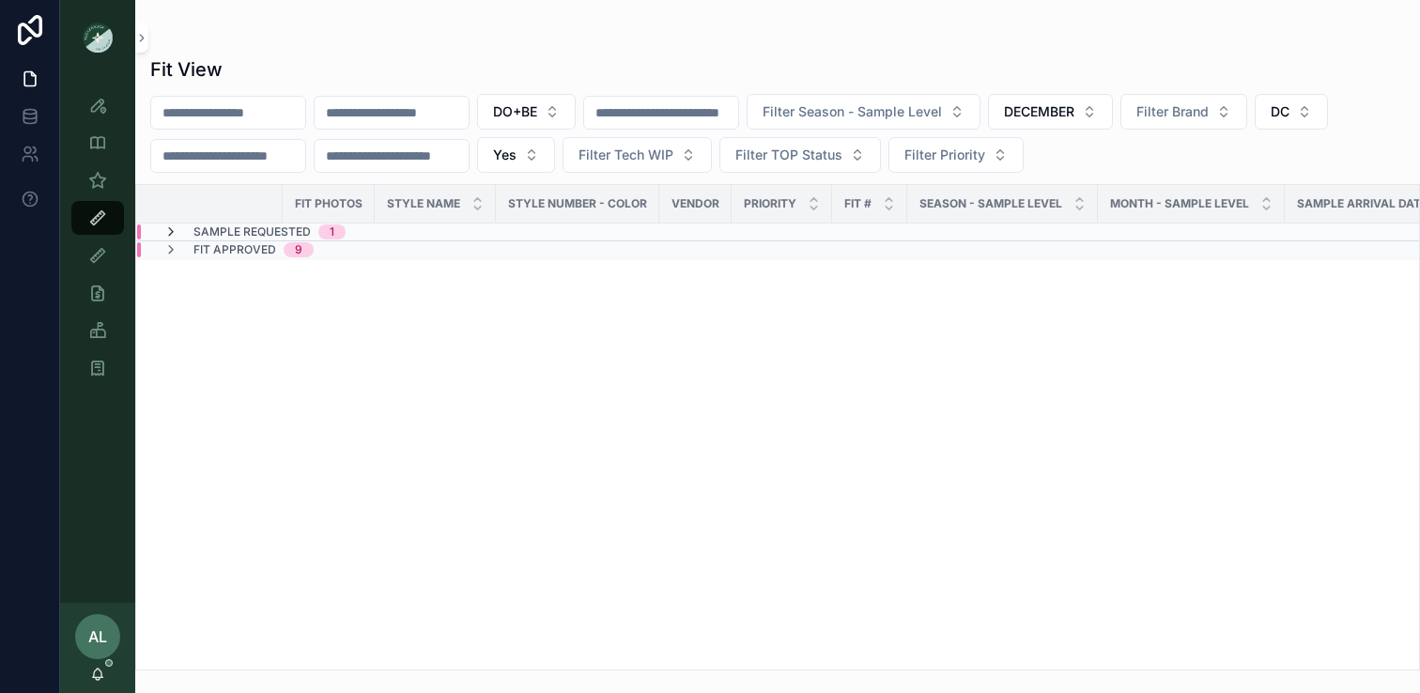
click at [167, 230] on icon at bounding box center [170, 232] width 15 height 15
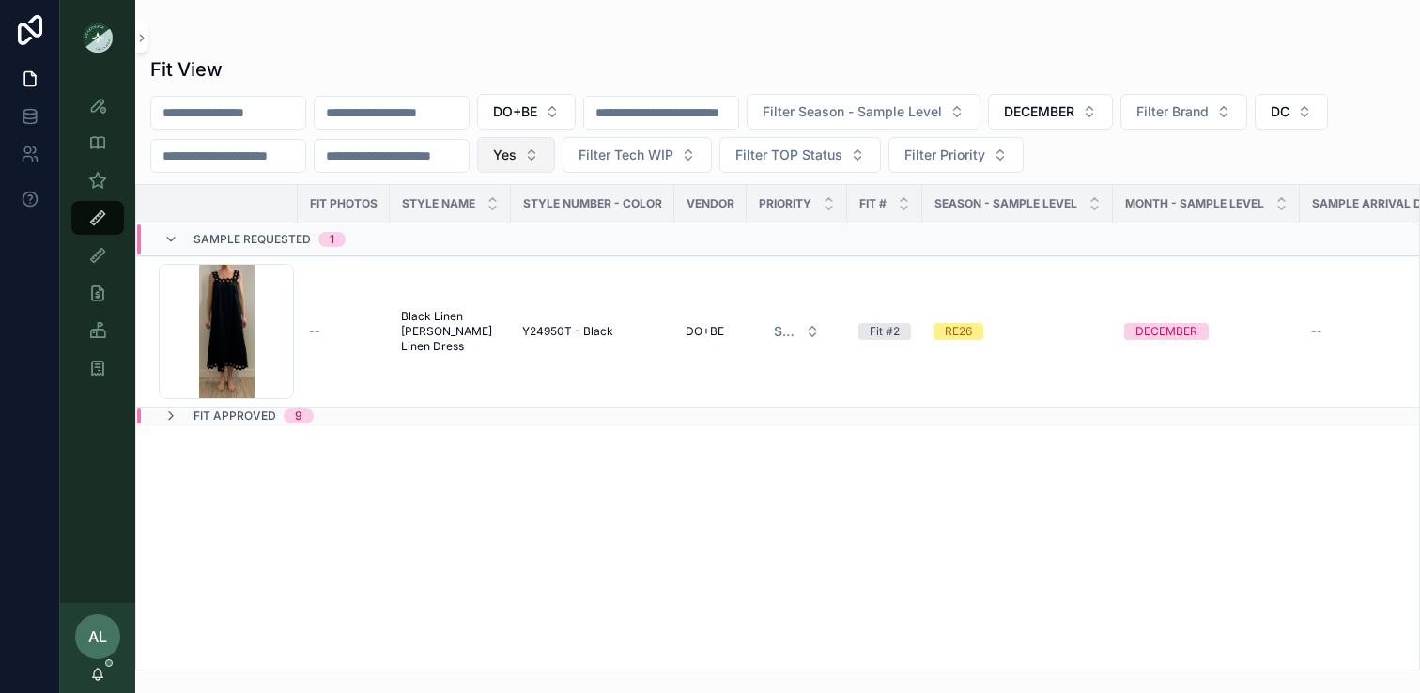
click at [517, 156] on span "Yes" at bounding box center [504, 155] width 23 height 19
click at [511, 263] on div "No" at bounding box center [551, 261] width 225 height 30
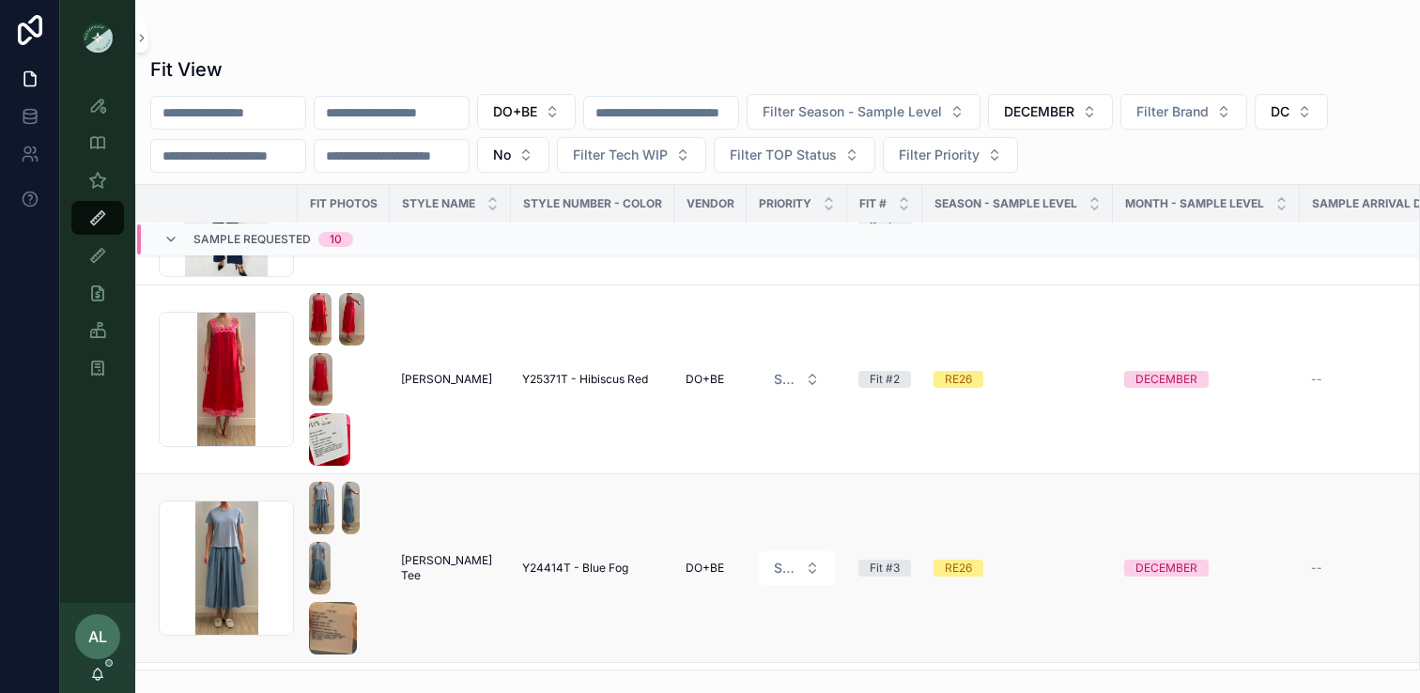
scroll to position [484, 0]
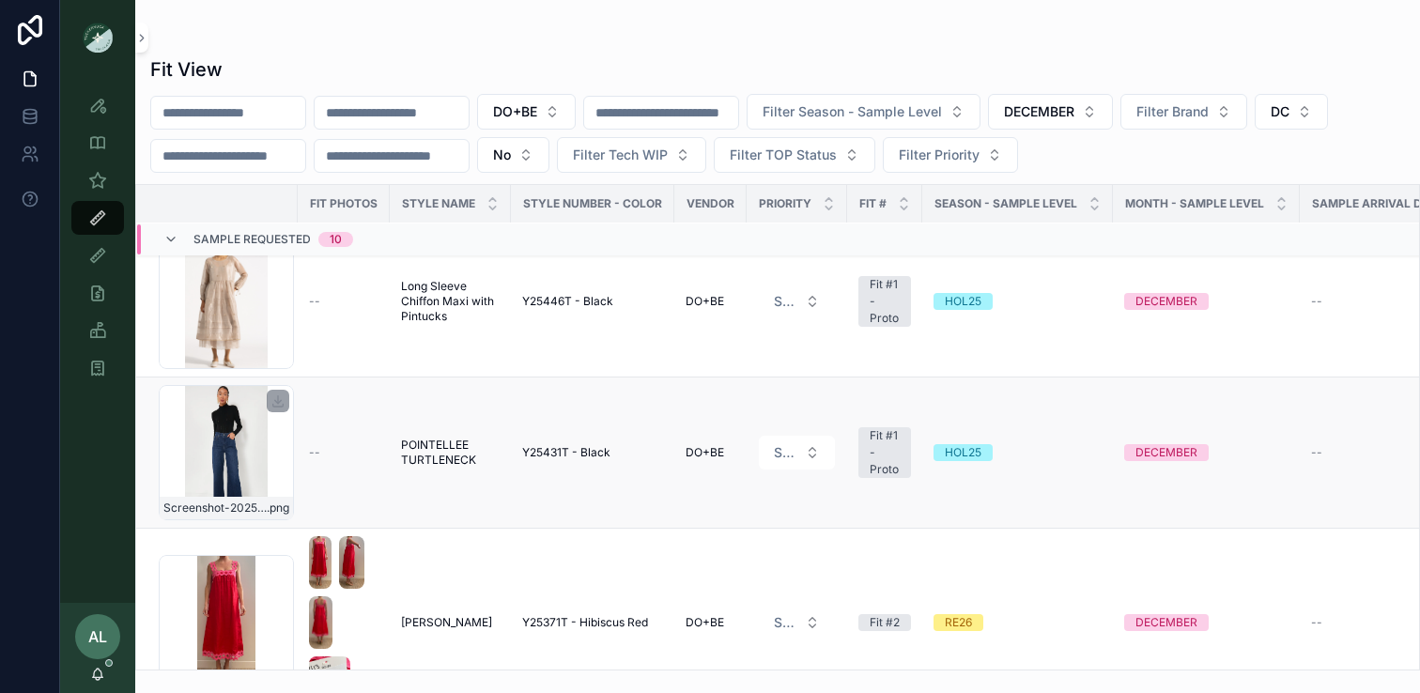
click at [290, 443] on div "Screenshot-2025-08-20-at-2.23.09-PM .png" at bounding box center [226, 452] width 135 height 135
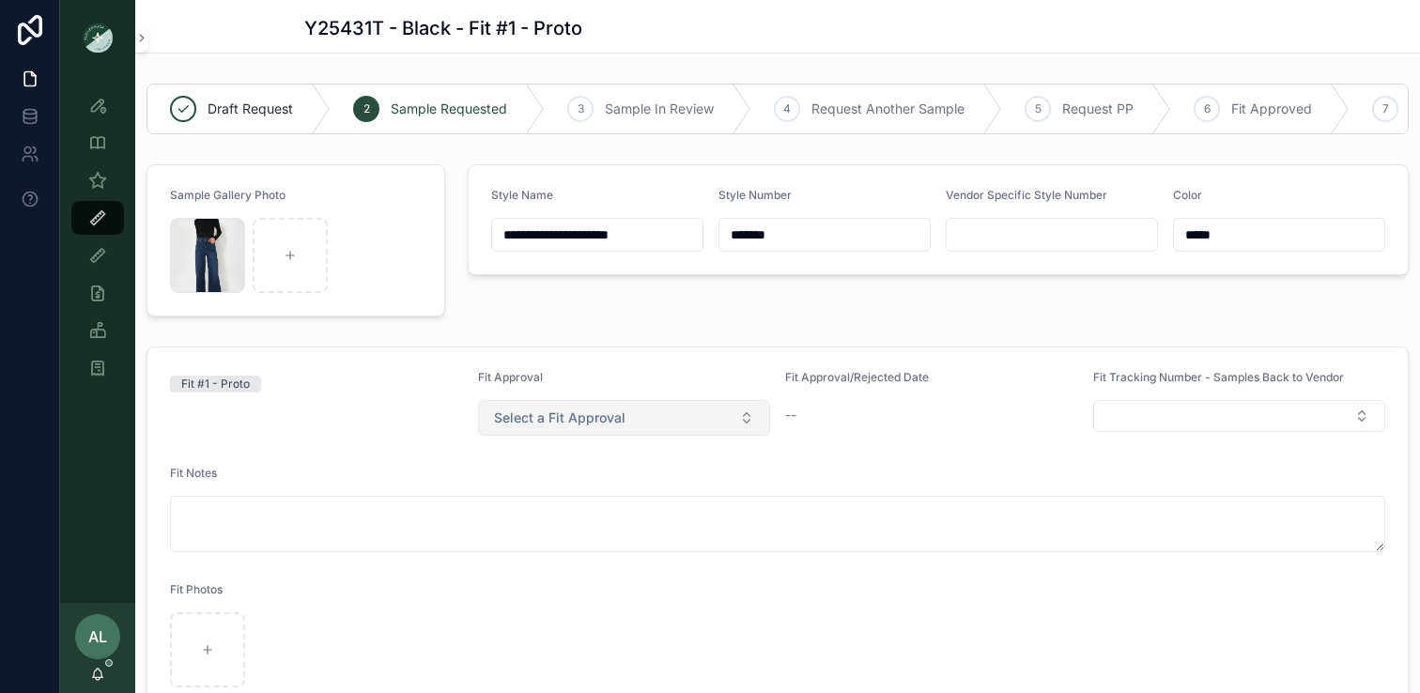
click at [548, 420] on span "Select a Fit Approval" at bounding box center [560, 418] width 132 height 19
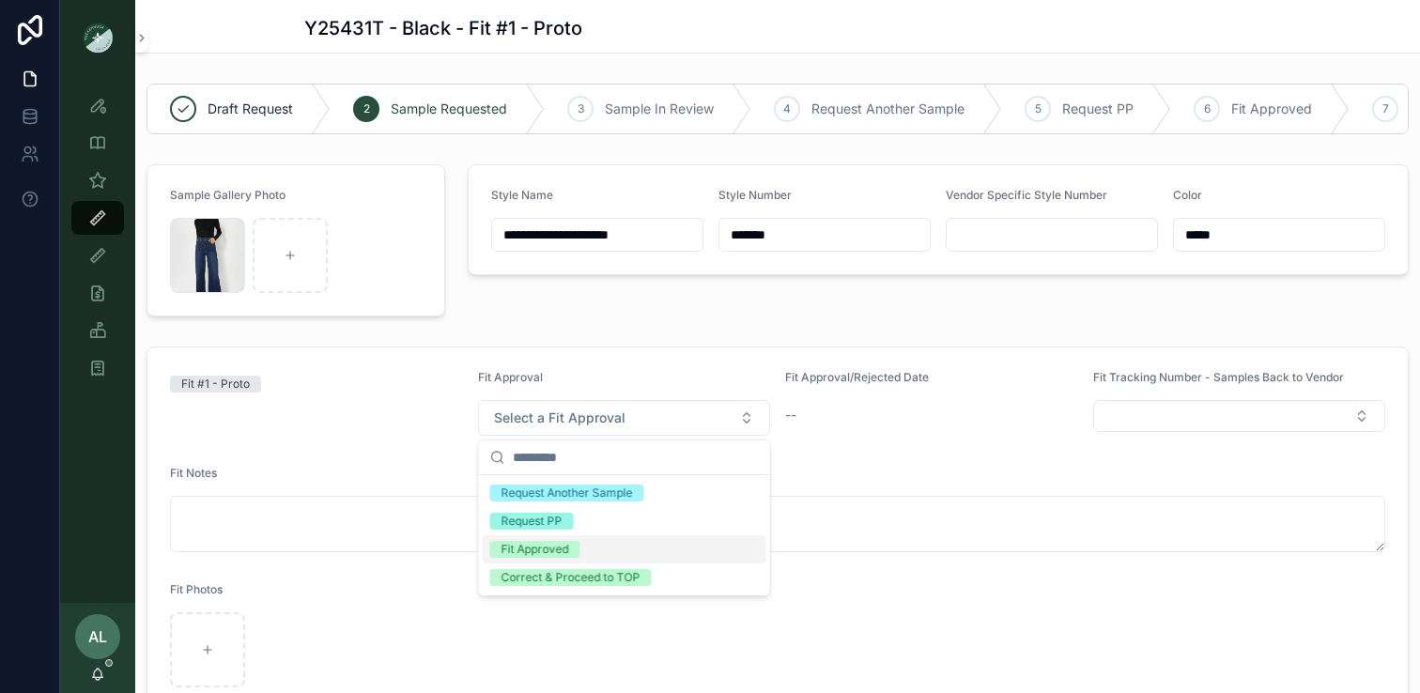
click at [537, 548] on div "Fit Approved" at bounding box center [536, 549] width 68 height 17
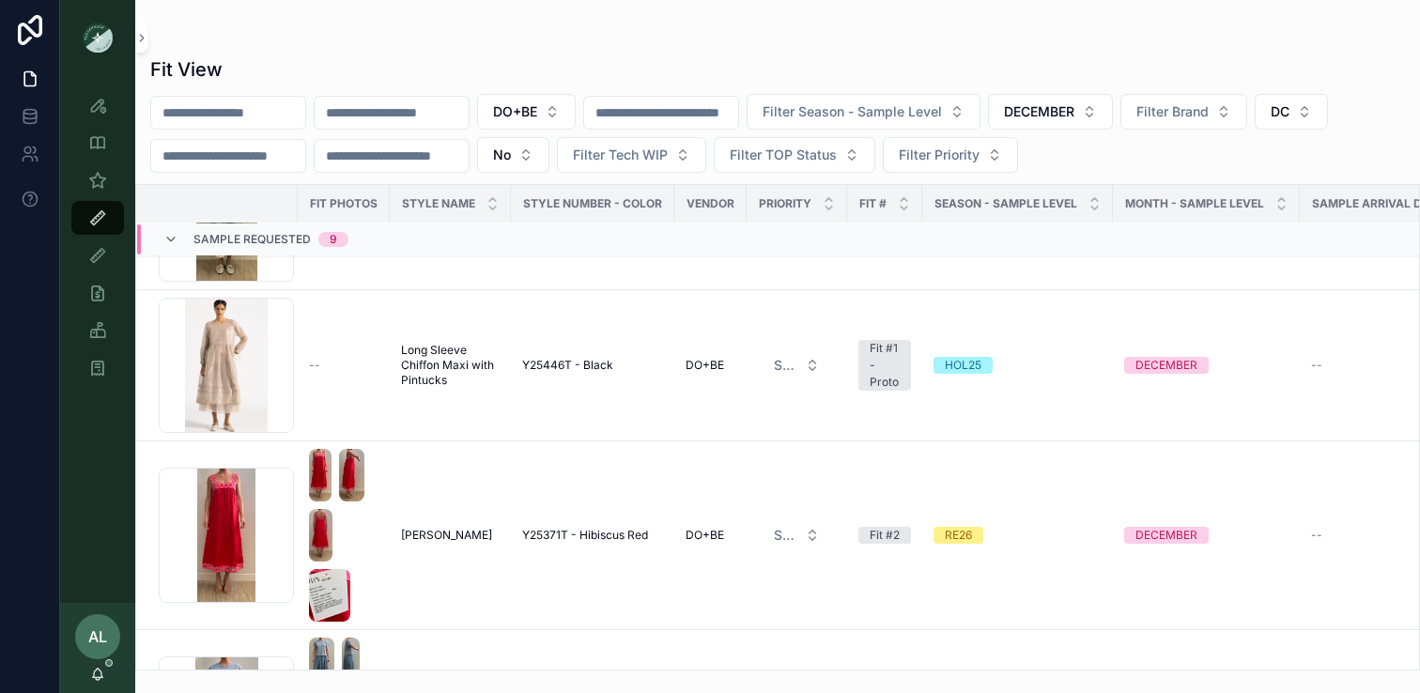
scroll to position [309, 0]
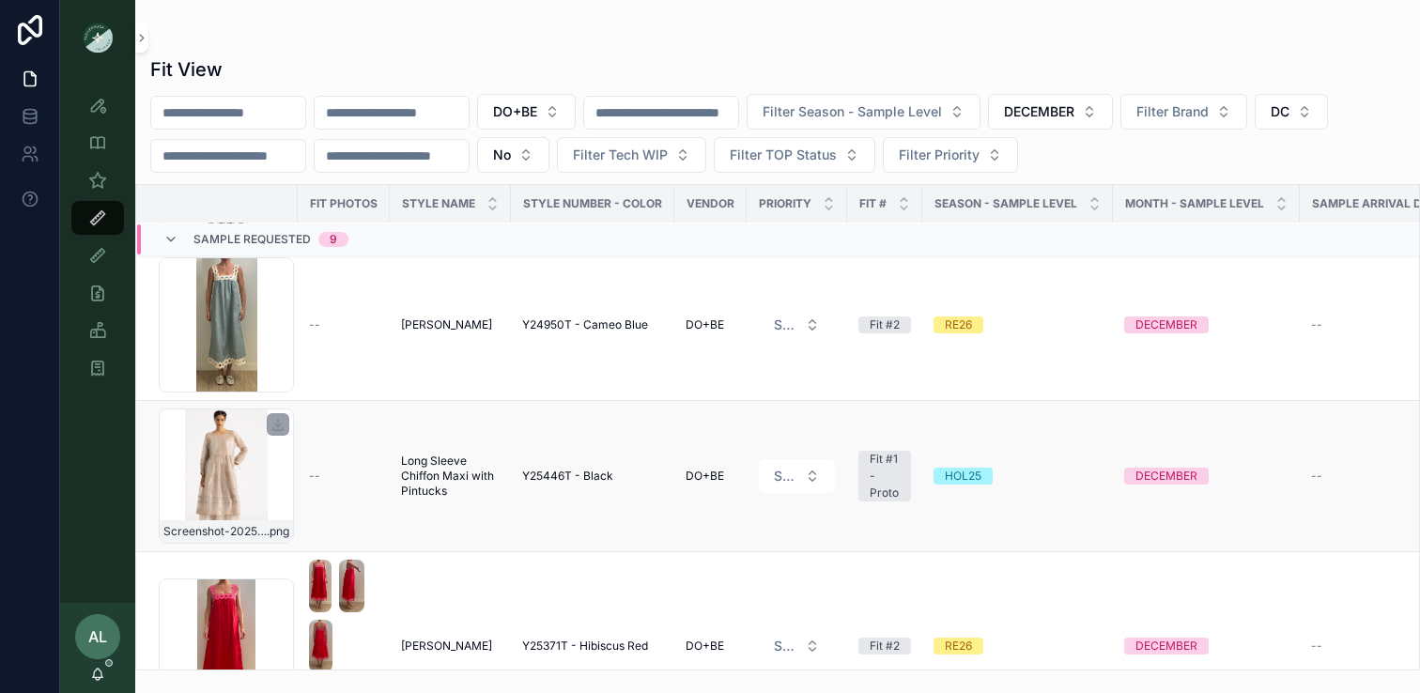
click at [265, 482] on div "Screenshot-2025-08-21-at-12.59.20-PM .png" at bounding box center [226, 476] width 135 height 135
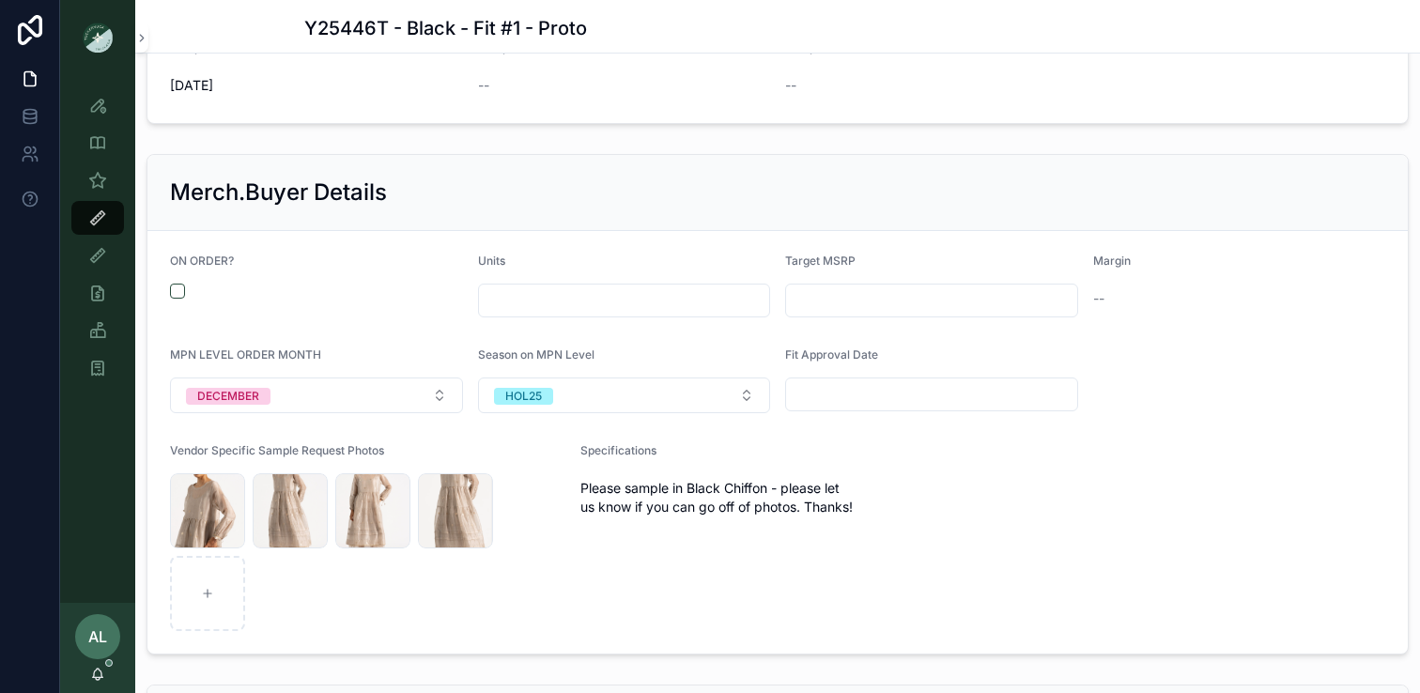
scroll to position [1897, 0]
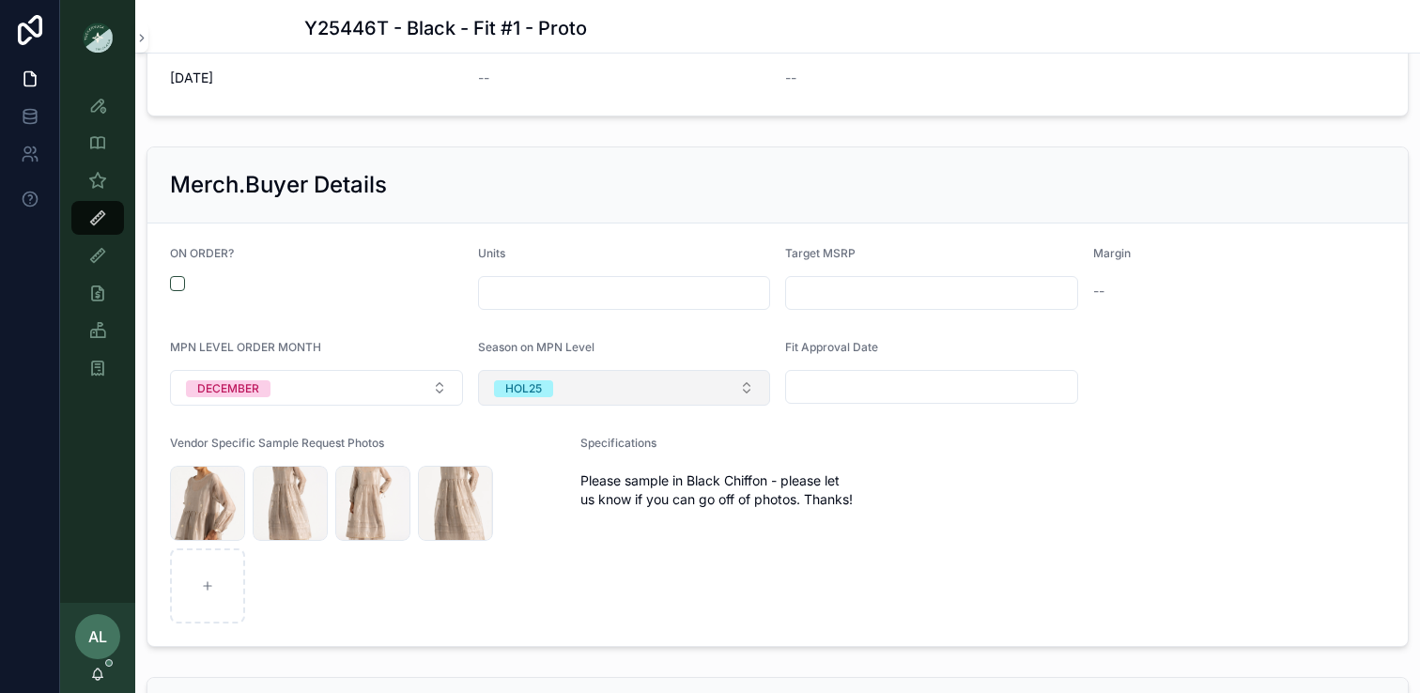
click at [585, 401] on button "HOL25" at bounding box center [624, 388] width 293 height 36
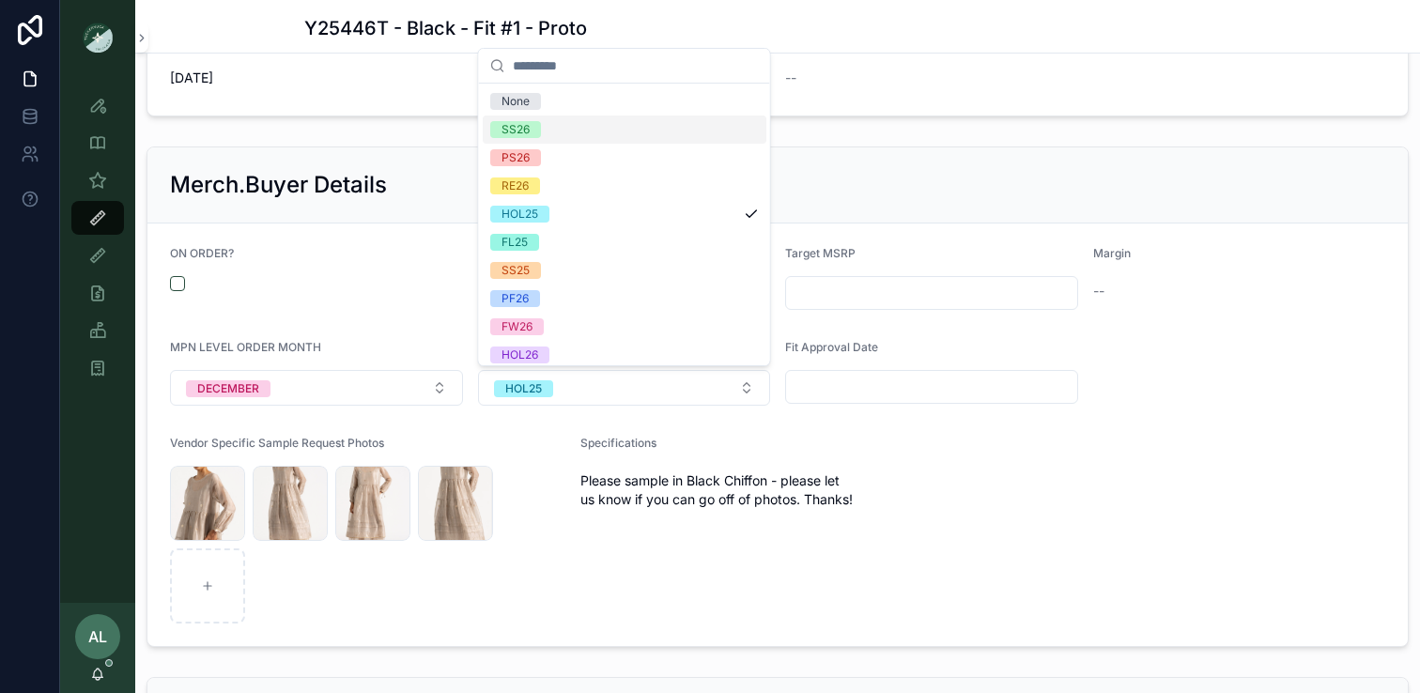
click at [573, 119] on div "SS26" at bounding box center [625, 130] width 284 height 28
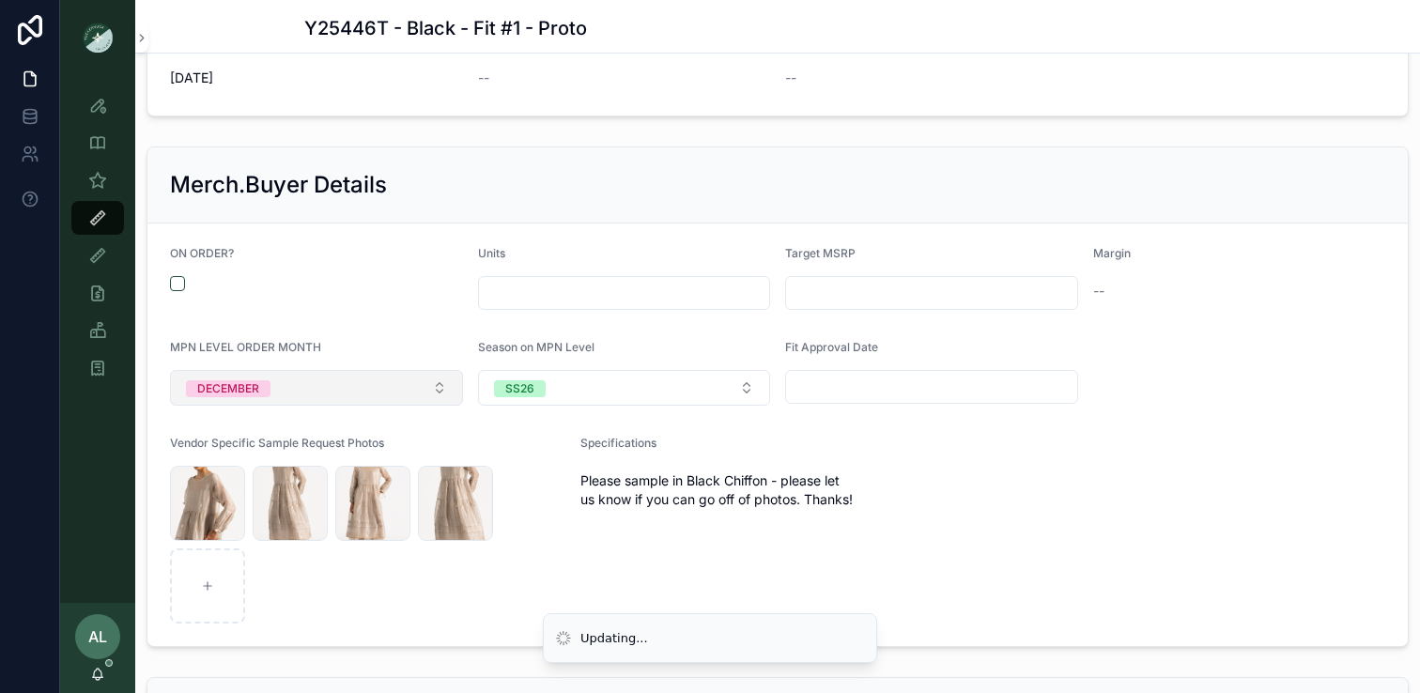
click at [338, 387] on button "DECEMBER" at bounding box center [316, 388] width 293 height 36
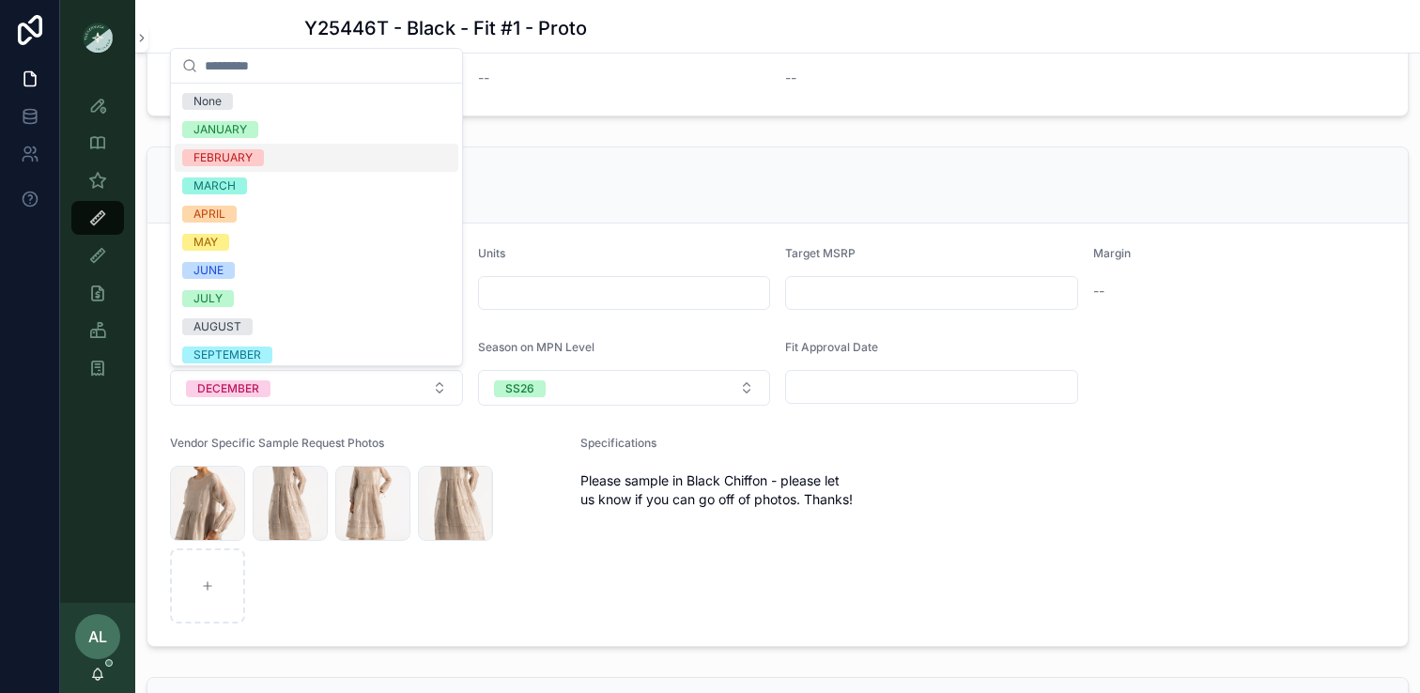
click at [307, 157] on div "FEBRUARY" at bounding box center [317, 158] width 284 height 28
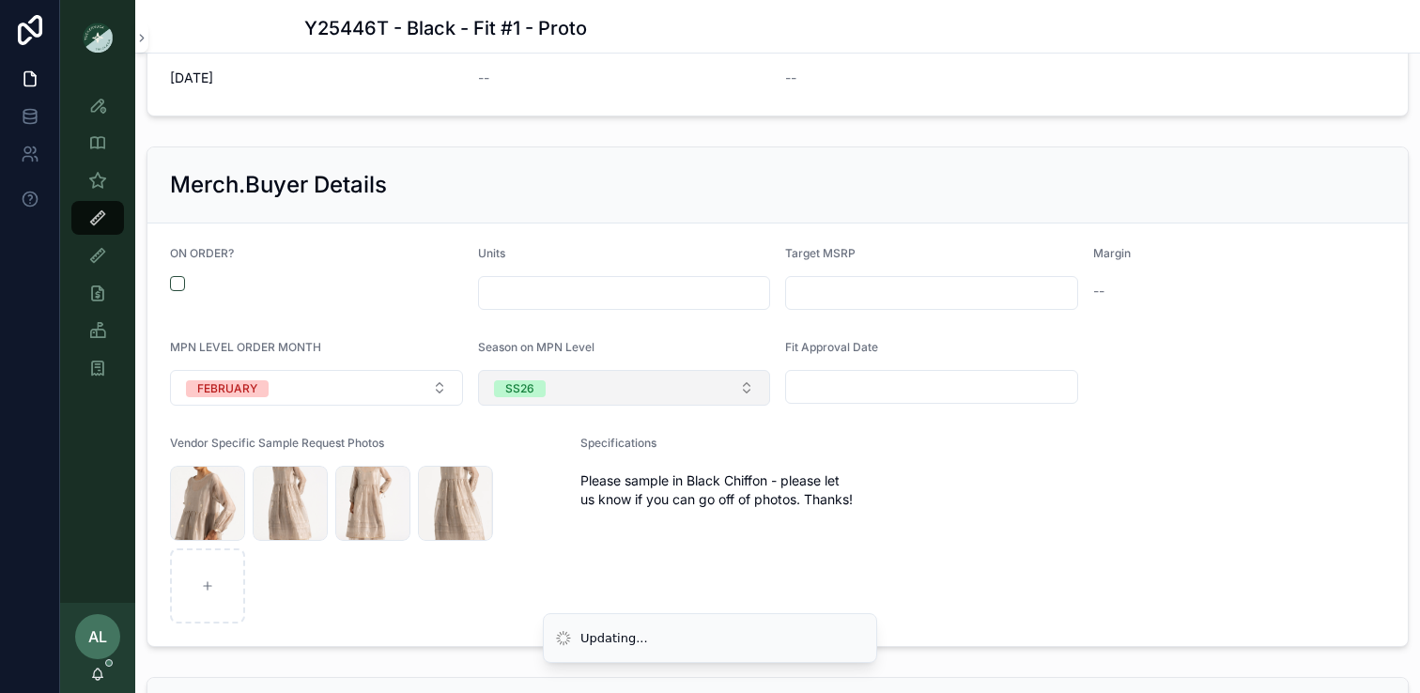
click at [566, 386] on button "SS26" at bounding box center [624, 388] width 293 height 36
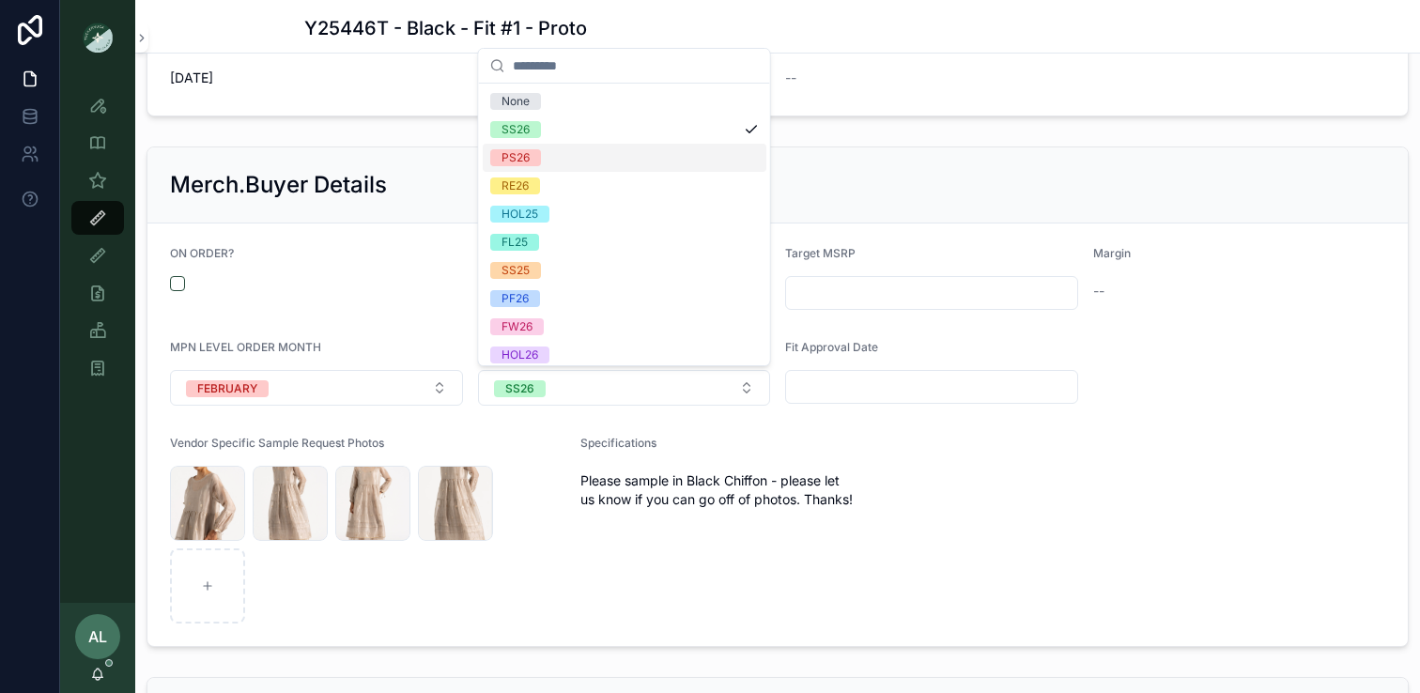
click at [548, 154] on div "PS26" at bounding box center [625, 158] width 284 height 28
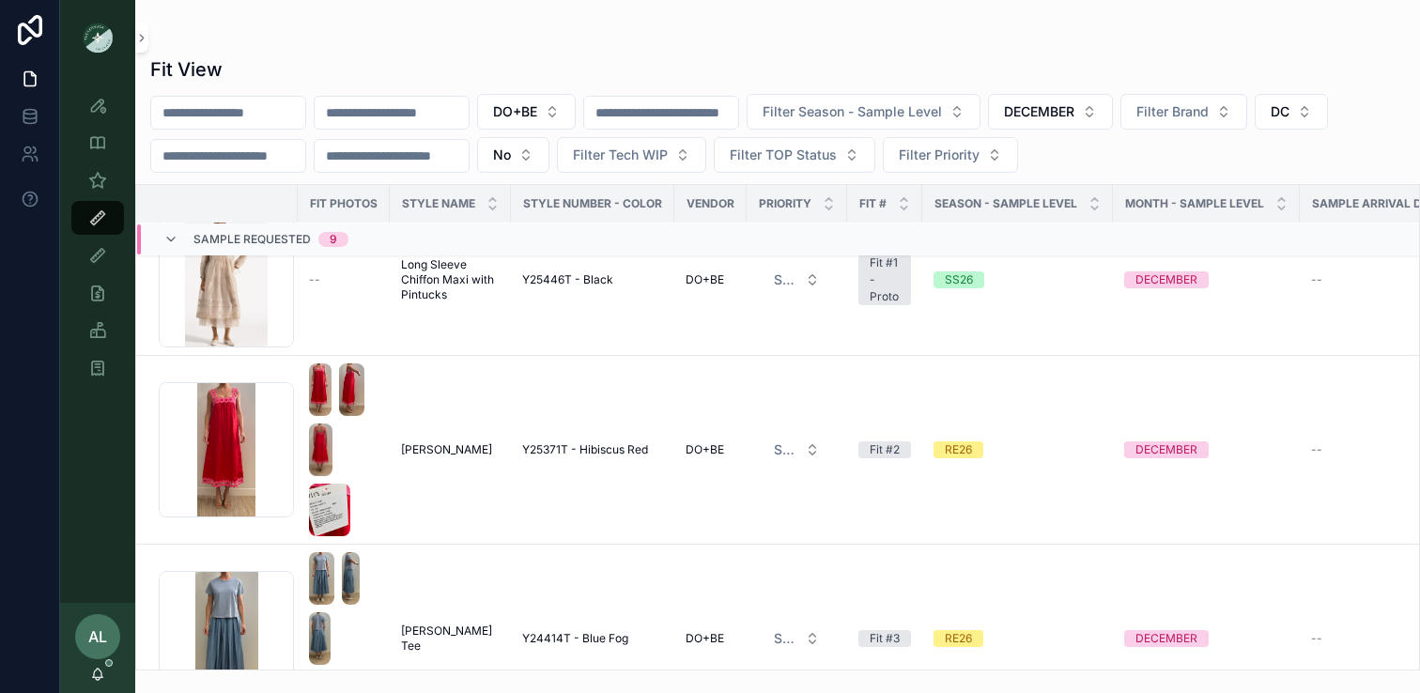
scroll to position [367, 0]
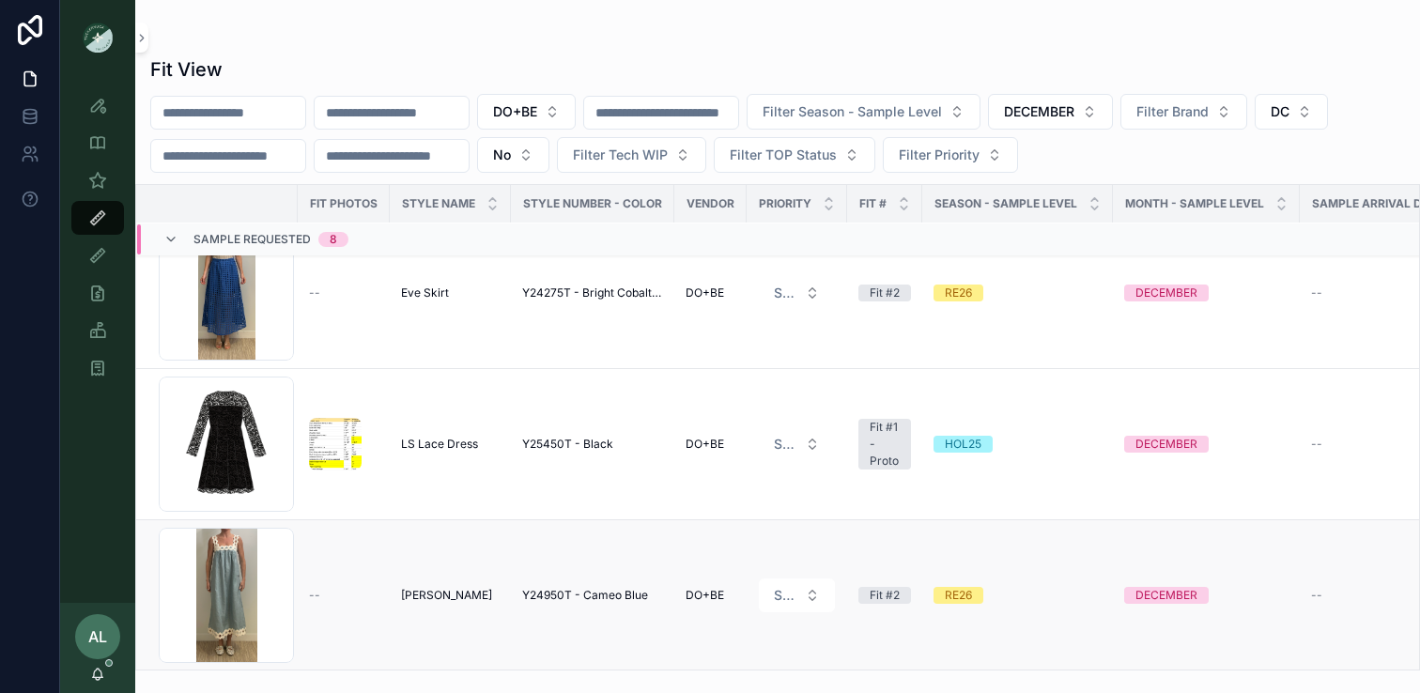
scroll to position [39, 0]
click at [169, 235] on icon at bounding box center [170, 239] width 15 height 15
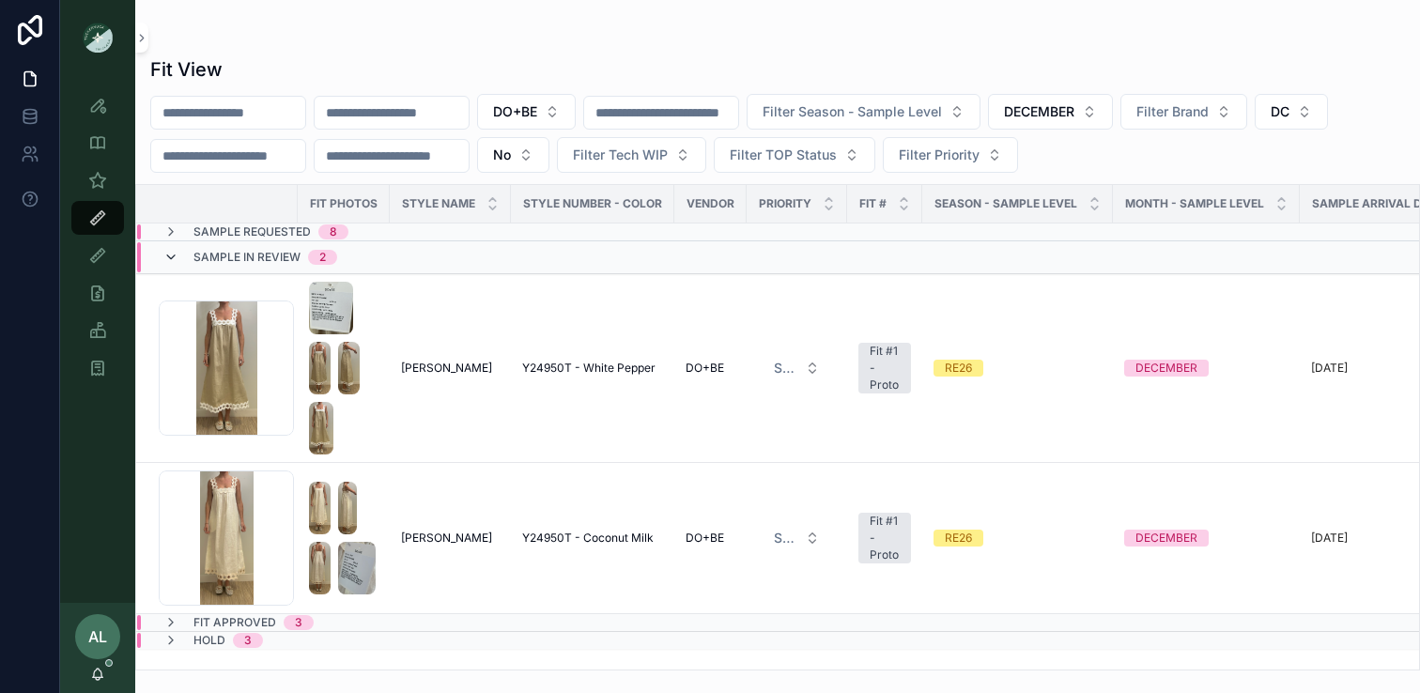
click at [174, 252] on icon at bounding box center [170, 257] width 15 height 15
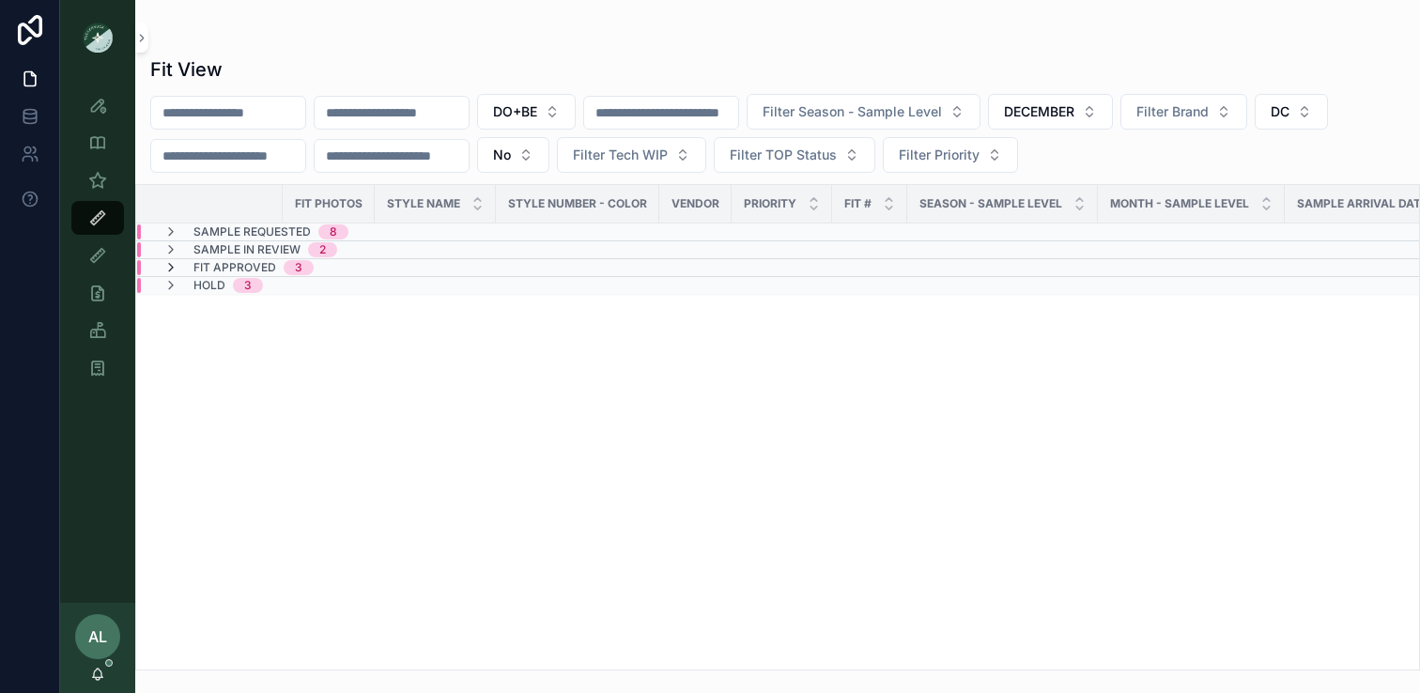
click at [173, 268] on icon at bounding box center [170, 267] width 15 height 15
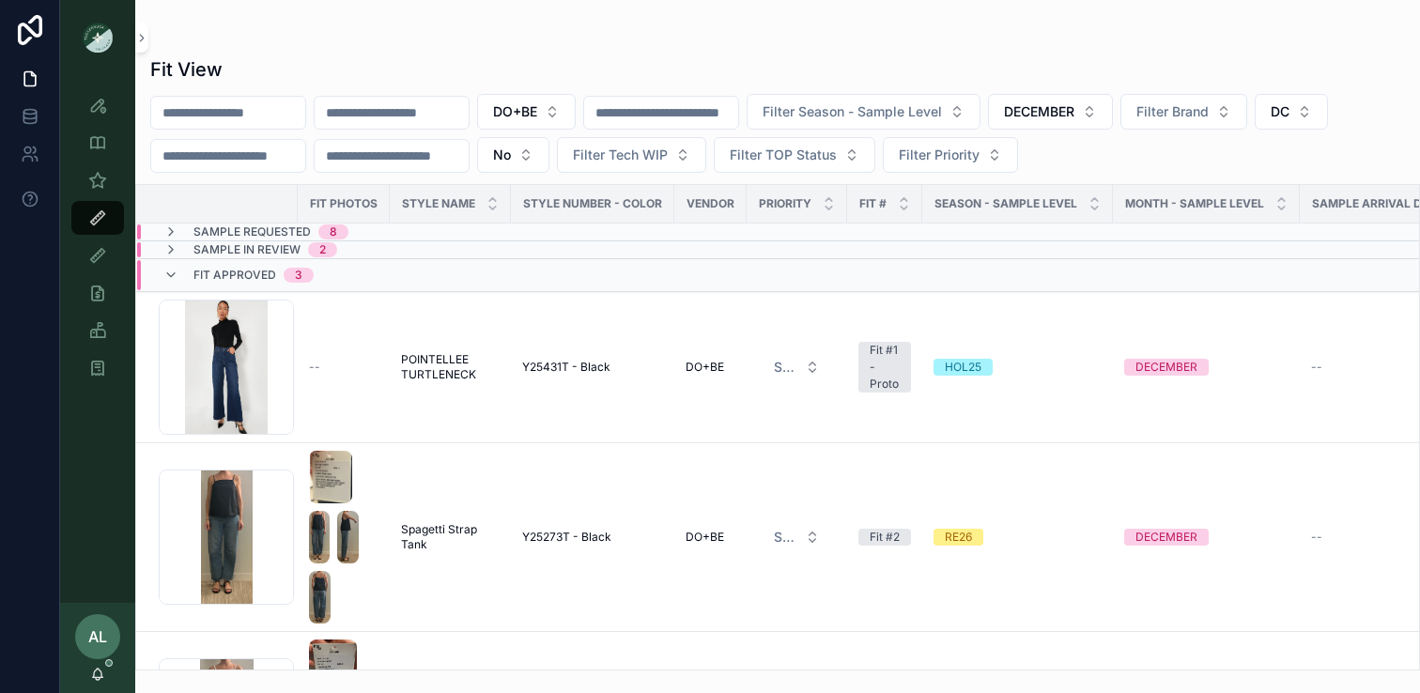
click at [173, 268] on icon at bounding box center [170, 275] width 15 height 15
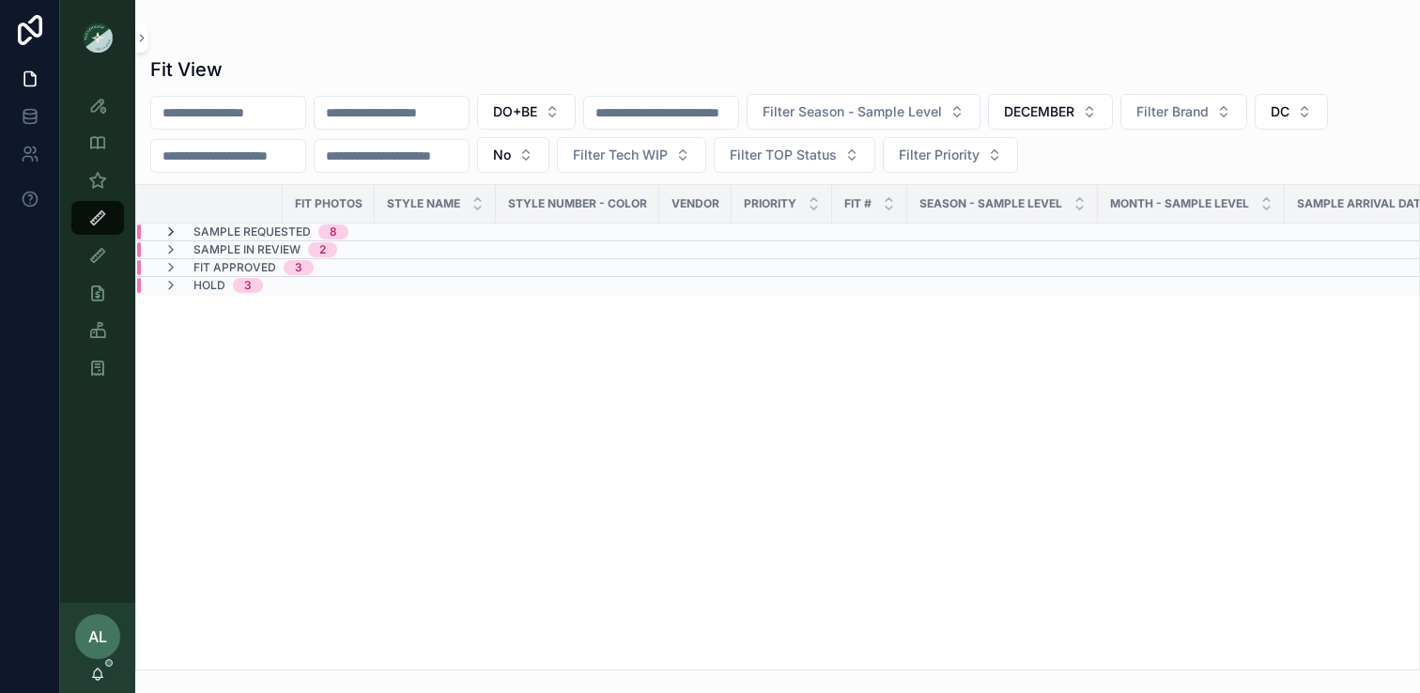
click at [170, 233] on icon at bounding box center [170, 232] width 15 height 15
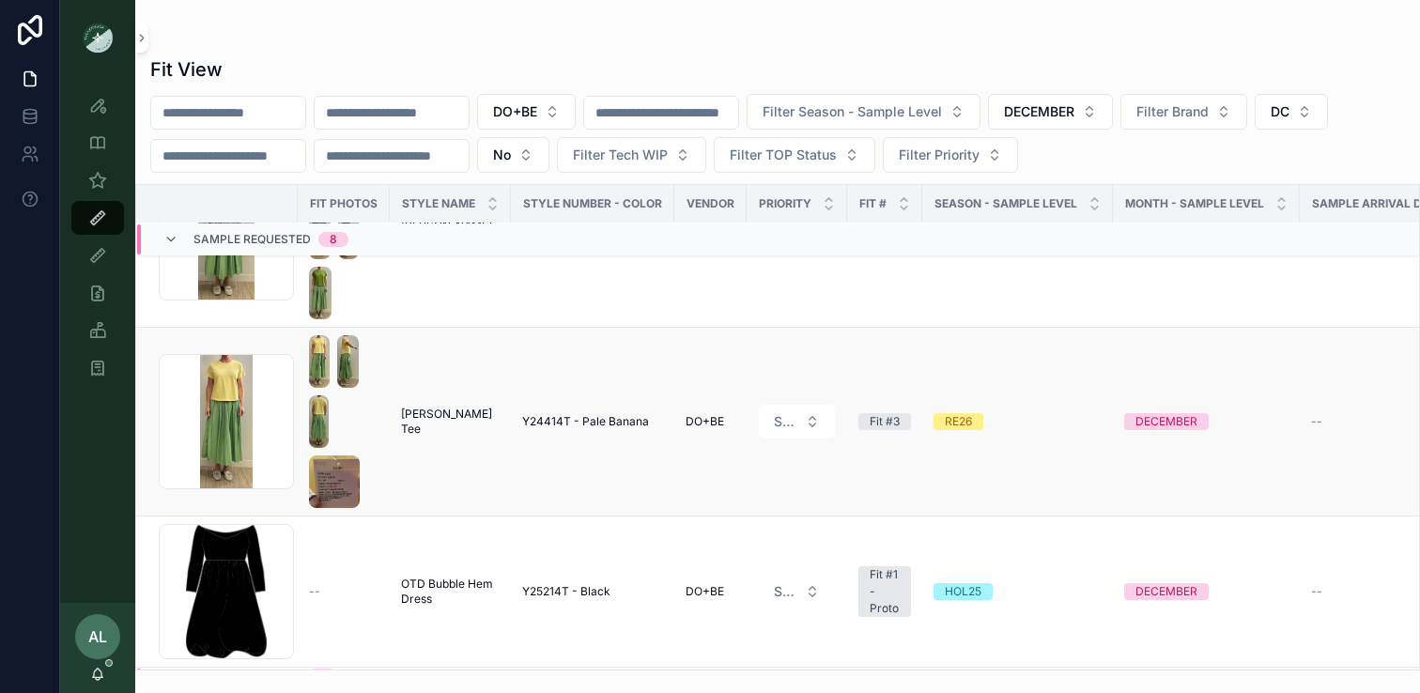
scroll to position [945, 0]
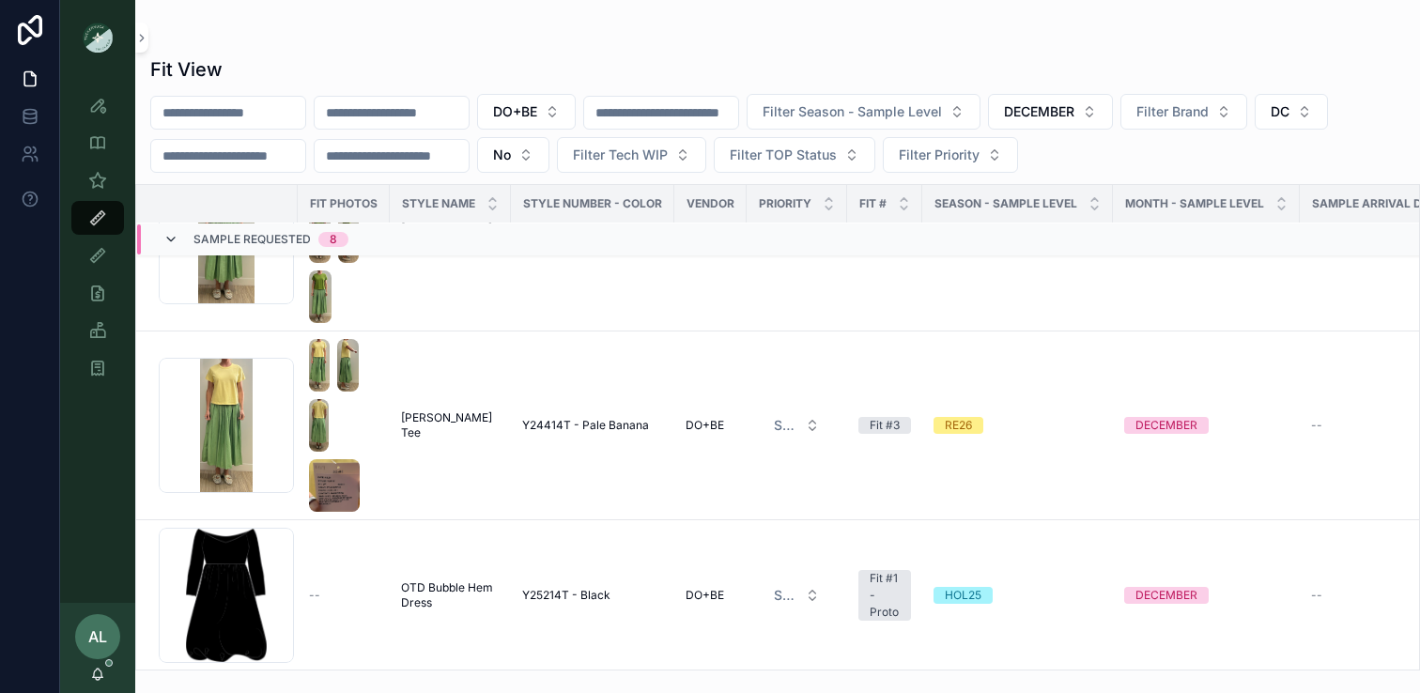
click at [174, 236] on icon at bounding box center [170, 239] width 15 height 15
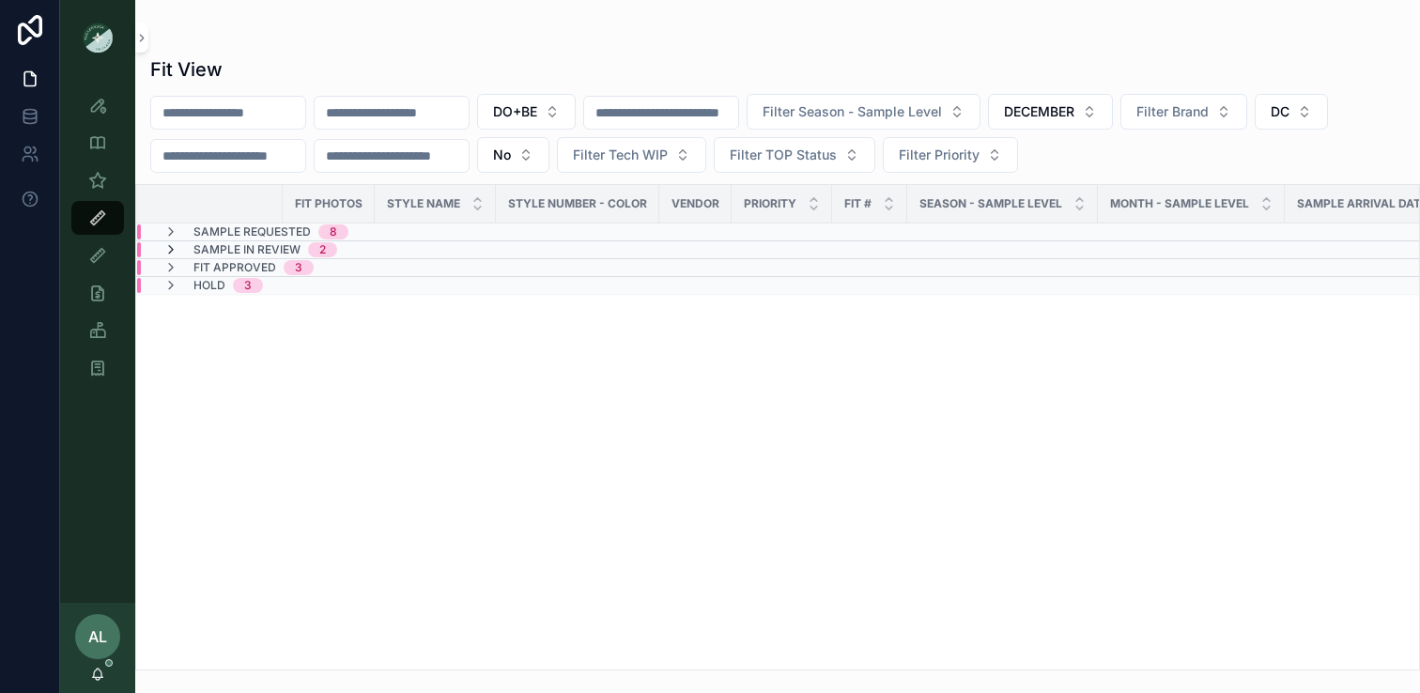
click at [172, 251] on icon at bounding box center [170, 249] width 15 height 15
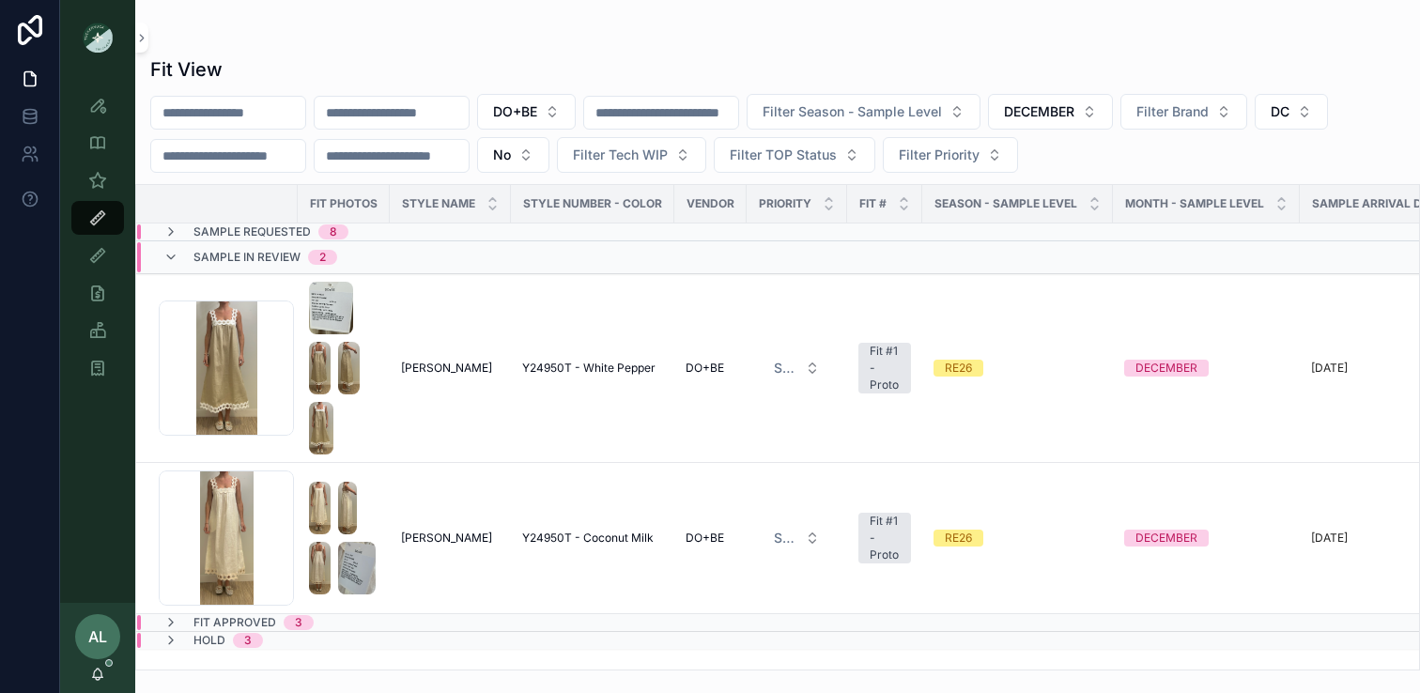
click at [172, 251] on icon at bounding box center [170, 257] width 15 height 15
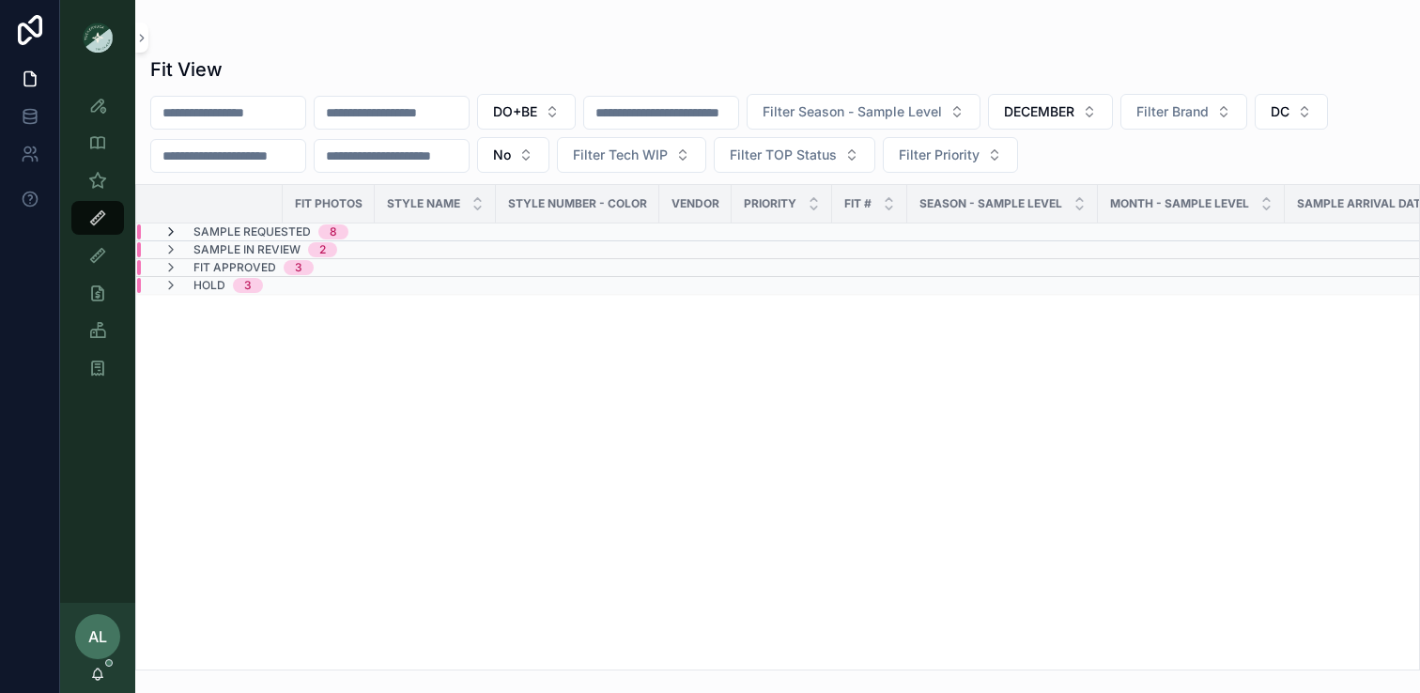
click at [172, 230] on icon at bounding box center [170, 232] width 15 height 15
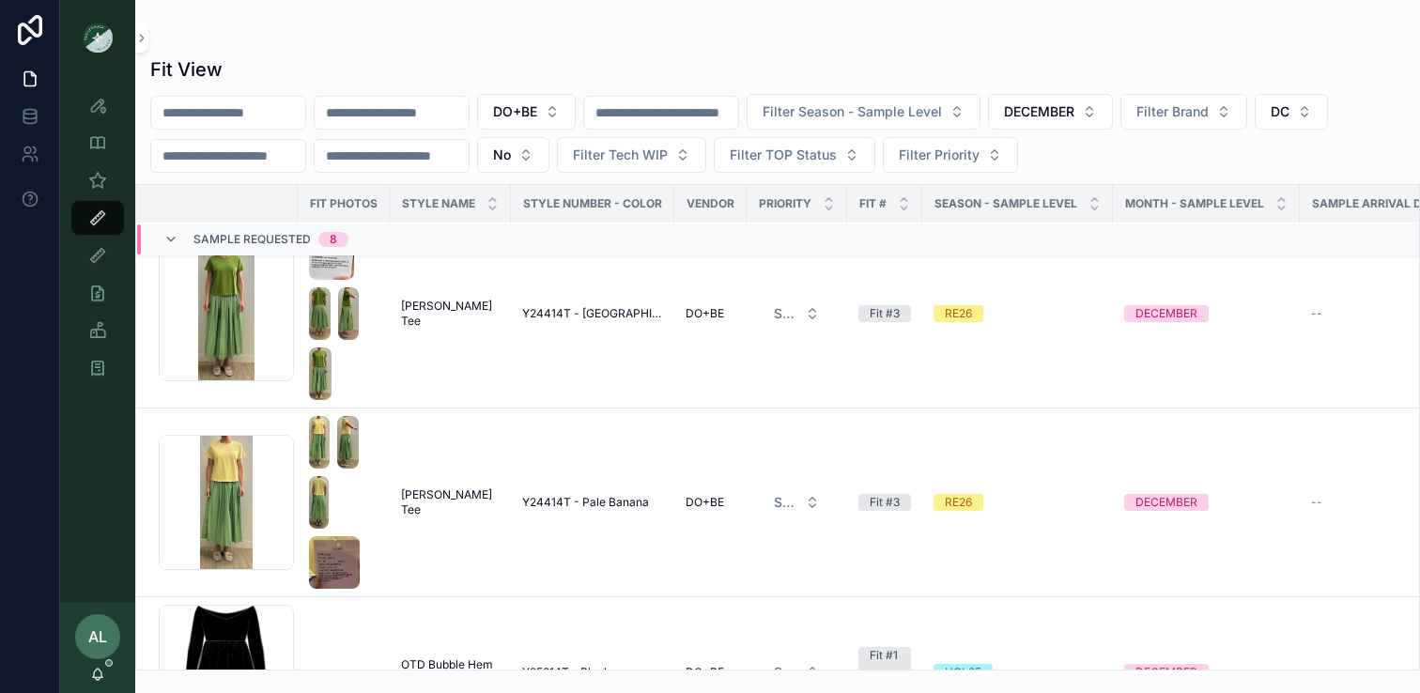
scroll to position [895, 0]
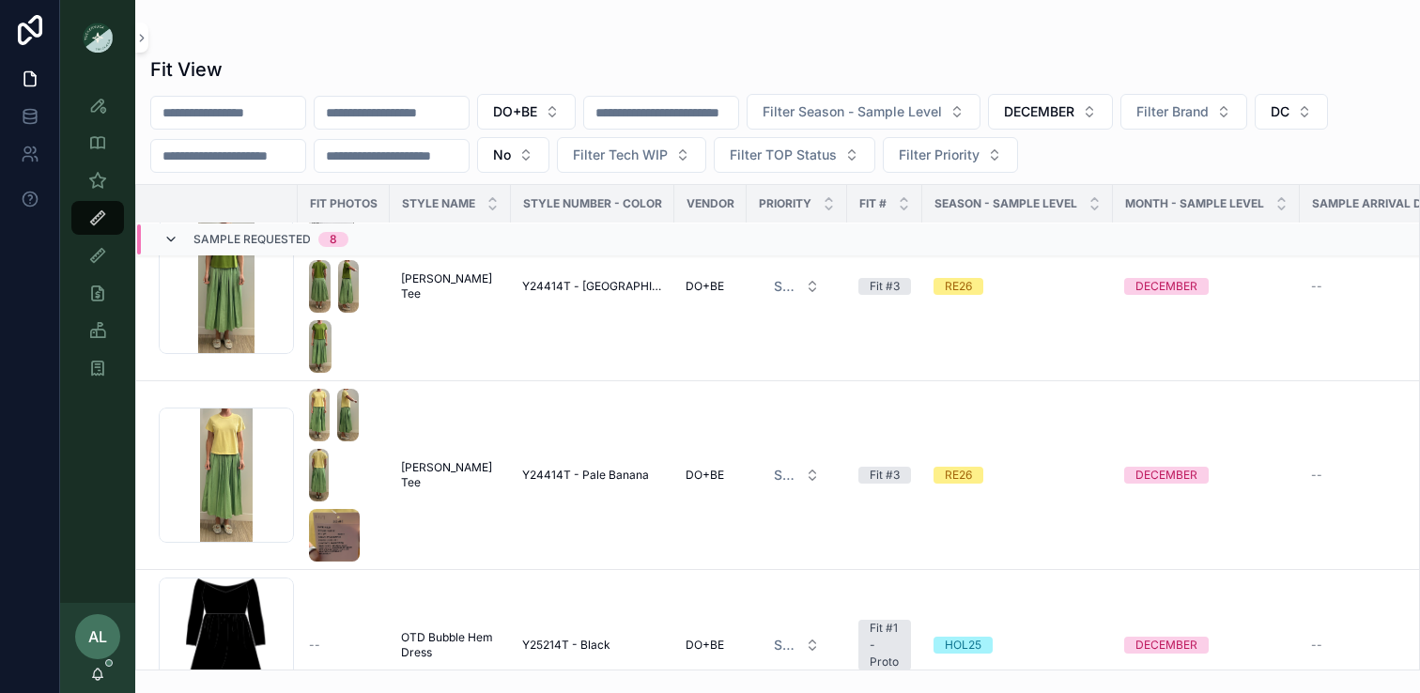
click at [173, 235] on icon at bounding box center [170, 239] width 15 height 15
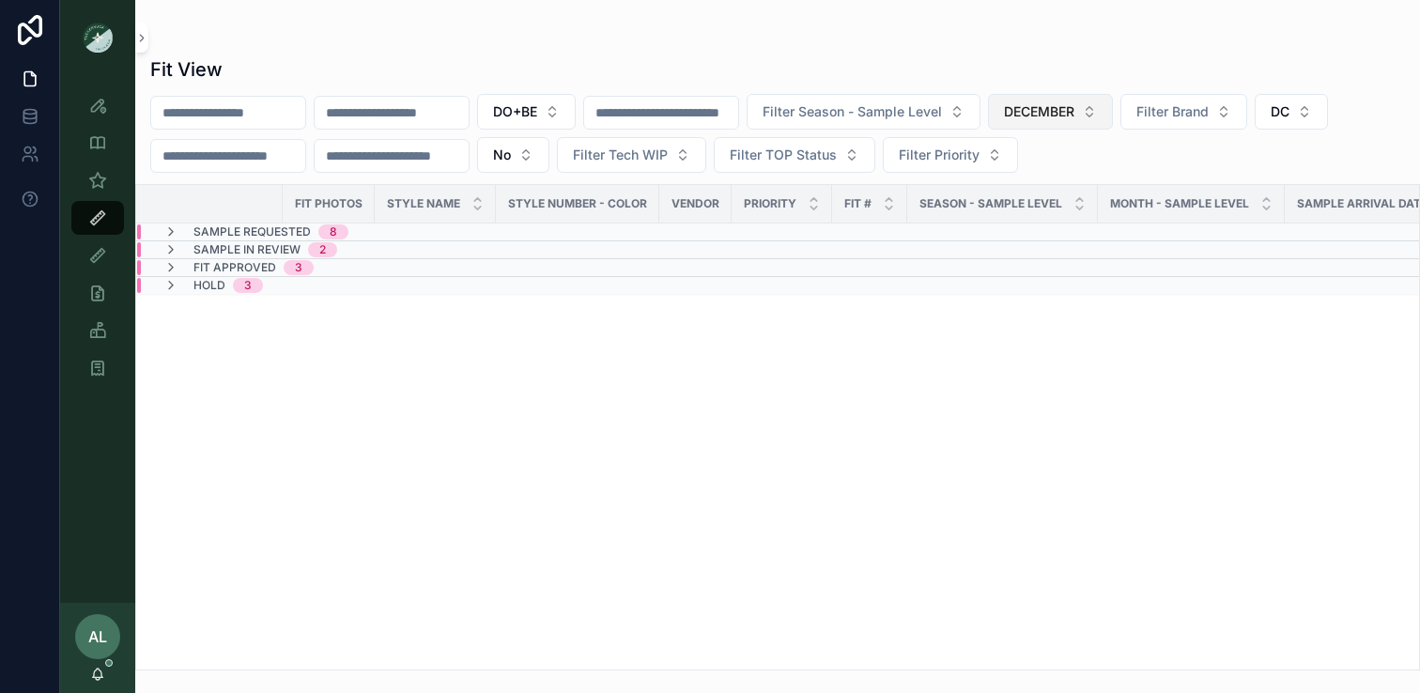
click at [1075, 116] on span "DECEMBER" at bounding box center [1039, 111] width 70 height 19
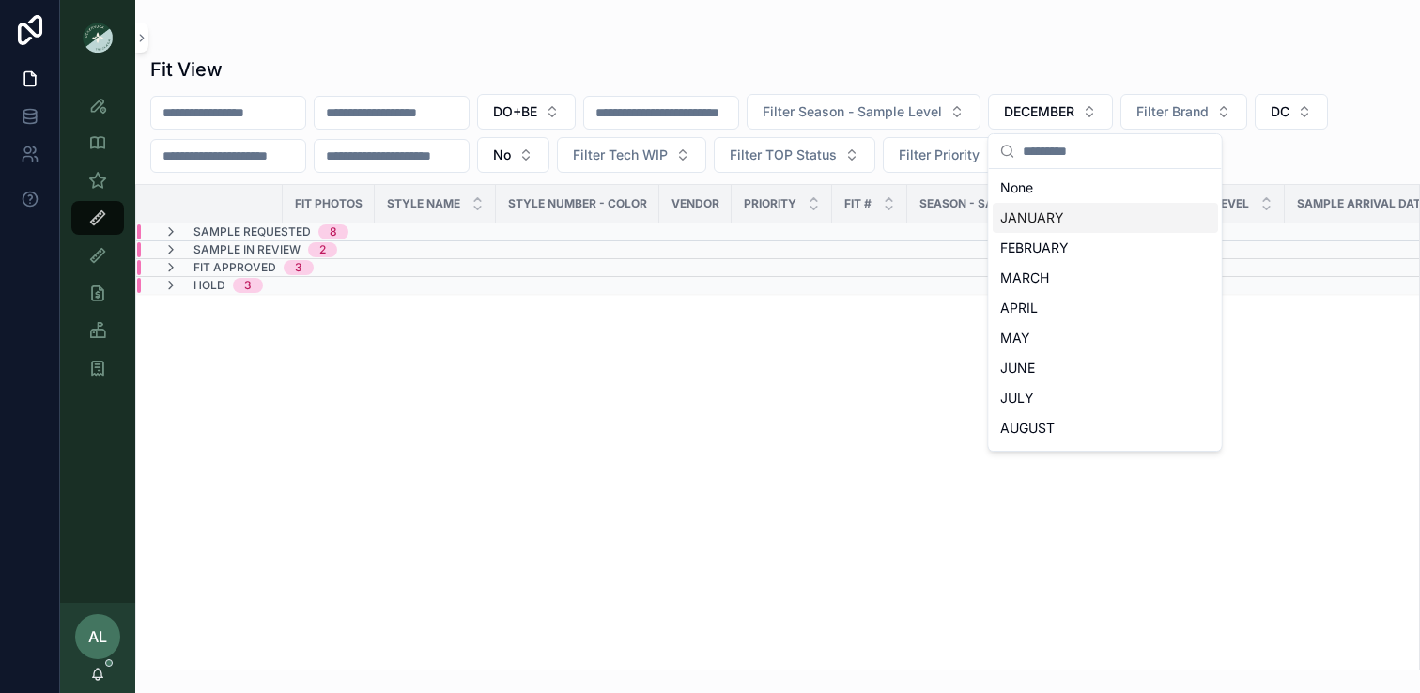
click at [1061, 216] on div "JANUARY" at bounding box center [1105, 218] width 225 height 30
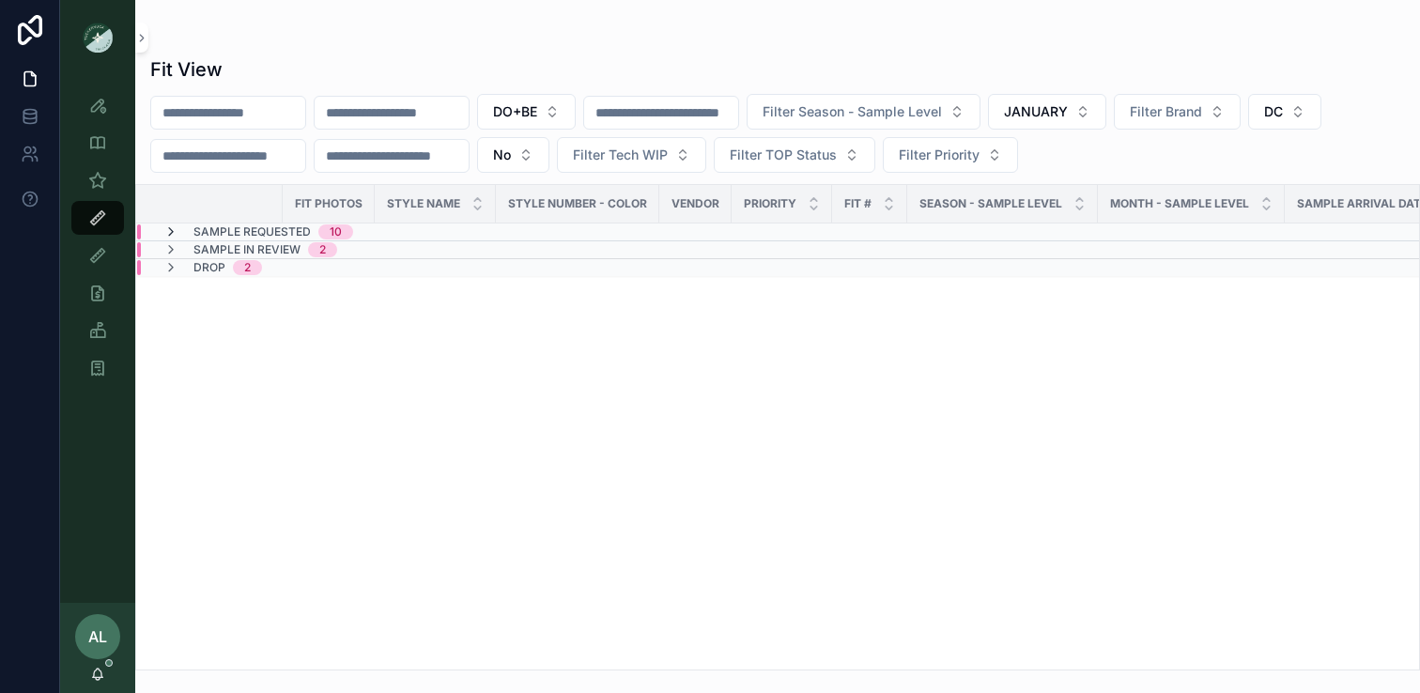
click at [168, 230] on icon at bounding box center [170, 232] width 15 height 15
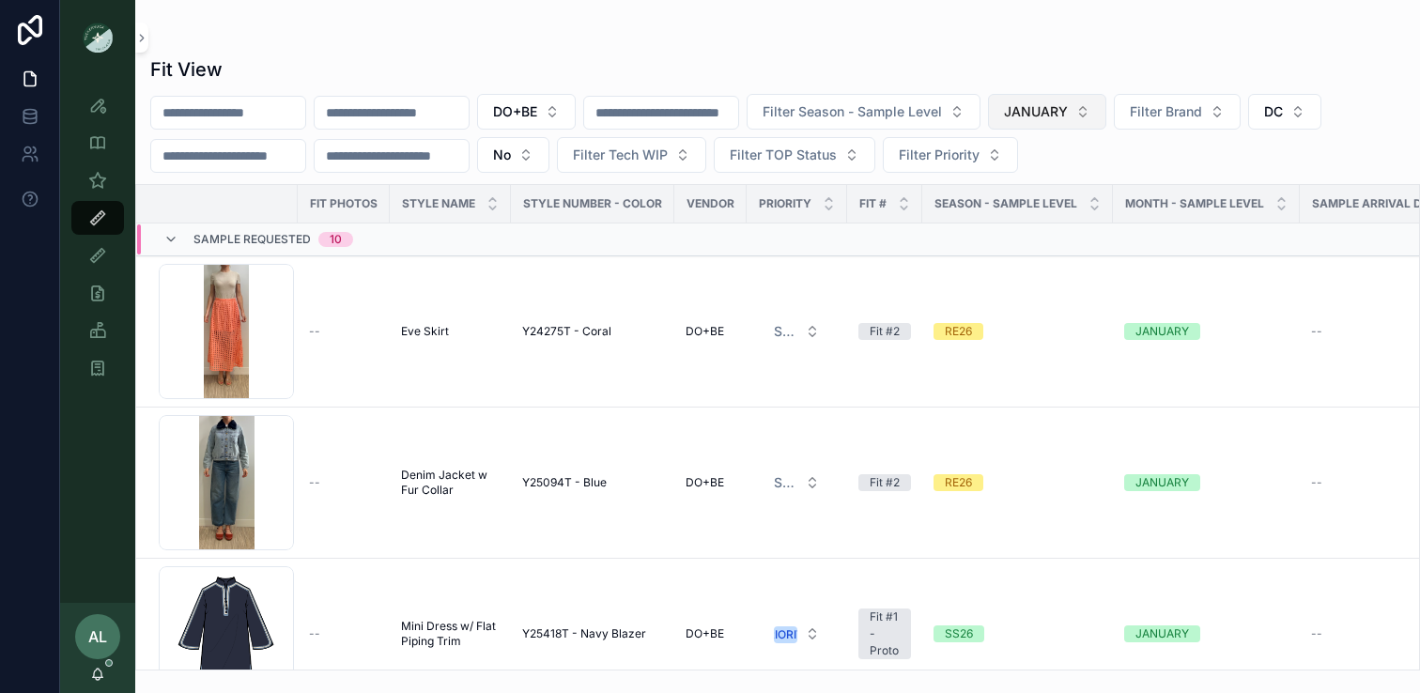
click at [1068, 119] on span "JANUARY" at bounding box center [1036, 111] width 64 height 19
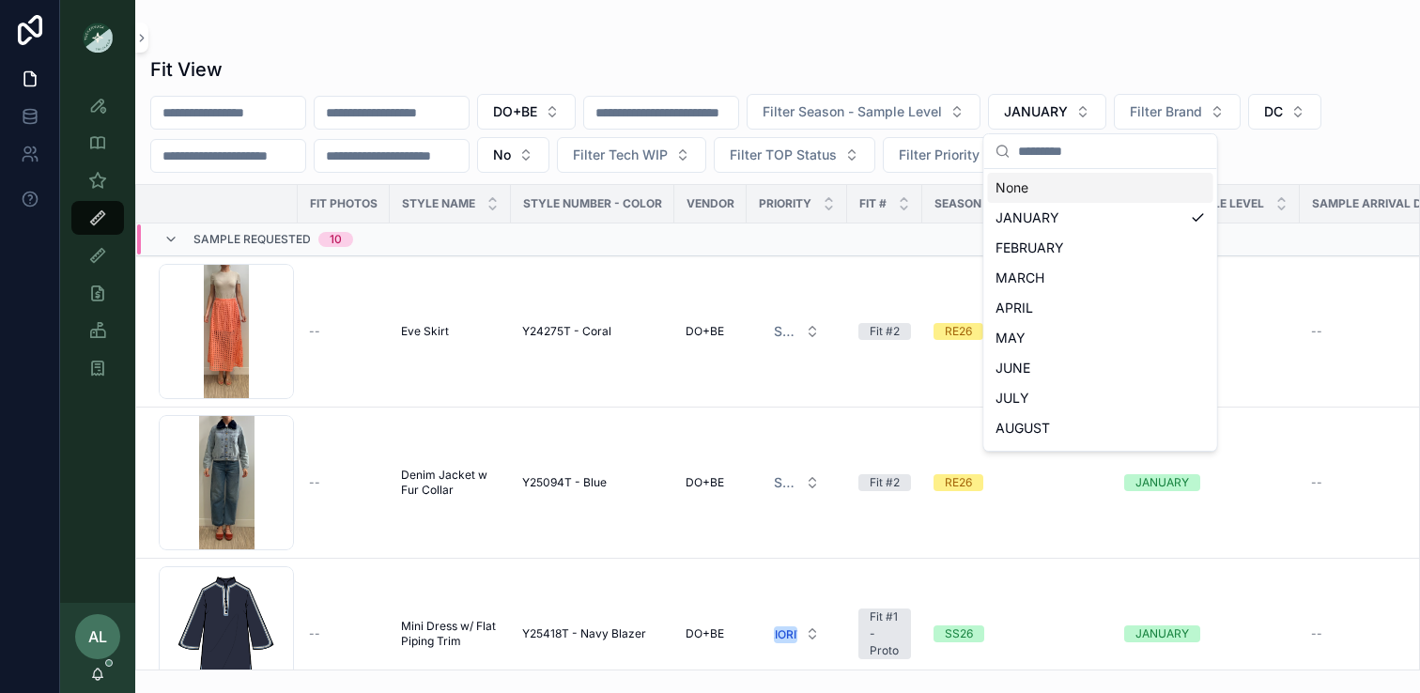
click at [1045, 179] on div "None" at bounding box center [1100, 188] width 225 height 30
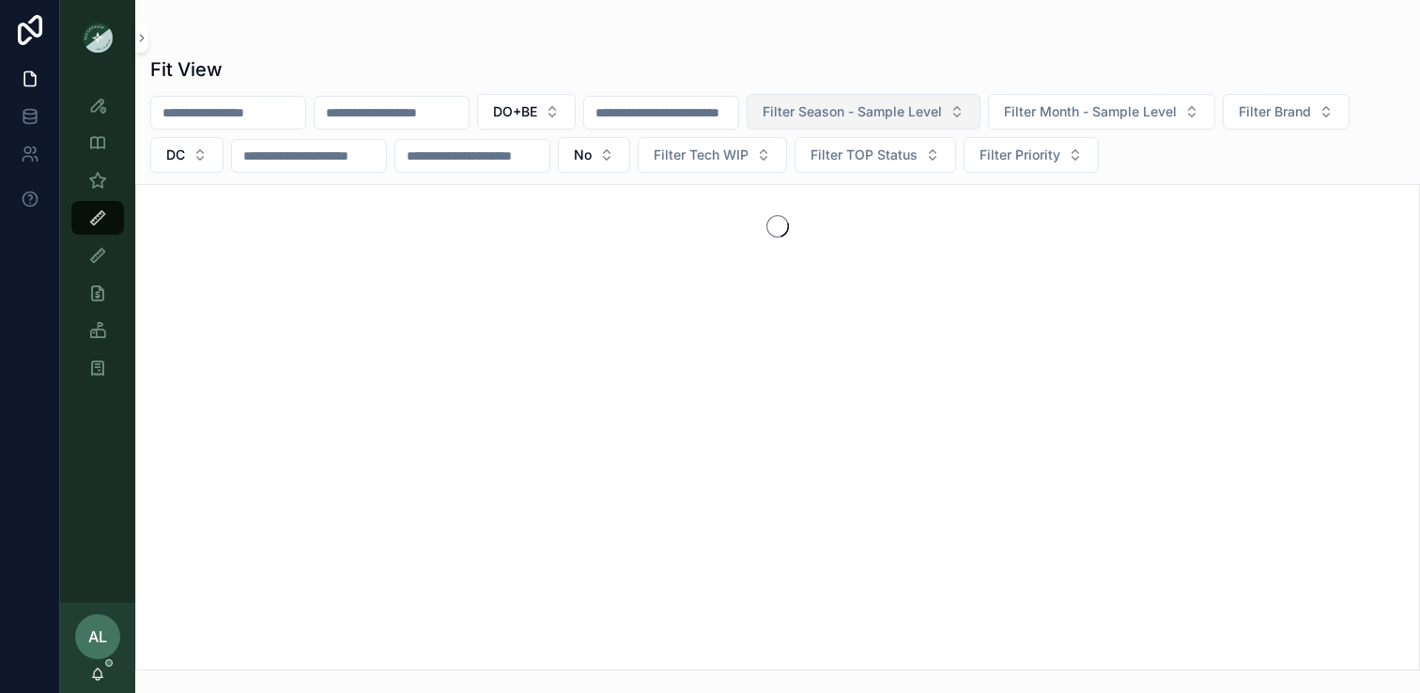
click at [869, 106] on span "Filter Season - Sample Level" at bounding box center [852, 111] width 179 height 19
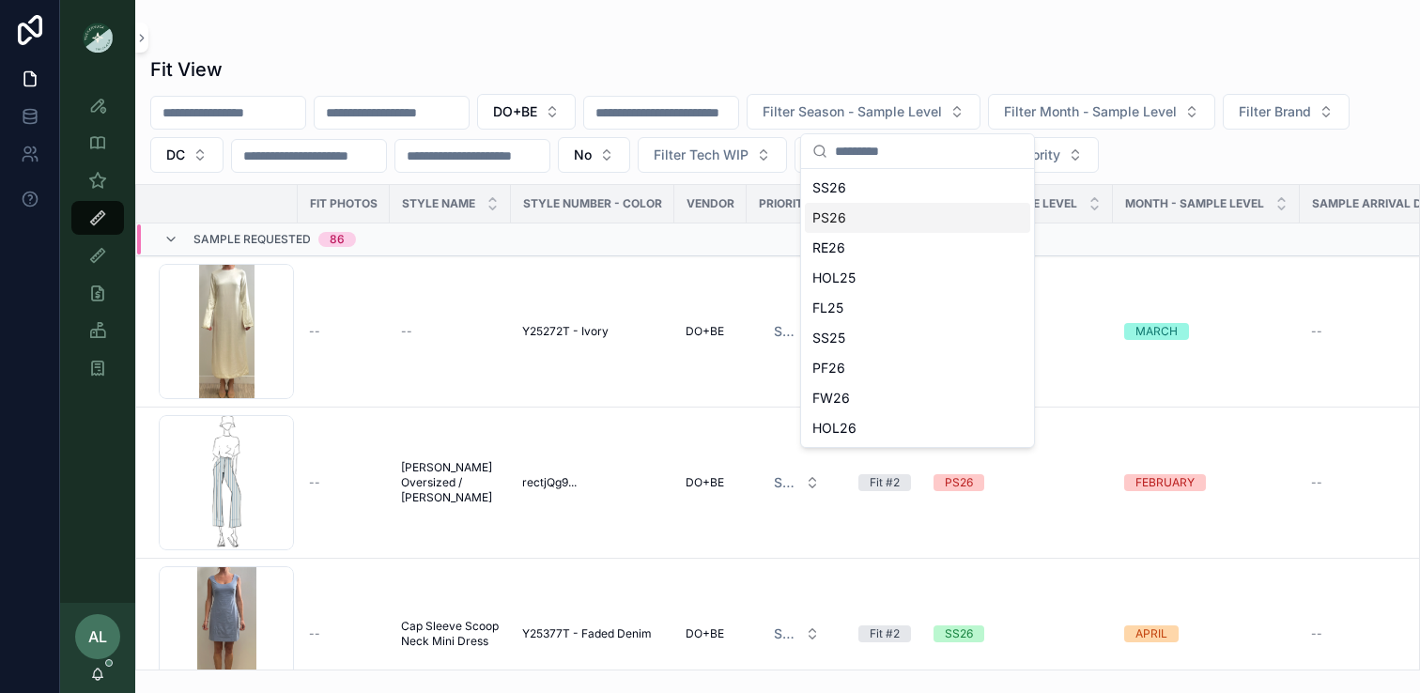
click at [836, 225] on div "PS26" at bounding box center [917, 218] width 225 height 30
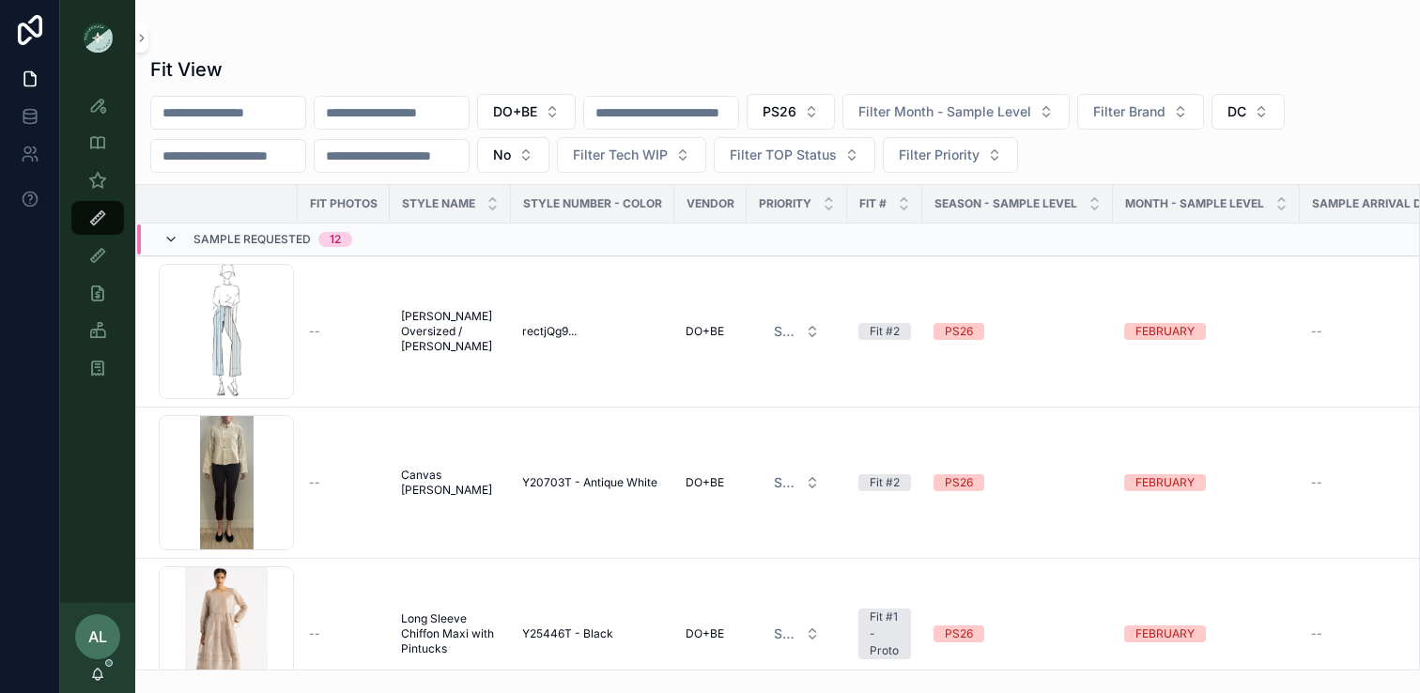
click at [176, 235] on icon at bounding box center [170, 239] width 15 height 15
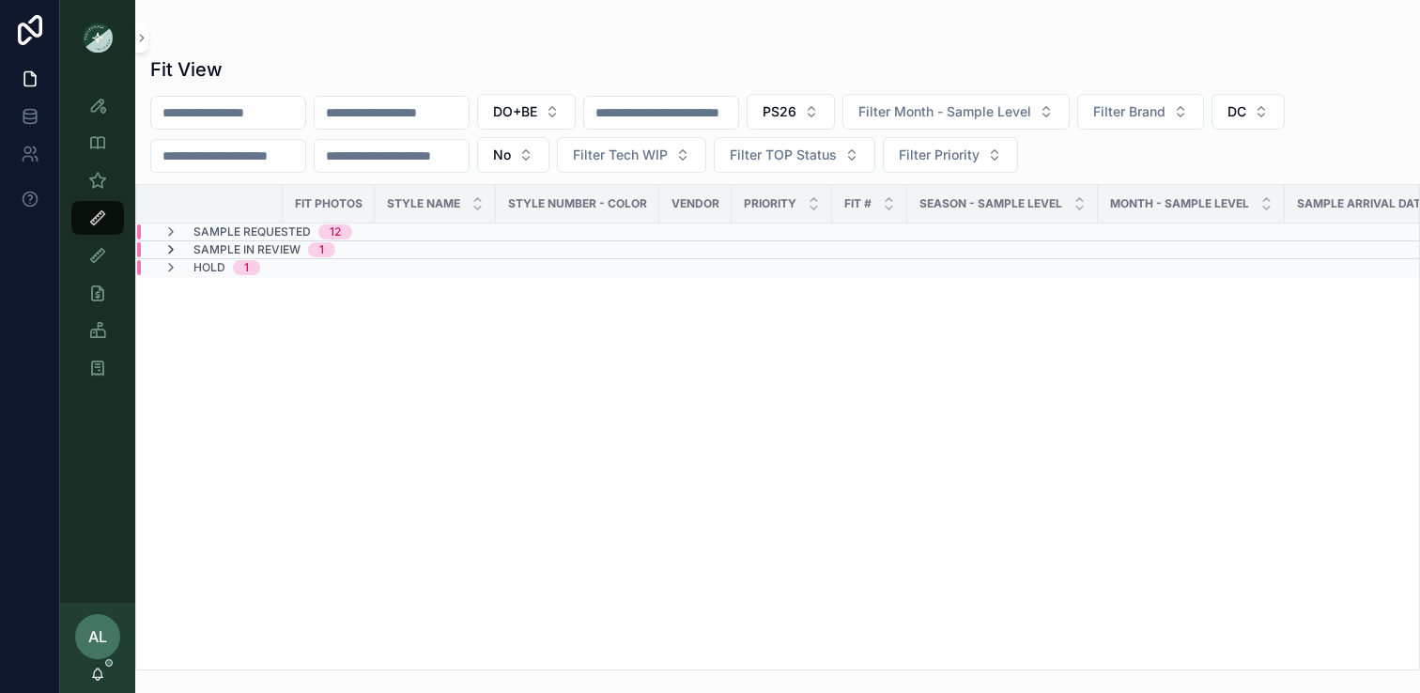
click at [176, 250] on icon at bounding box center [170, 249] width 15 height 15
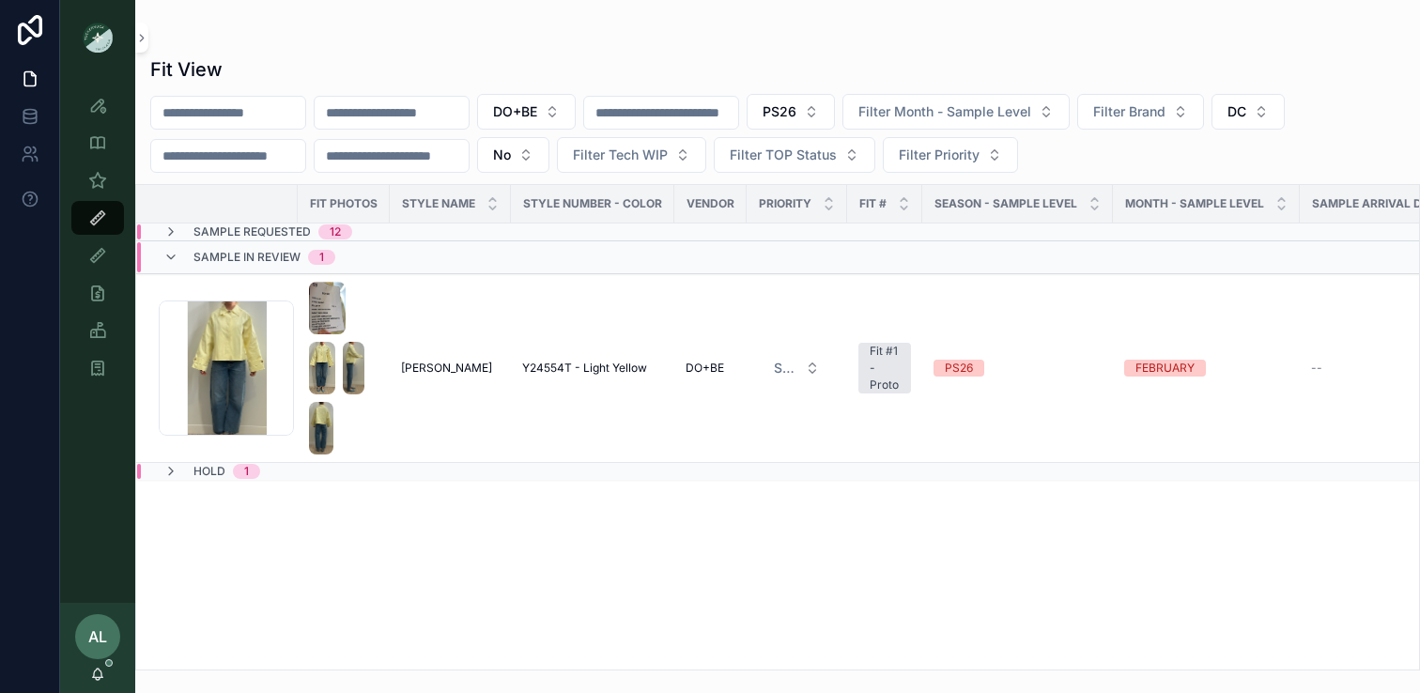
click at [577, 539] on div "Fit Photos STYLE NAME Style Number - Color Vendor PRIORITY Fit # Season - Sampl…" at bounding box center [777, 427] width 1283 height 485
click at [178, 256] on icon at bounding box center [170, 257] width 15 height 15
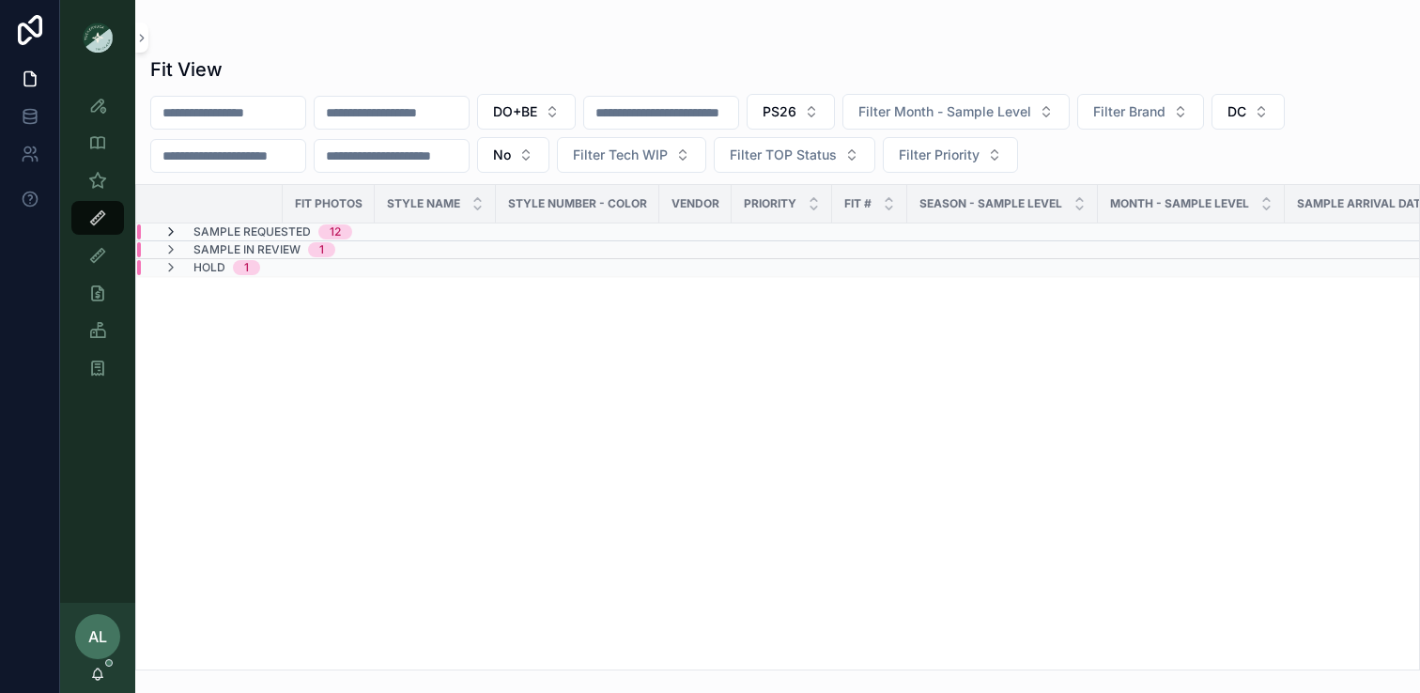
click at [173, 229] on icon at bounding box center [170, 232] width 15 height 15
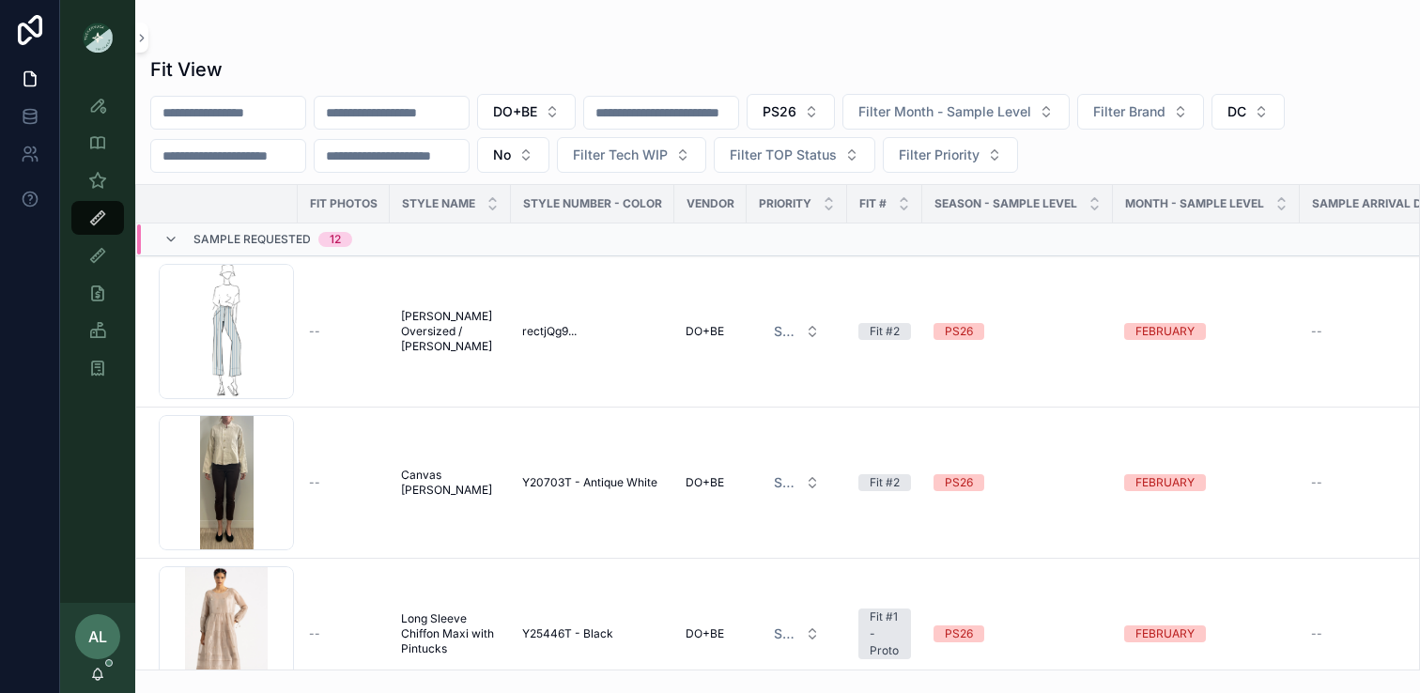
click at [173, 229] on div "Sample Requested 12" at bounding box center [257, 240] width 189 height 30
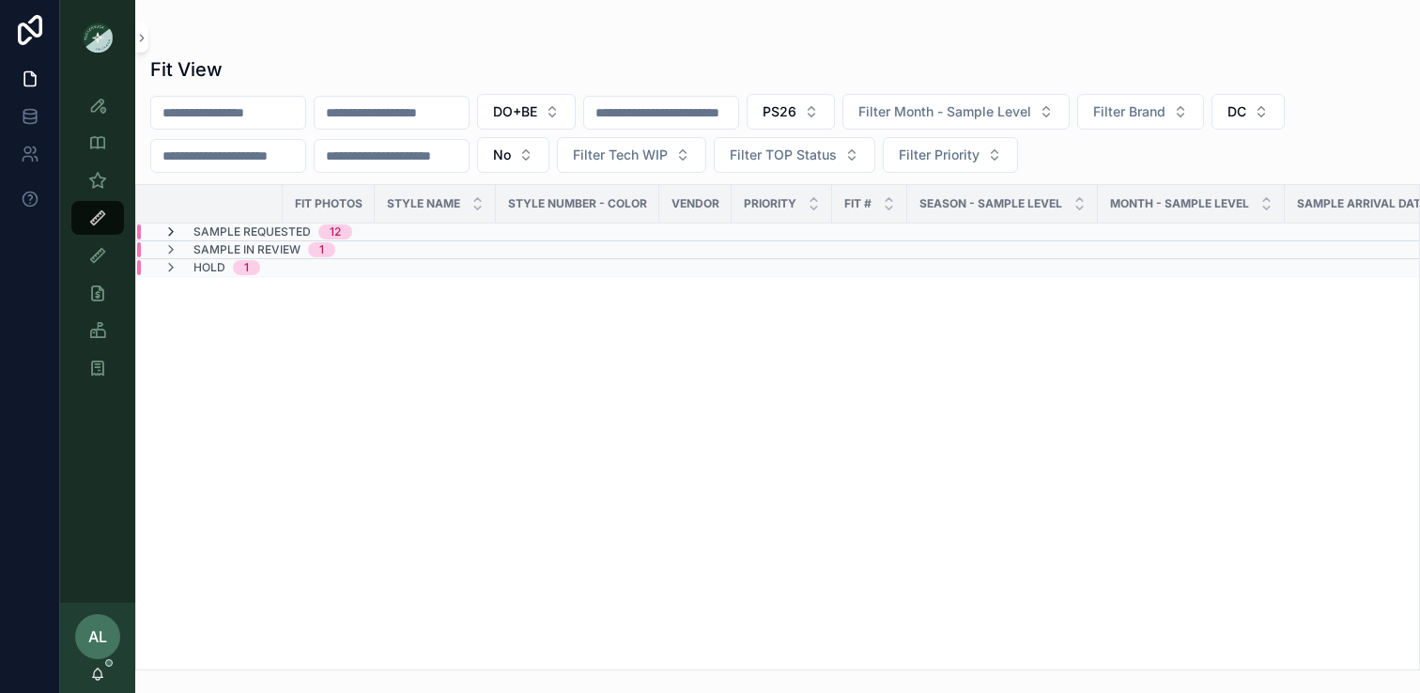
click at [170, 231] on icon at bounding box center [170, 232] width 15 height 15
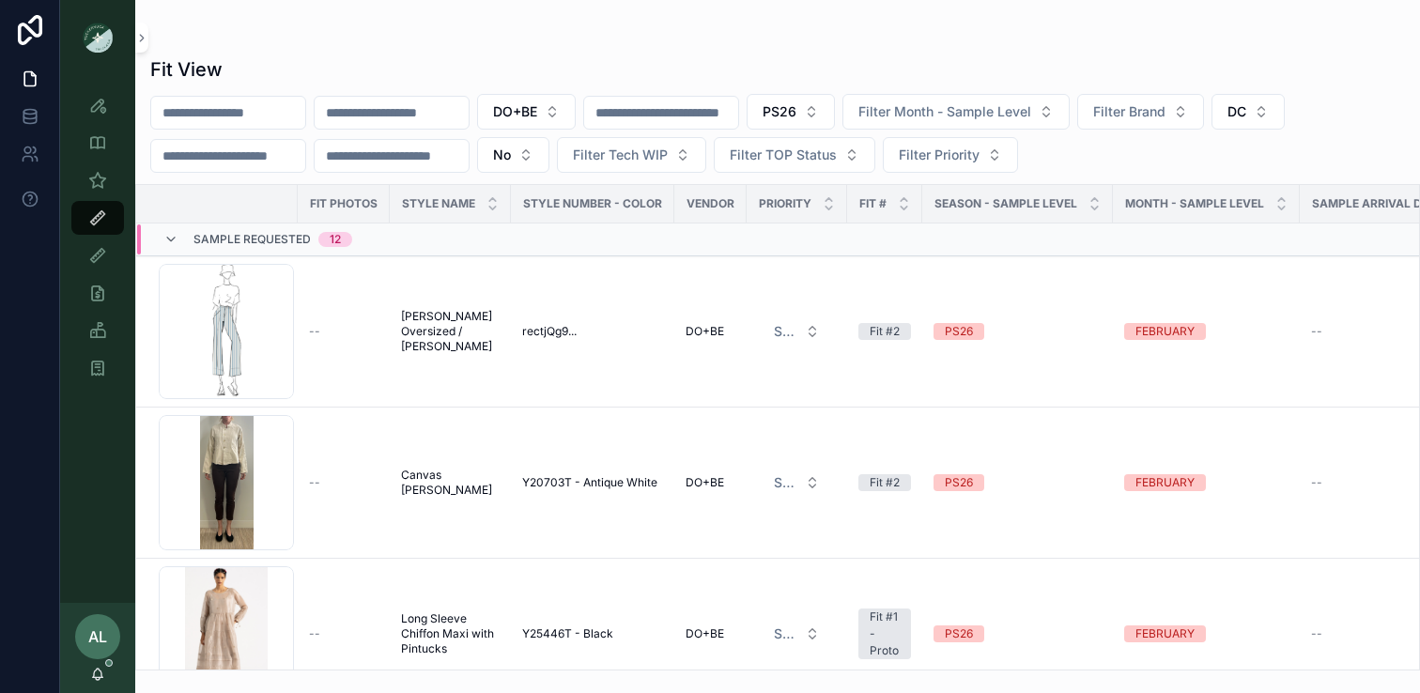
click at [170, 231] on div "Sample Requested 12" at bounding box center [257, 240] width 189 height 30
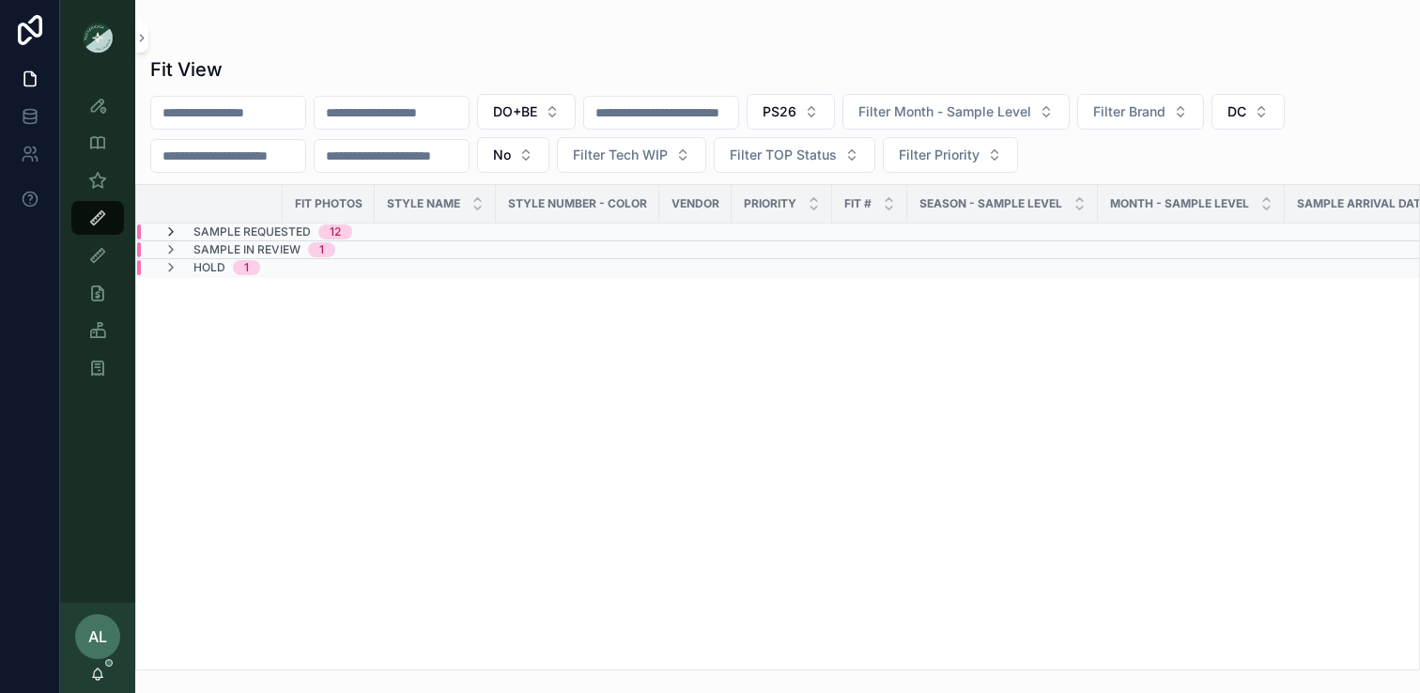
click at [172, 232] on icon at bounding box center [170, 232] width 15 height 15
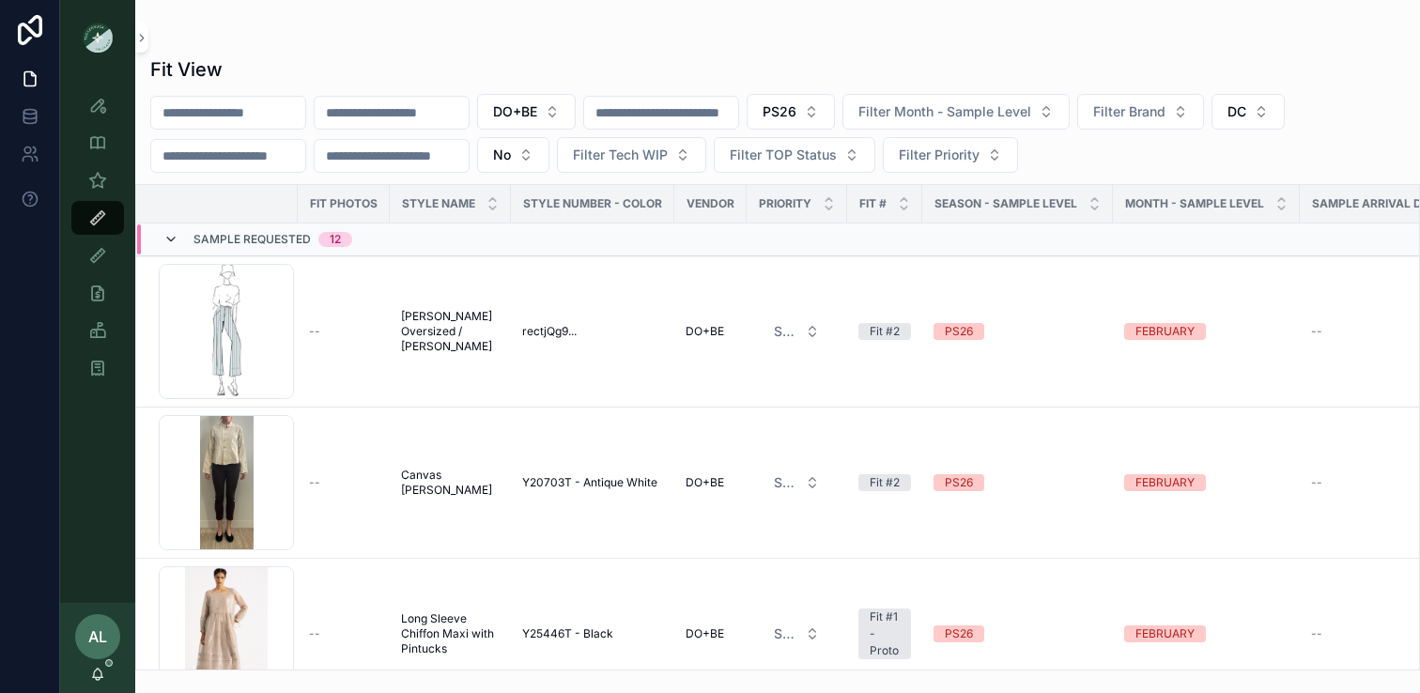
click at [171, 242] on icon at bounding box center [170, 239] width 15 height 15
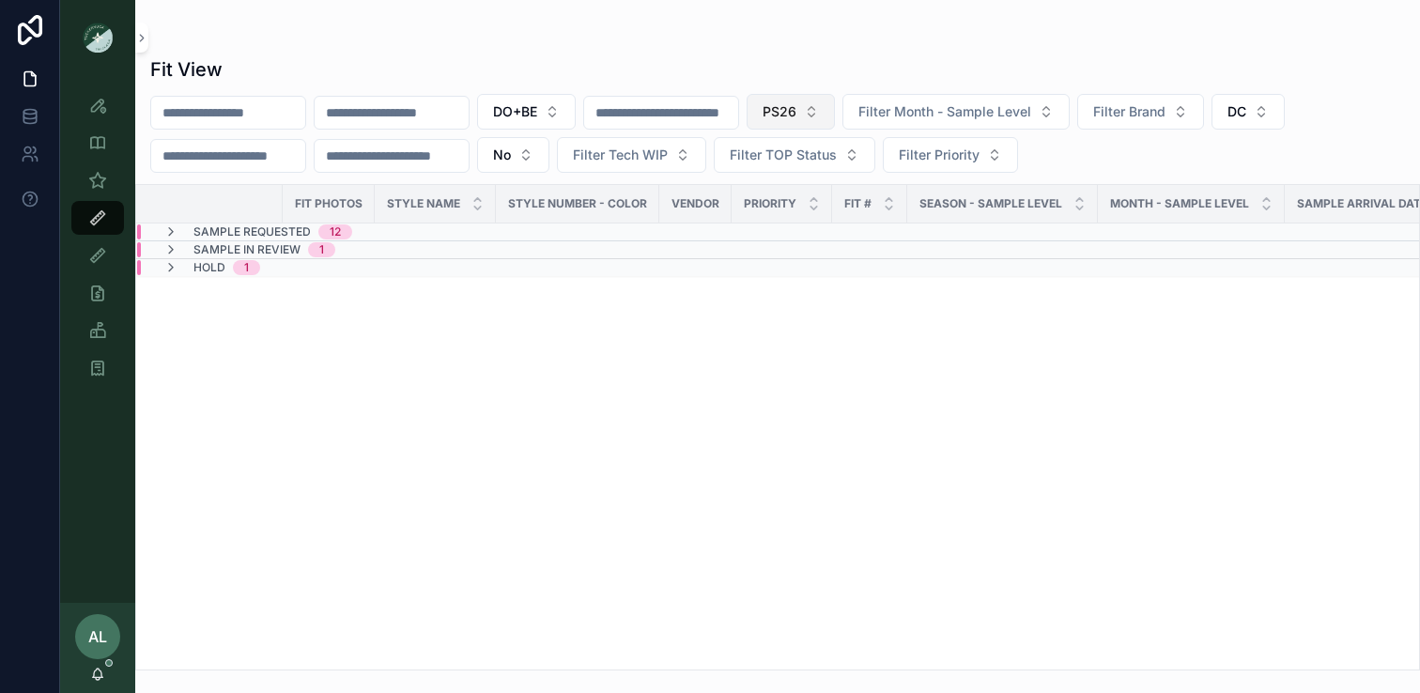
click at [835, 101] on button "PS26" at bounding box center [791, 112] width 88 height 36
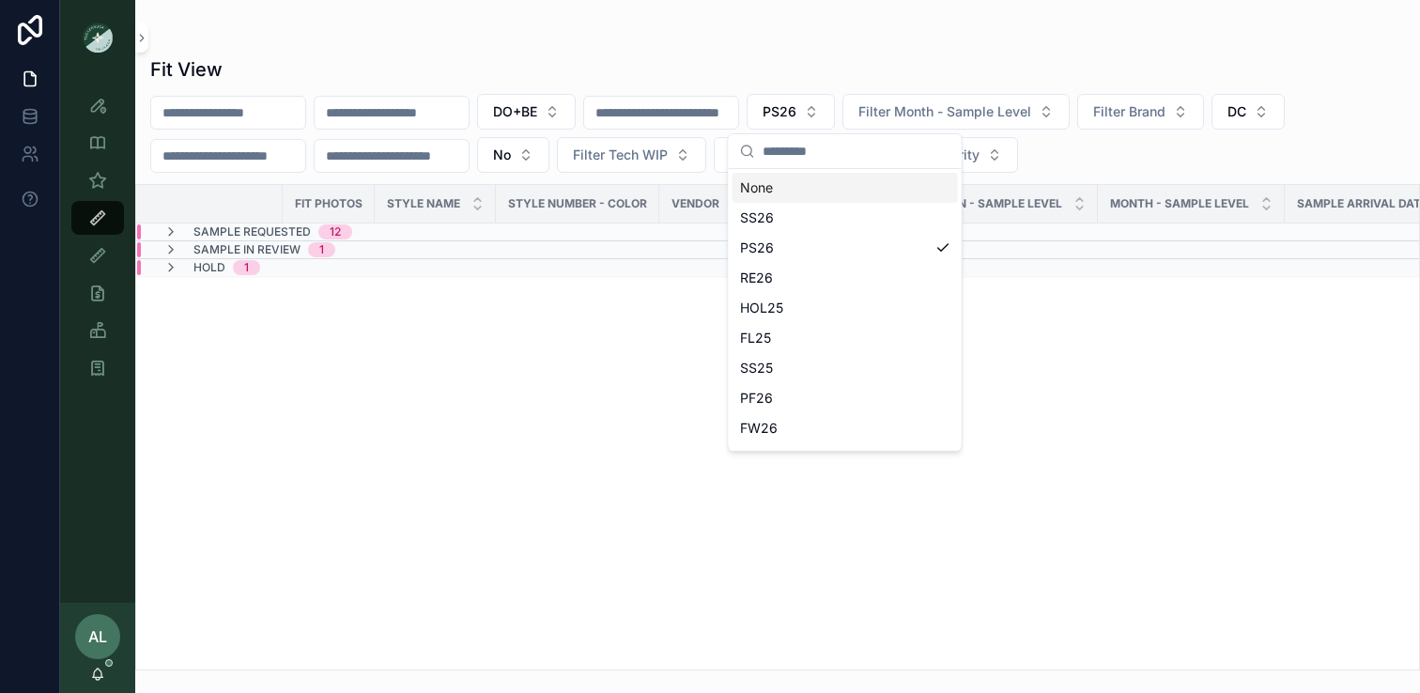
click at [776, 188] on div "None" at bounding box center [845, 188] width 225 height 30
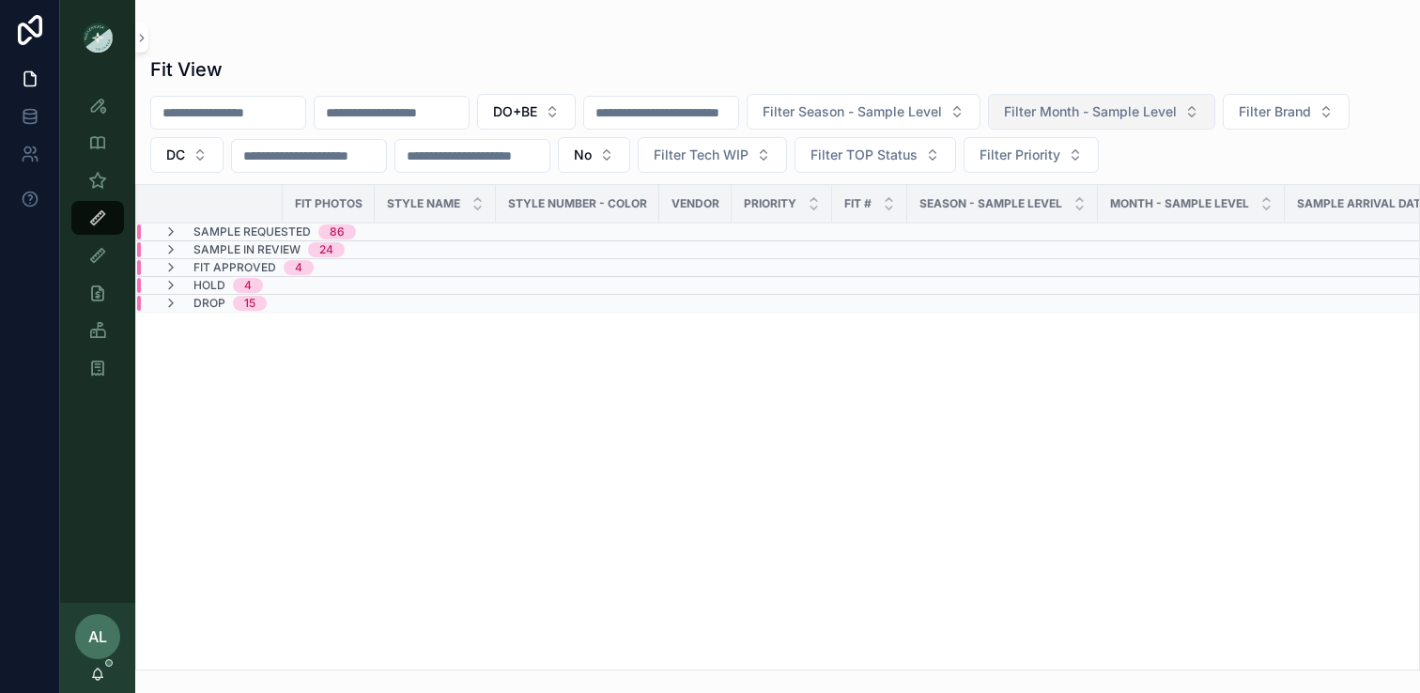
click at [1096, 102] on span "Filter Month - Sample Level" at bounding box center [1090, 111] width 173 height 19
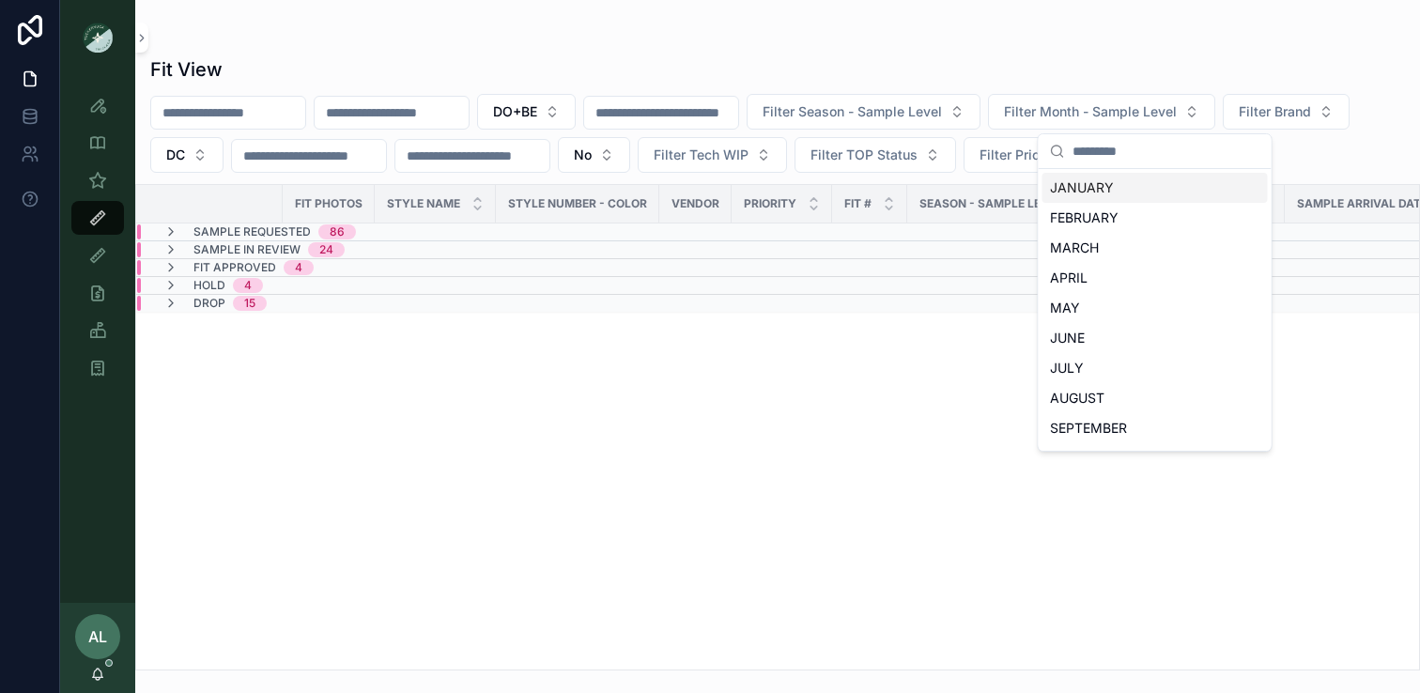
click at [1083, 191] on div "JANUARY" at bounding box center [1155, 188] width 225 height 30
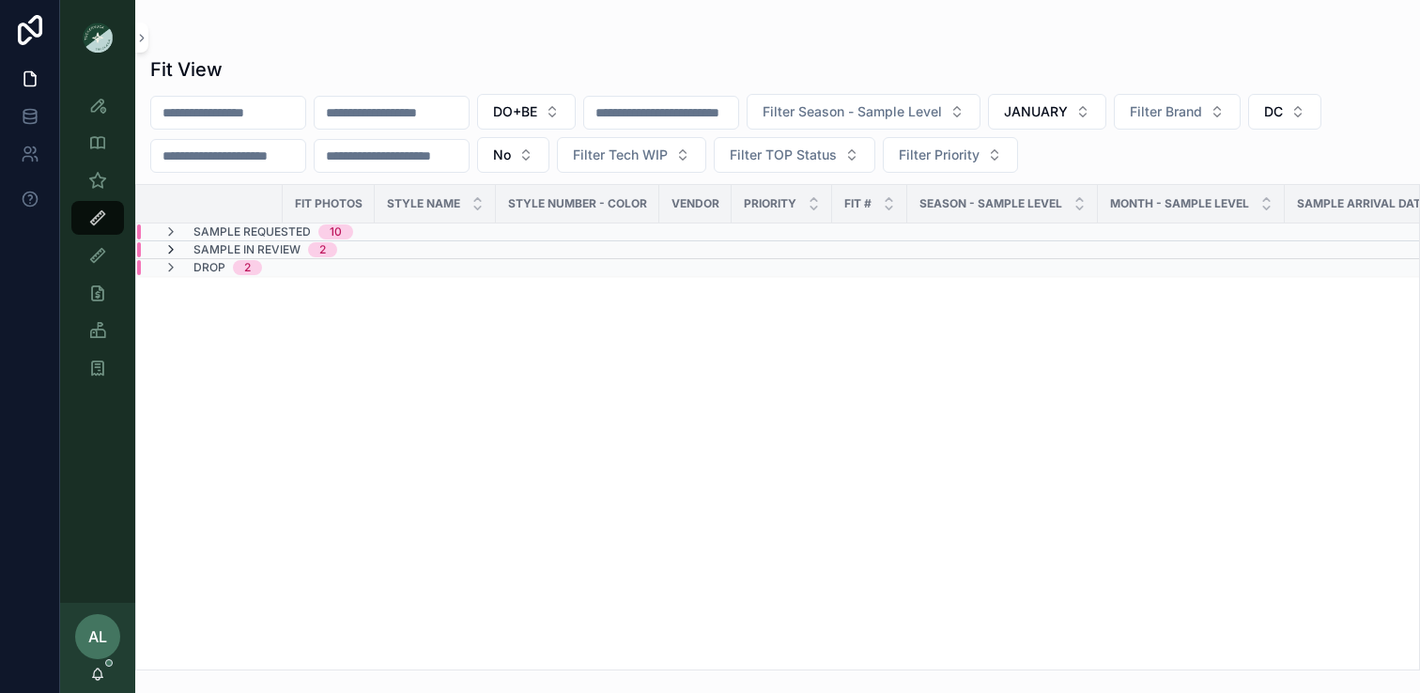
click at [172, 256] on icon at bounding box center [170, 249] width 15 height 15
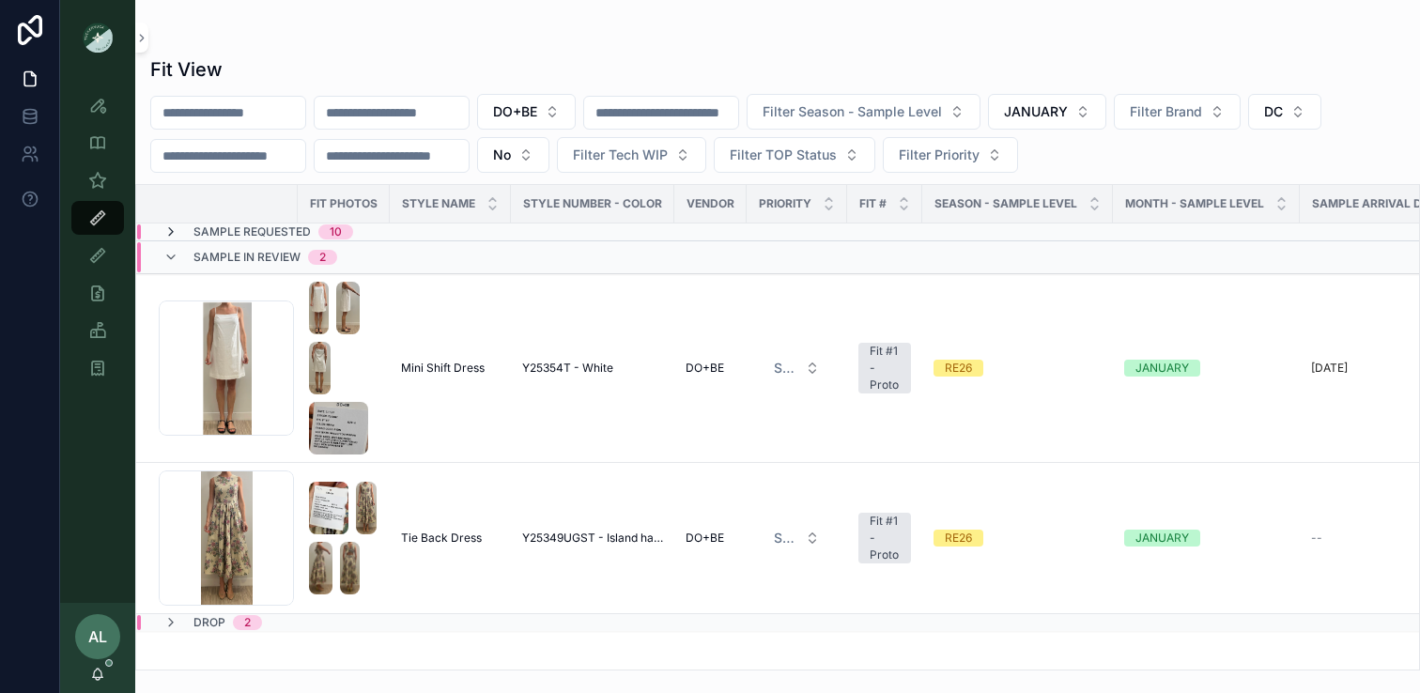
click at [173, 230] on icon at bounding box center [170, 232] width 15 height 15
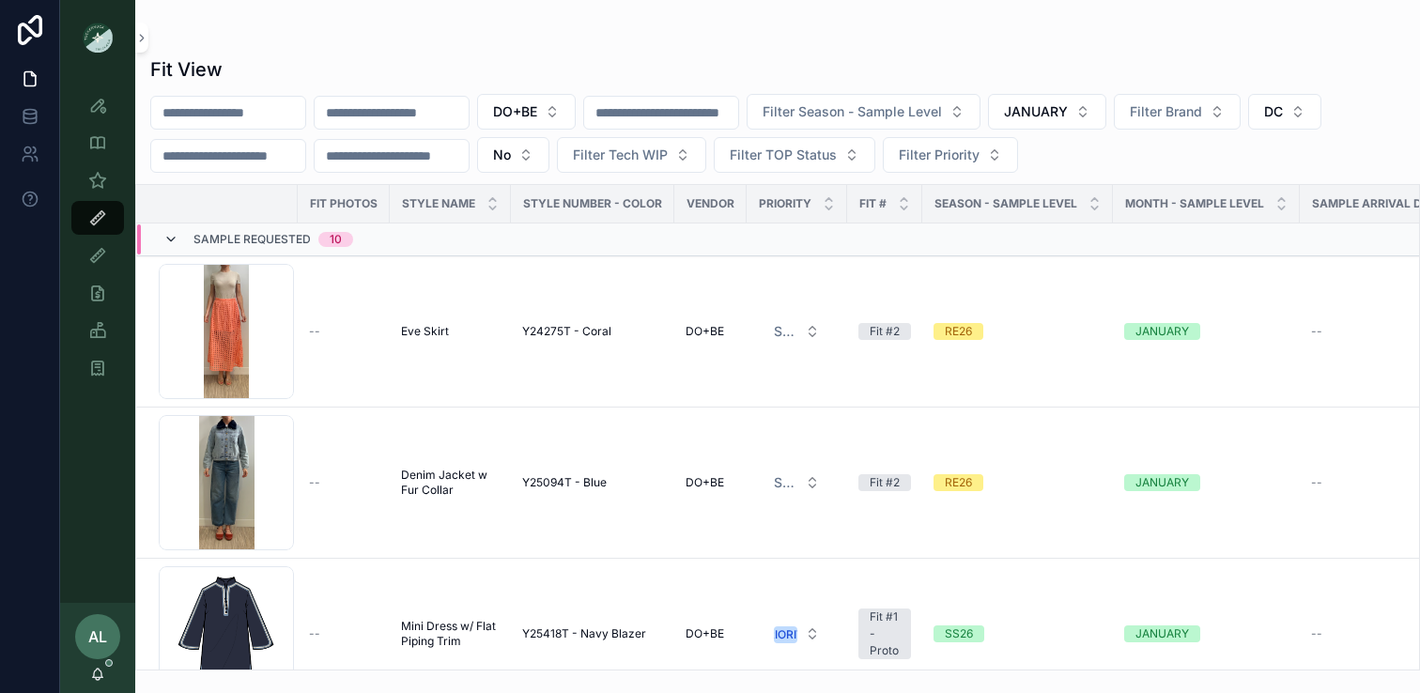
click at [170, 237] on icon at bounding box center [170, 239] width 15 height 15
click at [173, 234] on icon at bounding box center [170, 239] width 15 height 15
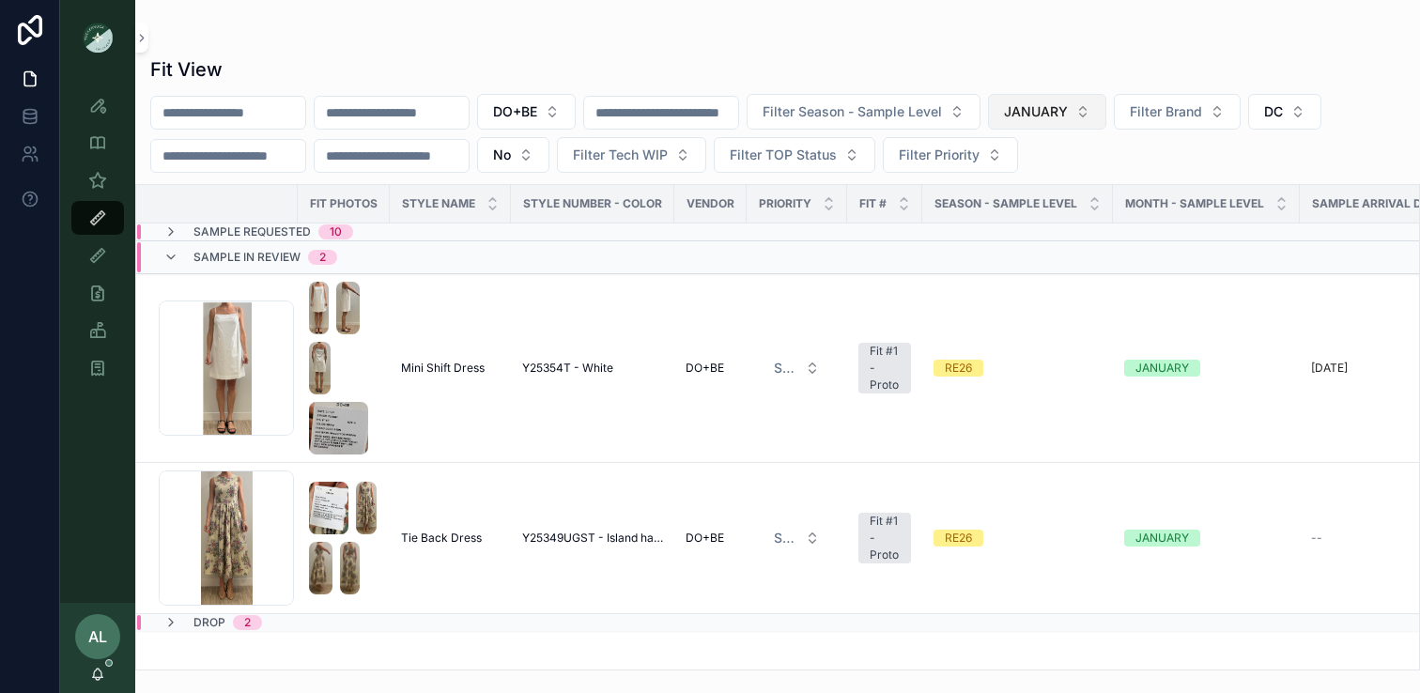
click at [1068, 111] on span "JANUARY" at bounding box center [1036, 111] width 64 height 19
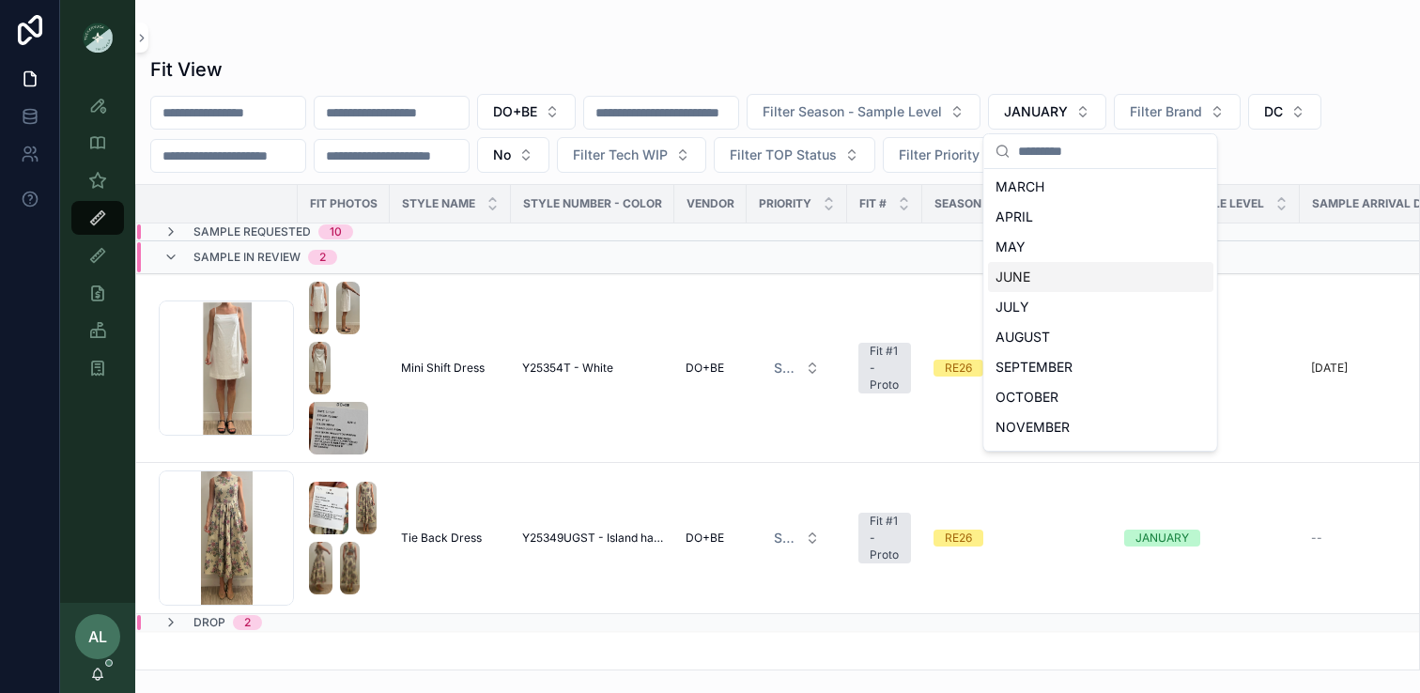
scroll to position [116, 0]
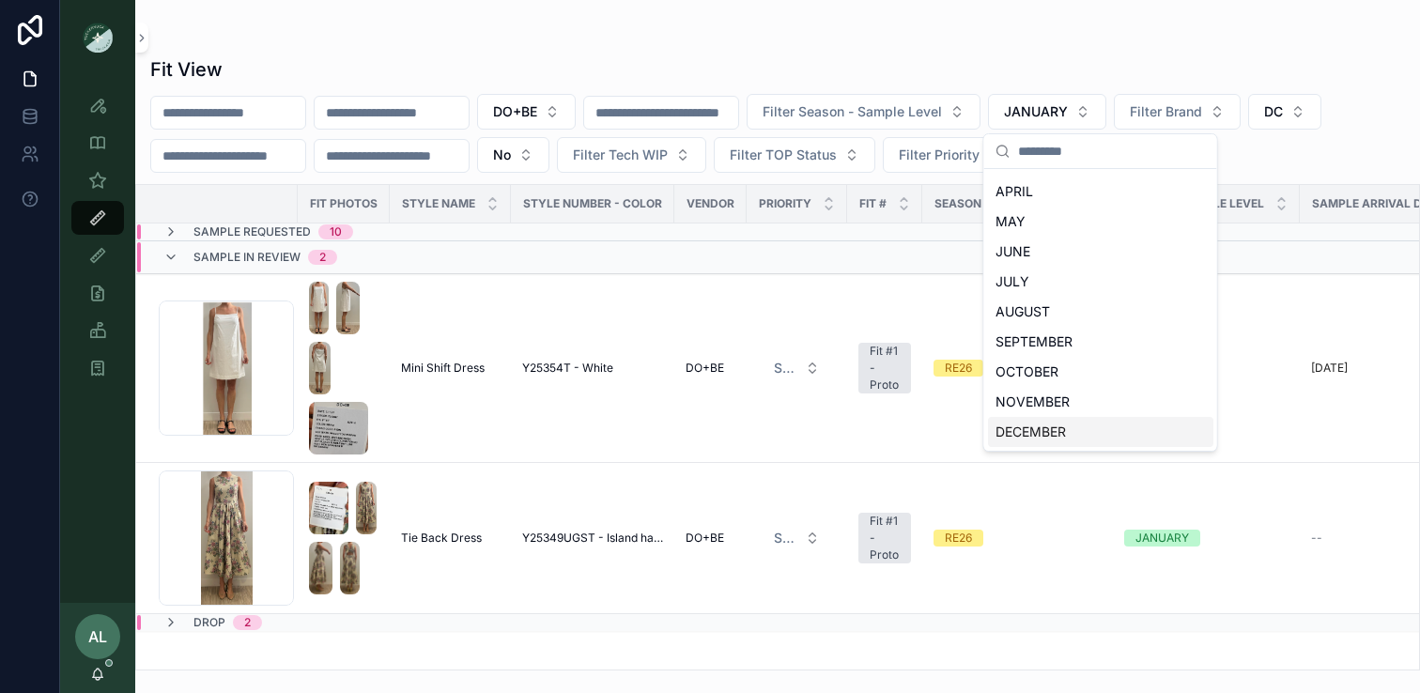
click at [1028, 436] on div "DECEMBER" at bounding box center [1100, 432] width 225 height 30
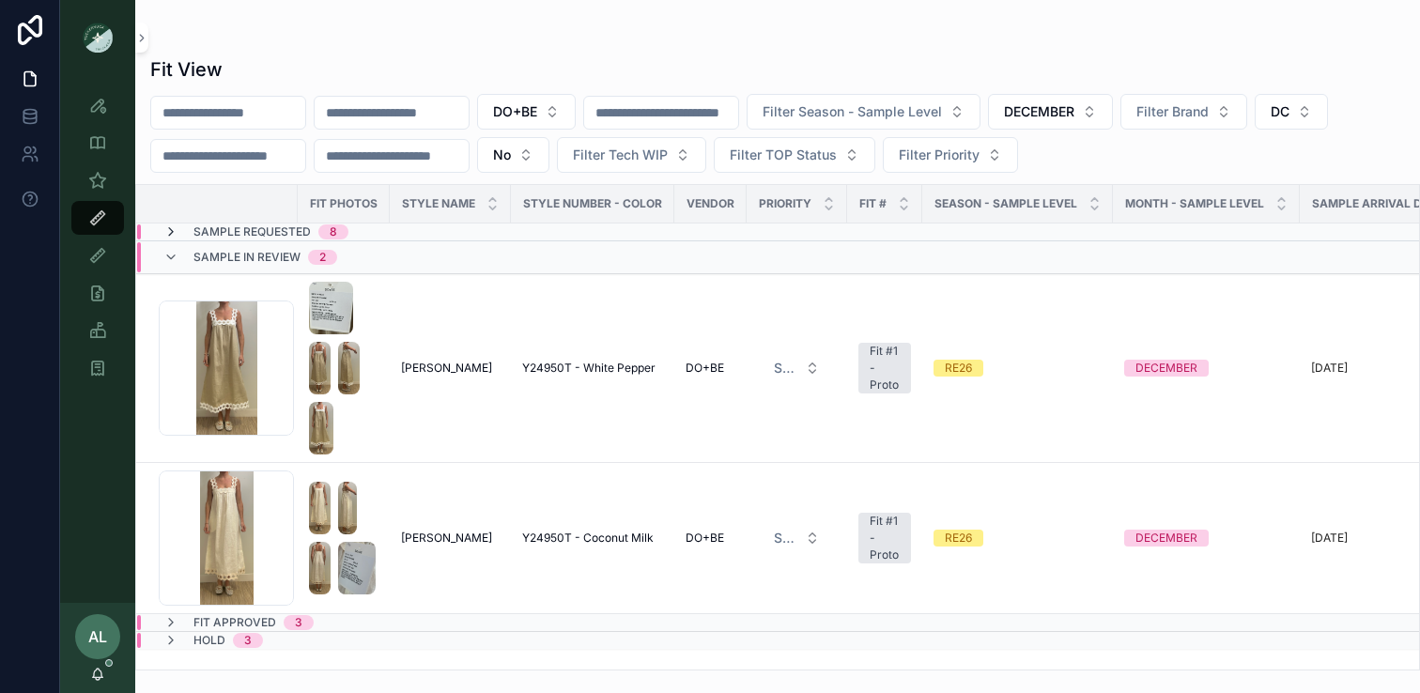
click at [171, 231] on icon at bounding box center [170, 232] width 15 height 15
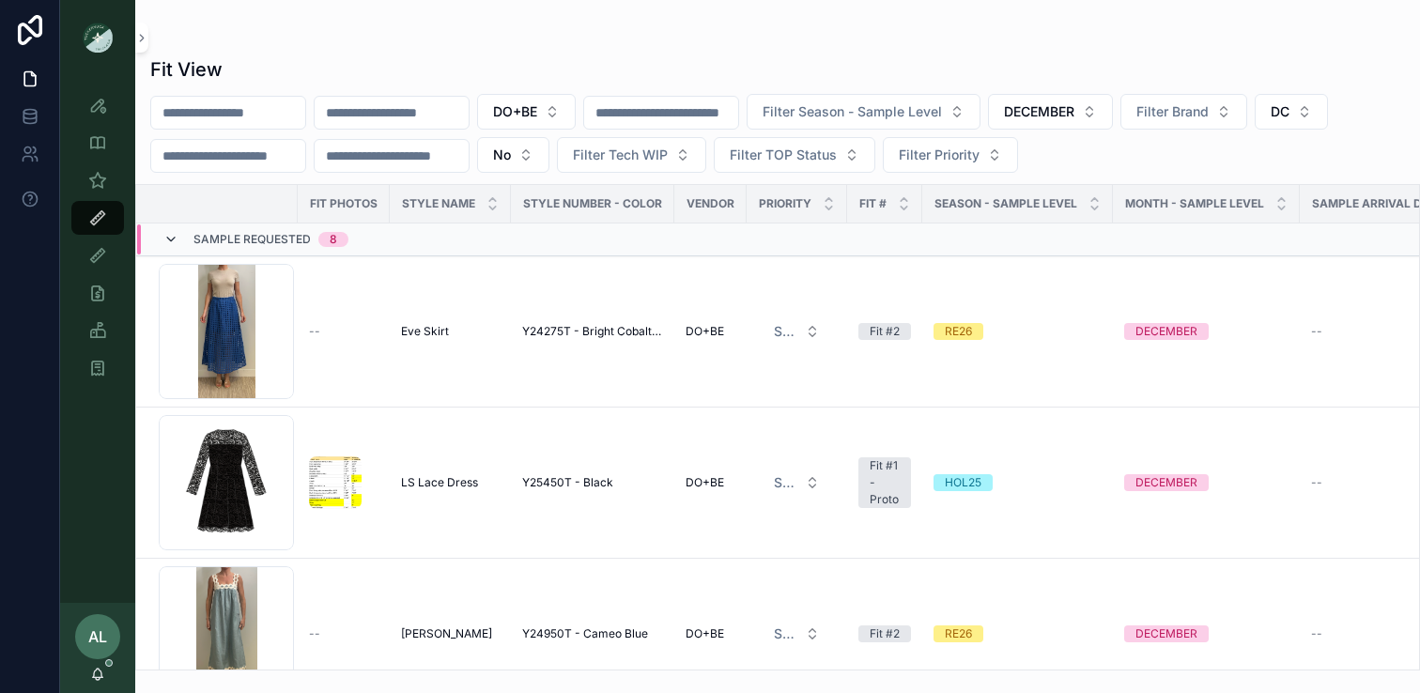
click at [171, 237] on icon at bounding box center [170, 239] width 15 height 15
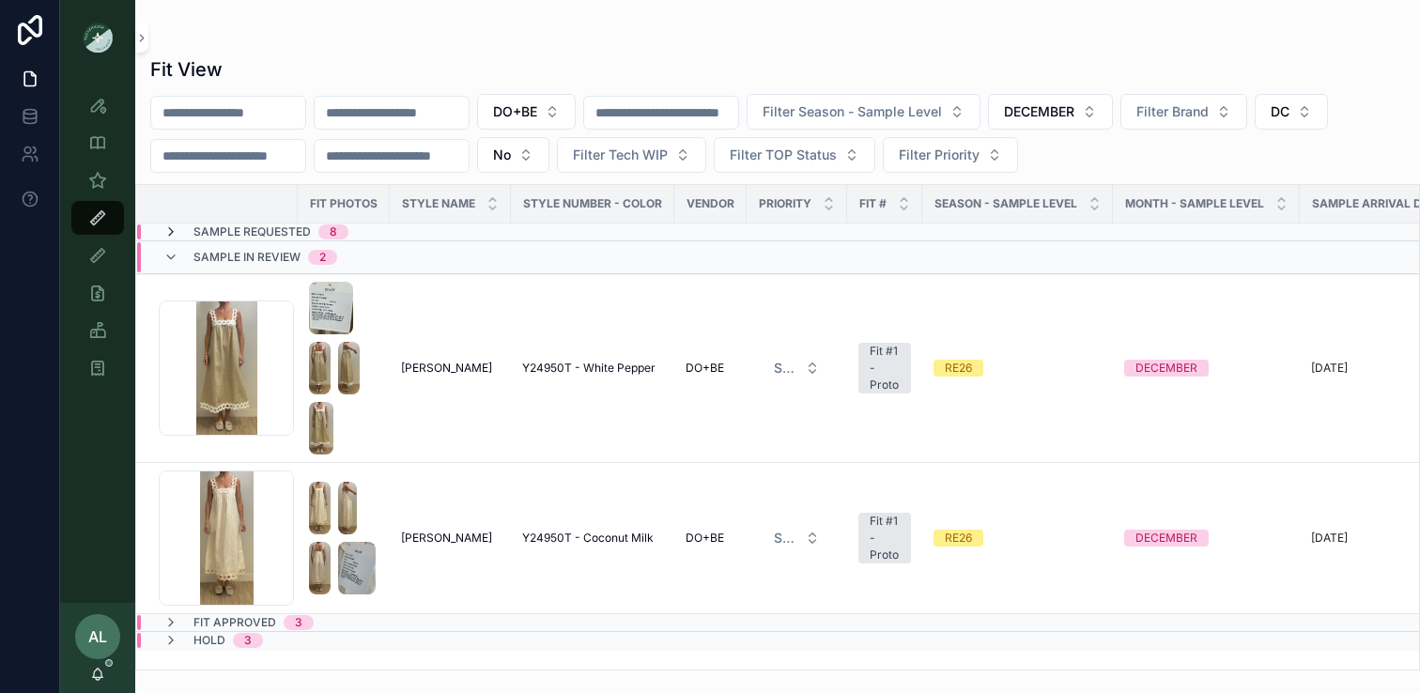
click at [170, 231] on icon at bounding box center [170, 232] width 15 height 15
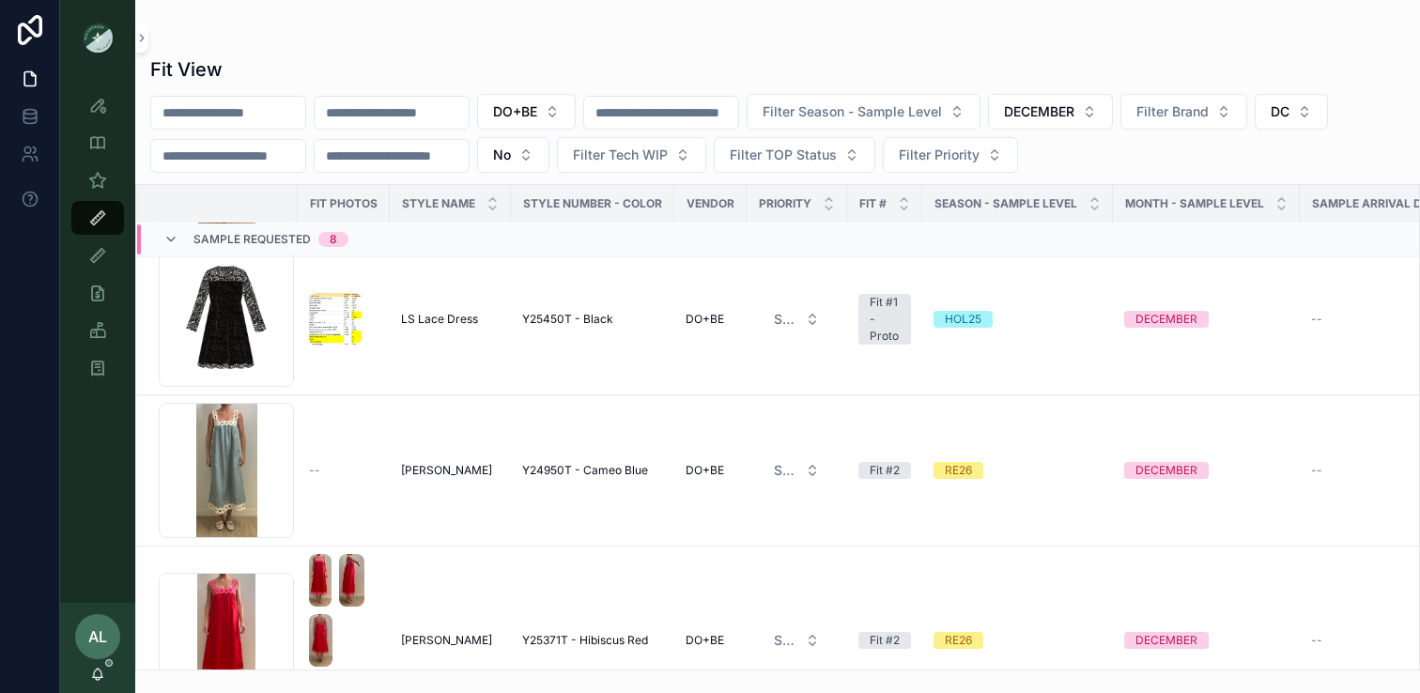
scroll to position [93, 0]
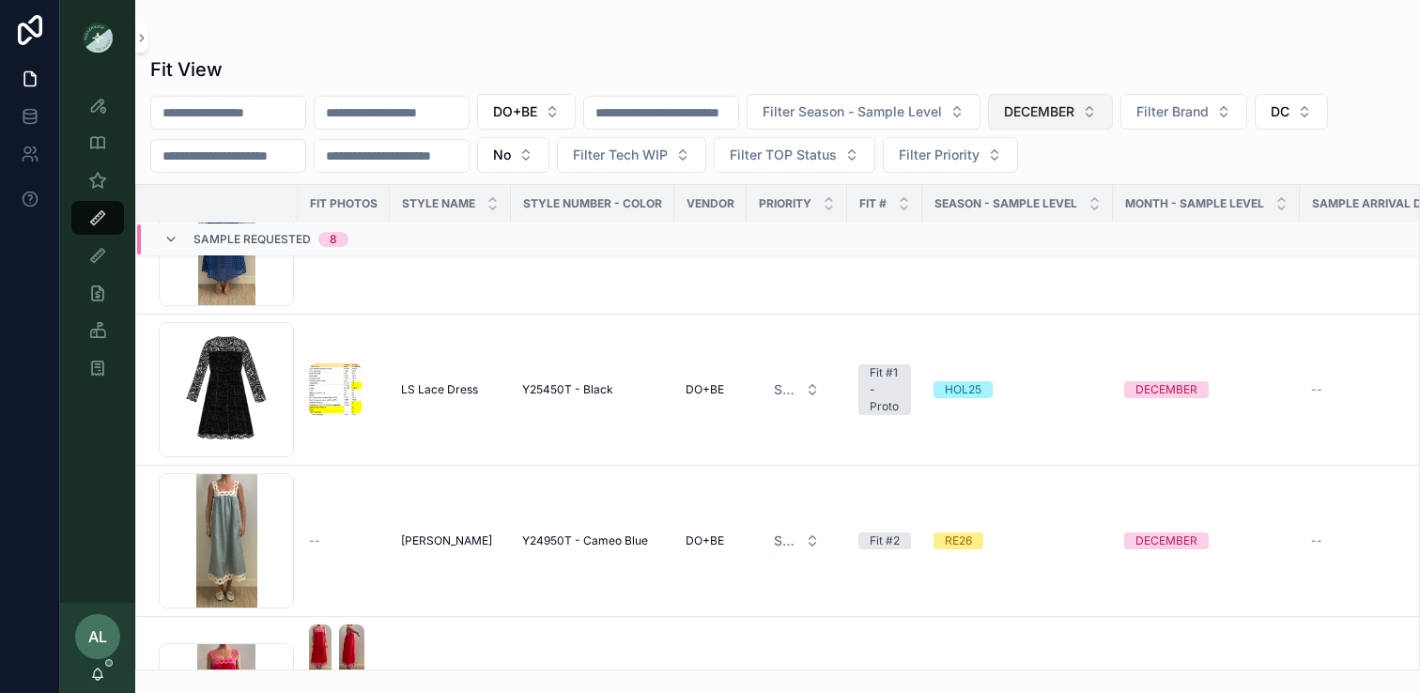
click at [1074, 113] on span "DECEMBER" at bounding box center [1039, 111] width 70 height 19
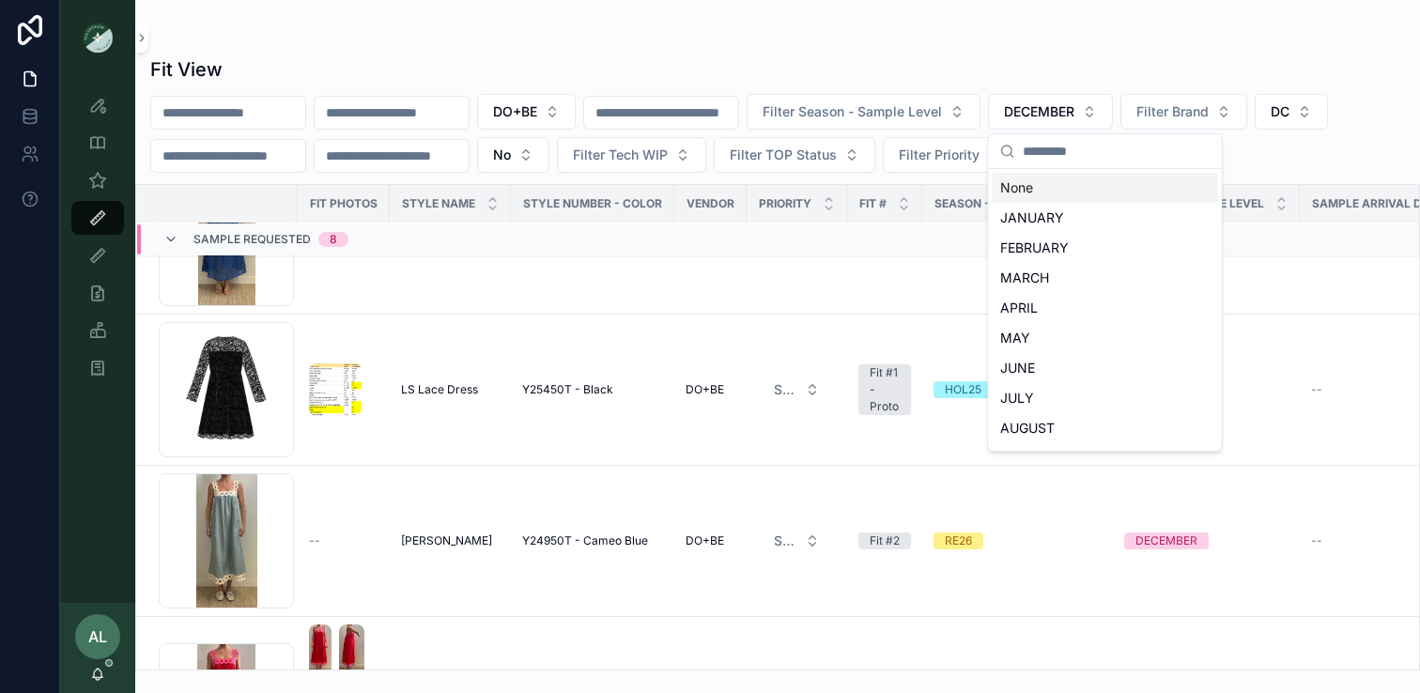
click at [1057, 189] on div "None" at bounding box center [1105, 188] width 225 height 30
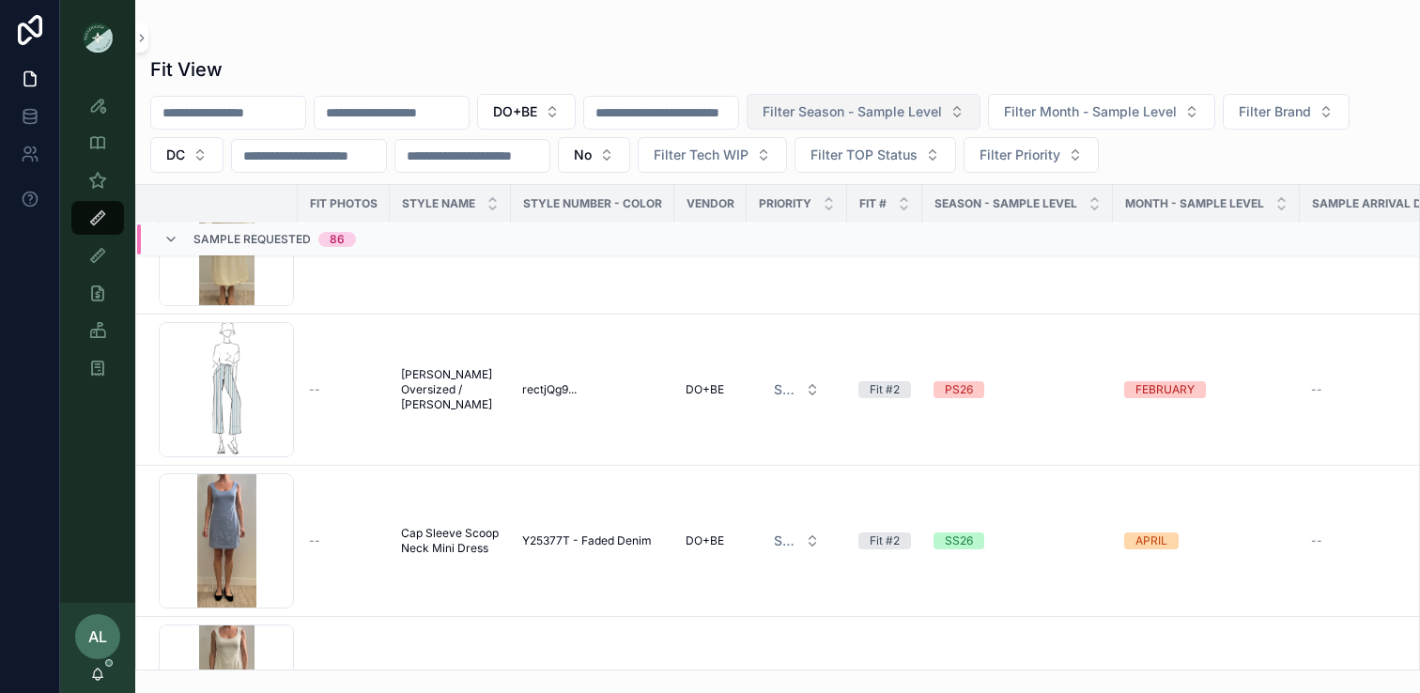
click at [935, 118] on span "Filter Season - Sample Level" at bounding box center [852, 111] width 179 height 19
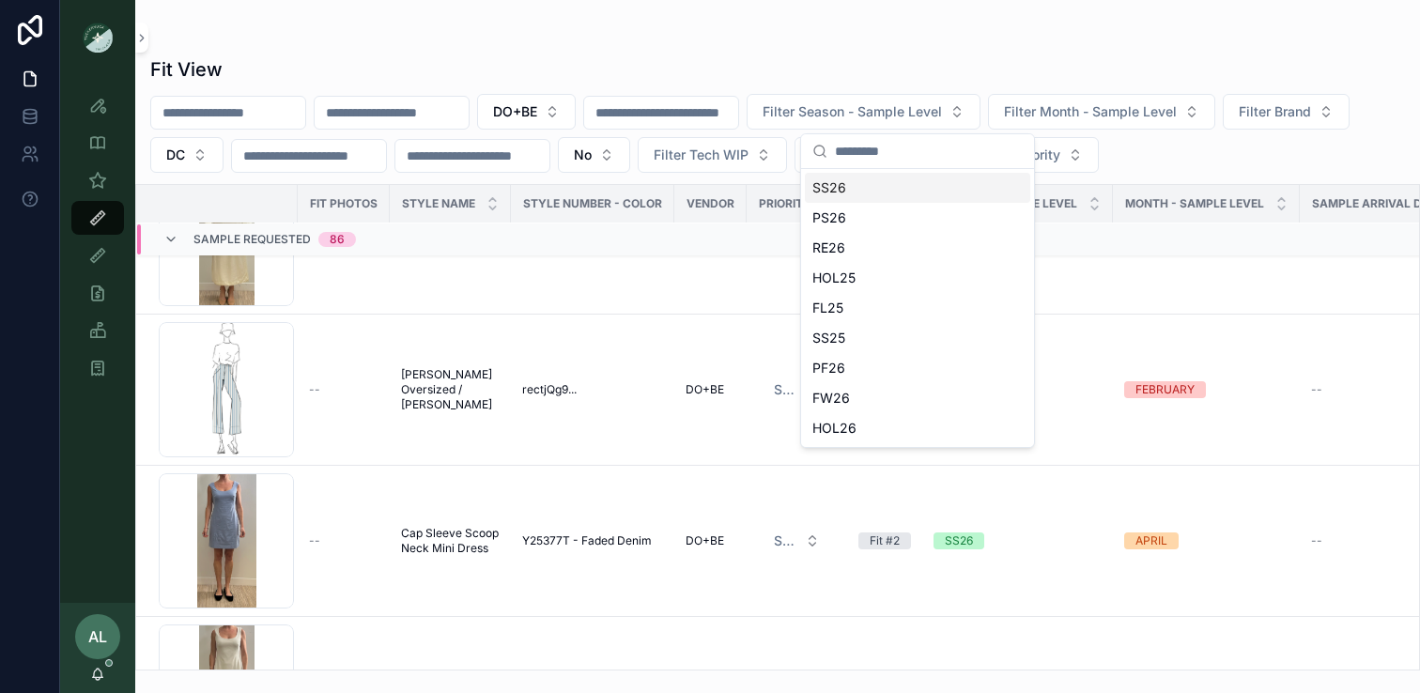
click at [864, 191] on div "SS26" at bounding box center [917, 188] width 225 height 30
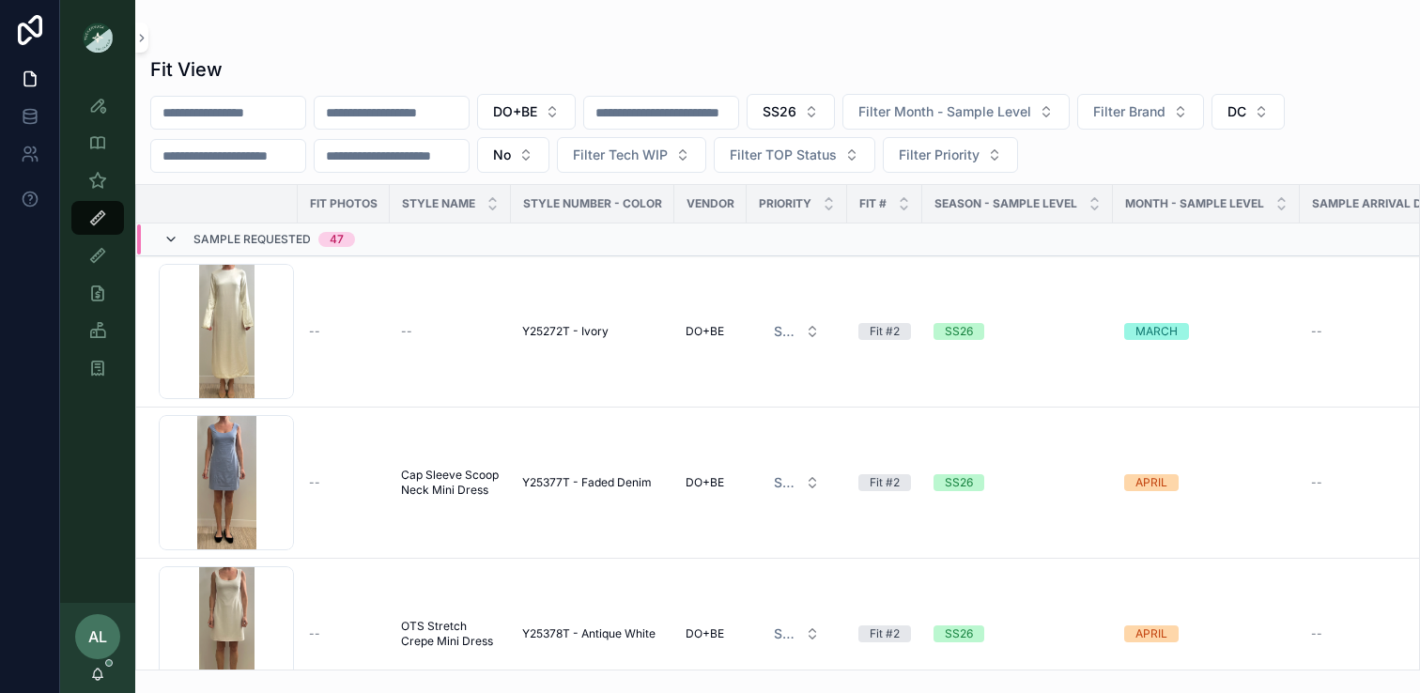
click at [168, 238] on icon at bounding box center [170, 239] width 15 height 15
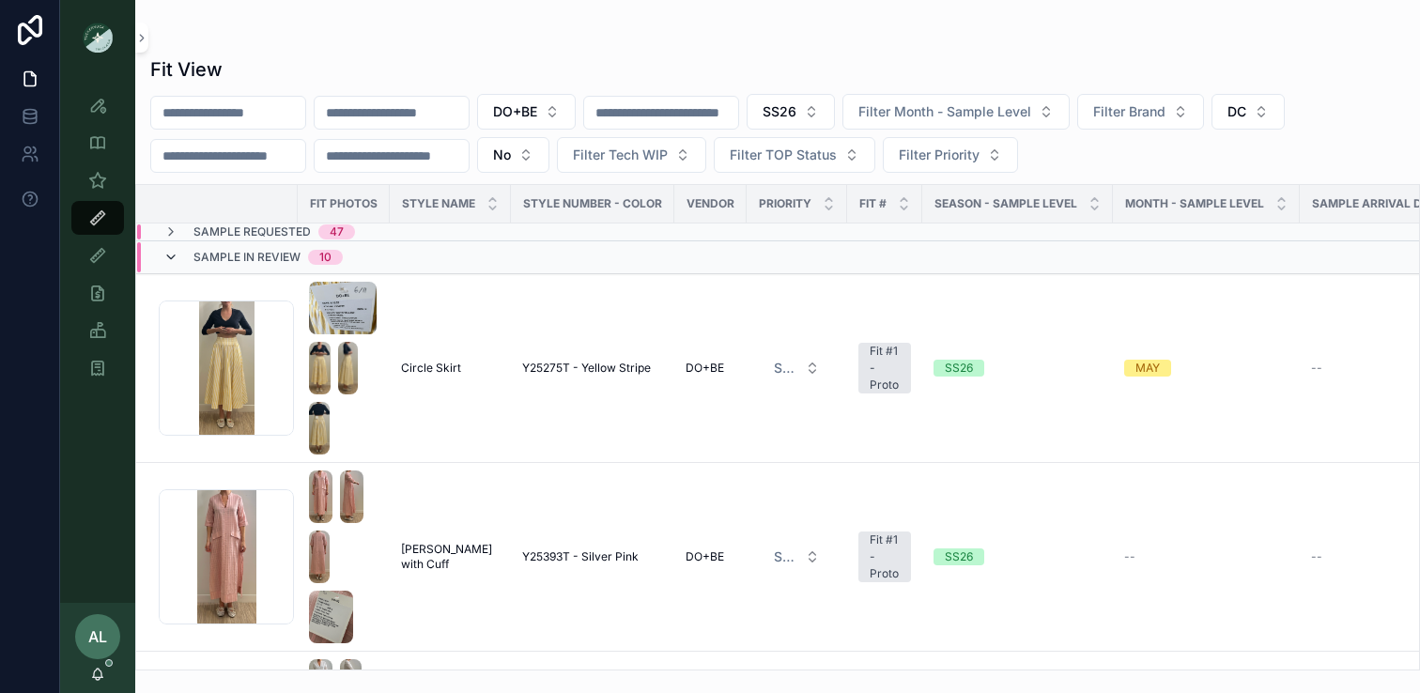
click at [169, 256] on icon at bounding box center [170, 257] width 15 height 15
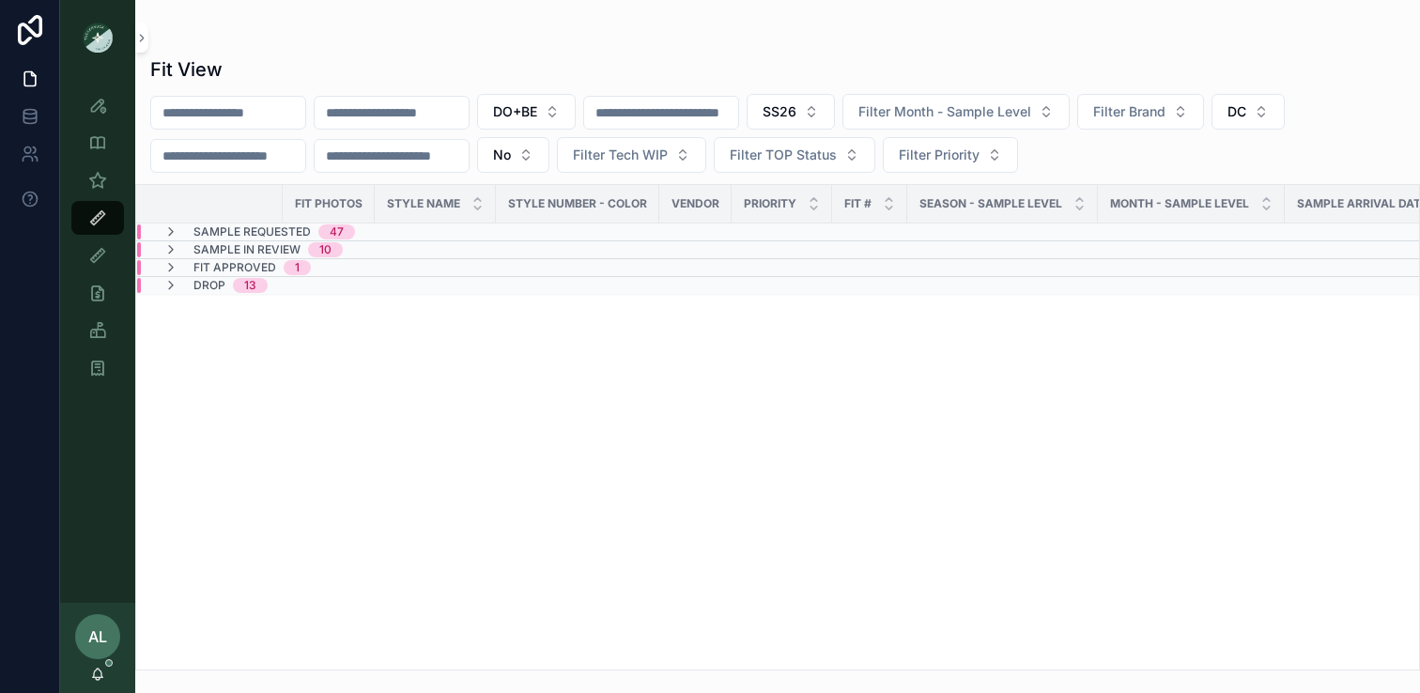
click at [368, 53] on div "Fit View DO+BE SS26 Filter Month - Sample Level Filter Brand DC No Filter Tech …" at bounding box center [777, 358] width 1285 height 626
click at [169, 231] on icon at bounding box center [170, 232] width 15 height 15
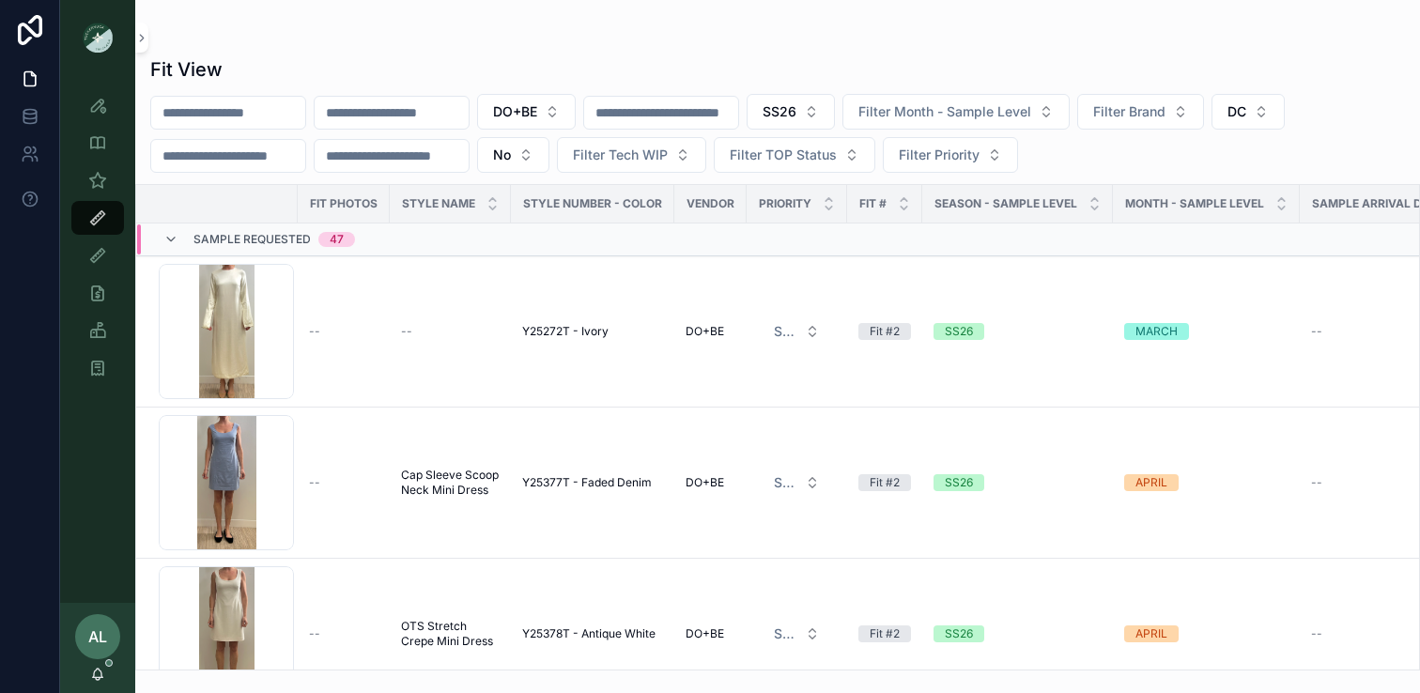
click at [169, 232] on icon at bounding box center [170, 239] width 15 height 15
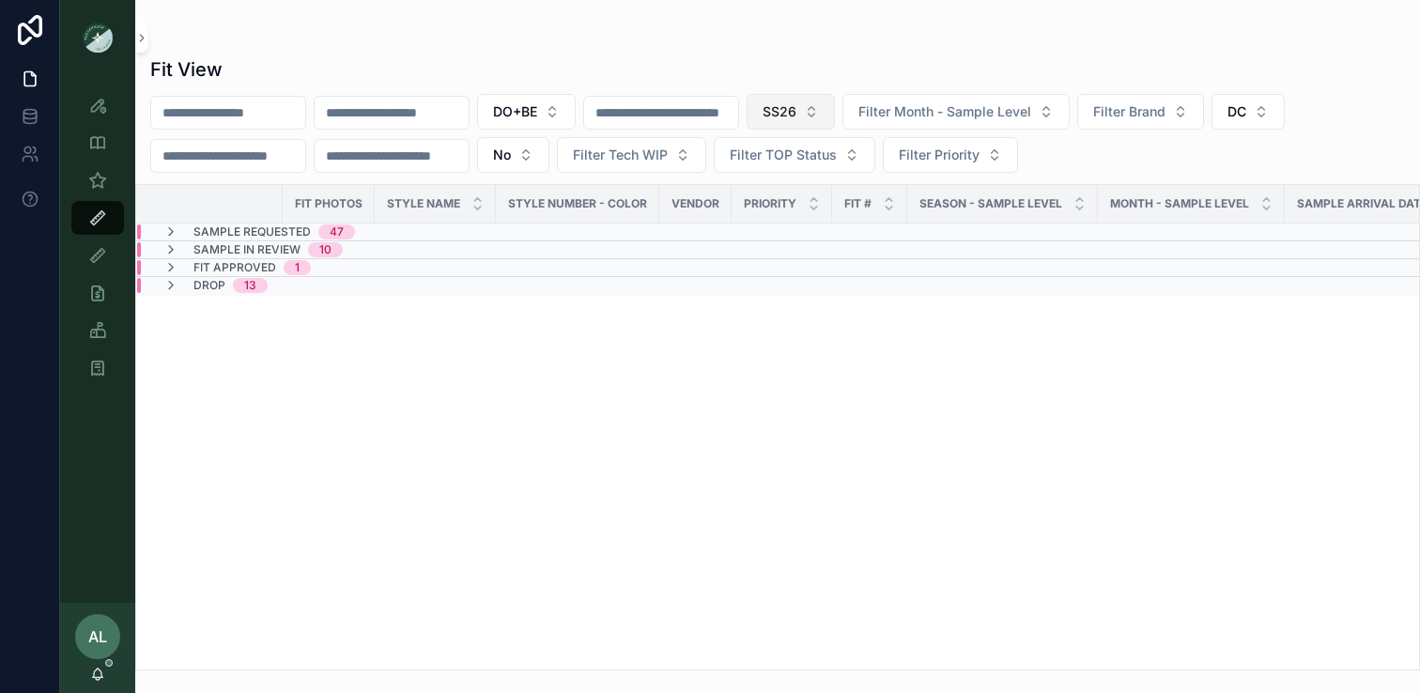
click at [835, 113] on button "SS26" at bounding box center [791, 112] width 88 height 36
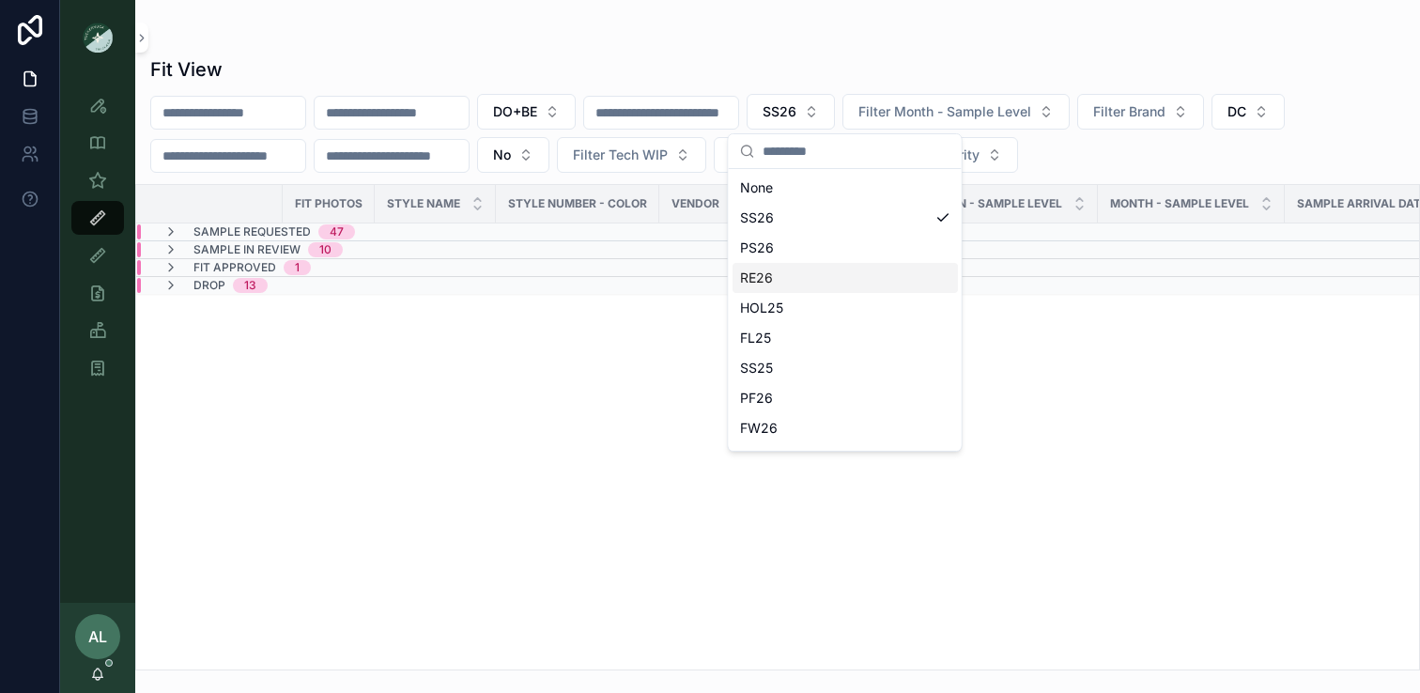
click at [797, 282] on div "RE26" at bounding box center [845, 278] width 225 height 30
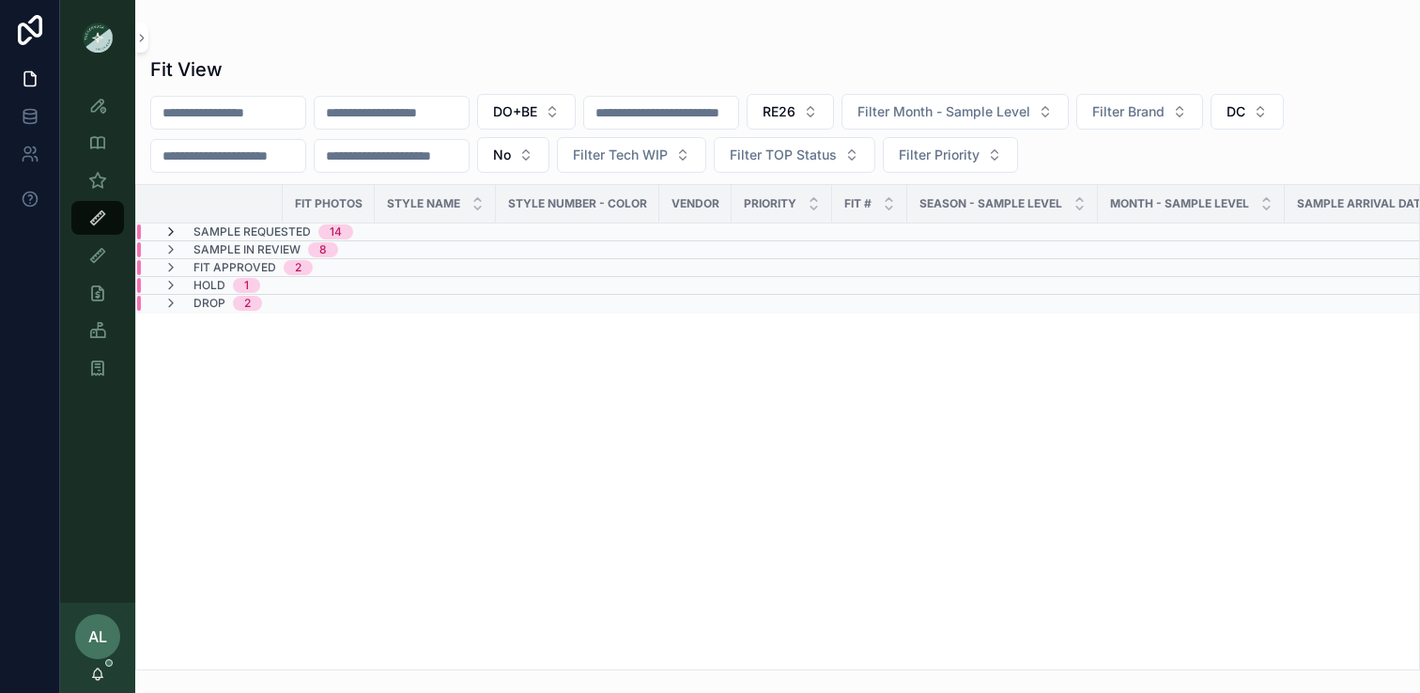
click at [165, 227] on icon at bounding box center [170, 232] width 15 height 15
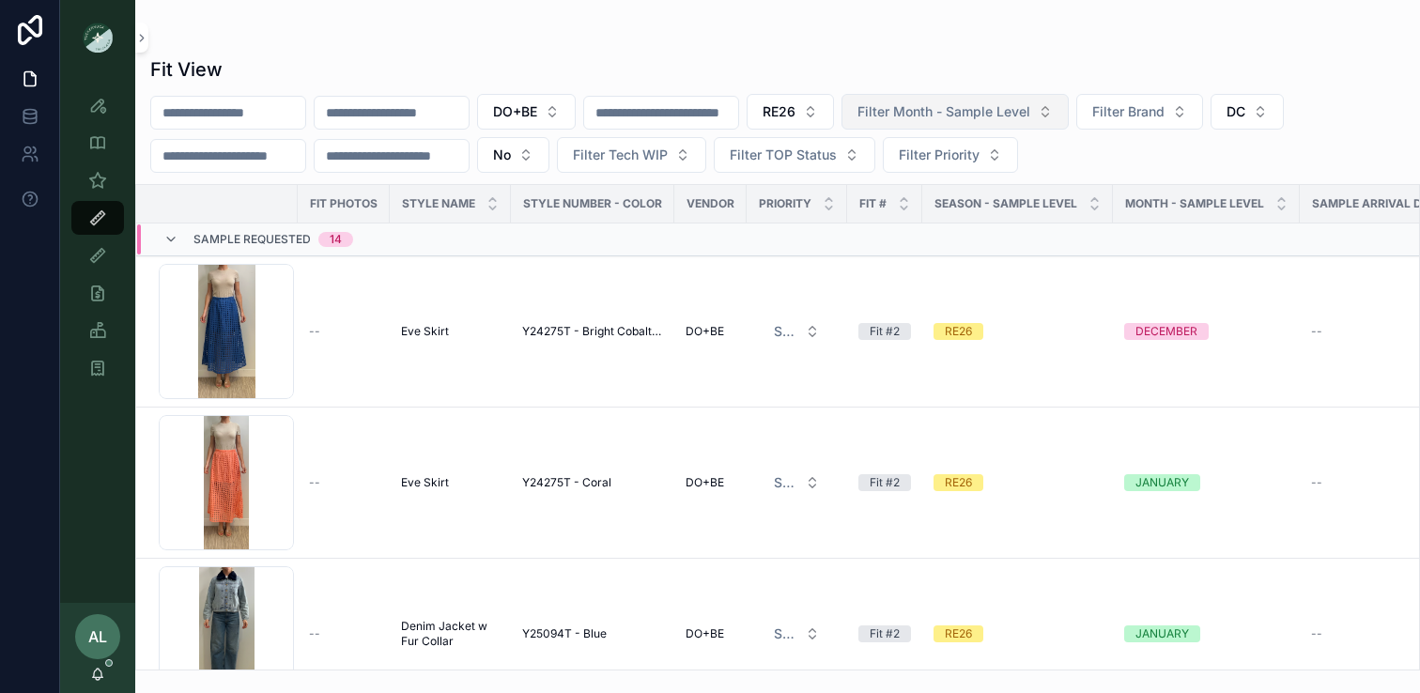
click at [942, 116] on span "Filter Month - Sample Level" at bounding box center [944, 111] width 173 height 19
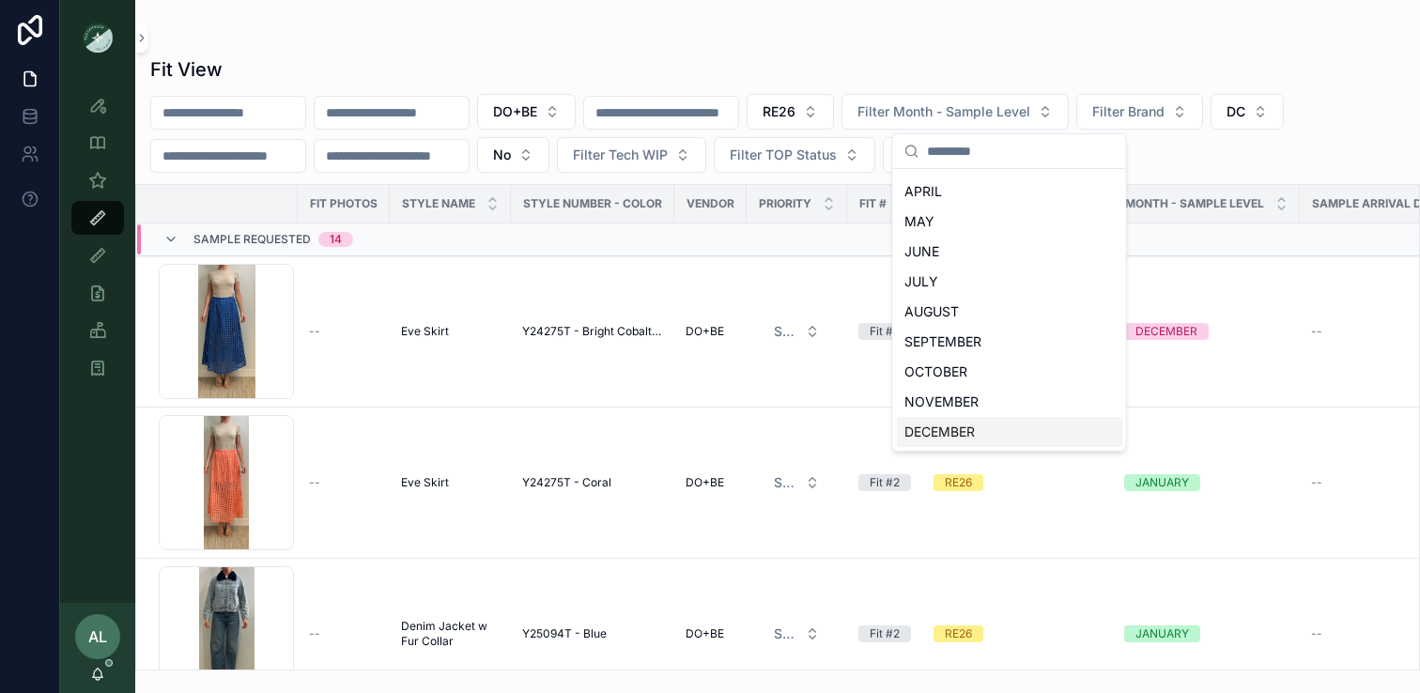
click at [954, 432] on div "DECEMBER" at bounding box center [1009, 432] width 225 height 30
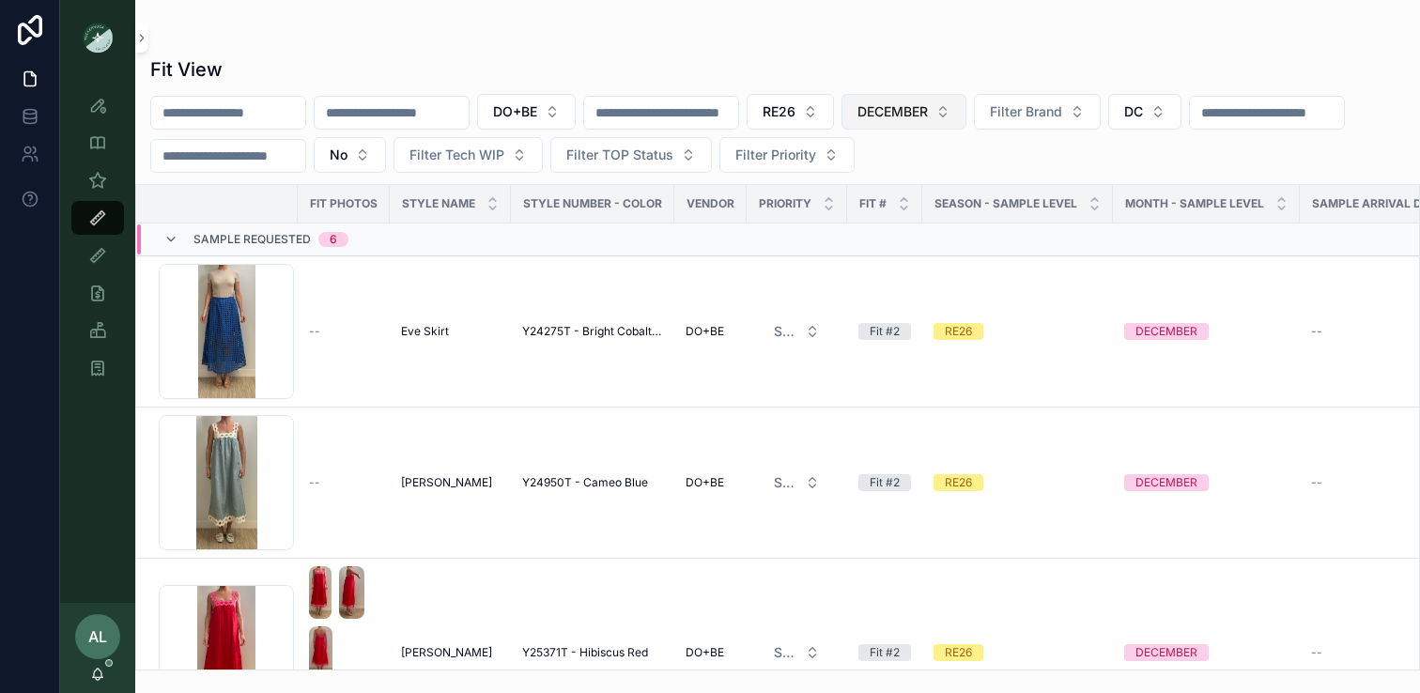
click at [926, 108] on span "DECEMBER" at bounding box center [893, 111] width 70 height 19
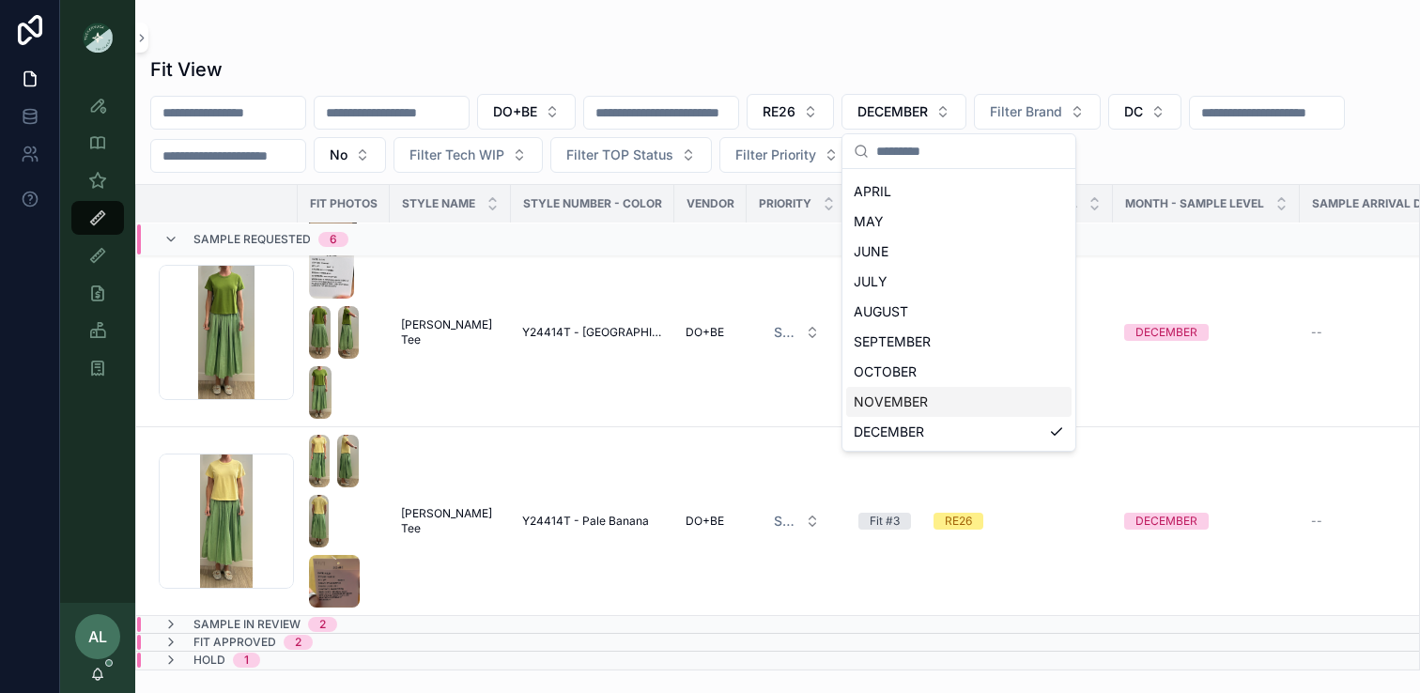
scroll to position [0, 0]
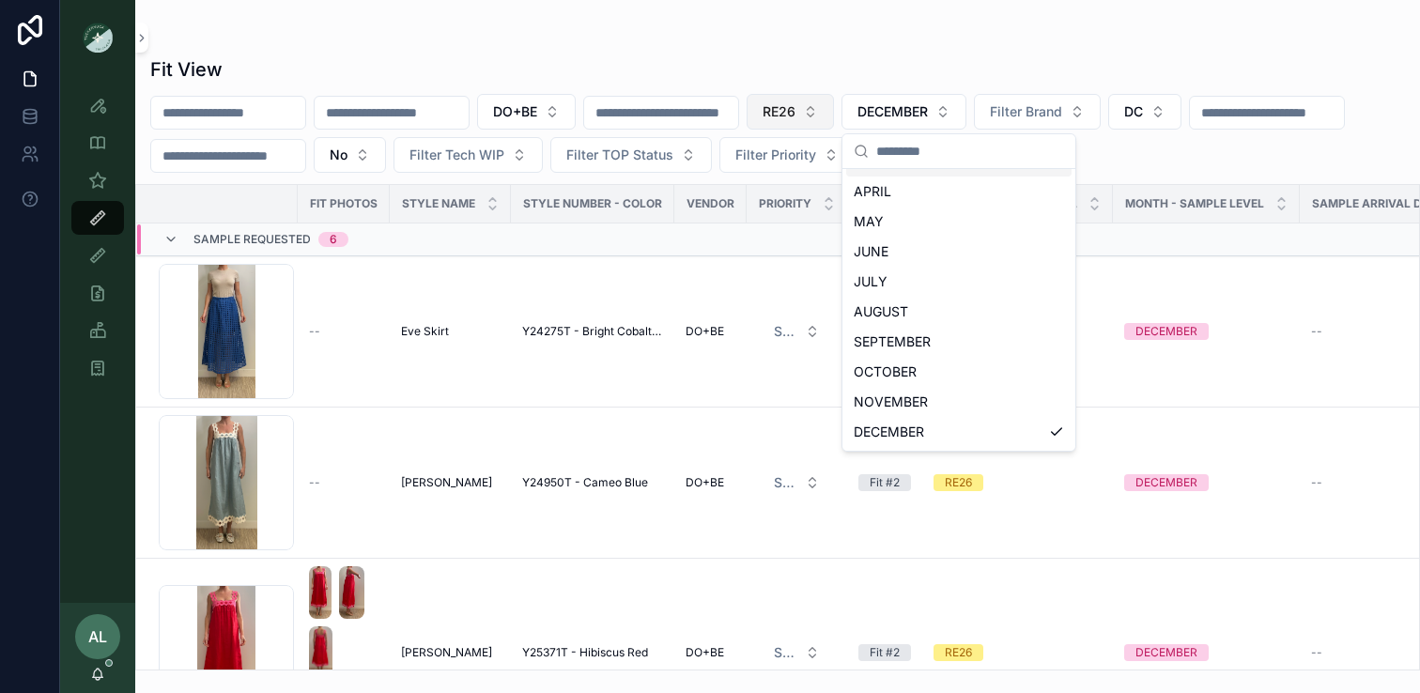
click at [796, 113] on span "RE26" at bounding box center [779, 111] width 33 height 19
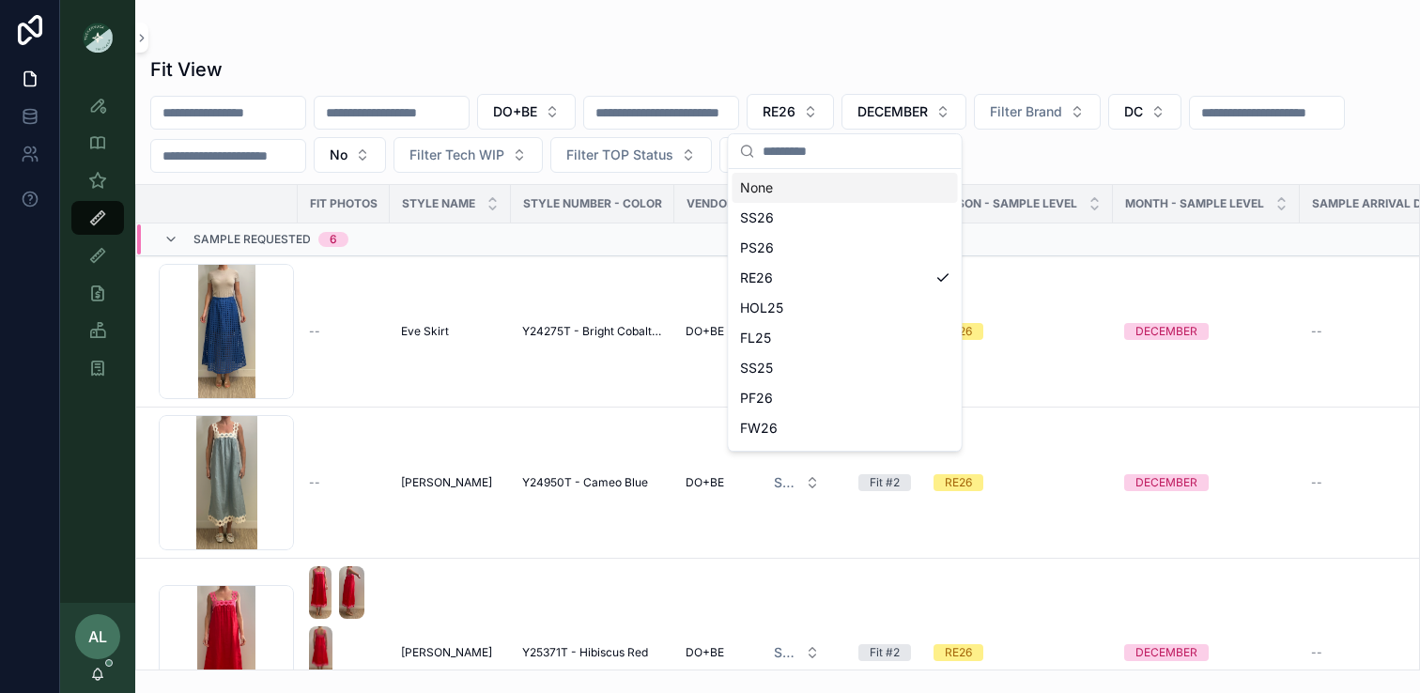
click at [817, 187] on div "None" at bounding box center [845, 188] width 225 height 30
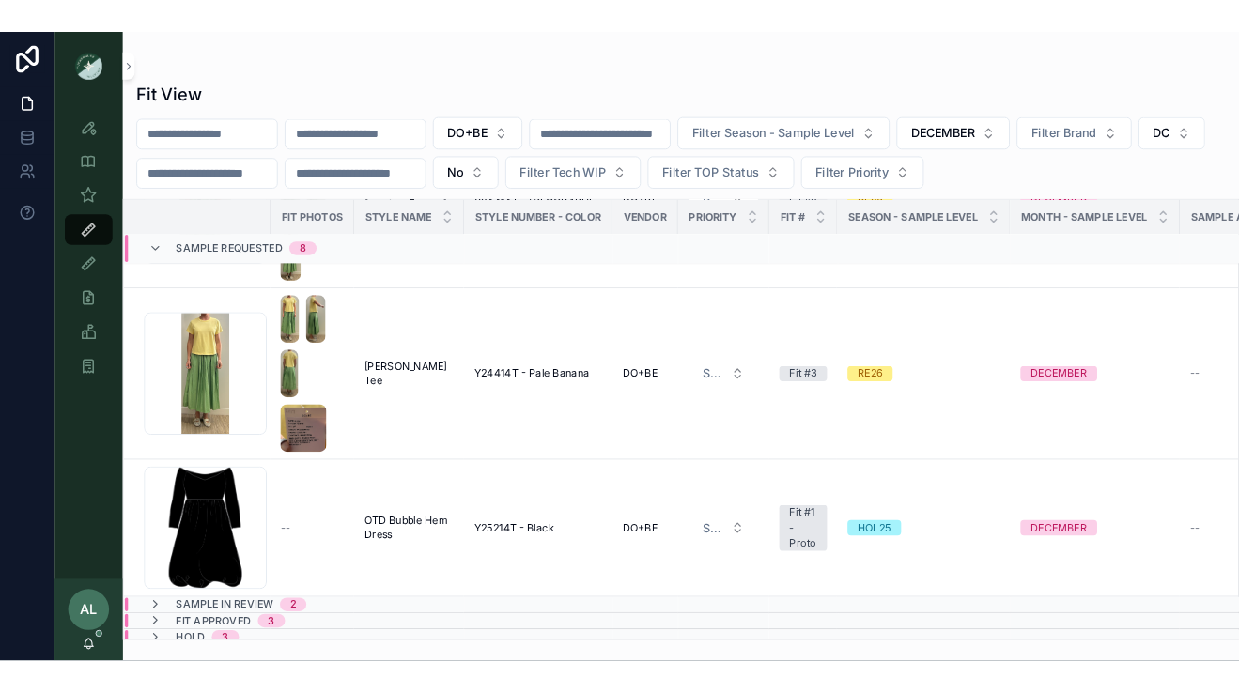
scroll to position [1001, 0]
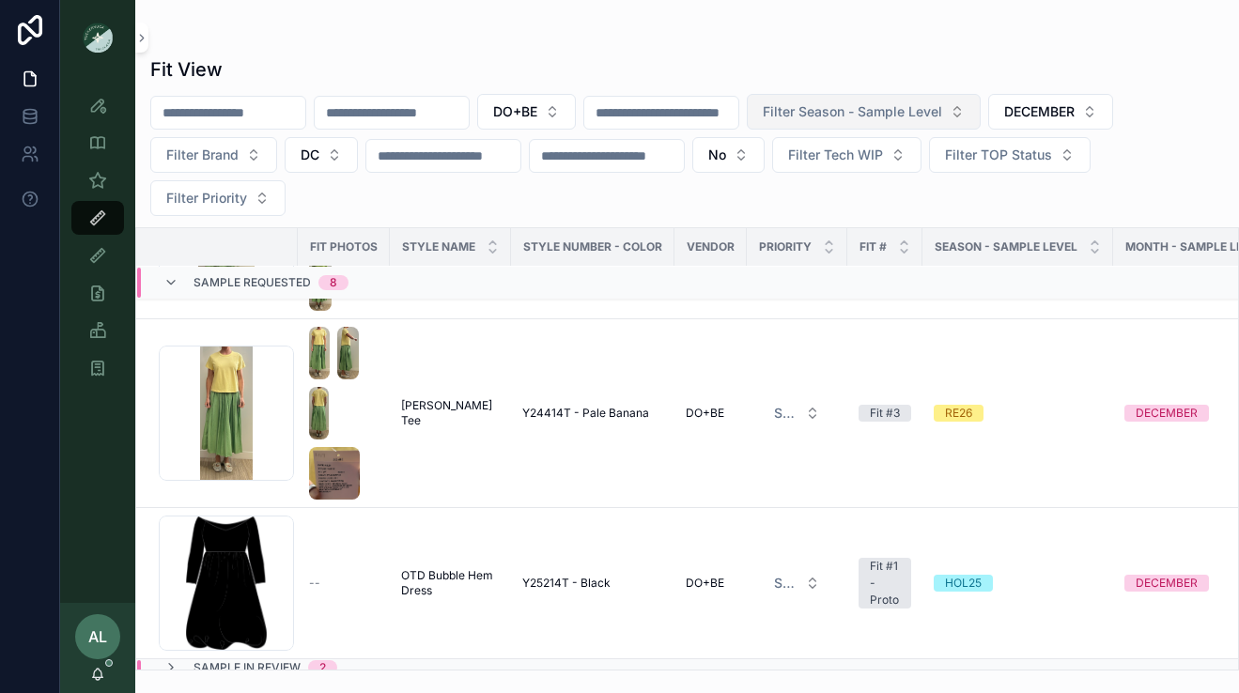
click at [834, 118] on span "Filter Season - Sample Level" at bounding box center [852, 111] width 179 height 19
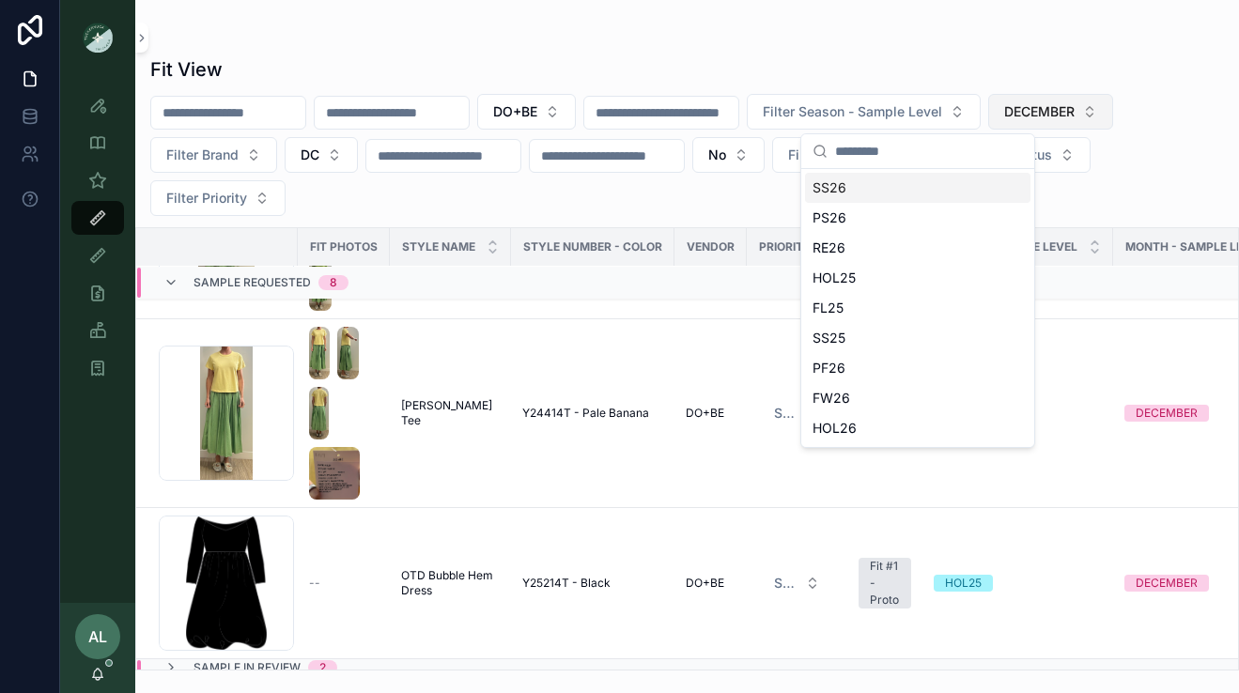
click at [1075, 116] on span "DECEMBER" at bounding box center [1039, 111] width 70 height 19
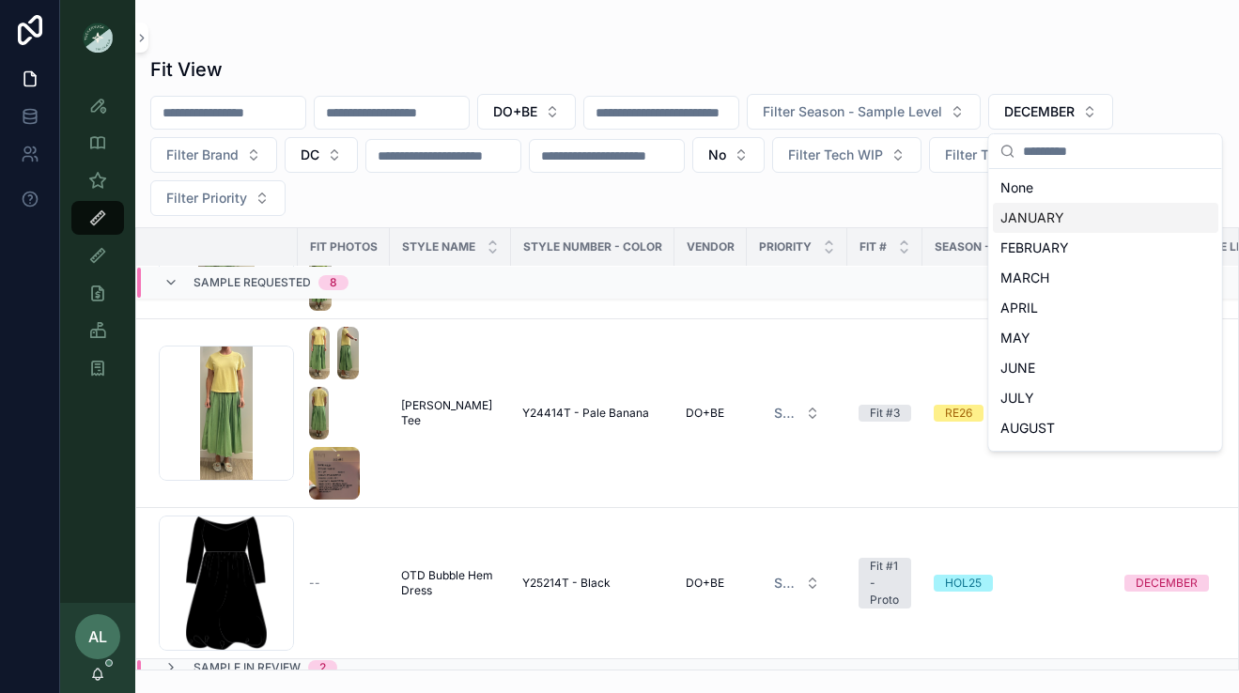
click at [1061, 221] on div "JANUARY" at bounding box center [1105, 218] width 225 height 30
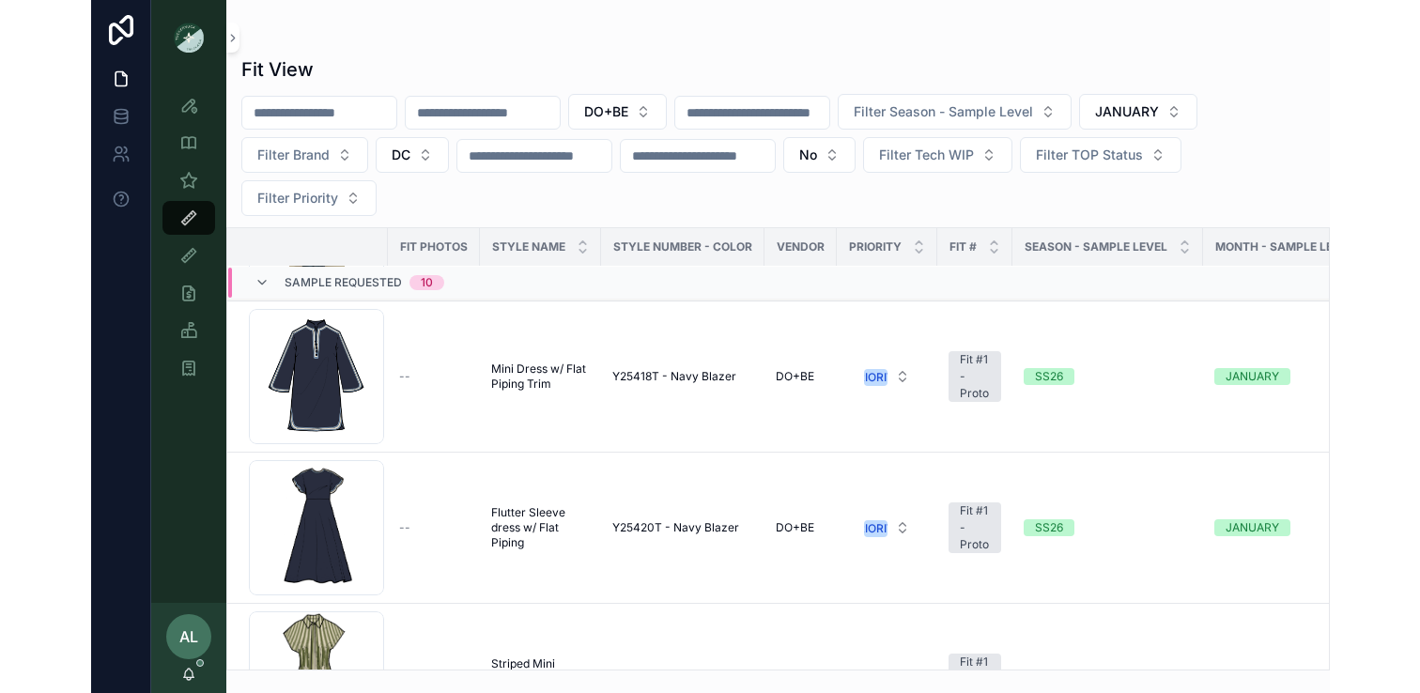
scroll to position [301, 0]
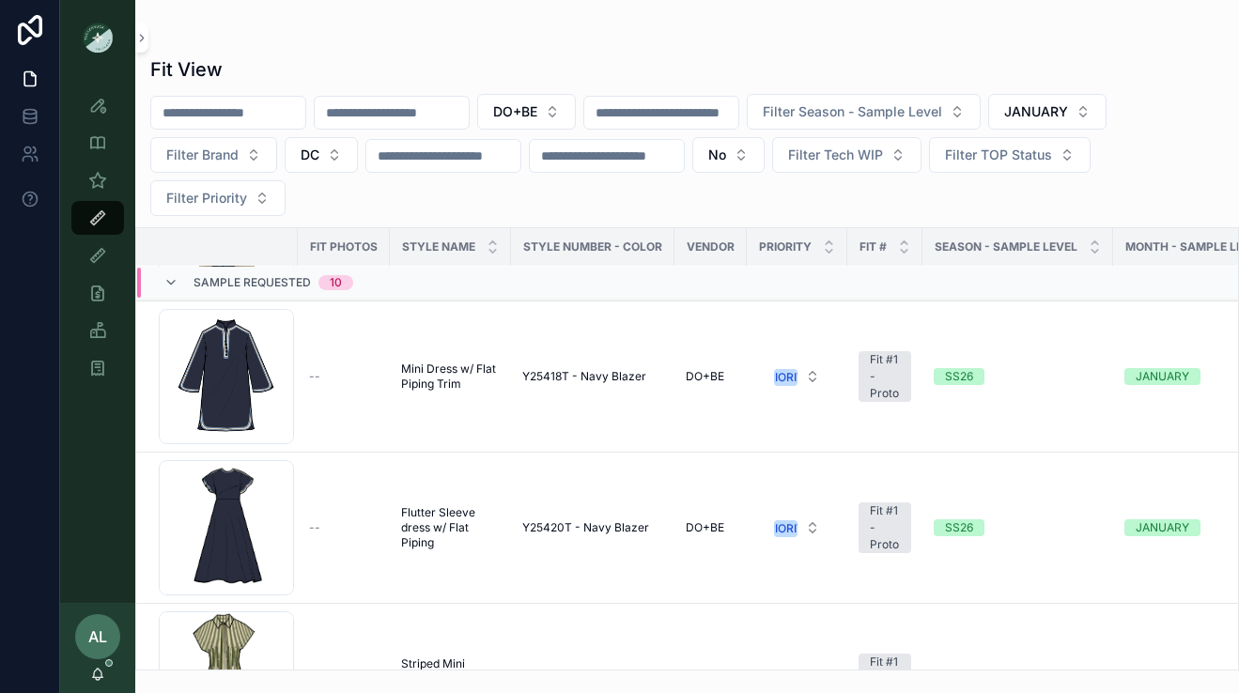
click at [1156, 56] on div "Fit View" at bounding box center [687, 69] width 1074 height 26
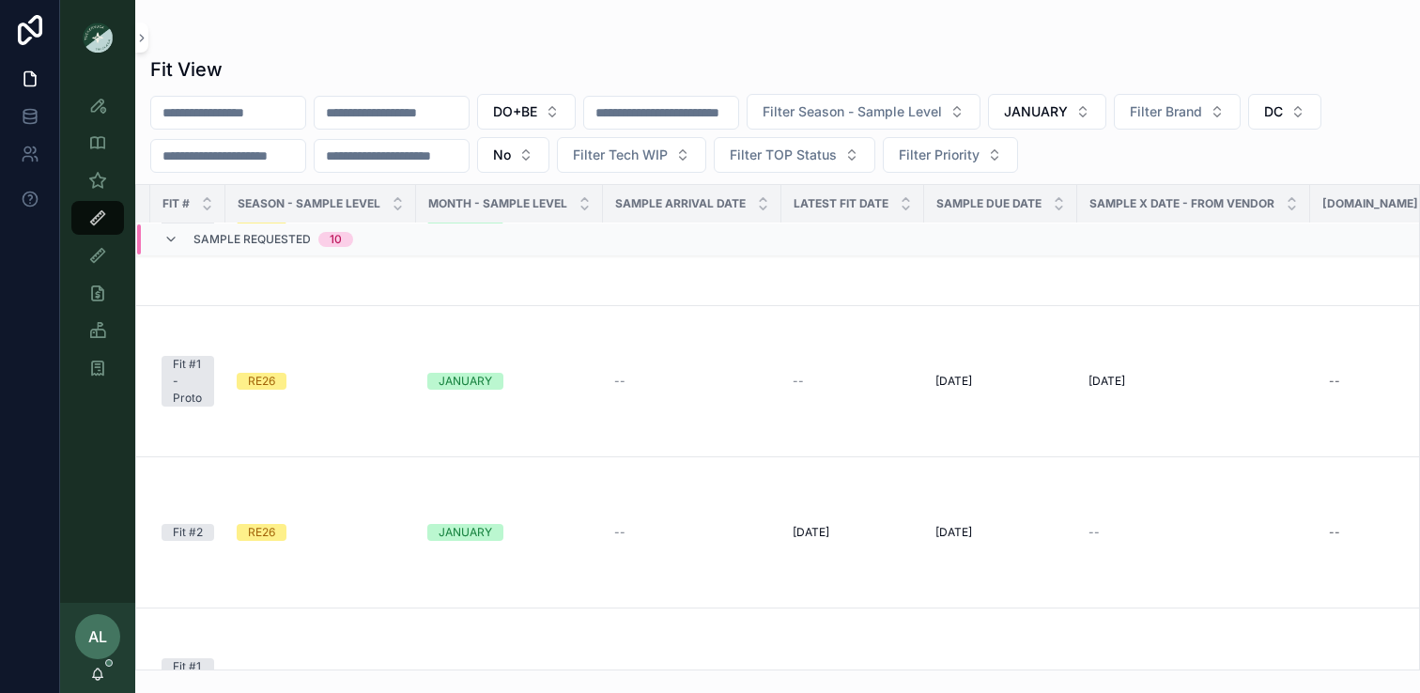
scroll to position [690, 697]
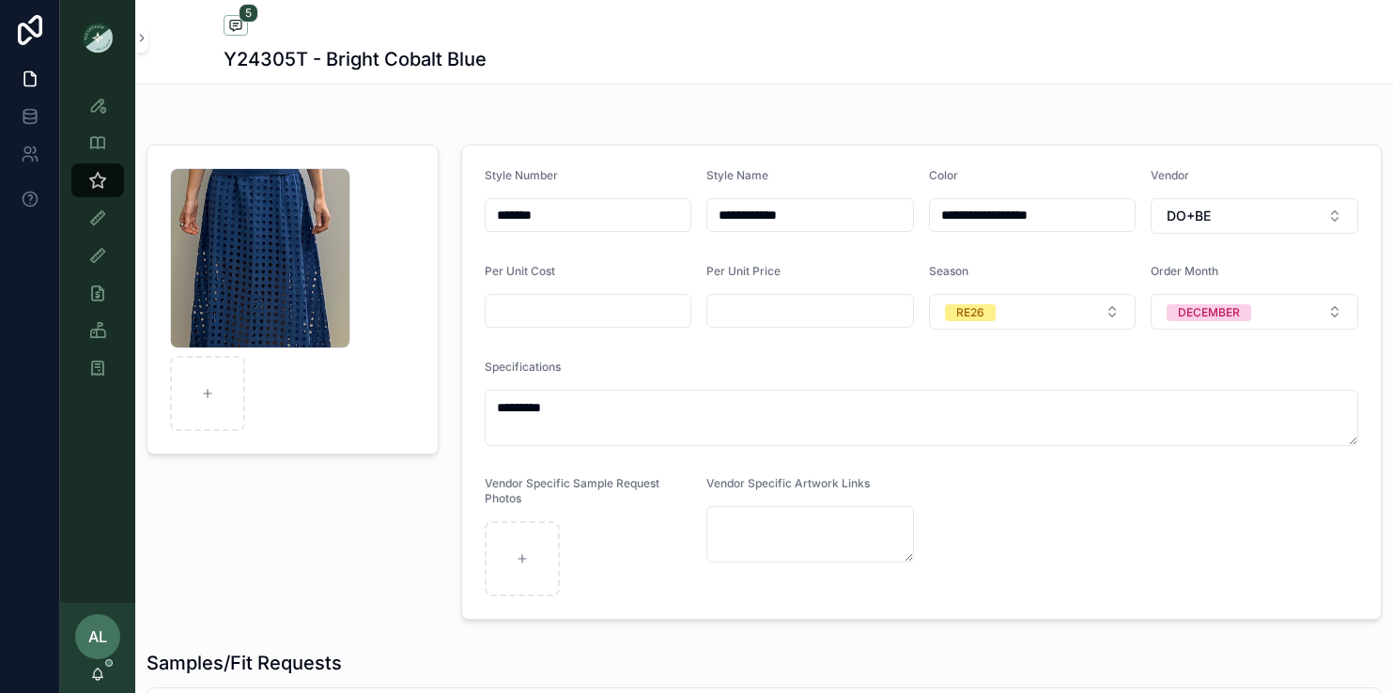
scroll to position [76, 0]
